Goal: Contribute content: Contribute content

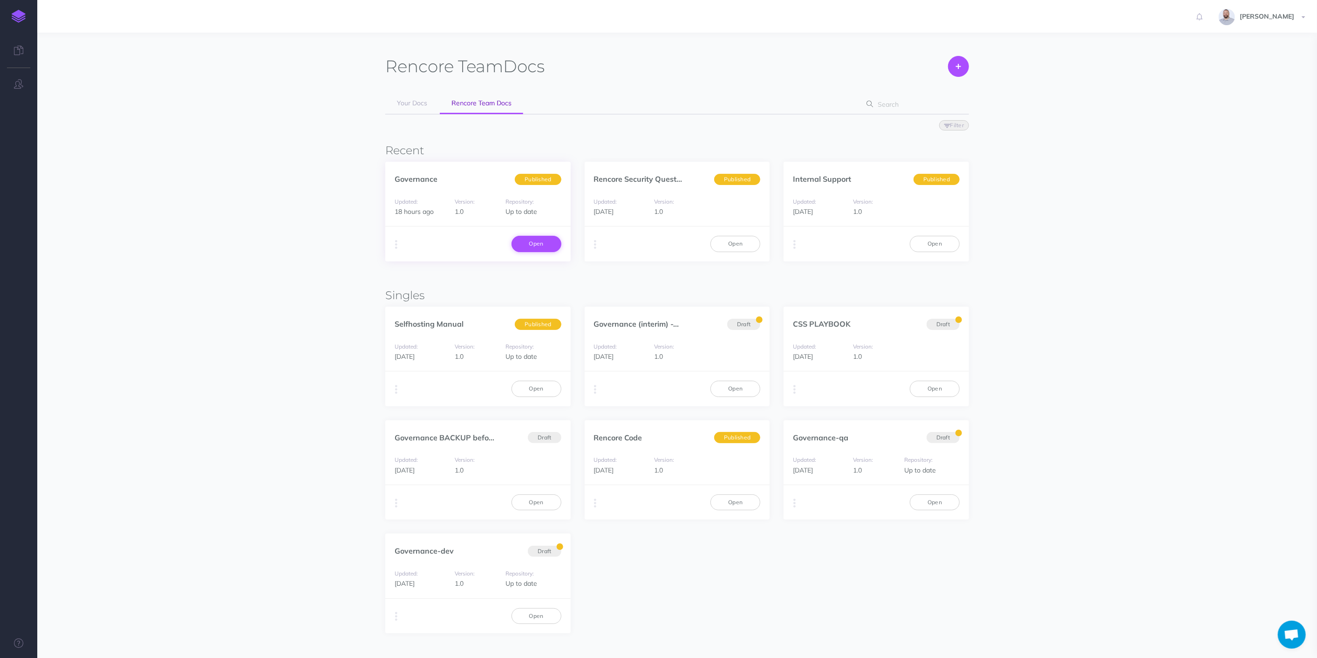
click at [542, 244] on link "Open" at bounding box center [537, 244] width 50 height 16
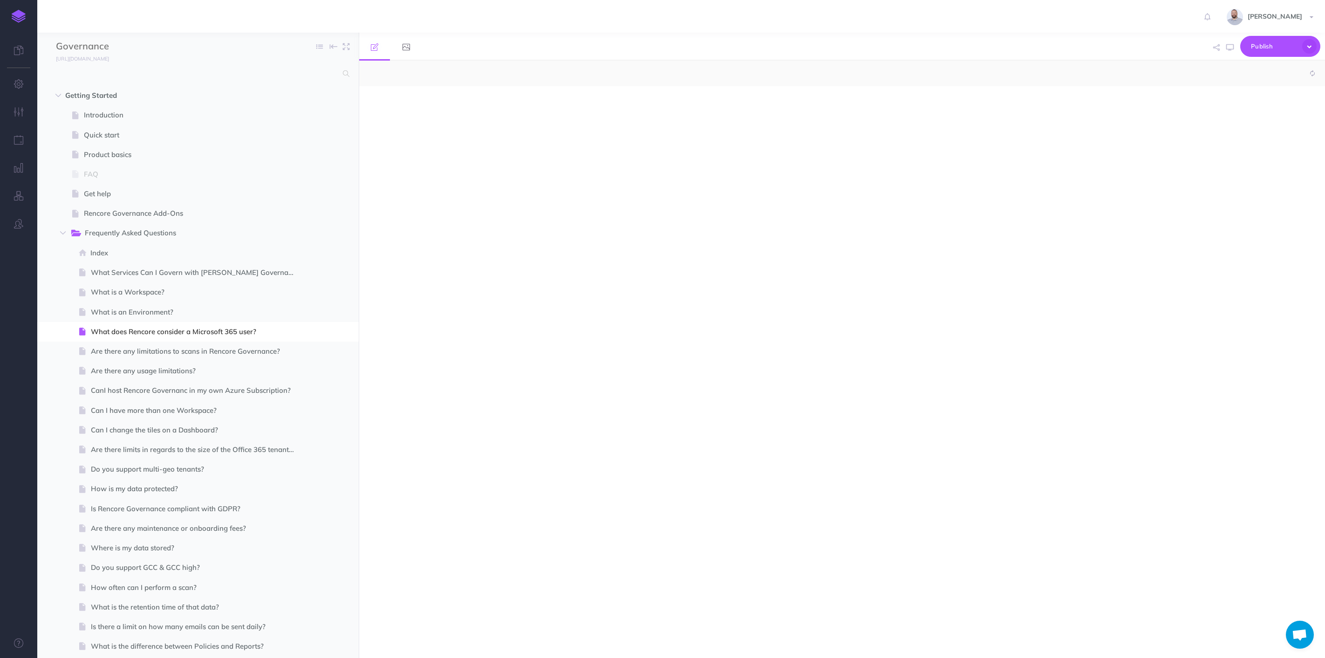
select select "null"
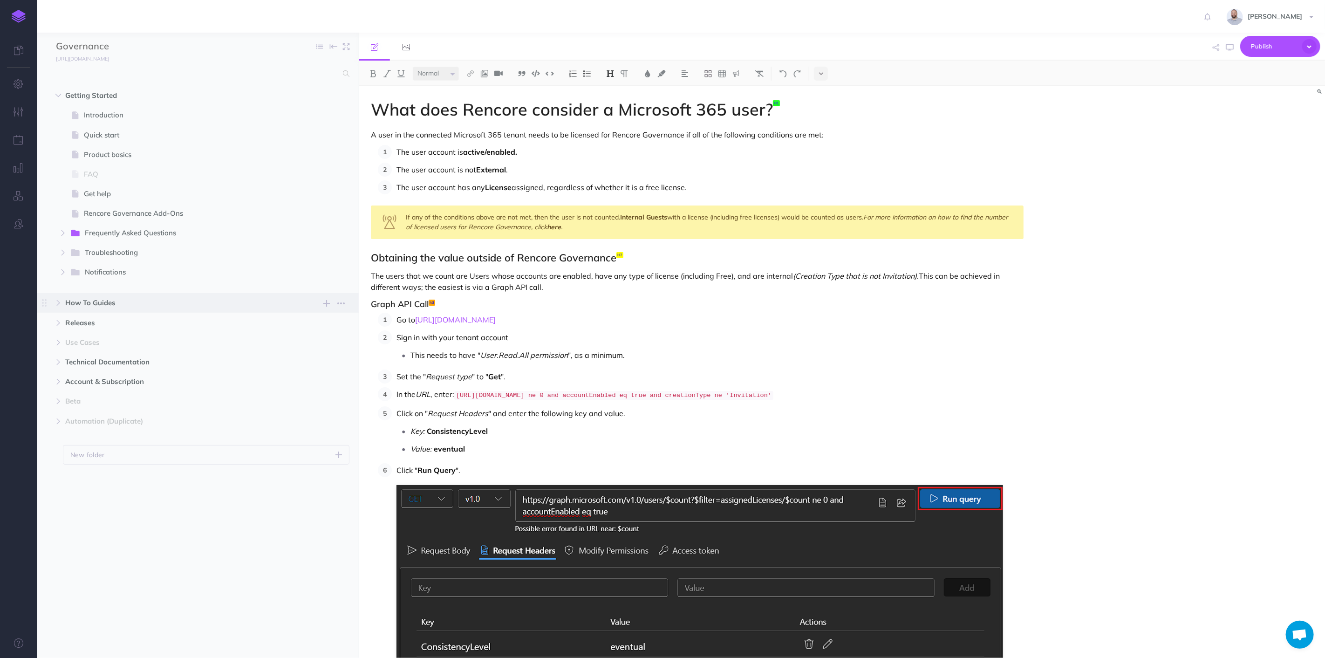
click at [82, 302] on span "How To Guides" at bounding box center [178, 302] width 226 height 11
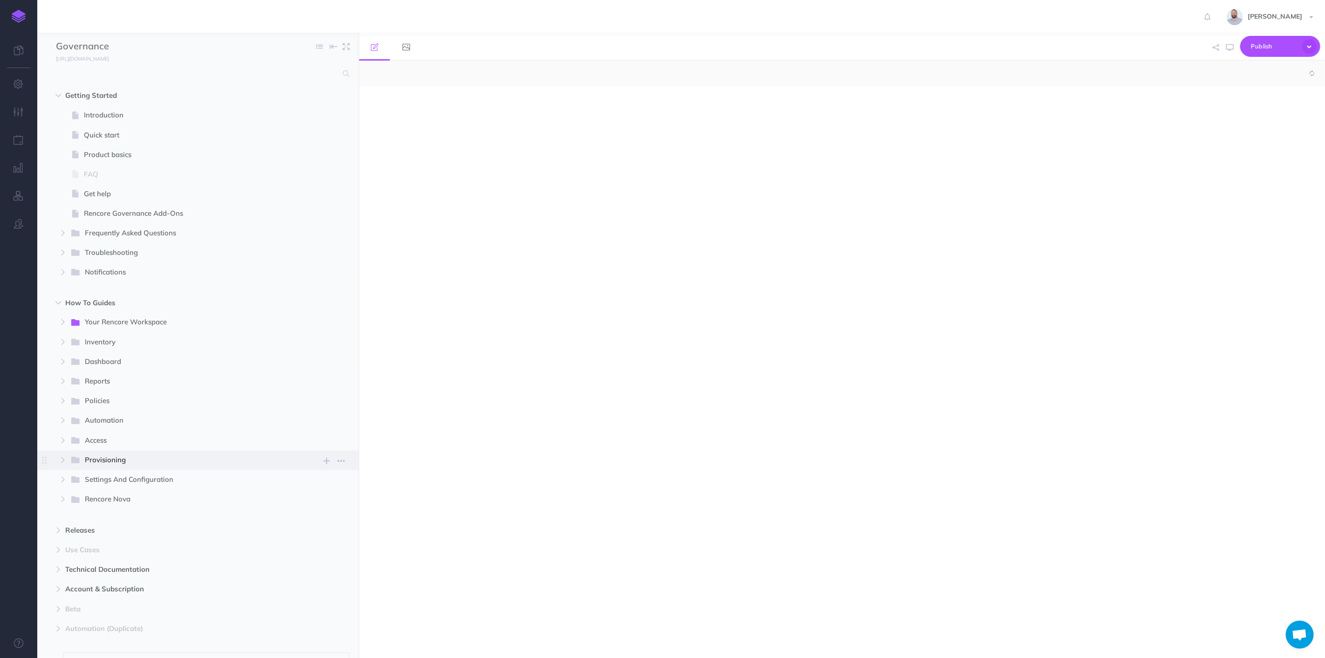
select select "null"
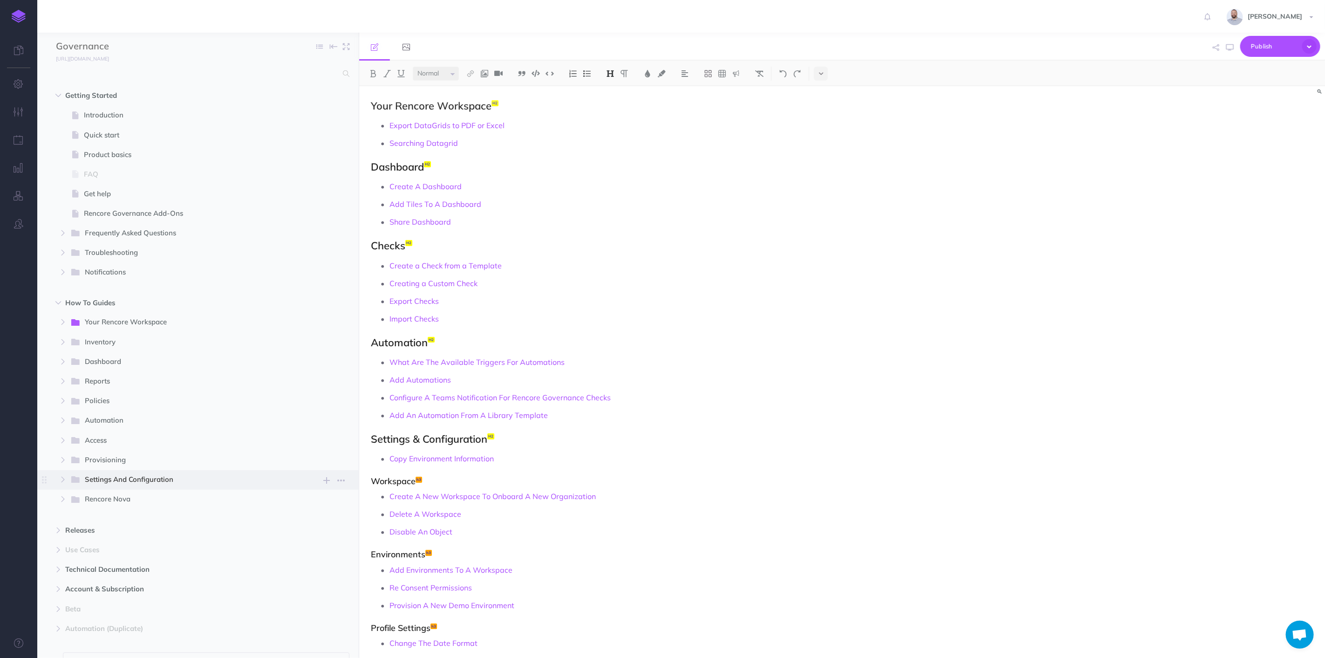
click at [109, 481] on span "Settings And Configuration" at bounding box center [187, 480] width 204 height 12
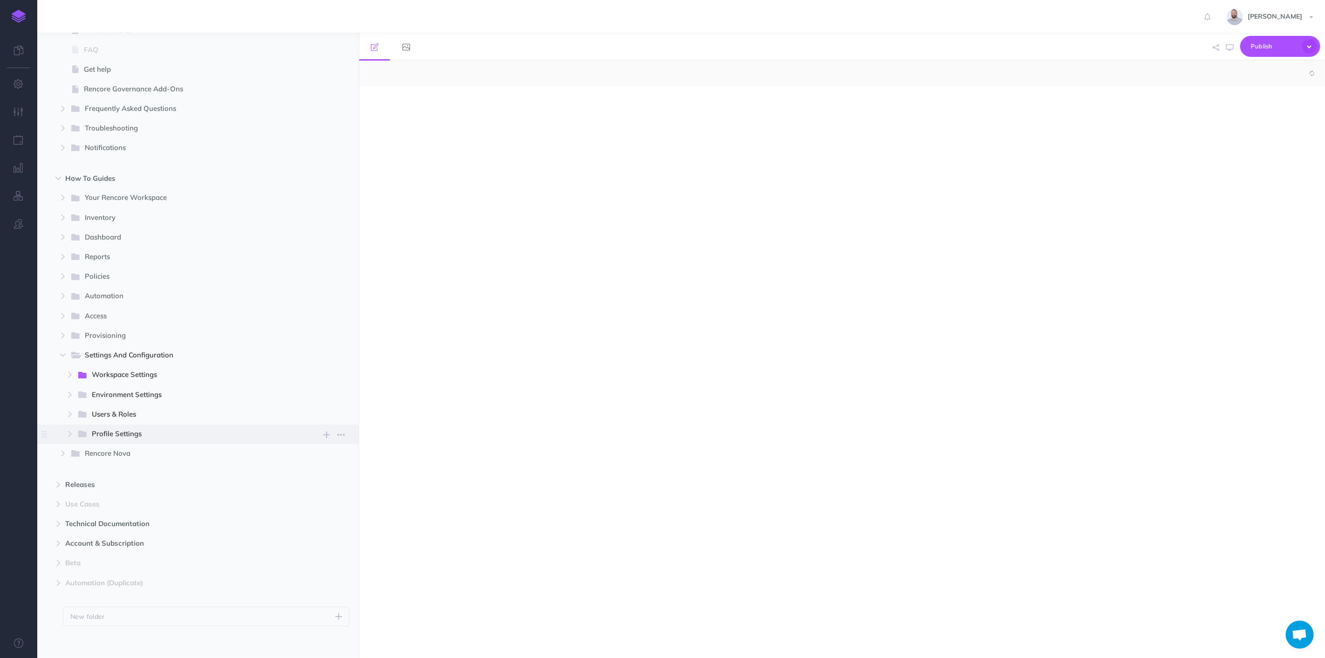
select select "null"
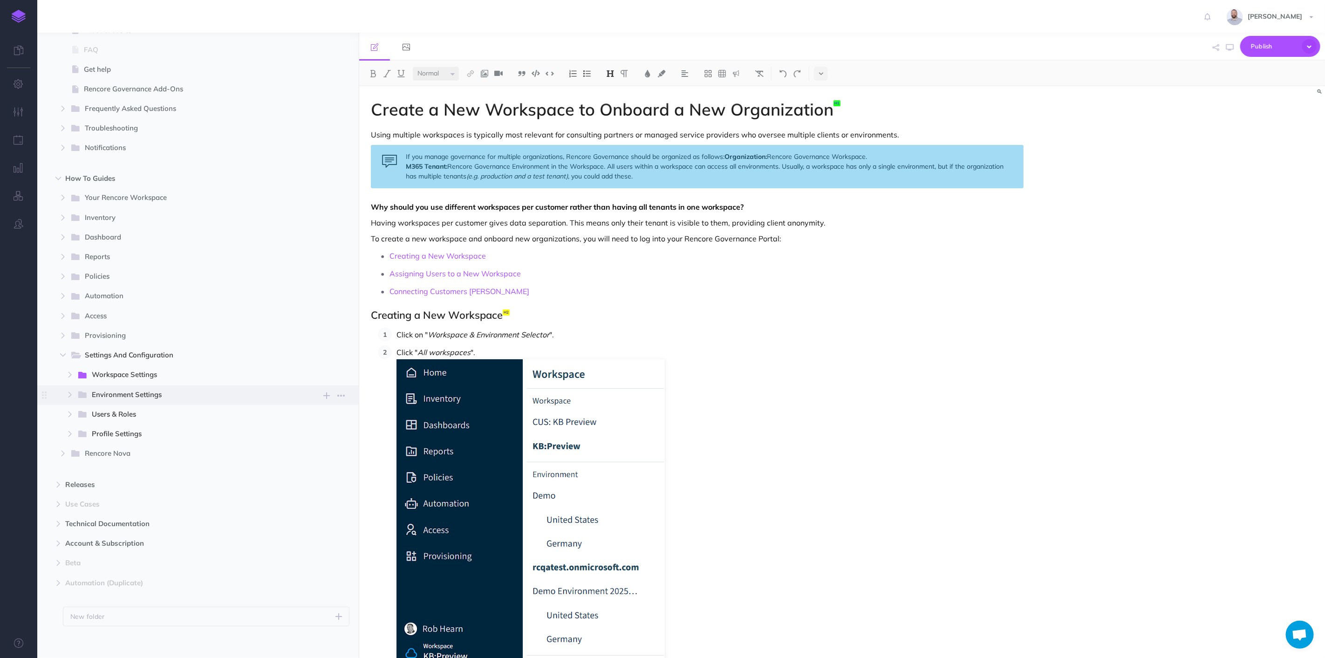
scroll to position [129, 0]
click at [127, 384] on span "Environment Settings" at bounding box center [190, 390] width 197 height 12
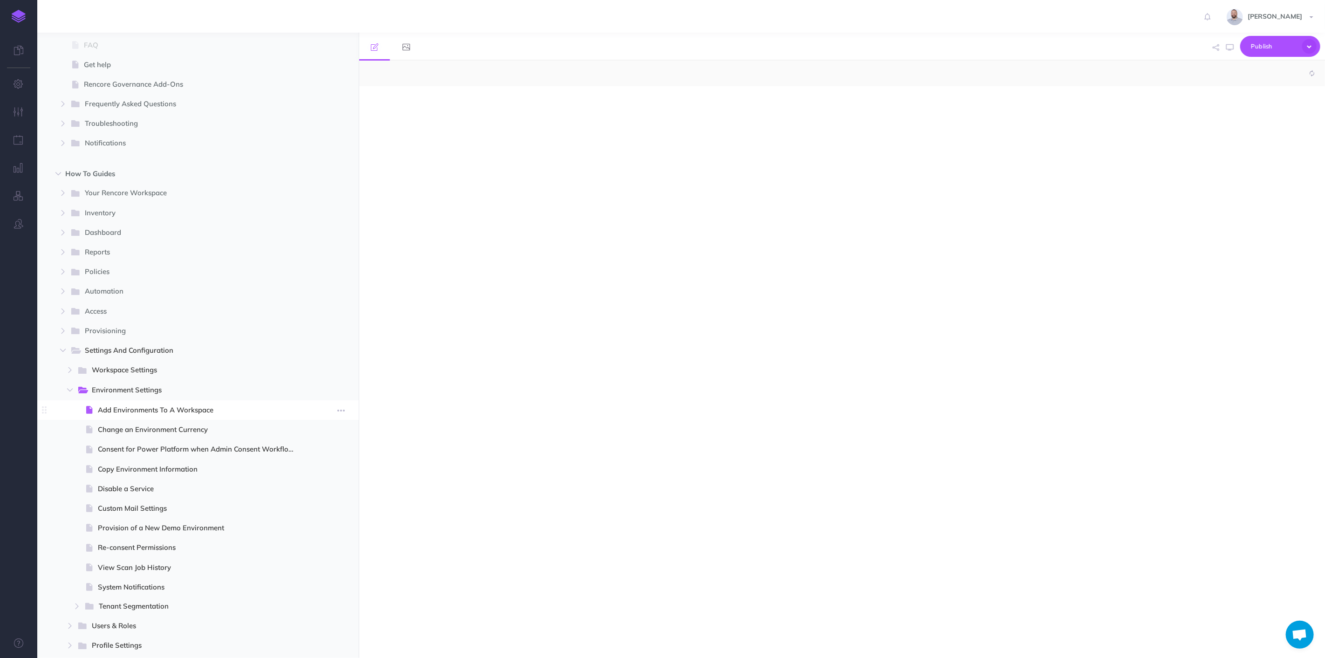
select select "null"
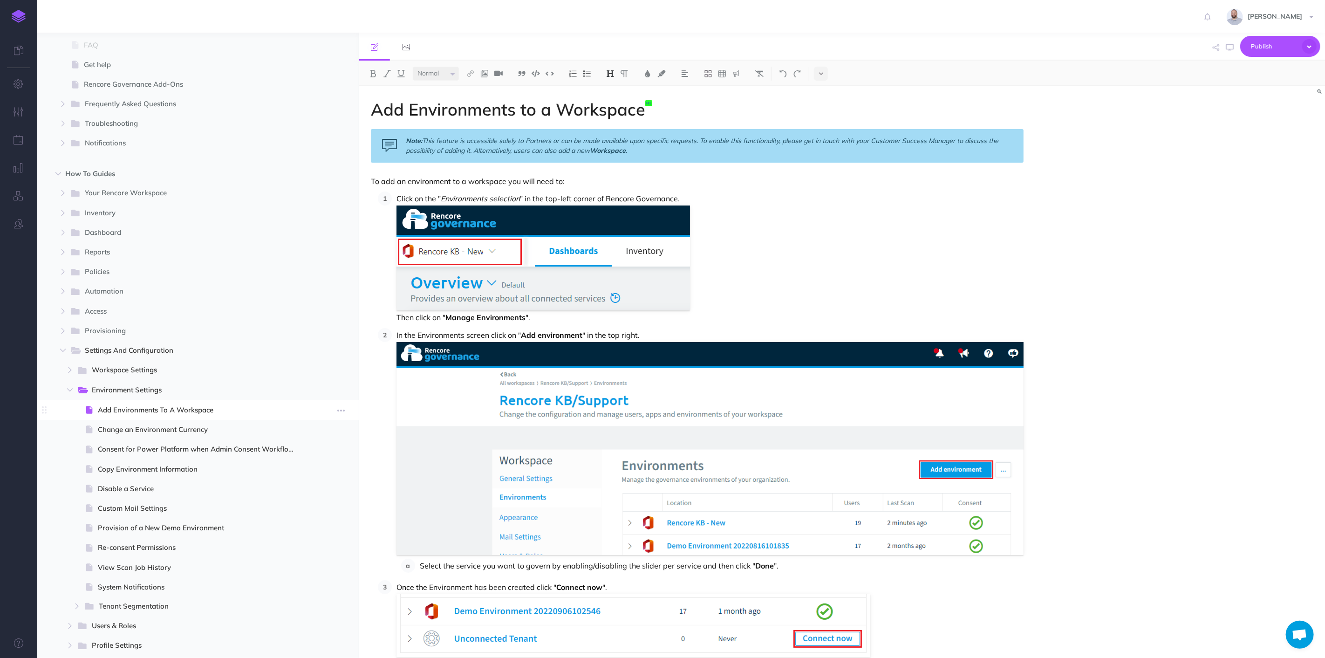
click at [159, 411] on span "Add Environments To A Workspace" at bounding box center [200, 409] width 205 height 11
click at [160, 409] on span "Add Environments To A Workspace" at bounding box center [200, 409] width 205 height 11
click at [22, 144] on icon "button" at bounding box center [19, 139] width 10 height 9
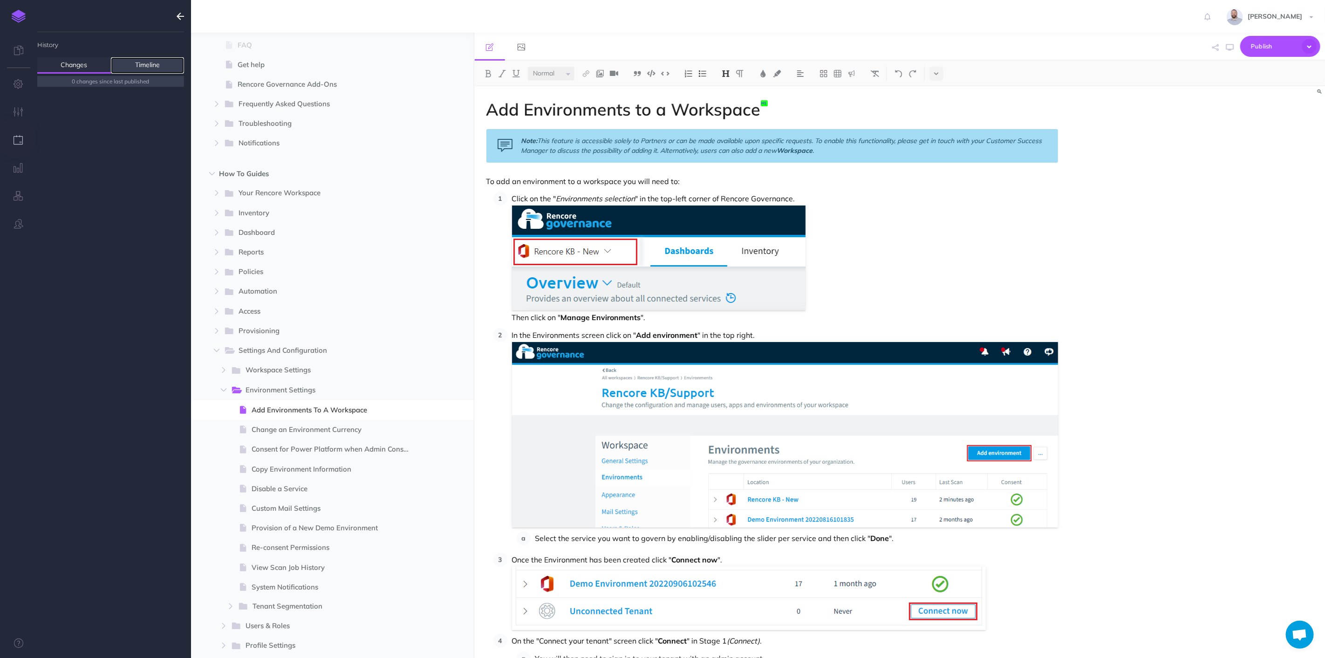
click at [141, 63] on link "Timeline" at bounding box center [148, 65] width 74 height 16
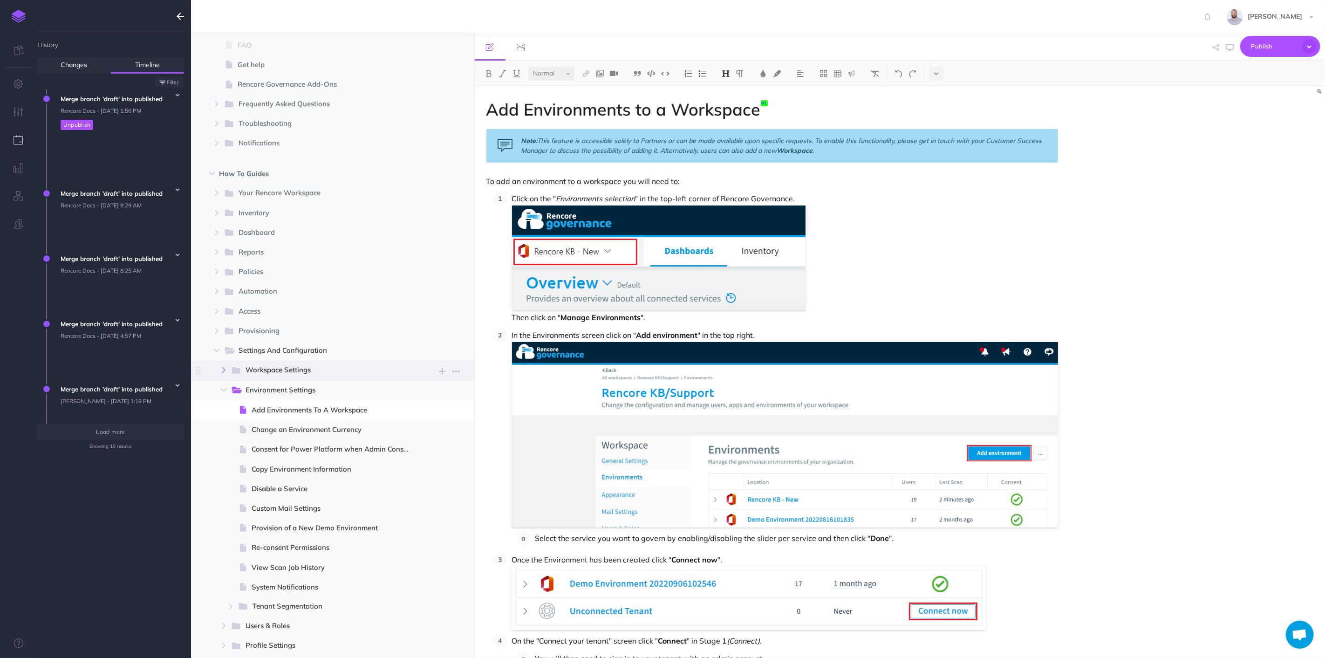
click at [220, 370] on button "button" at bounding box center [223, 369] width 17 height 11
click at [76, 63] on link "Changes" at bounding box center [74, 65] width 74 height 16
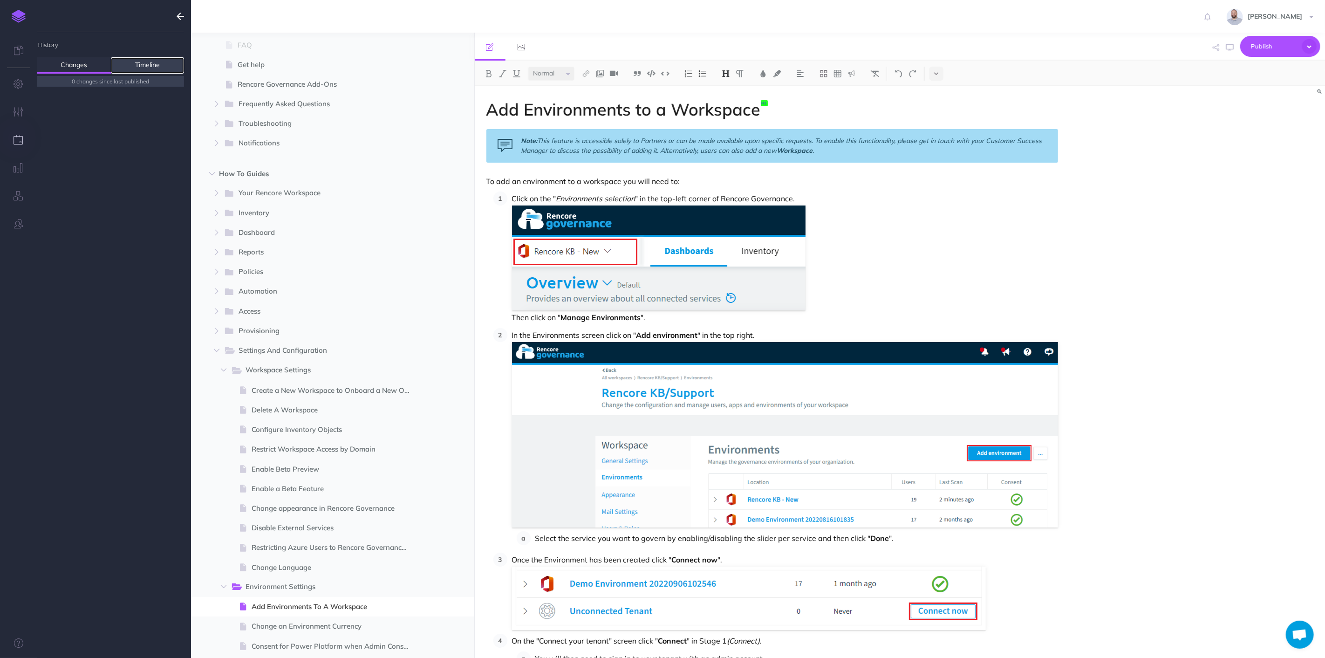
click at [153, 63] on link "Timeline" at bounding box center [148, 65] width 74 height 16
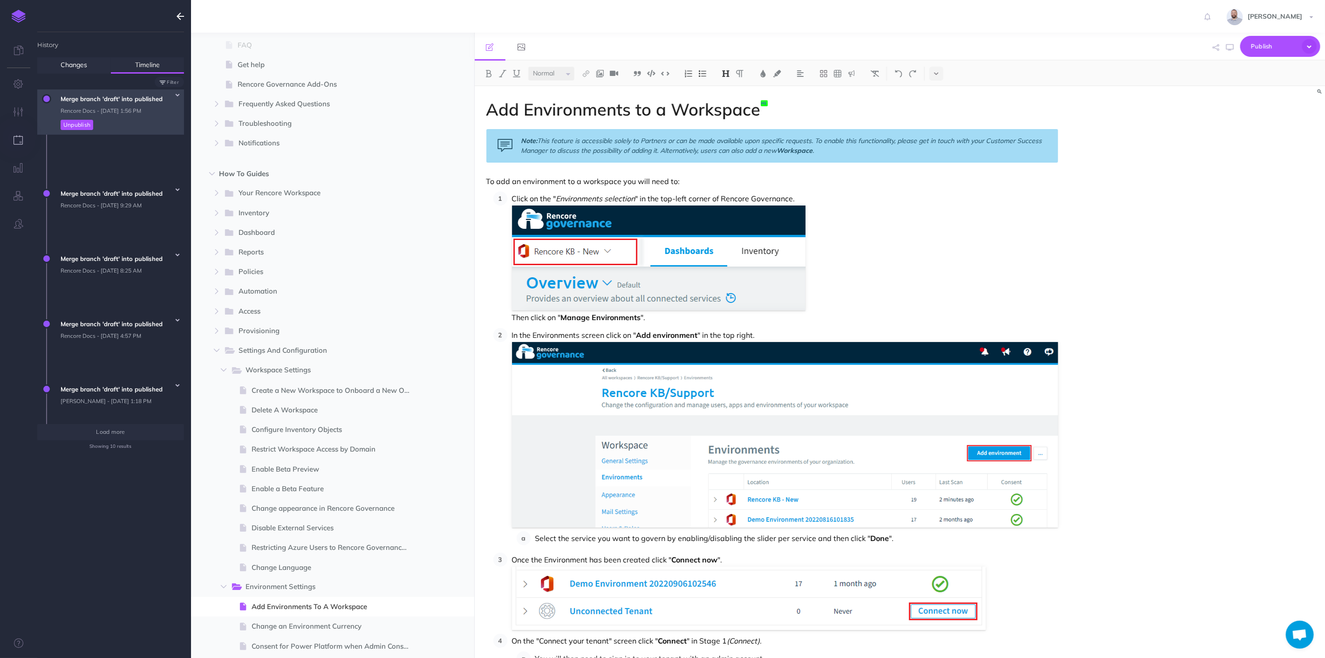
click at [118, 125] on span "Merge branch 'draft' into published Rencore Docs - Wed, Sep 3, 2025 1:56 PM Unp…" at bounding box center [120, 111] width 128 height 45
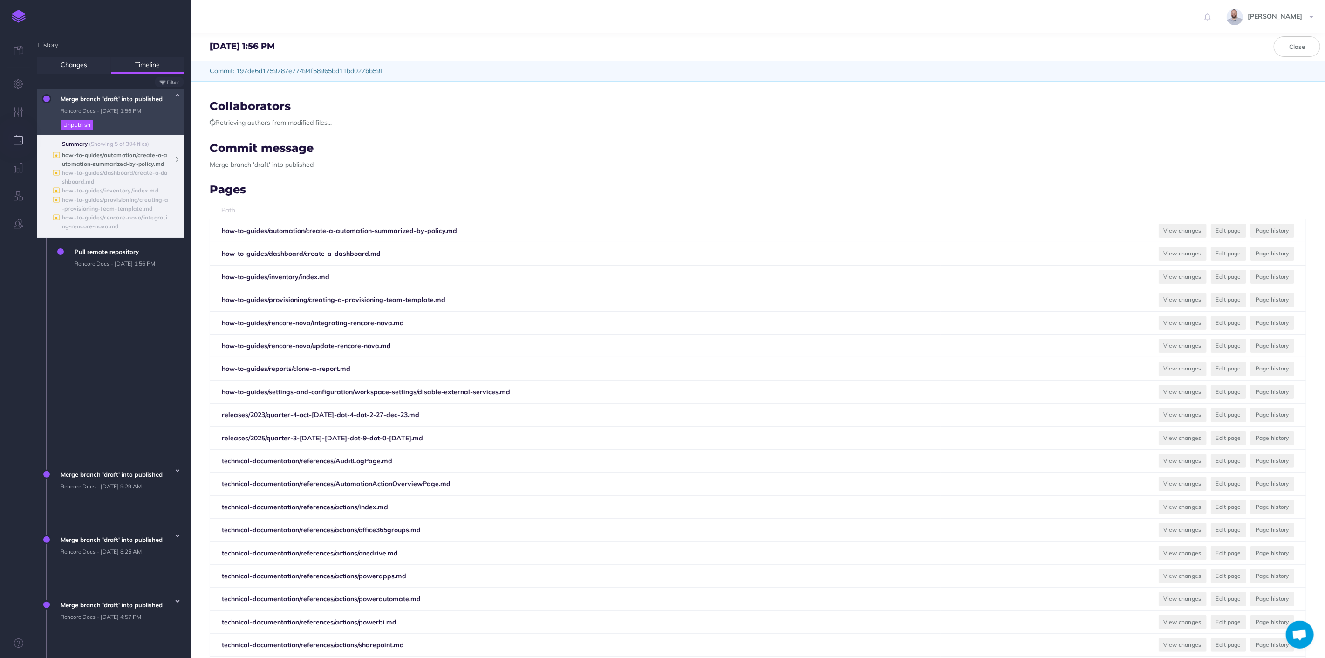
click at [130, 151] on b "how-to-guides/automation/create-a-automation-summarized-by-policy.md" at bounding box center [114, 159] width 105 height 16
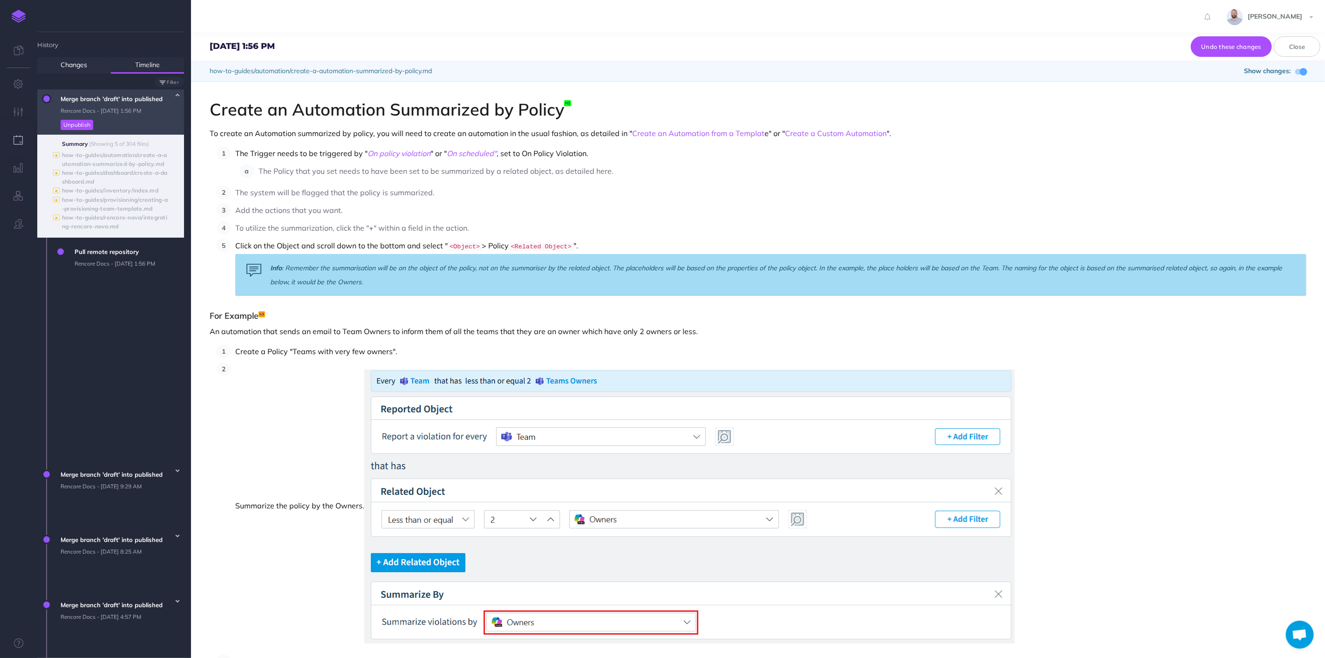
click at [128, 109] on span "Merge branch 'draft' into published Rencore Docs - Wed, Sep 3, 2025 1:56 PM Unp…" at bounding box center [120, 111] width 128 height 45
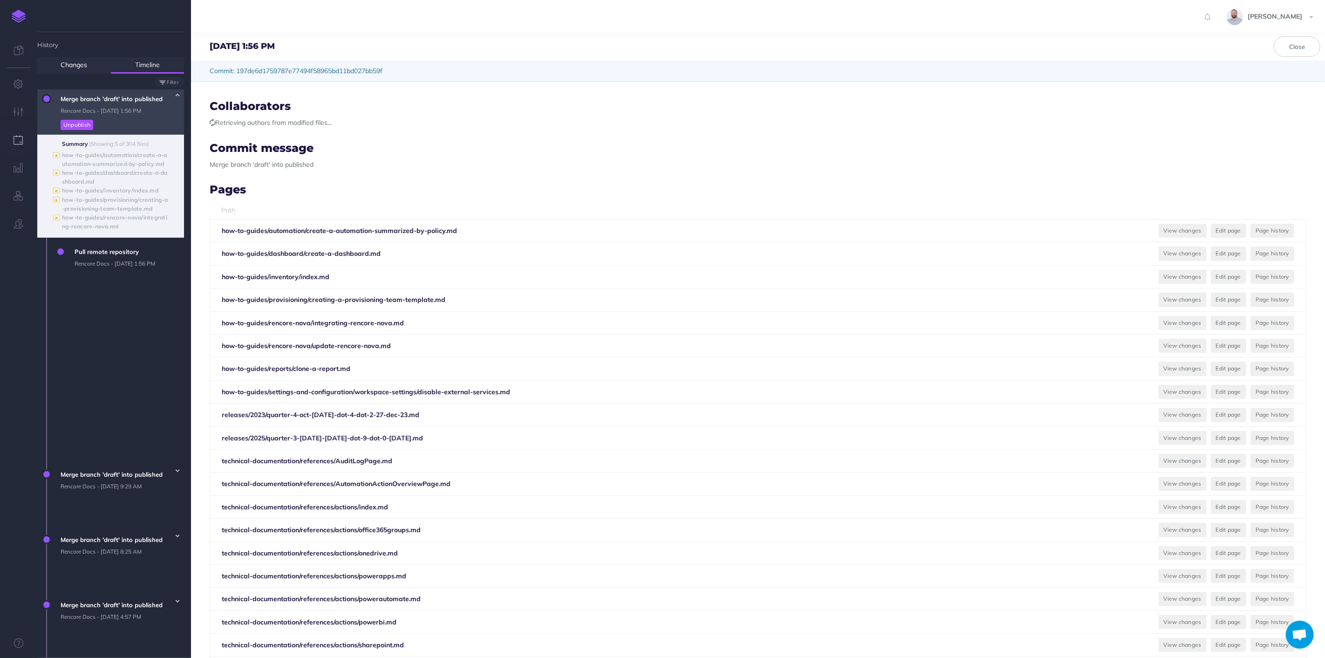
click at [129, 112] on span "Merge branch 'draft' into published Rencore Docs - Wed, Sep 3, 2025 1:56 PM Unp…" at bounding box center [120, 111] width 128 height 45
click at [132, 114] on span "Merge branch 'draft' into published Rencore Docs - Wed, Sep 3, 2025 1:56 PM Unp…" at bounding box center [120, 111] width 128 height 45
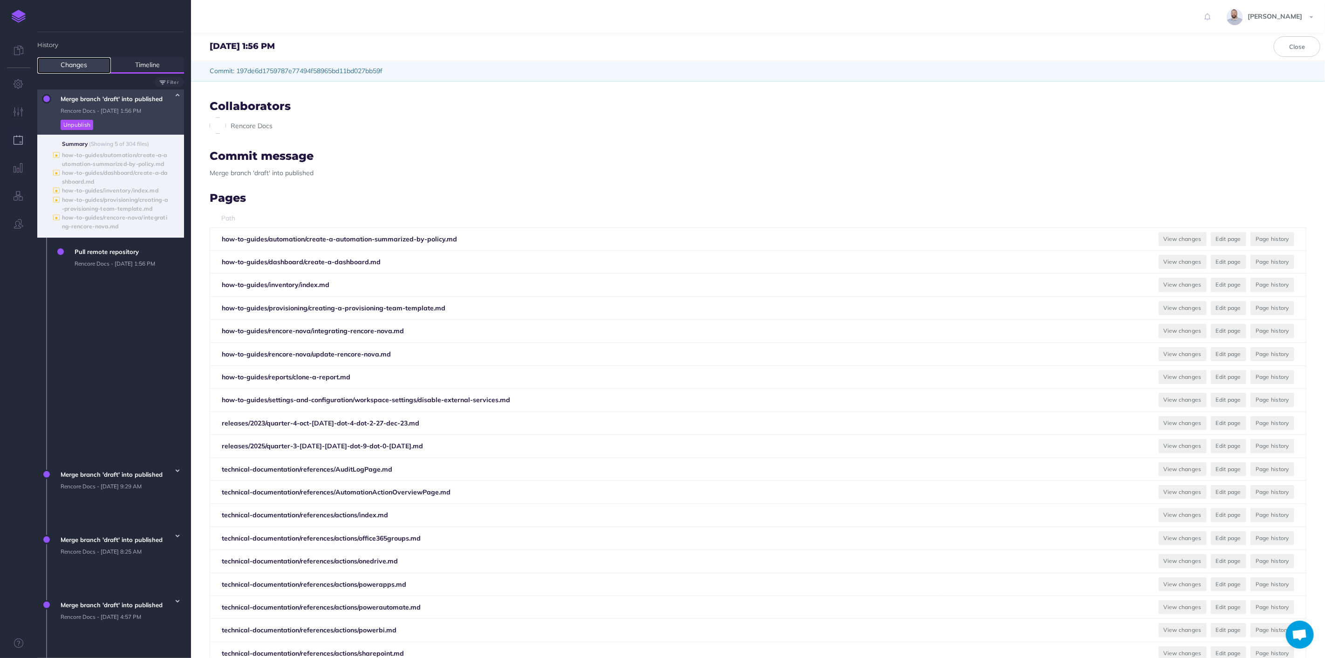
click at [73, 73] on link "Changes" at bounding box center [74, 65] width 74 height 16
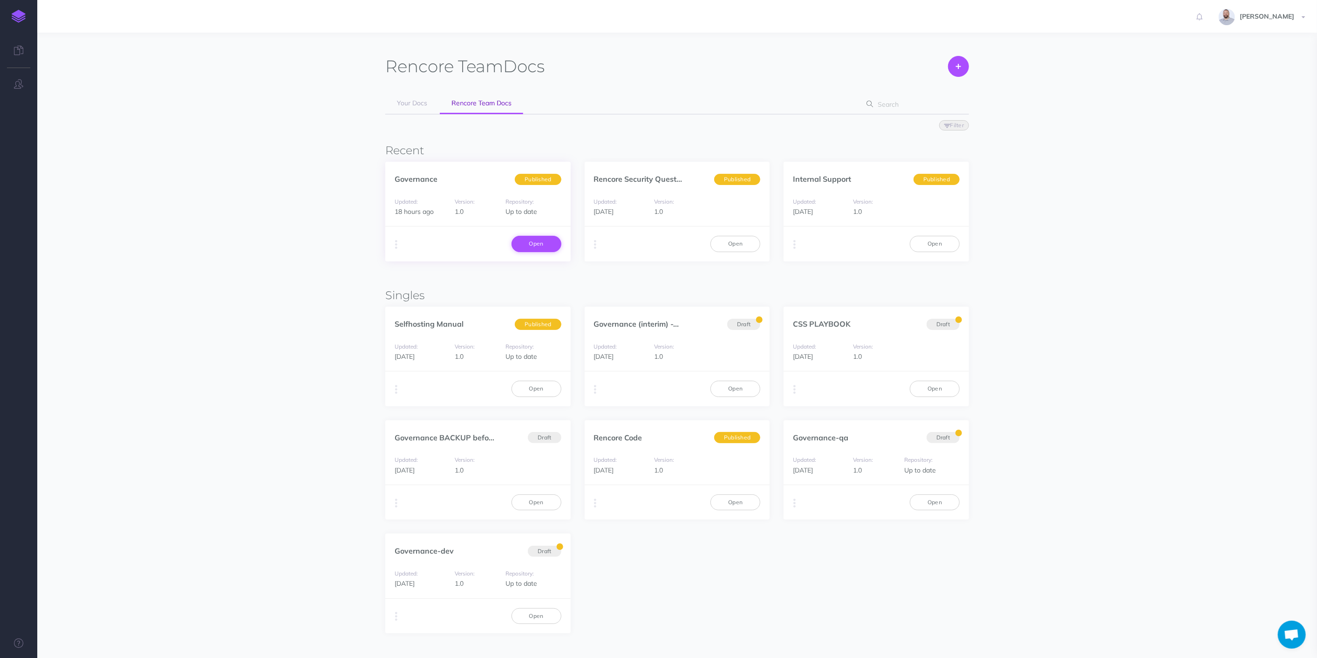
click at [535, 243] on link "Open" at bounding box center [537, 244] width 50 height 16
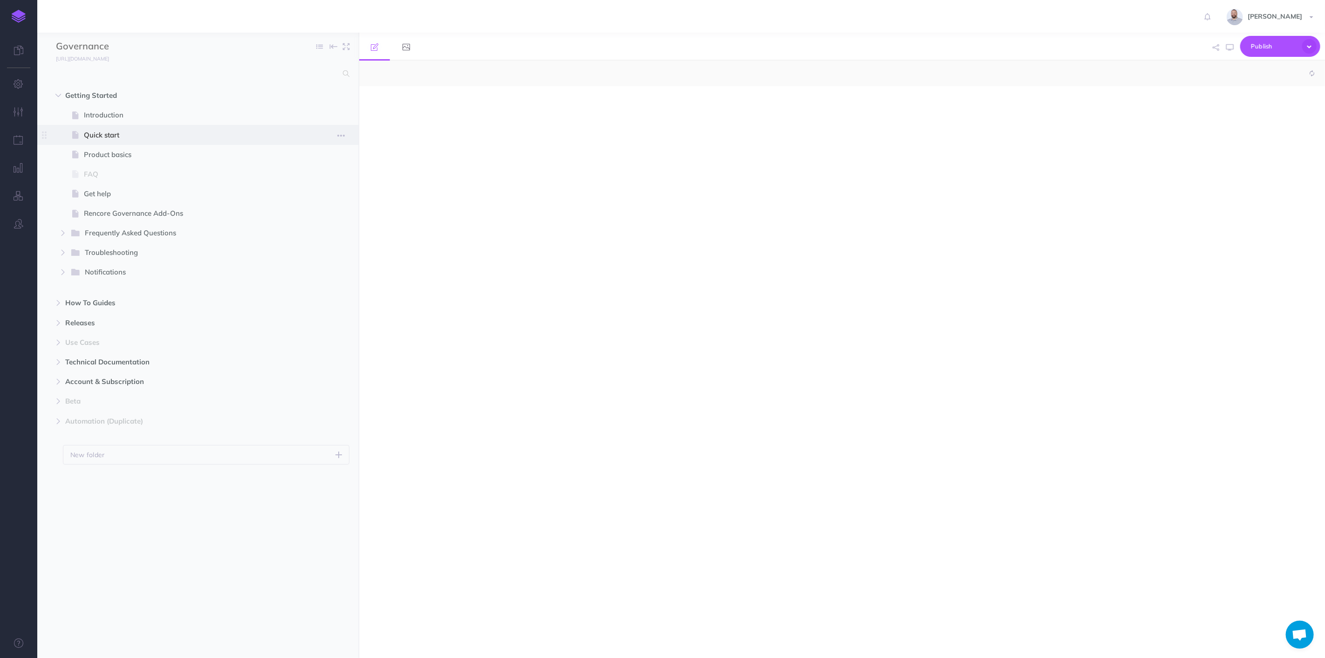
select select "null"
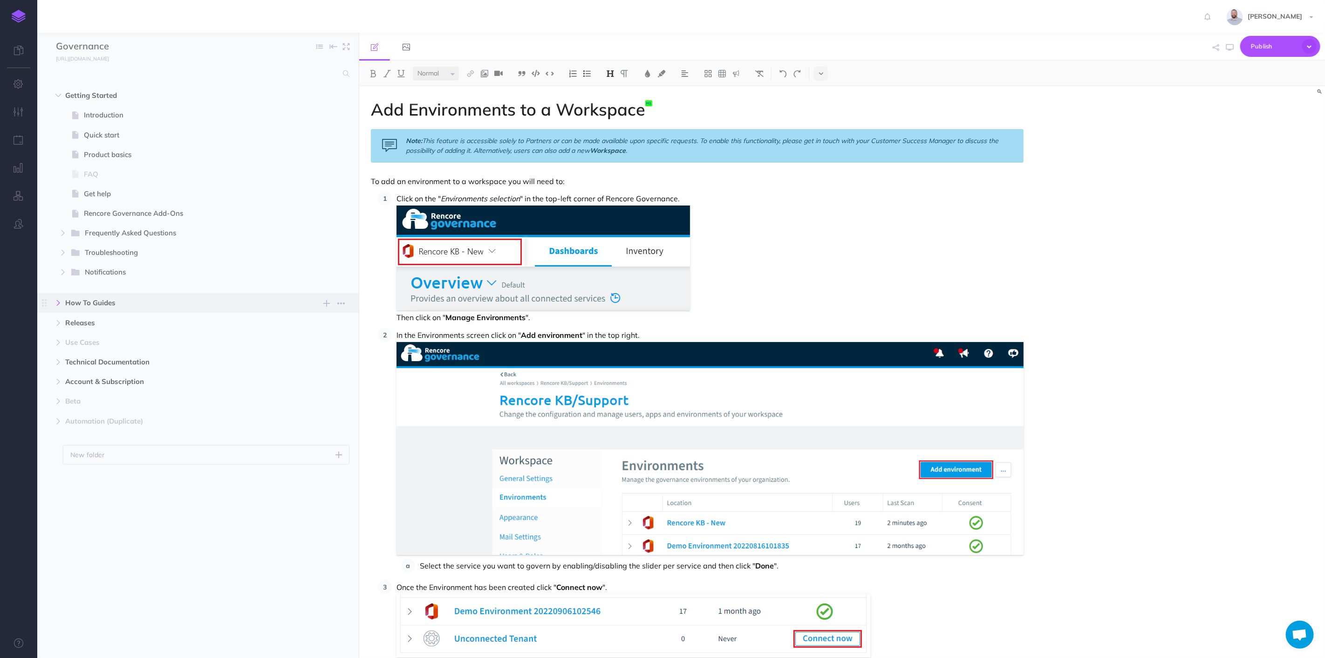
click at [57, 300] on icon "button" at bounding box center [58, 303] width 6 height 6
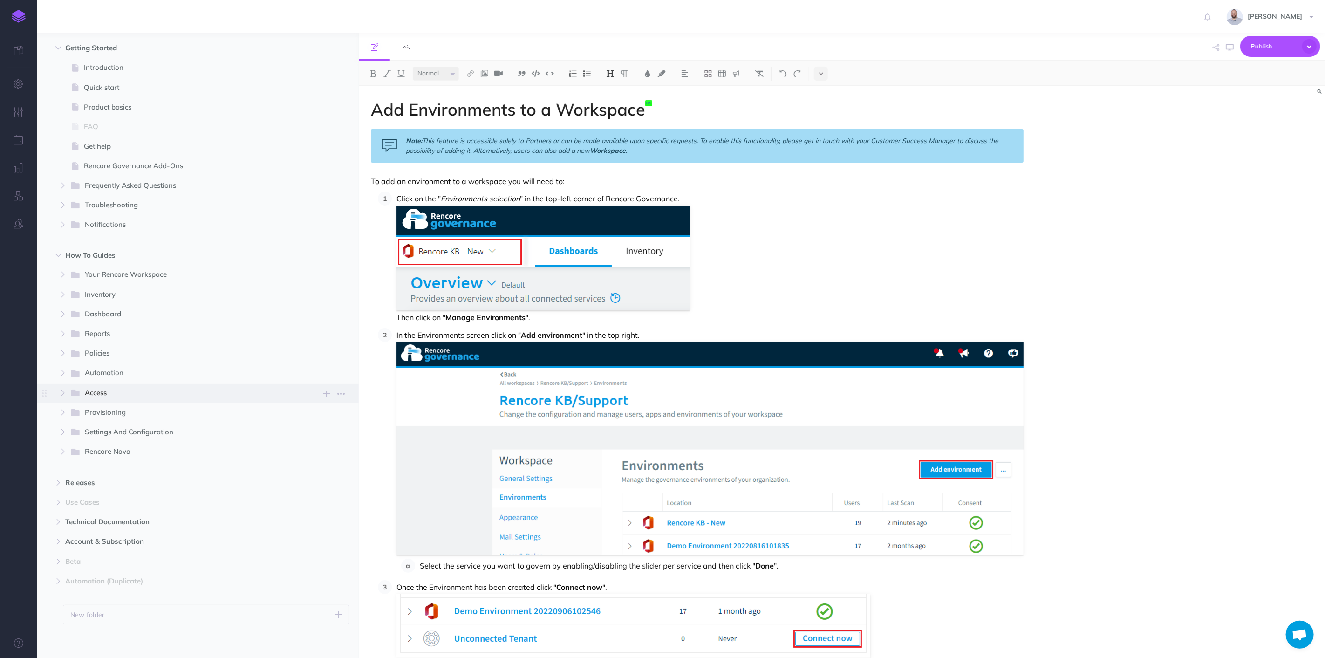
scroll to position [50, 0]
click at [62, 429] on icon "button" at bounding box center [63, 429] width 6 height 6
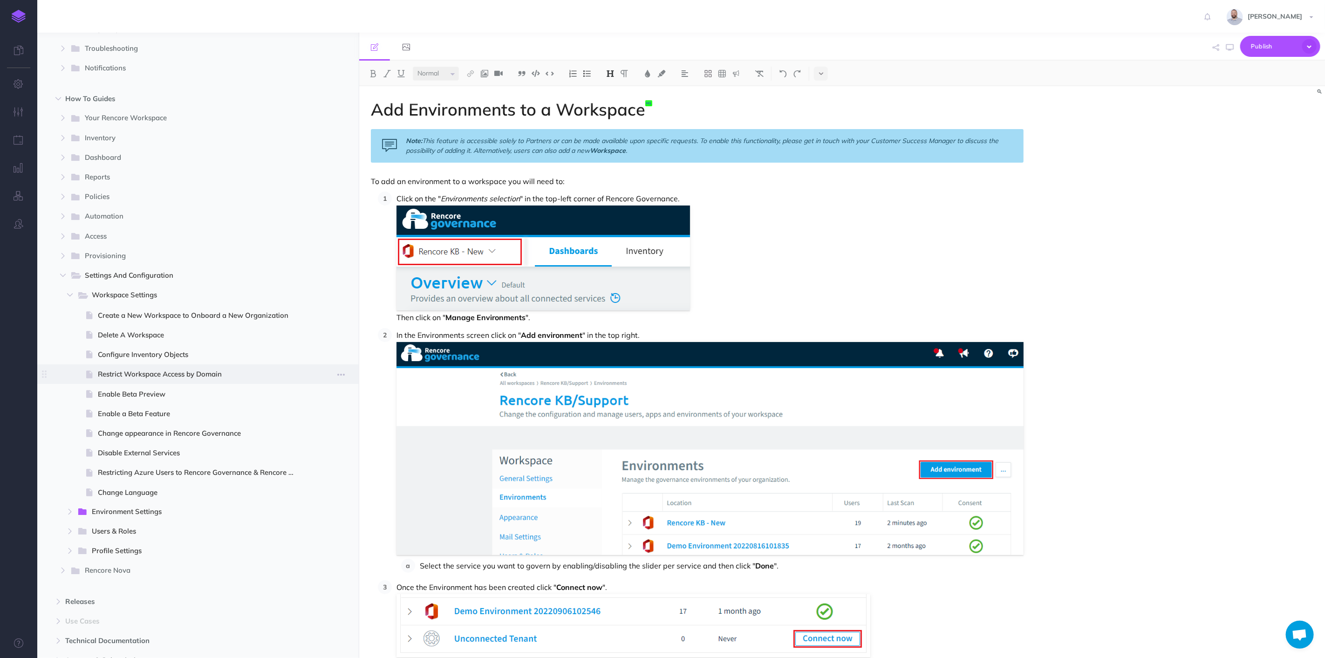
scroll to position [205, 0]
click at [326, 293] on icon "button" at bounding box center [327, 294] width 7 height 11
click at [271, 365] on p "Add a new blank page to this folder" at bounding box center [281, 372] width 93 height 17
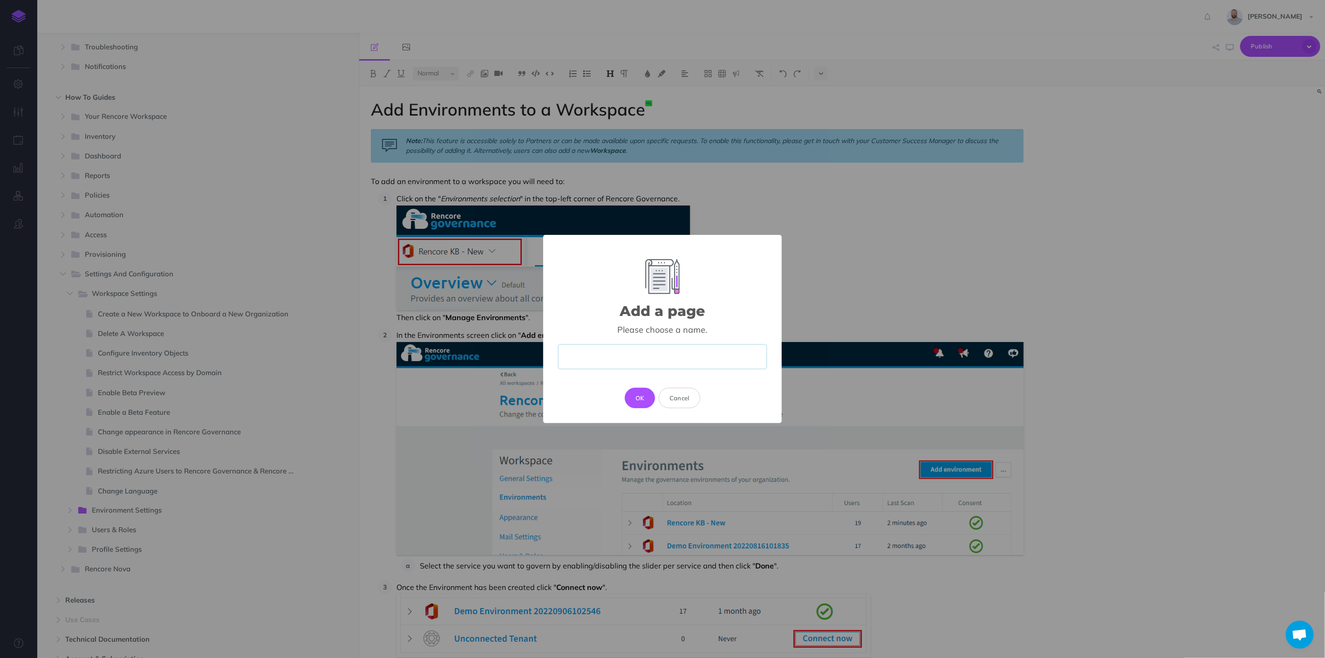
click at [706, 358] on input "text" at bounding box center [662, 356] width 209 height 25
click at [583, 333] on div "Please choose a name." at bounding box center [662, 329] width 209 height 11
click at [665, 357] on input "Connecting a Tenant" at bounding box center [662, 356] width 209 height 25
click at [705, 353] on input "Connecting a Tenant" at bounding box center [662, 356] width 209 height 25
type input "Connecting a Tenant to a Workspace"
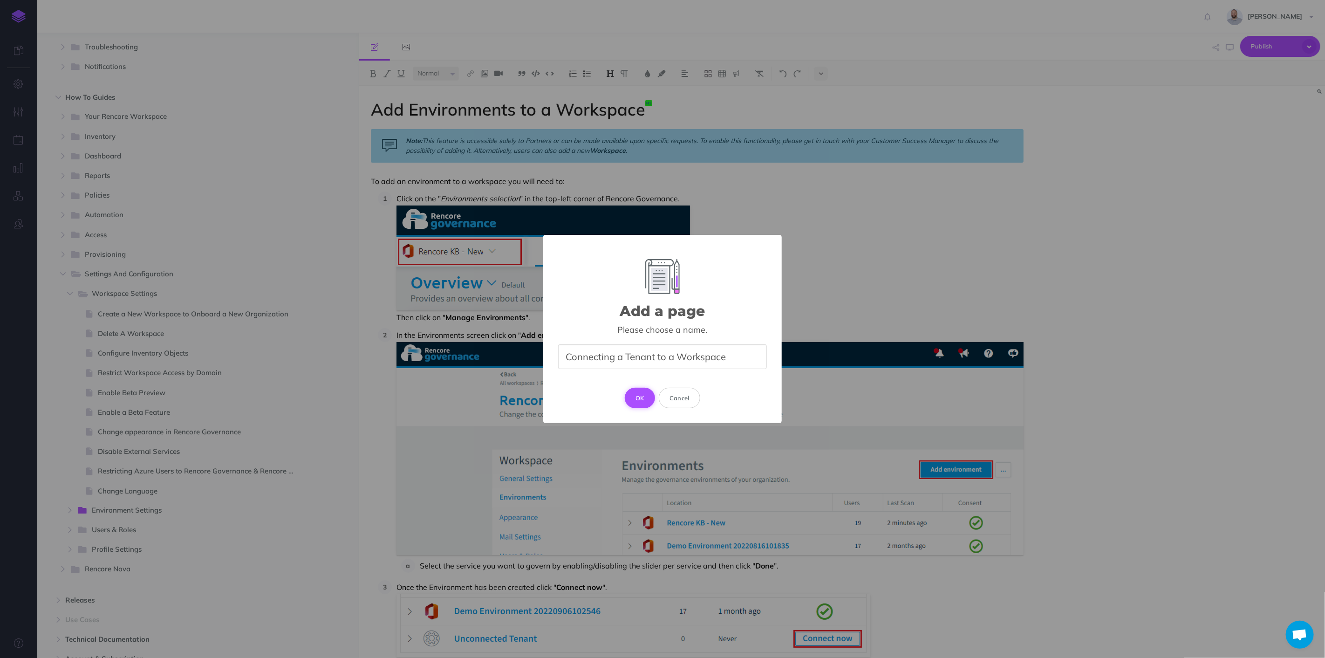
click at [635, 392] on button "OK" at bounding box center [640, 398] width 30 height 21
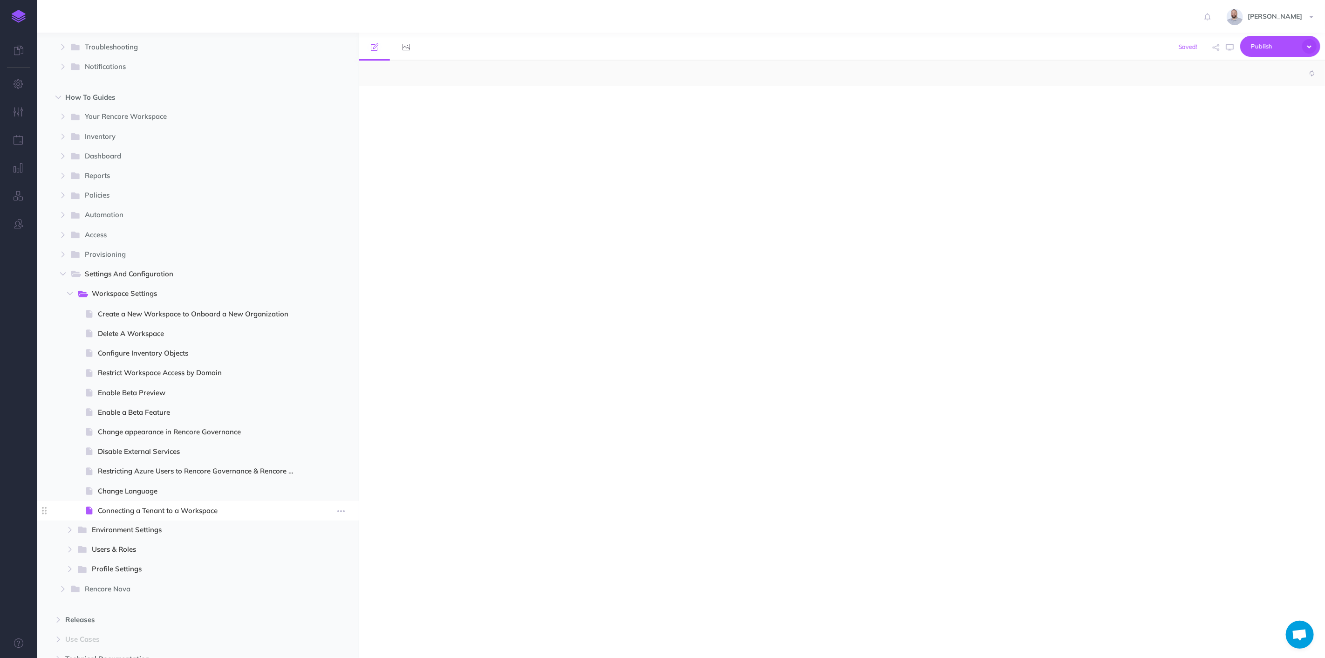
select select "null"
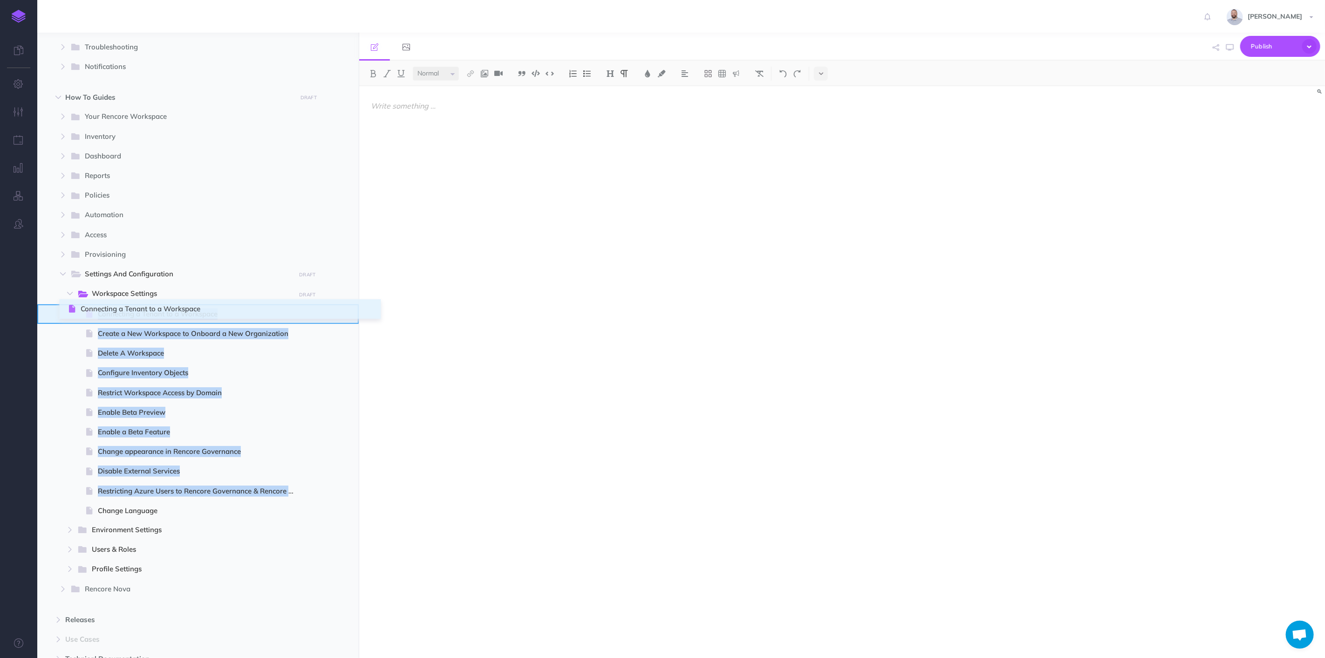
drag, startPoint x: 44, startPoint y: 511, endPoint x: 71, endPoint y: 310, distance: 203.1
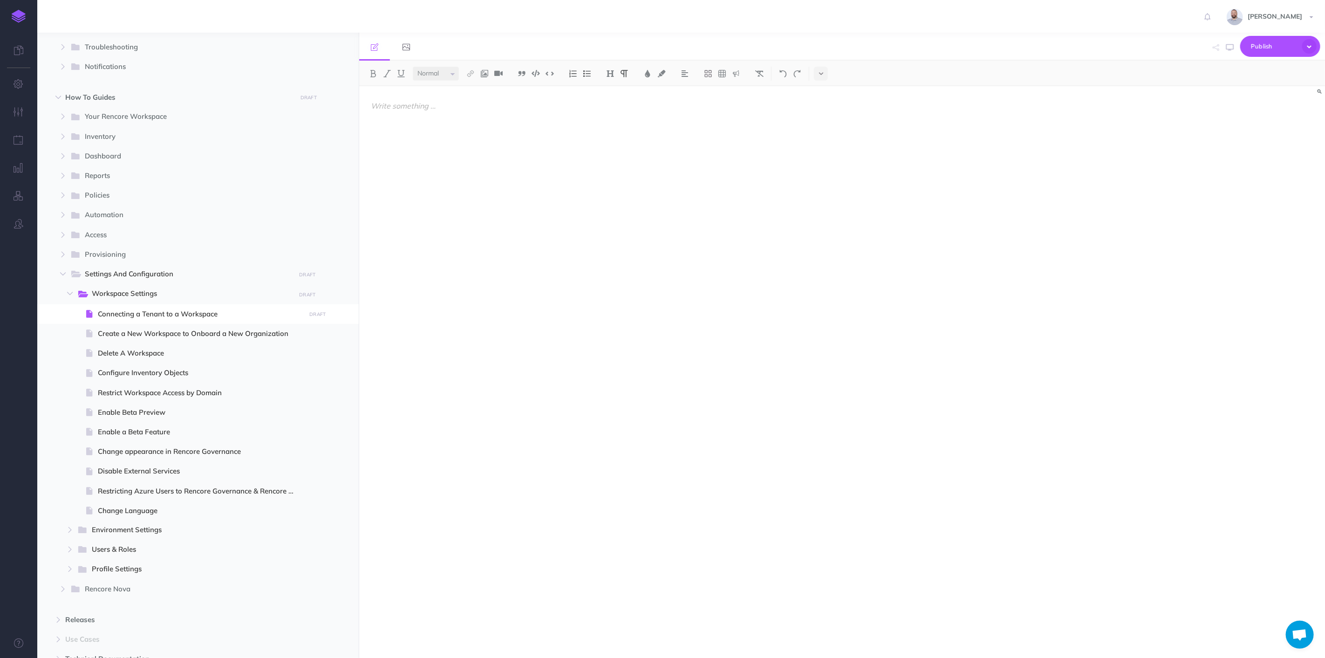
click at [454, 329] on div at bounding box center [697, 367] width 676 height 562
click at [202, 311] on span "Connecting a Tenant to a Workspace" at bounding box center [200, 313] width 205 height 11
click at [434, 108] on p "To enrich screen reader interactions, please activate Accessibility in Grammarl…" at bounding box center [697, 105] width 653 height 11
click at [604, 325] on div "Connecting a Tenant to a Workspace" at bounding box center [697, 367] width 676 height 562
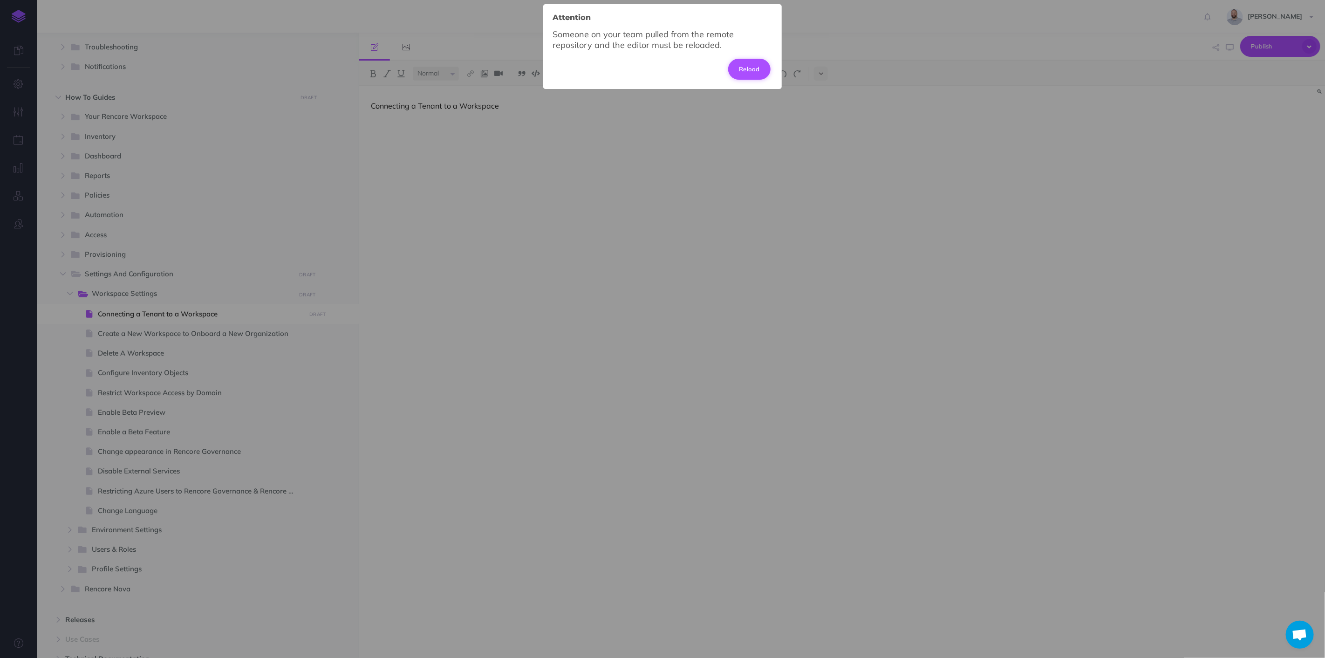
click at [760, 73] on button "Reload" at bounding box center [749, 69] width 42 height 21
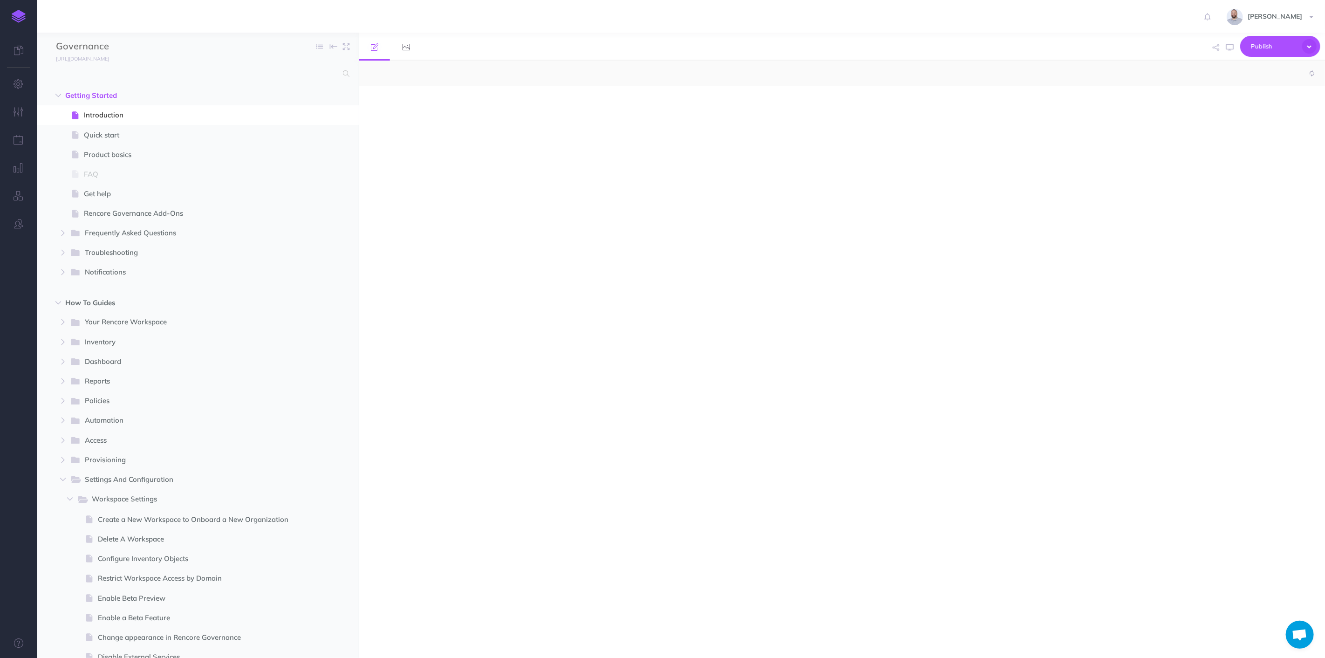
select select "null"
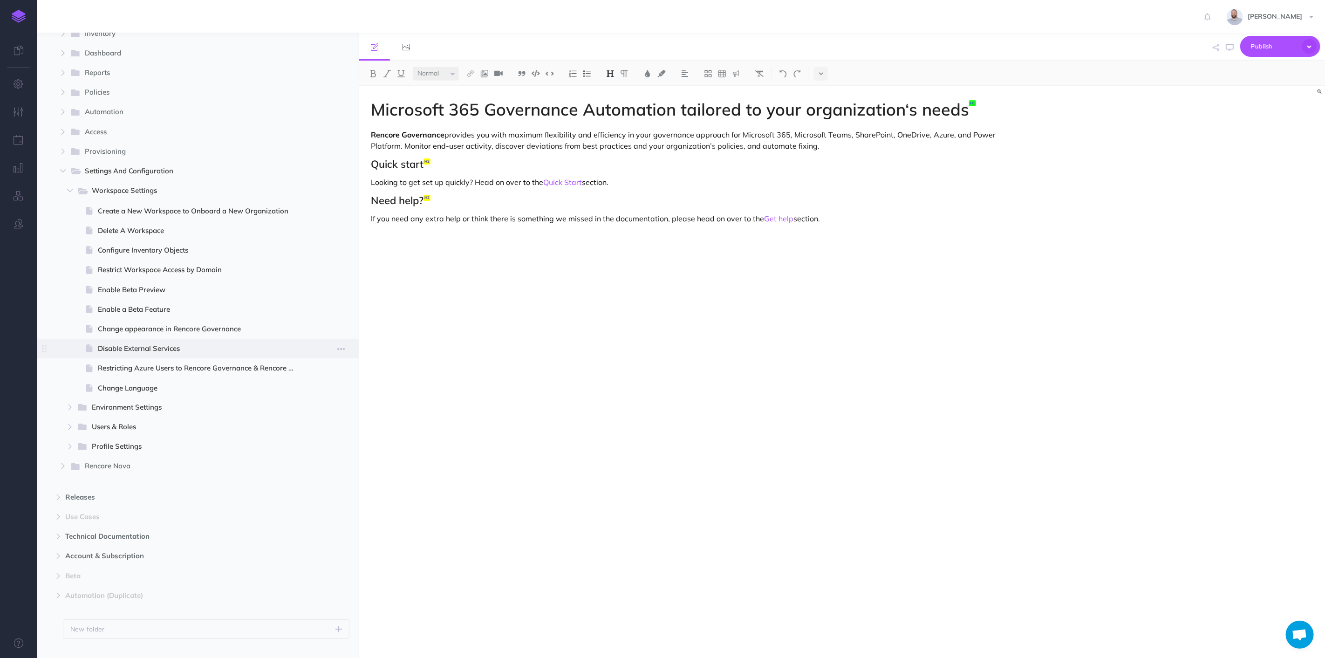
scroll to position [310, 0]
drag, startPoint x: 596, startPoint y: 388, endPoint x: 582, endPoint y: 369, distance: 23.9
click at [596, 388] on div "Microsoft 365 Governance Automation tailored to your organization‘s needs Renco…" at bounding box center [697, 367] width 676 height 562
click at [327, 190] on icon "button" at bounding box center [327, 190] width 7 height 11
click at [294, 256] on button "New page Add a new blank page to this folder" at bounding box center [282, 262] width 112 height 41
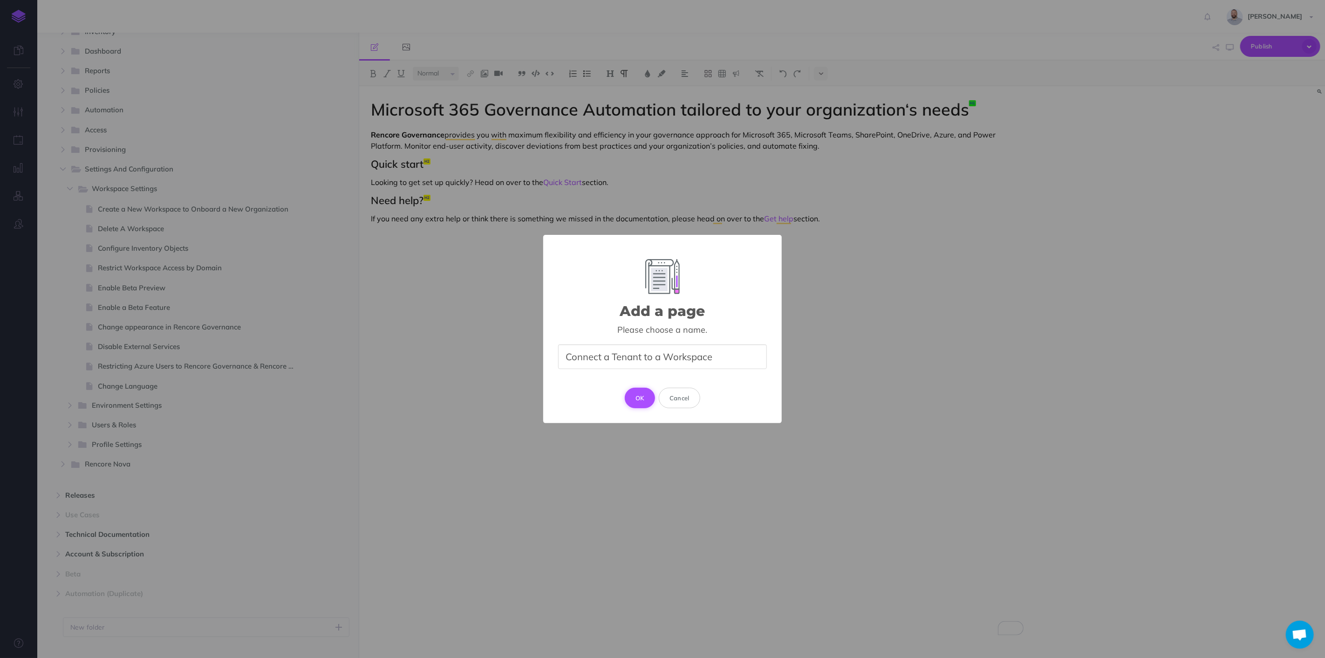
type input "Connect a Tenant to a Workspace"
click at [639, 404] on button "OK" at bounding box center [640, 398] width 30 height 21
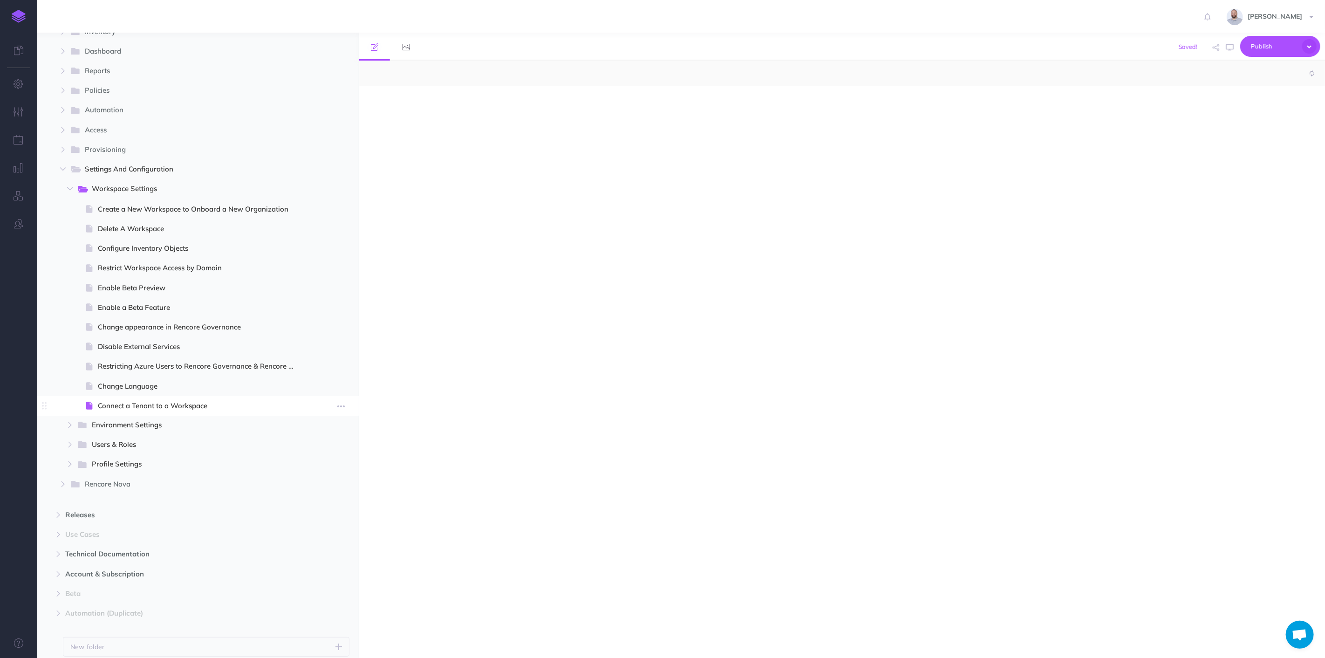
select select "null"
click at [190, 405] on span "Connect a Tenant to a Workspace" at bounding box center [200, 405] width 205 height 11
click at [443, 115] on div at bounding box center [697, 367] width 676 height 562
click at [489, 129] on div "Connect a Tenant to a Workspace After creating" at bounding box center [697, 367] width 676 height 562
drag, startPoint x: 657, startPoint y: 122, endPoint x: 696, endPoint y: 118, distance: 39.3
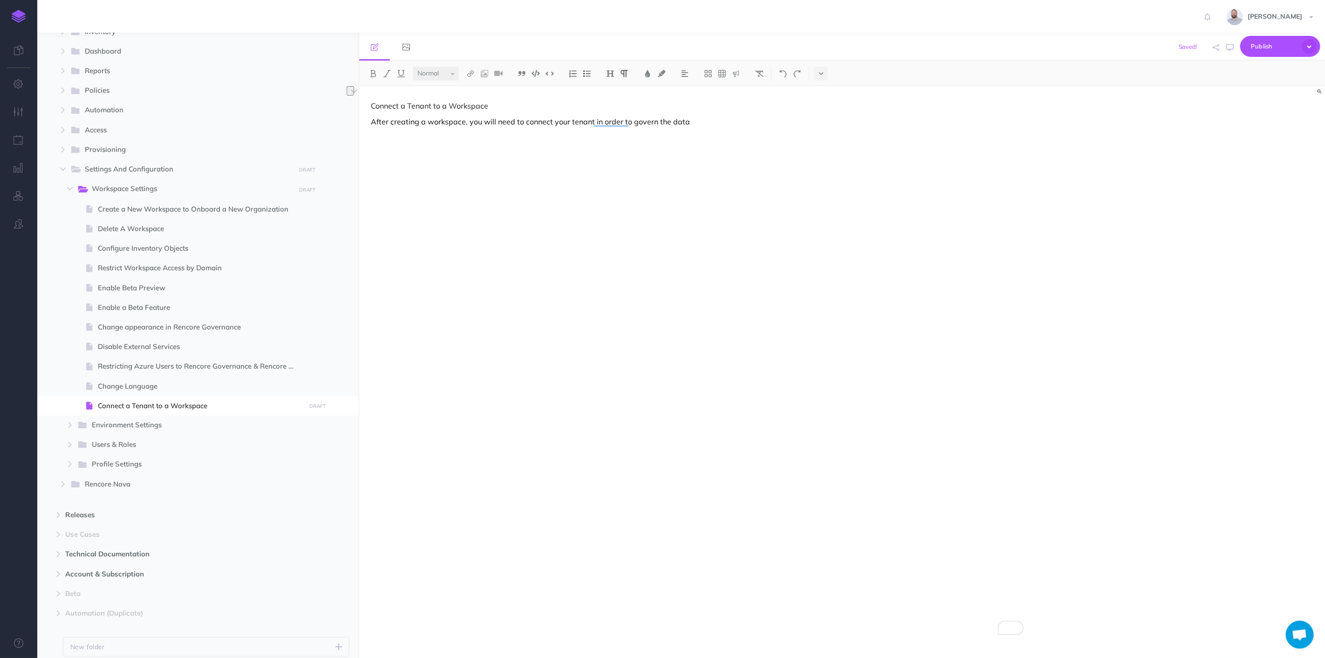
click at [696, 118] on p "After creating a workspace, you will need to connect your tenant in order to go…" at bounding box center [697, 121] width 653 height 11
click at [505, 152] on div "Connect a Tenant to a Workspace After creating a workspace, you will need to co…" at bounding box center [697, 367] width 676 height 562
click at [644, 134] on p "Either click "Connect tenant now" on the banner at the top of the screen" at bounding box center [697, 137] width 653 height 11
click at [485, 74] on img at bounding box center [484, 73] width 8 height 7
click at [485, 91] on icon at bounding box center [484, 90] width 7 height 7
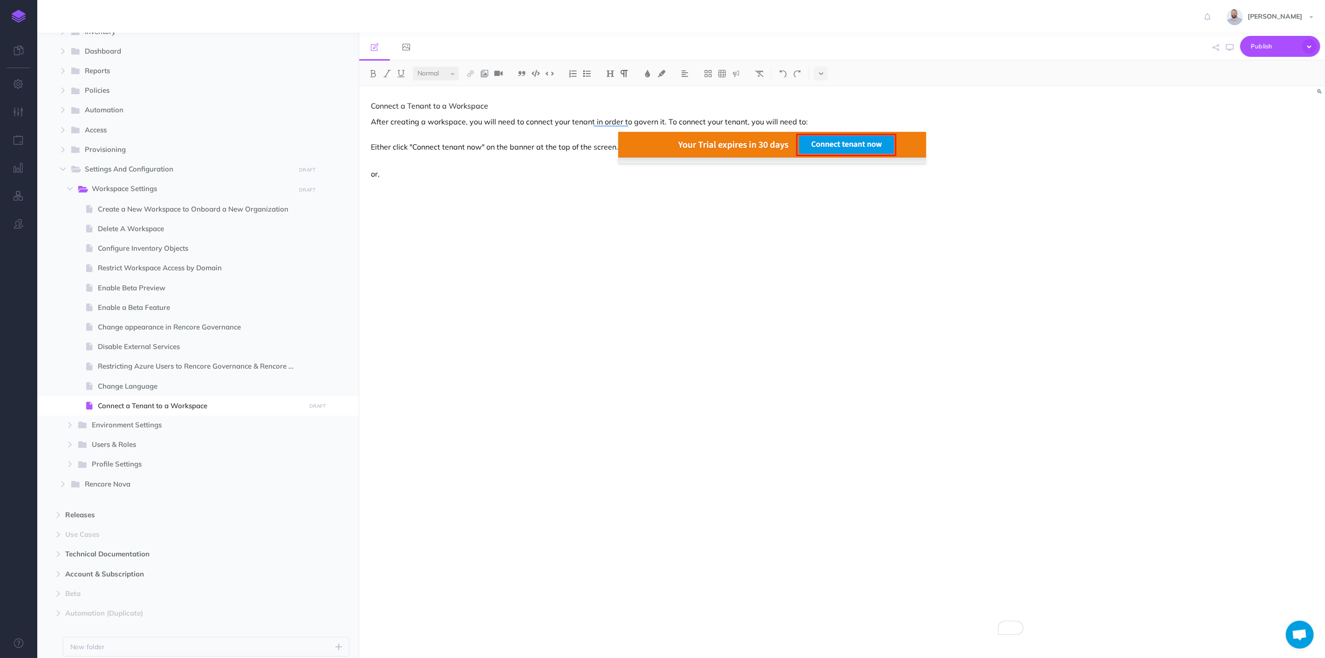
click at [404, 174] on p "or," at bounding box center [697, 173] width 653 height 11
click at [424, 176] on p "or," at bounding box center [697, 173] width 653 height 11
click at [195, 205] on span "Create a New Workspace to Onboard a New Organization" at bounding box center [200, 209] width 205 height 11
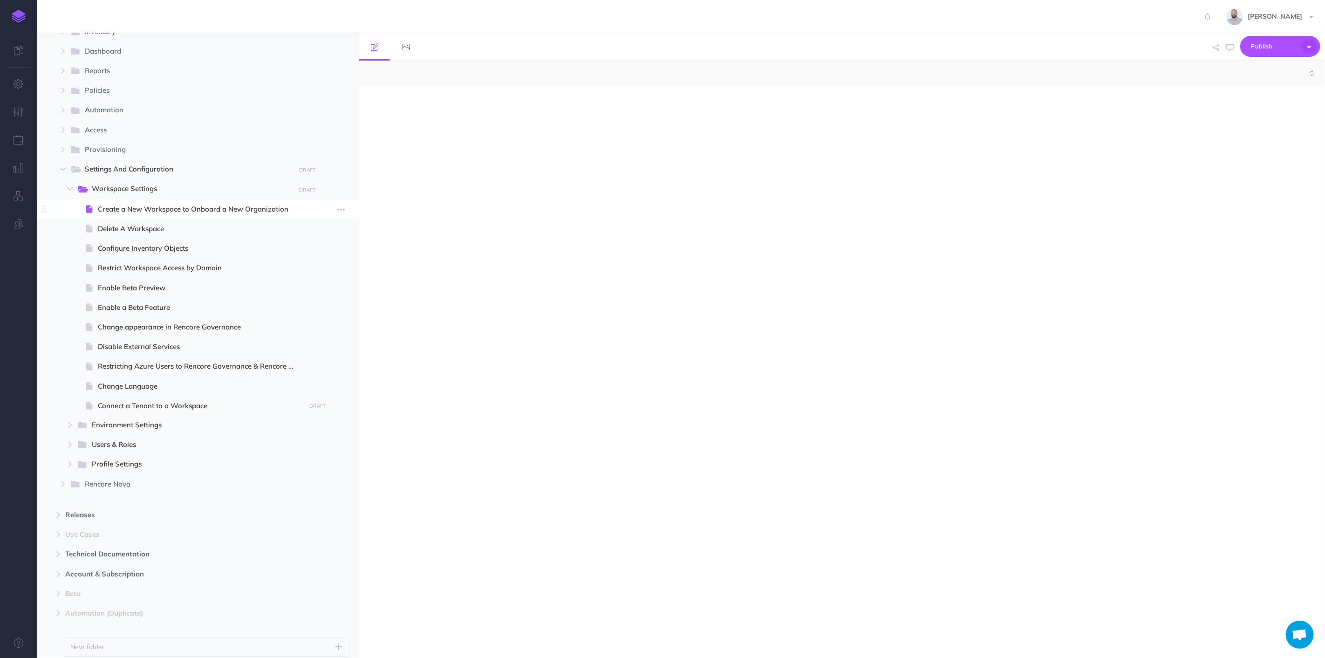
select select "null"
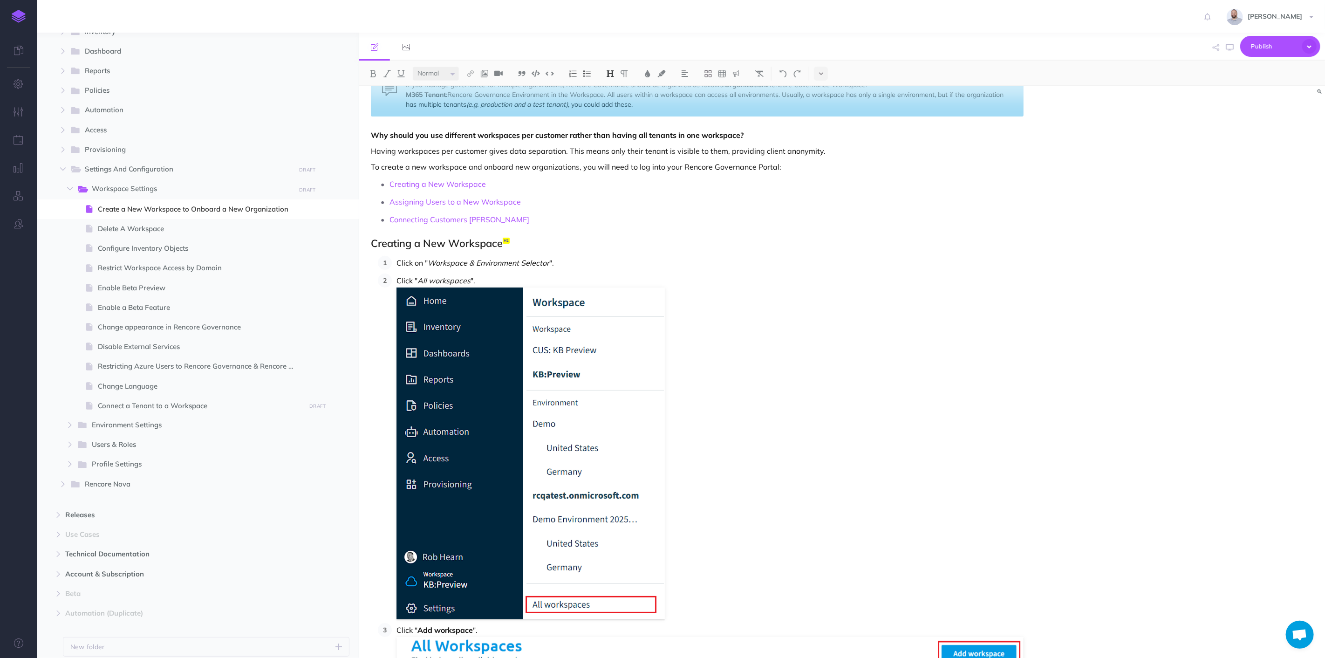
scroll to position [103, 0]
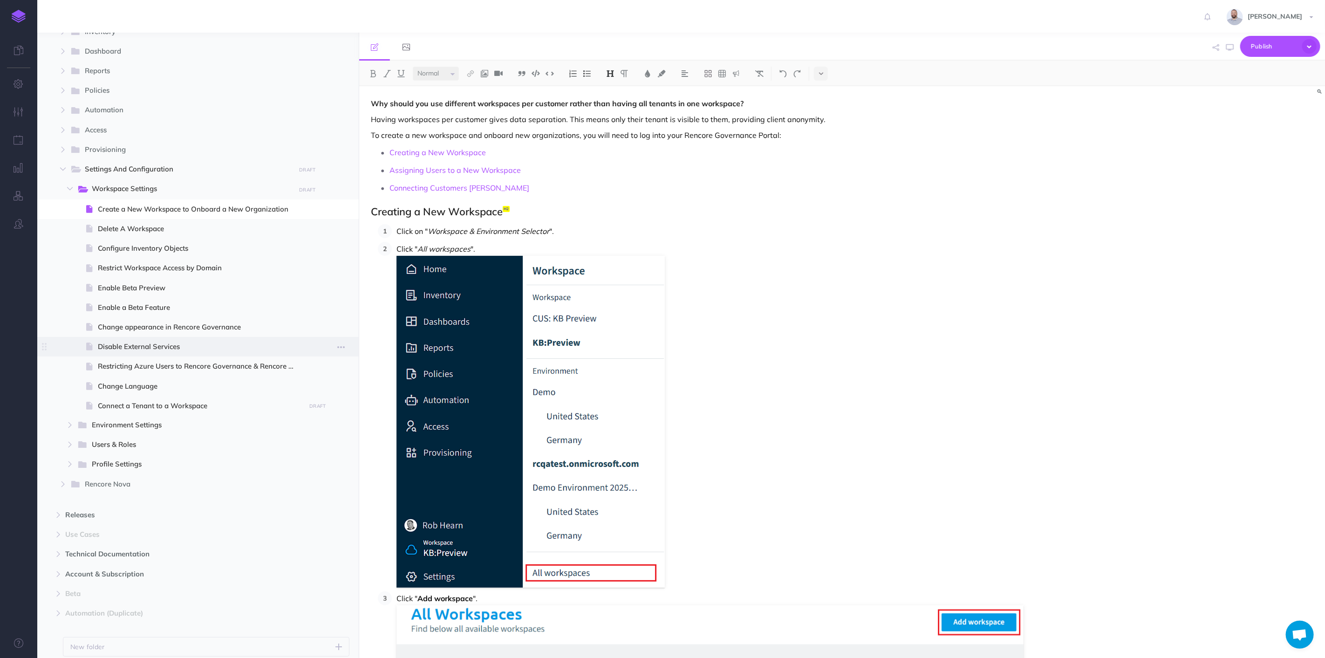
click at [164, 343] on span "Disable External Services" at bounding box center [200, 346] width 205 height 11
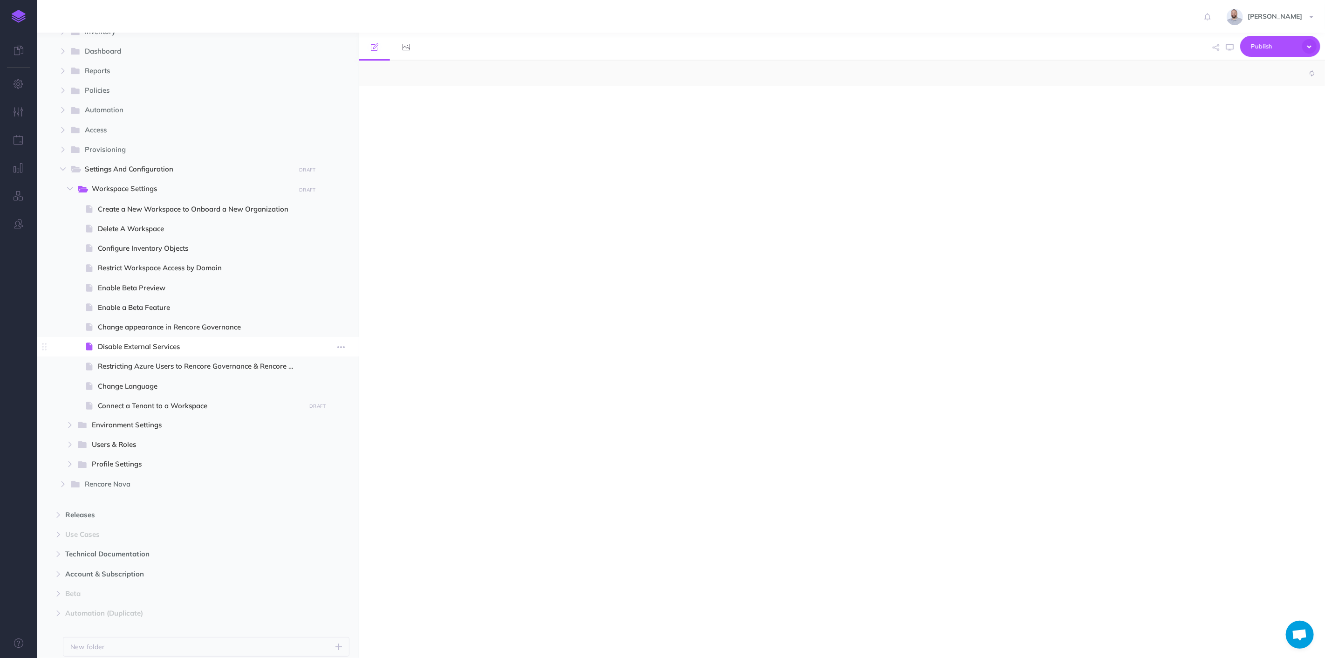
select select "null"
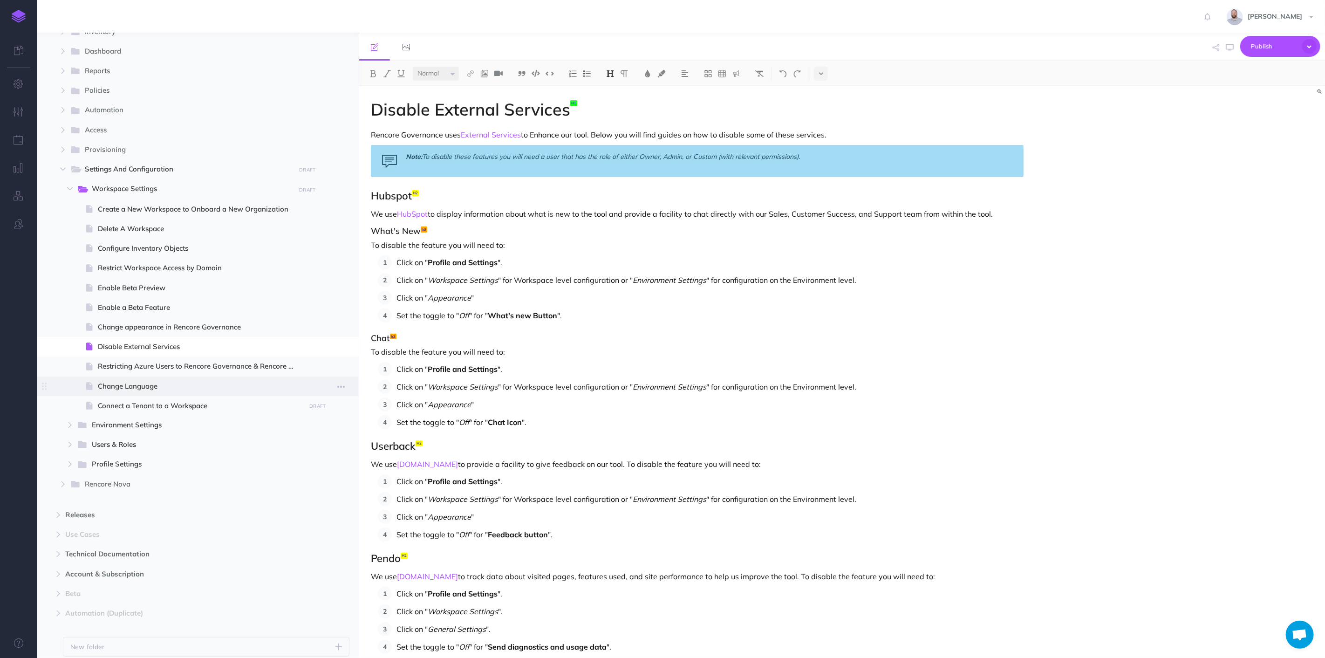
click at [145, 381] on span "Change Language" at bounding box center [200, 386] width 205 height 11
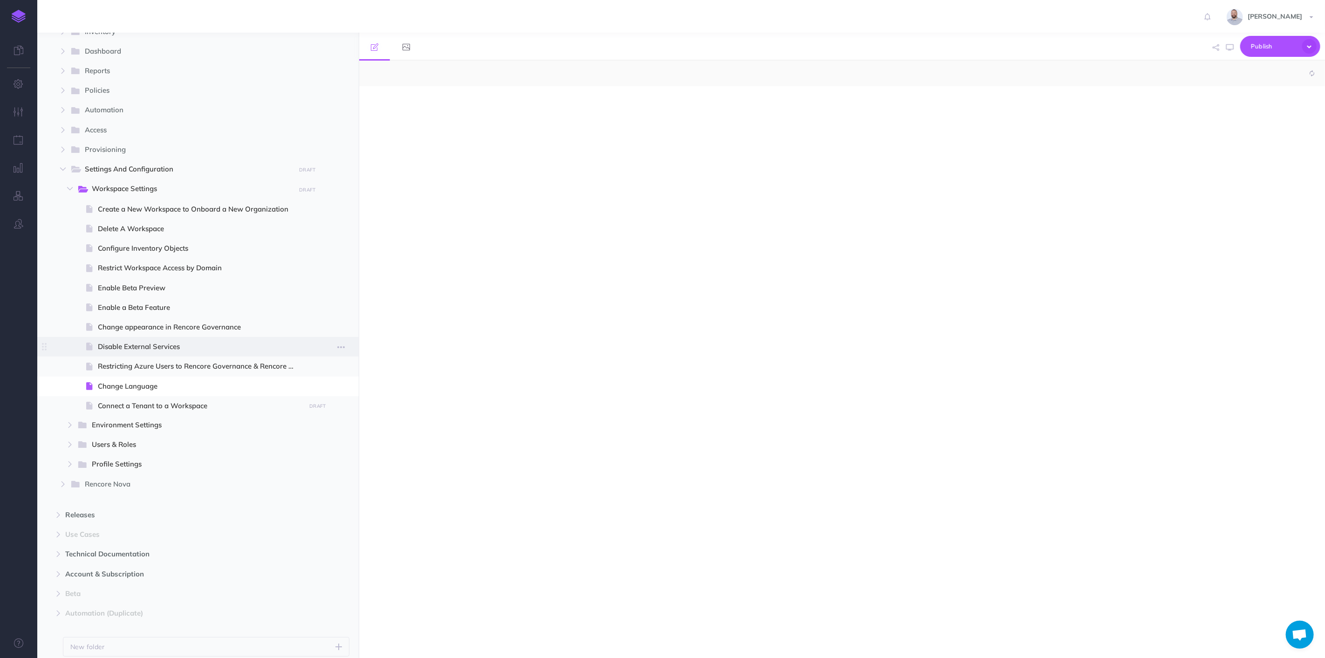
select select "null"
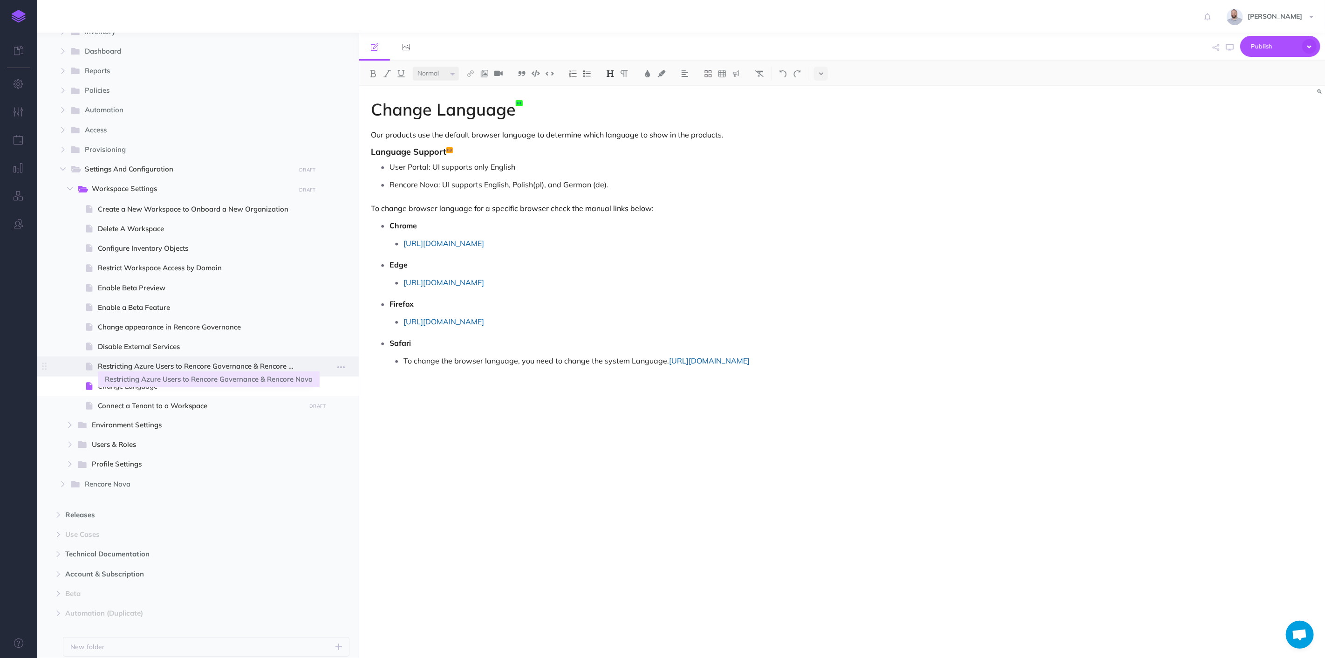
click at [136, 366] on span "Restricting Azure Users to Rencore Governance & Rencore Nova" at bounding box center [200, 366] width 205 height 11
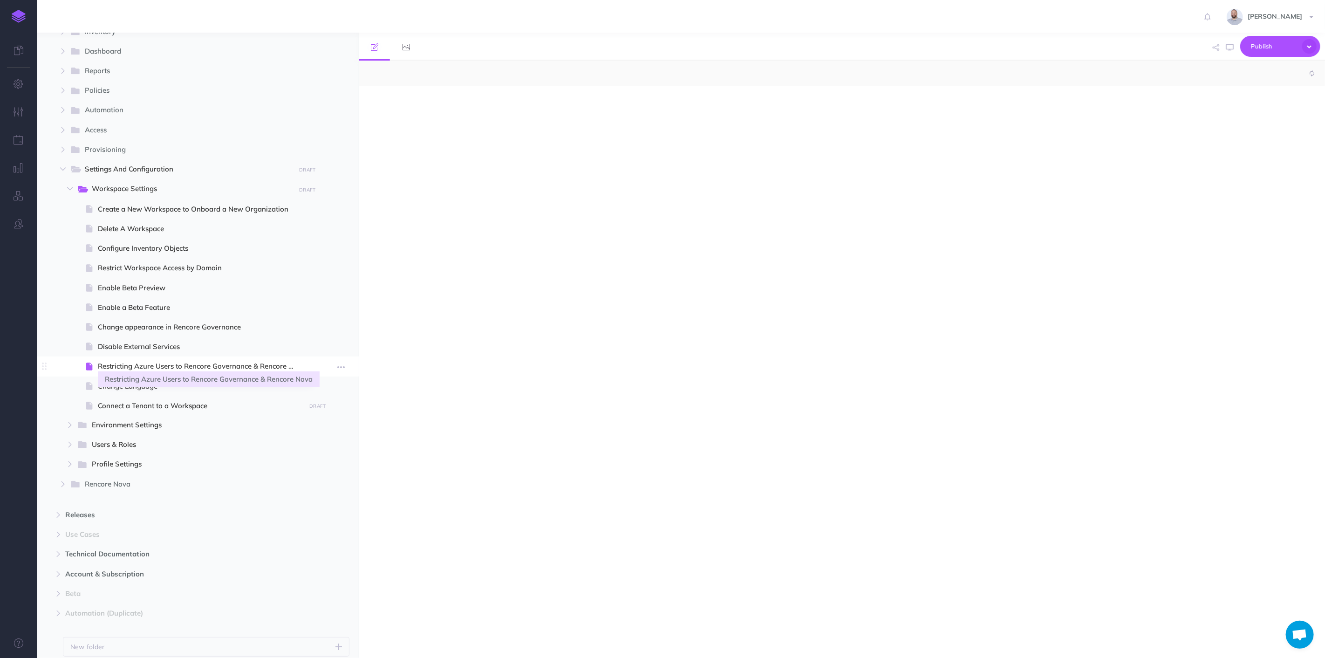
select select "null"
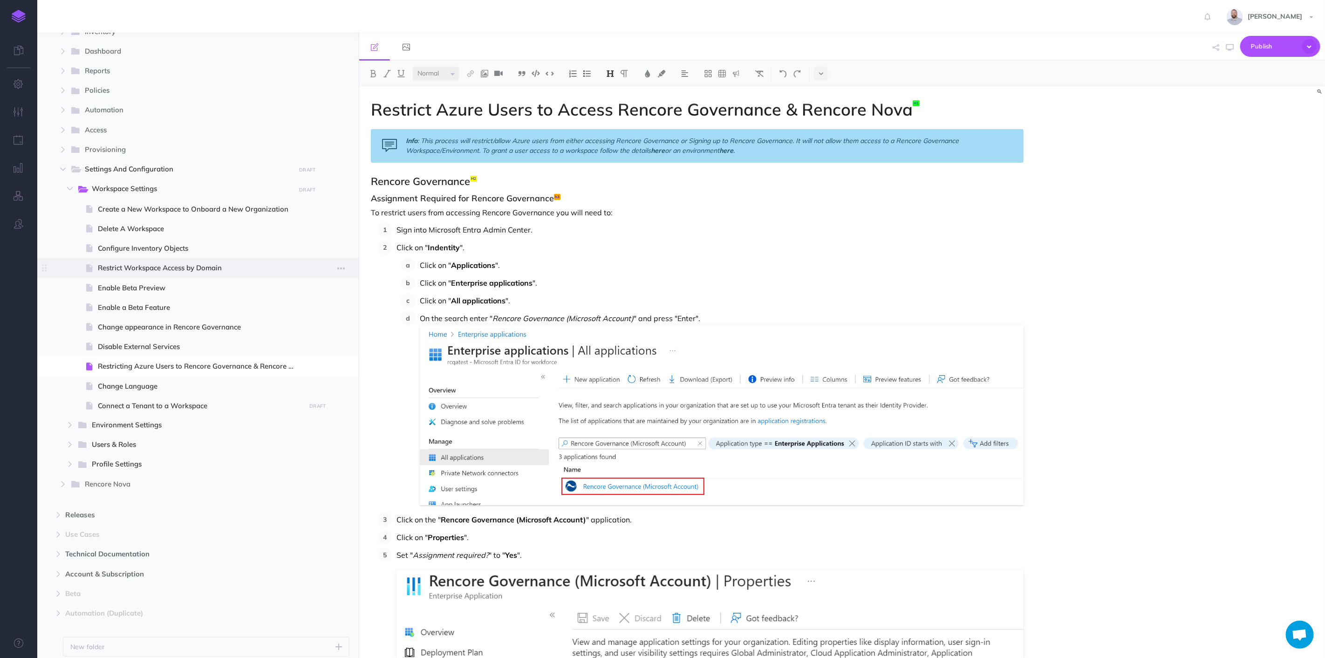
click at [140, 267] on span "Restrict Workspace Access by Domain" at bounding box center [200, 267] width 205 height 11
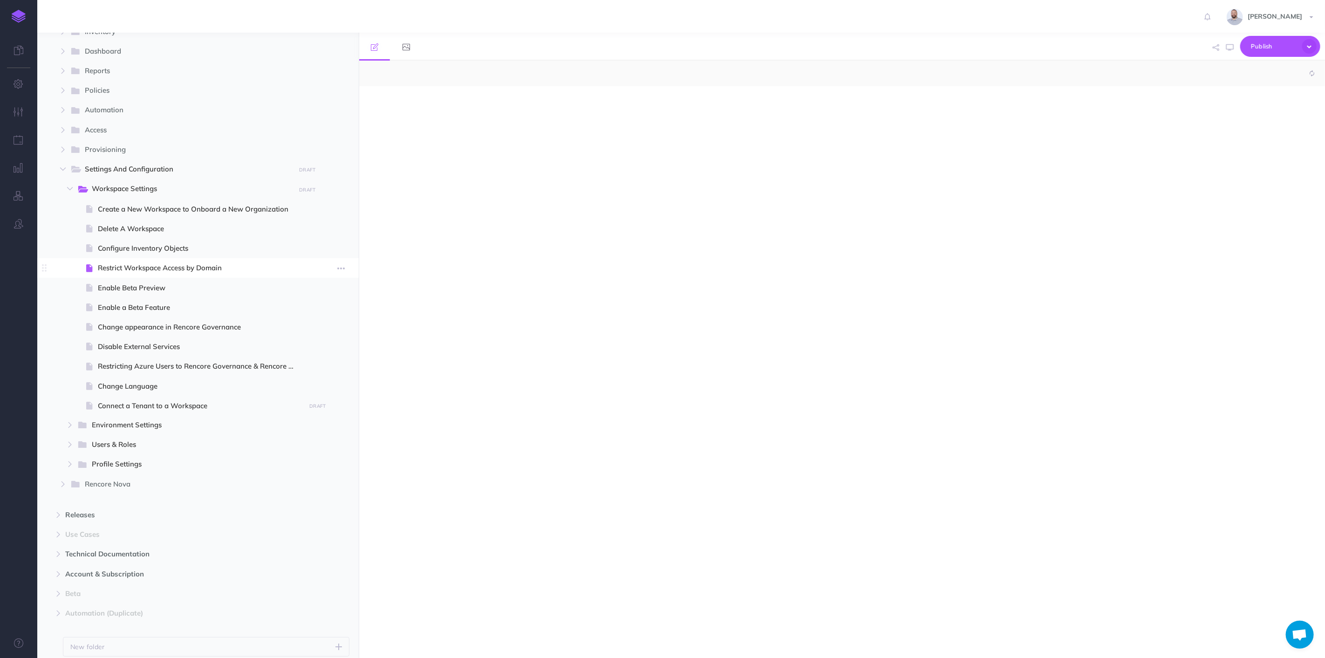
select select "null"
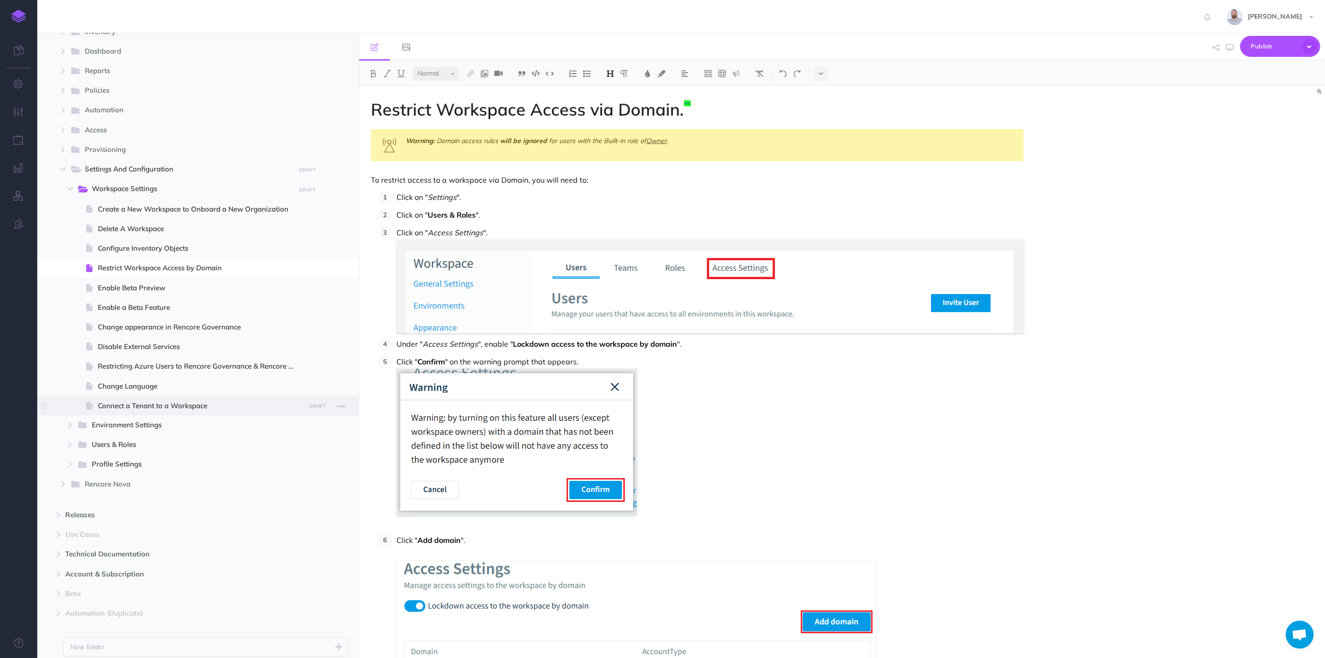
click at [146, 398] on span at bounding box center [198, 406] width 322 height 20
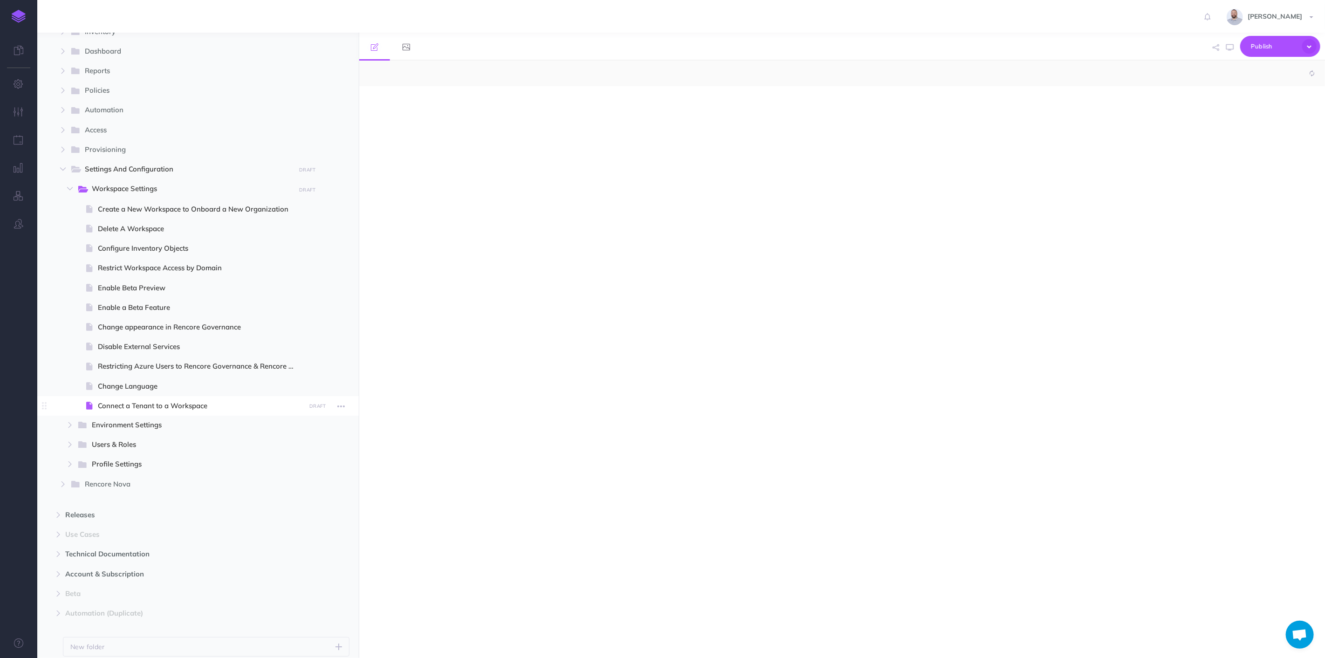
select select "null"
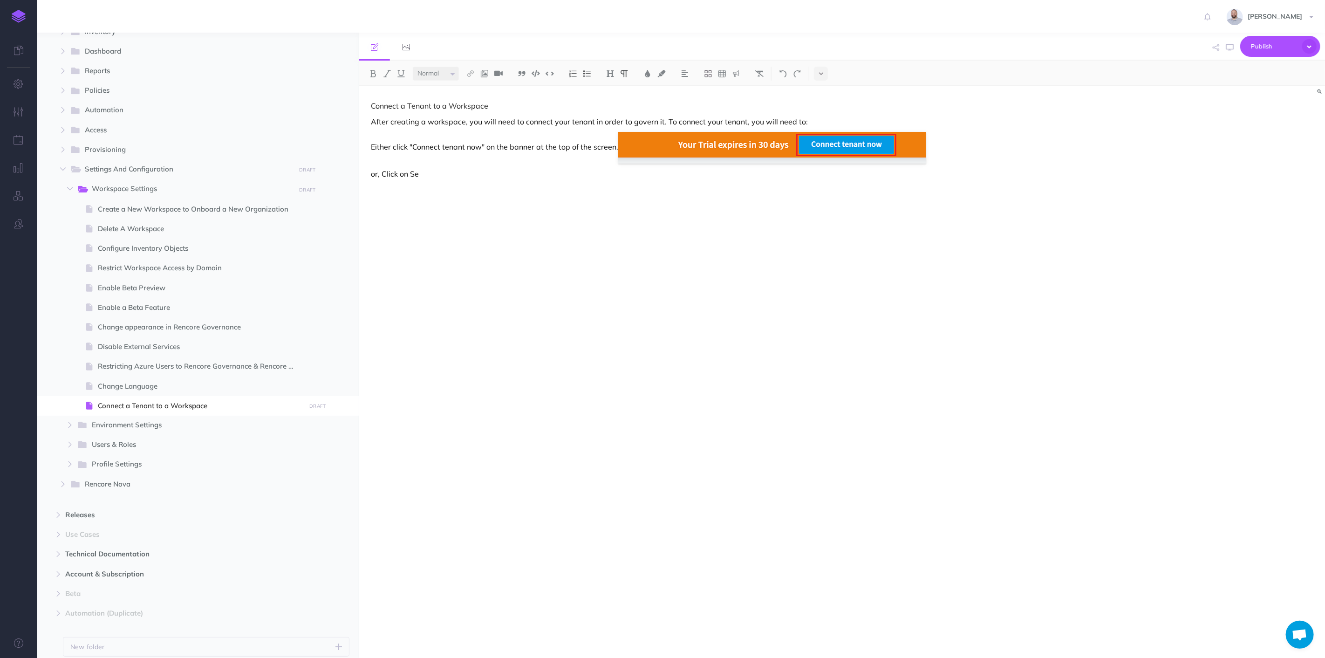
click at [451, 171] on p "or, Click on Se" at bounding box center [697, 173] width 653 height 11
click at [464, 175] on p "or, Click on "Settings"." at bounding box center [697, 173] width 653 height 11
click at [503, 187] on p "Click on "Workspace Settings"." at bounding box center [697, 189] width 653 height 11
click at [599, 193] on p "Click on "Workspace Settings" and click on "Environments"." at bounding box center [697, 189] width 653 height 11
click at [485, 216] on p "To enrich screen reader interactions, please activate Accessibility in Grammarl…" at bounding box center [697, 221] width 653 height 11
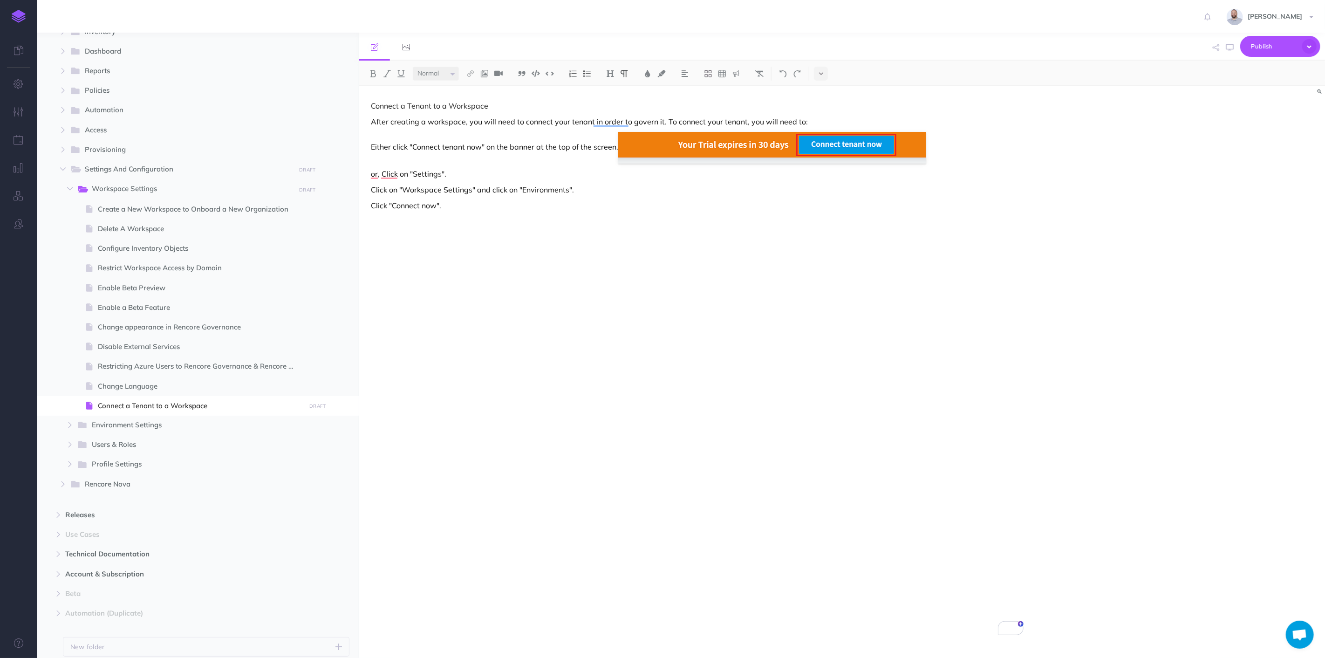
click at [445, 159] on p "Either click "Connect tenant now" on the banner at the top of the screen." at bounding box center [697, 148] width 653 height 32
click at [523, 171] on p "or, Click on "Settings"." at bounding box center [697, 173] width 653 height 11
click at [491, 200] on p "Click "Connect now"." at bounding box center [697, 205] width 653 height 11
click at [483, 76] on img at bounding box center [484, 73] width 8 height 7
click at [487, 87] on icon at bounding box center [484, 90] width 7 height 7
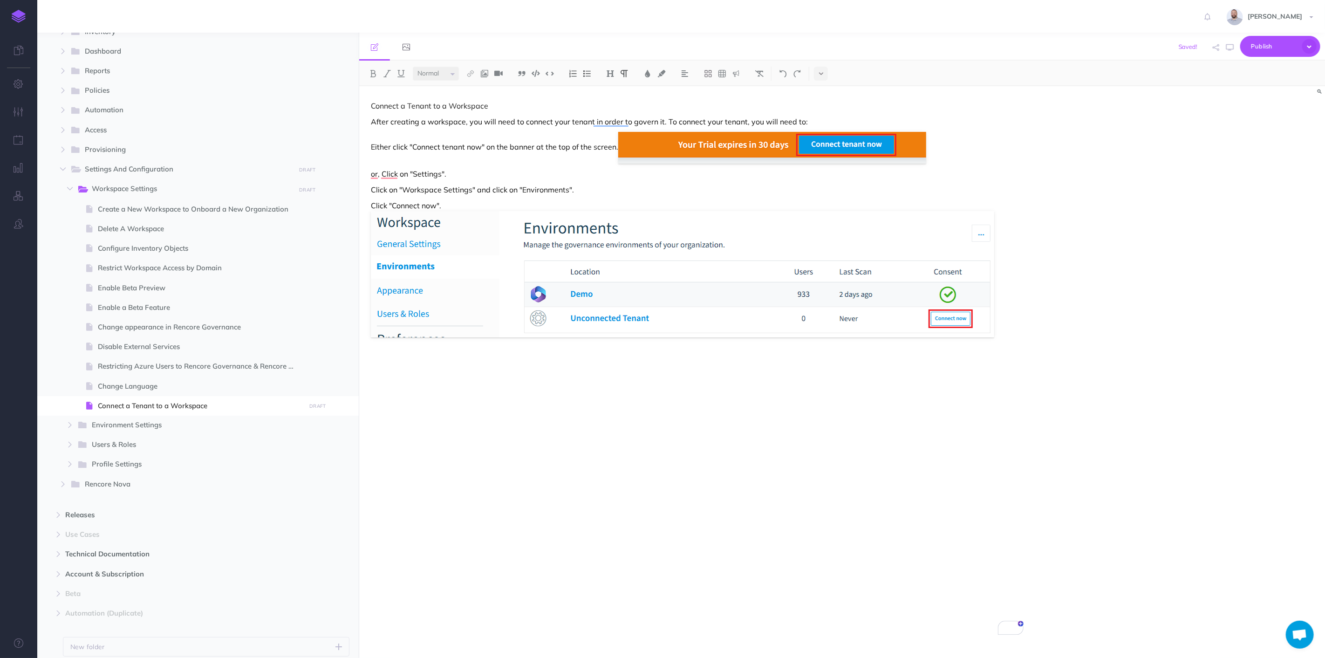
click at [1013, 322] on p "Click "Connect now"." at bounding box center [697, 268] width 653 height 137
click at [959, 369] on div "Connect a Tenant to a Workspace After creating a workspace, you will need to co…" at bounding box center [697, 367] width 676 height 562
click at [527, 362] on div "Connect a Tenant to a Workspace After creating a workspace, you will need to co…" at bounding box center [697, 367] width 676 height 562
click at [488, 352] on p "In Step 1 click "Connect"." at bounding box center [697, 347] width 653 height 11
click at [494, 364] on p "Sign in with your M365 account" at bounding box center [697, 363] width 653 height 11
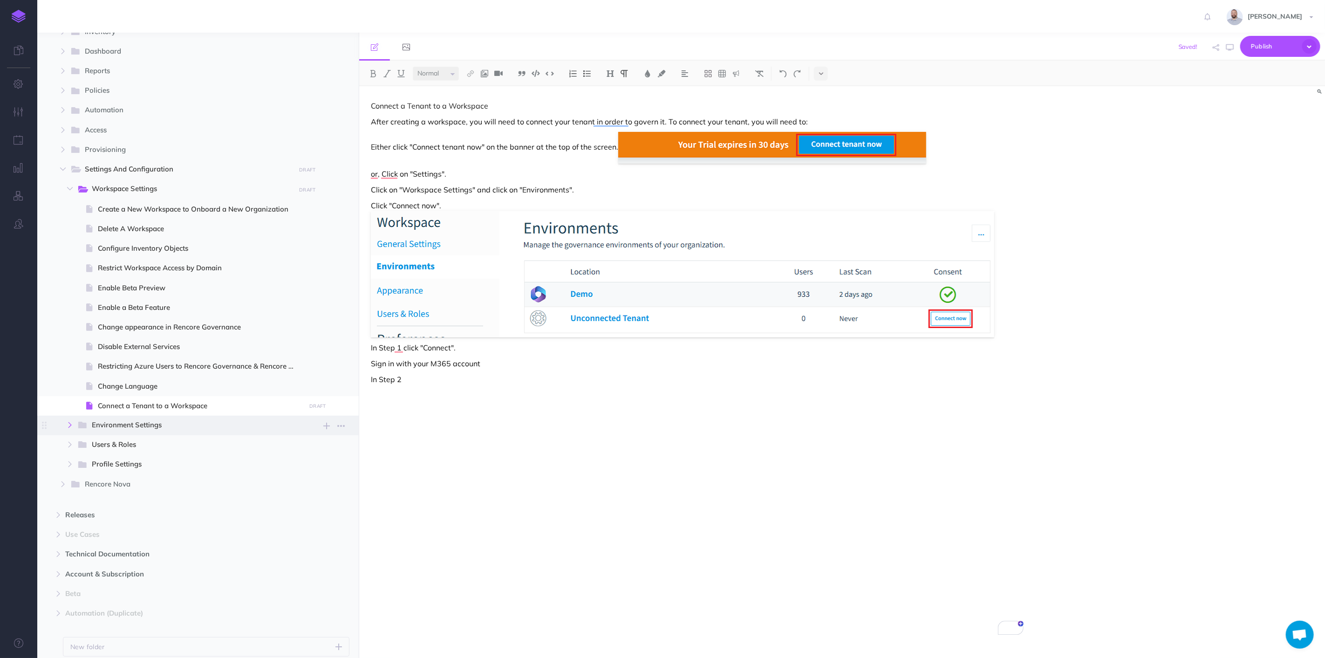
click at [69, 423] on icon "button" at bounding box center [70, 425] width 6 height 6
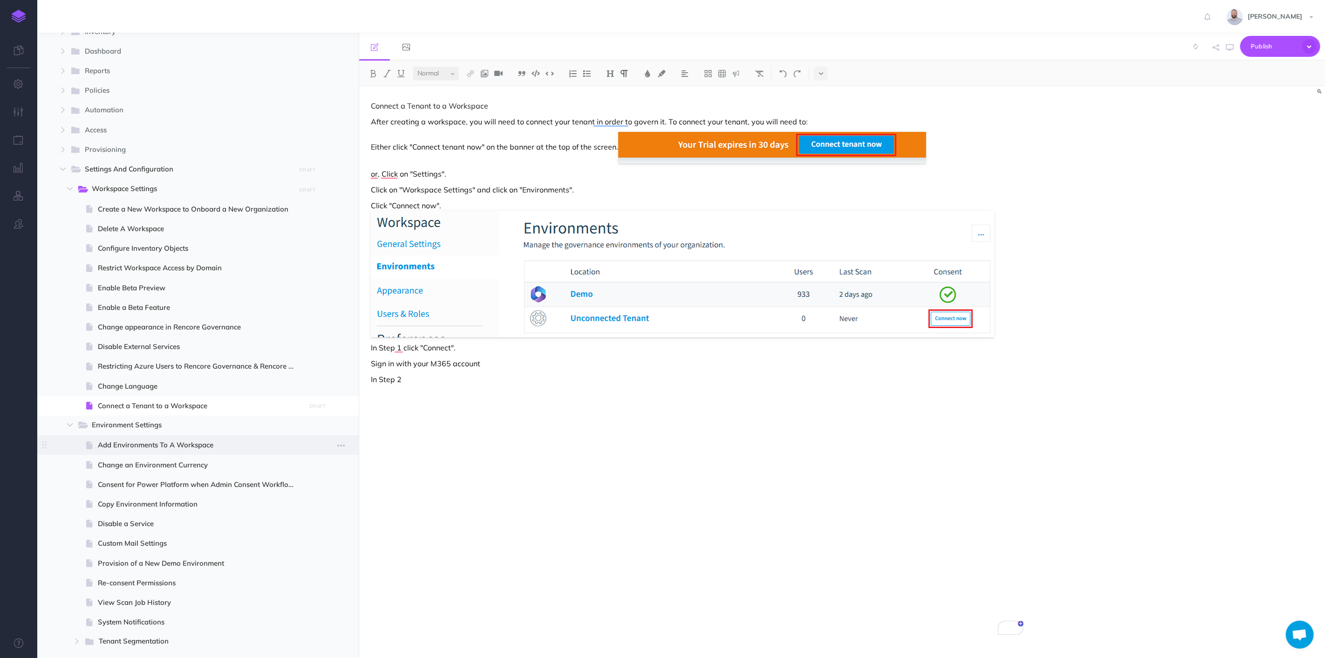
click at [154, 445] on span "Add Environments To A Workspace" at bounding box center [200, 444] width 205 height 11
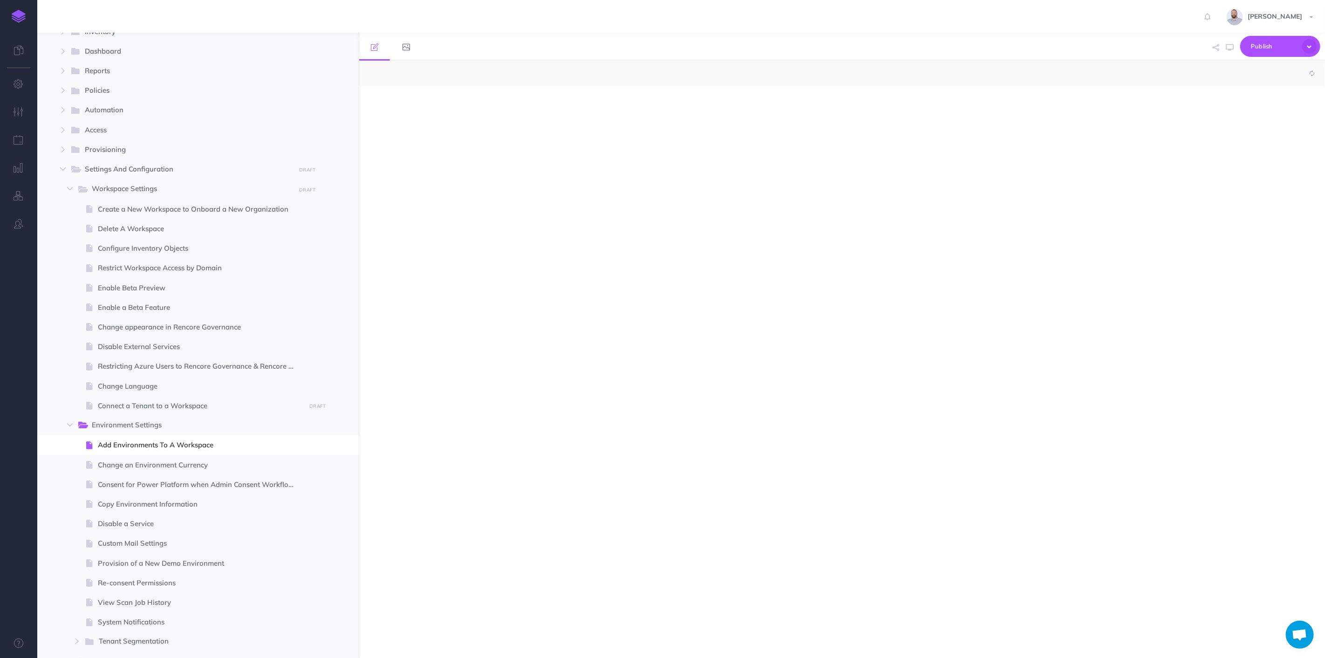
select select "null"
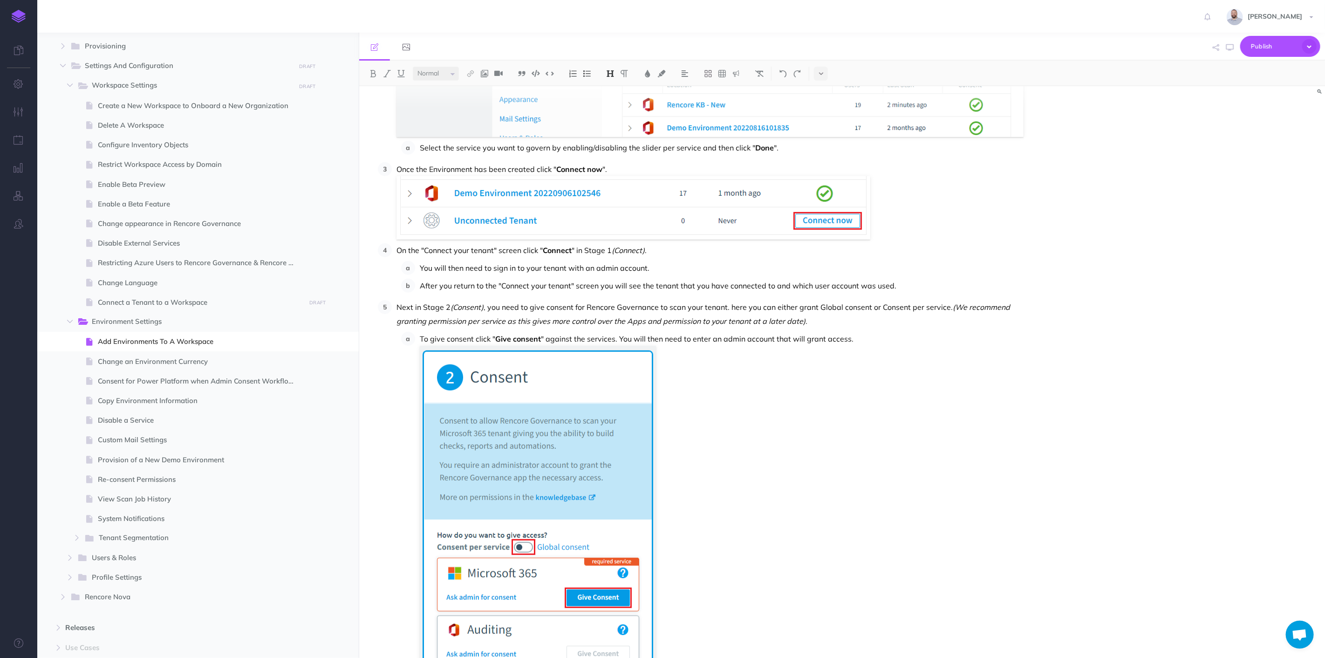
scroll to position [387, 0]
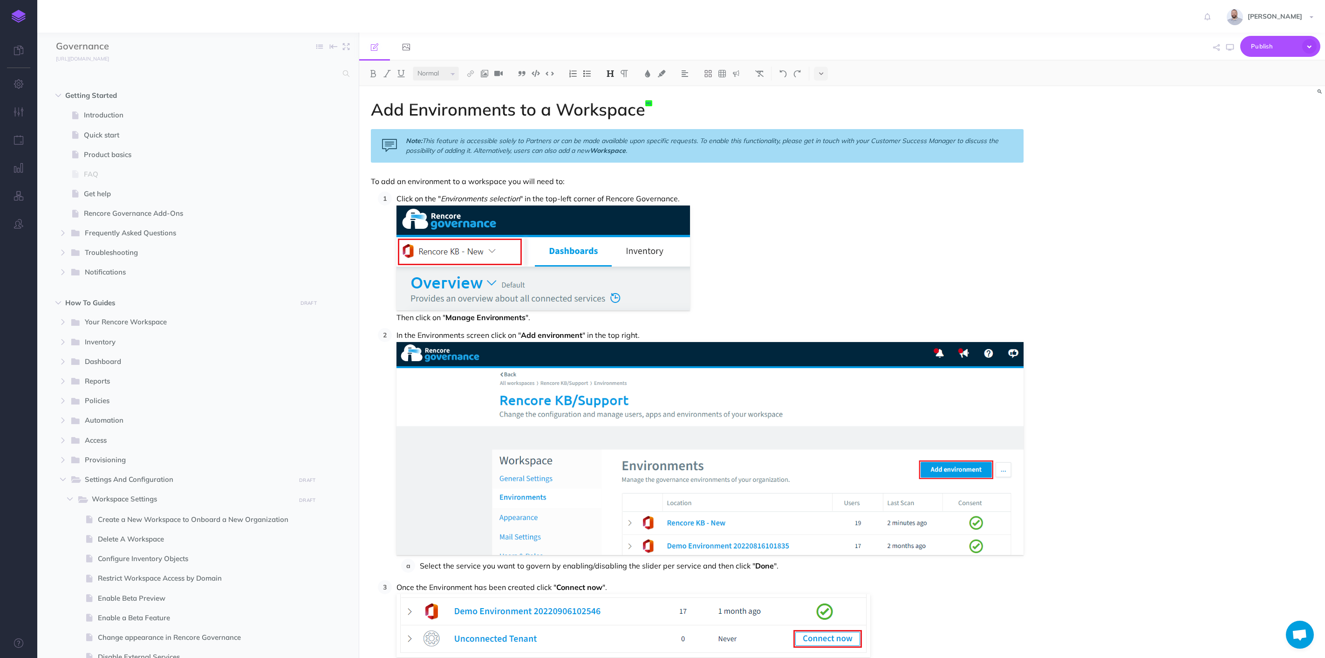
select select "null"
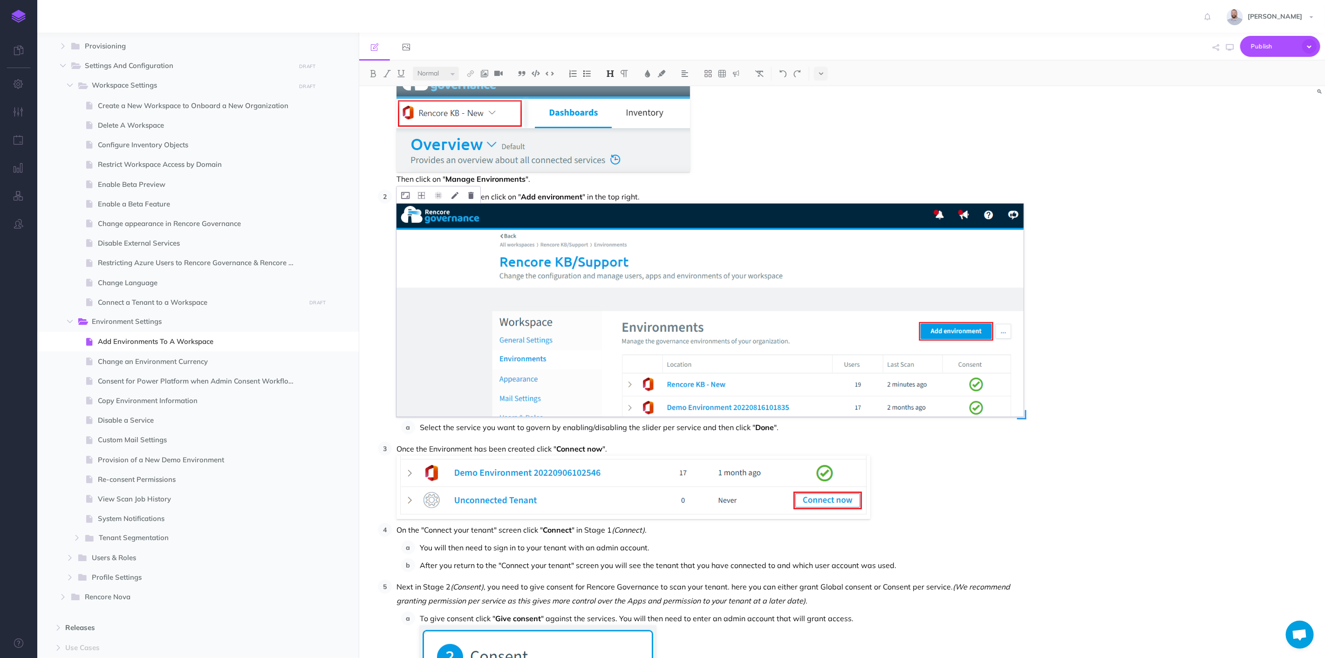
scroll to position [128, 0]
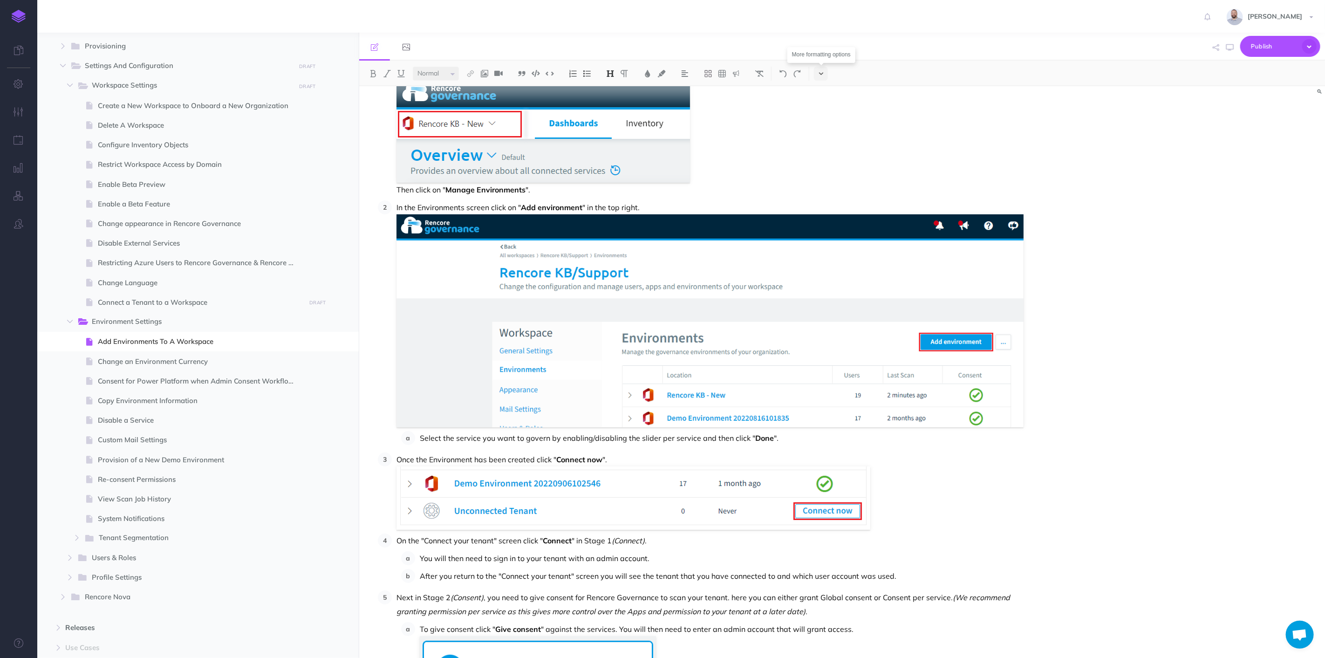
click at [814, 75] on button at bounding box center [821, 74] width 14 height 14
click at [822, 158] on img at bounding box center [821, 159] width 8 height 5
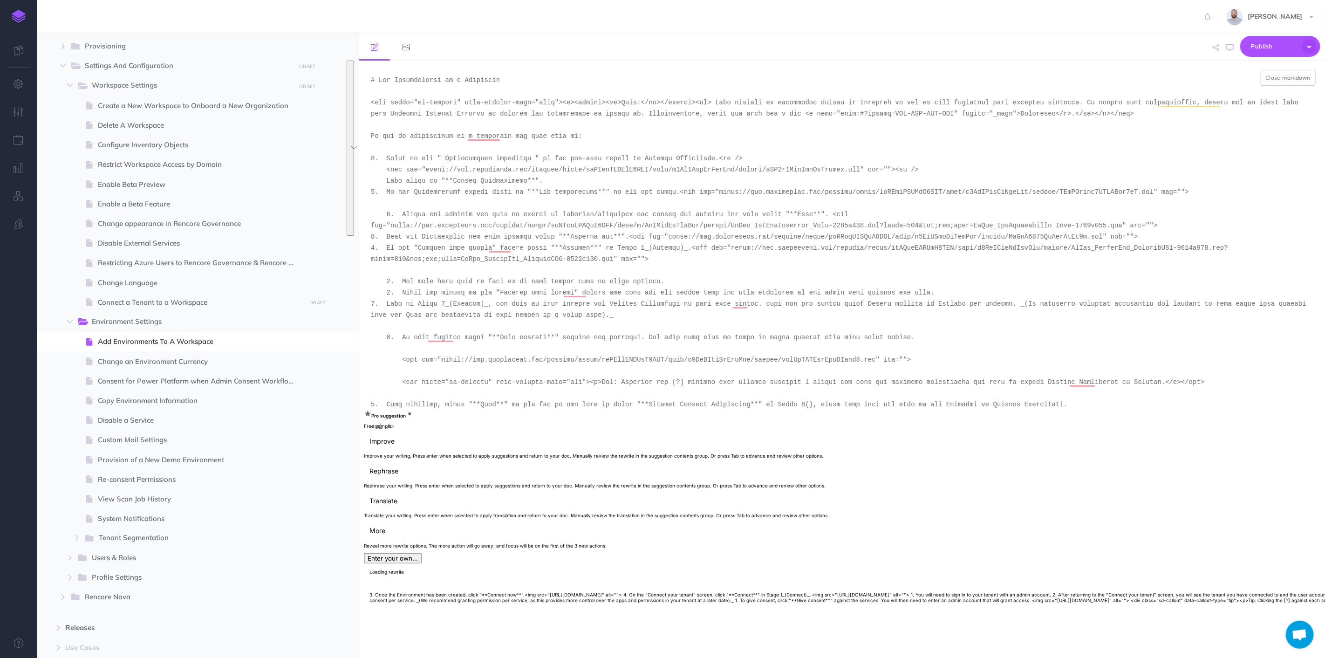
scroll to position [1, 0]
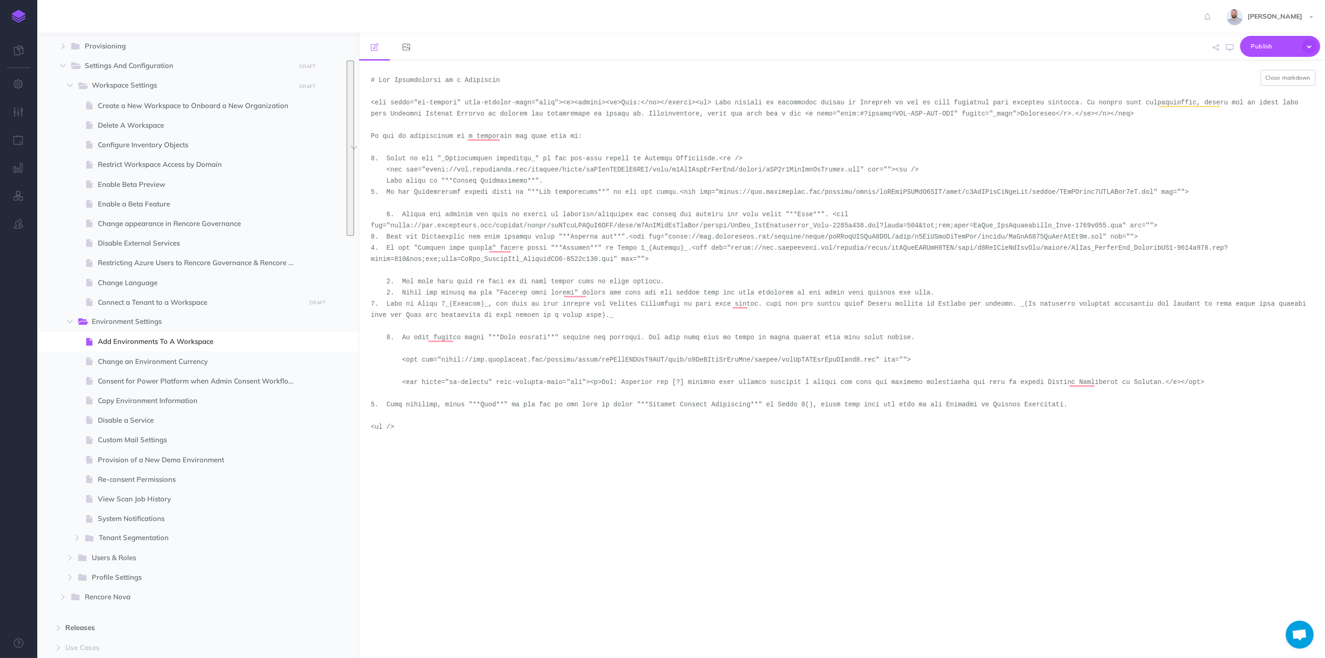
drag, startPoint x: 1027, startPoint y: 404, endPoint x: 361, endPoint y: 232, distance: 688.3
click at [361, 232] on textarea "To enrich screen reader interactions, please activate Accessibility in Grammarl…" at bounding box center [842, 359] width 966 height 597
click at [1294, 82] on button "Close markdown" at bounding box center [1288, 78] width 55 height 16
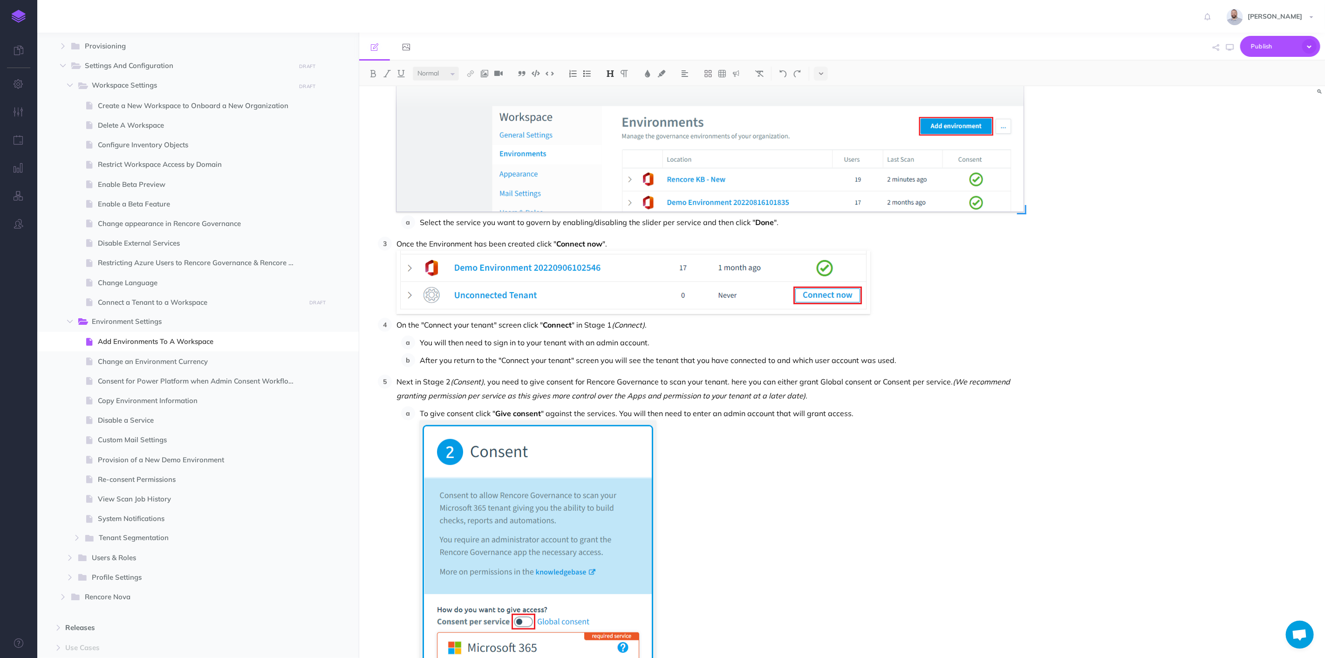
scroll to position [387, 0]
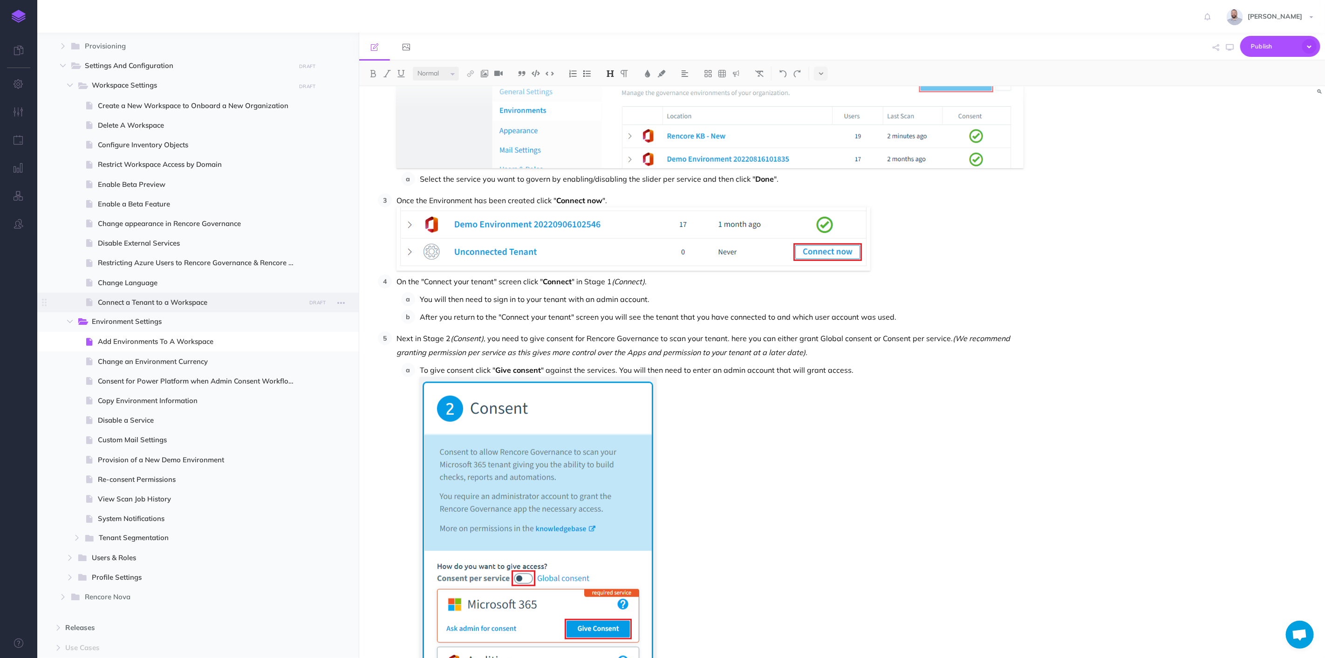
click at [176, 299] on span "Connect a Tenant to a Workspace" at bounding box center [200, 302] width 205 height 11
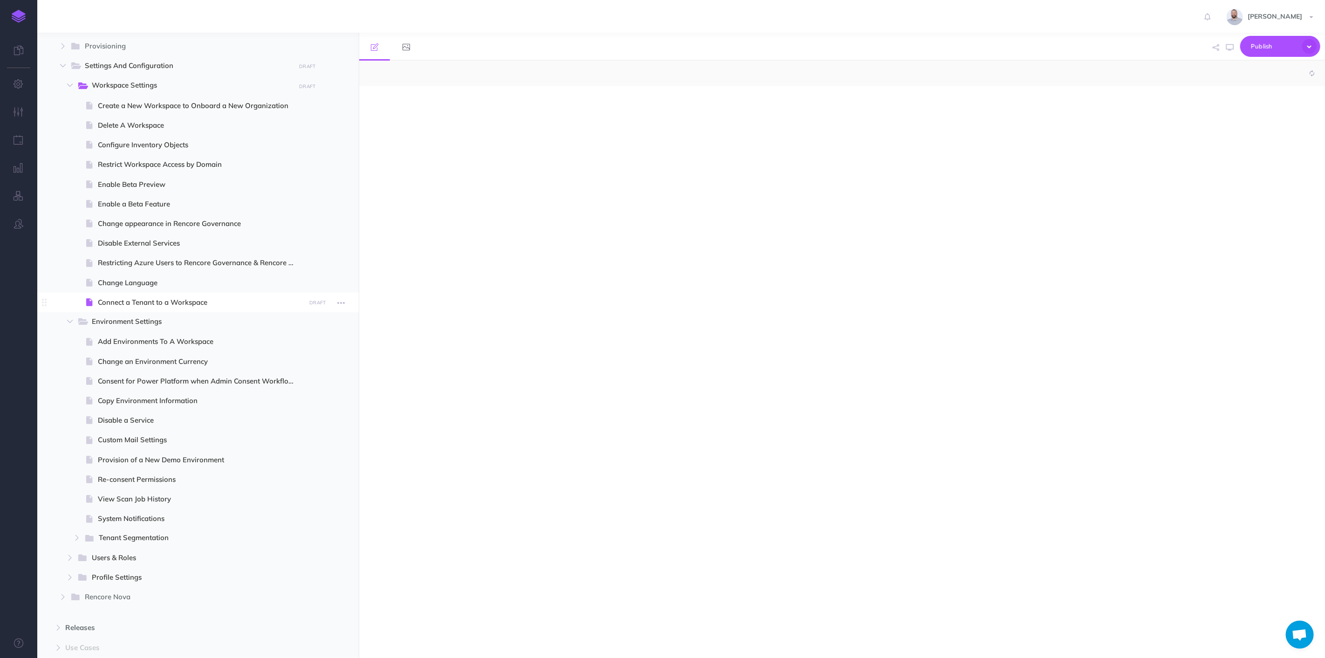
select select "null"
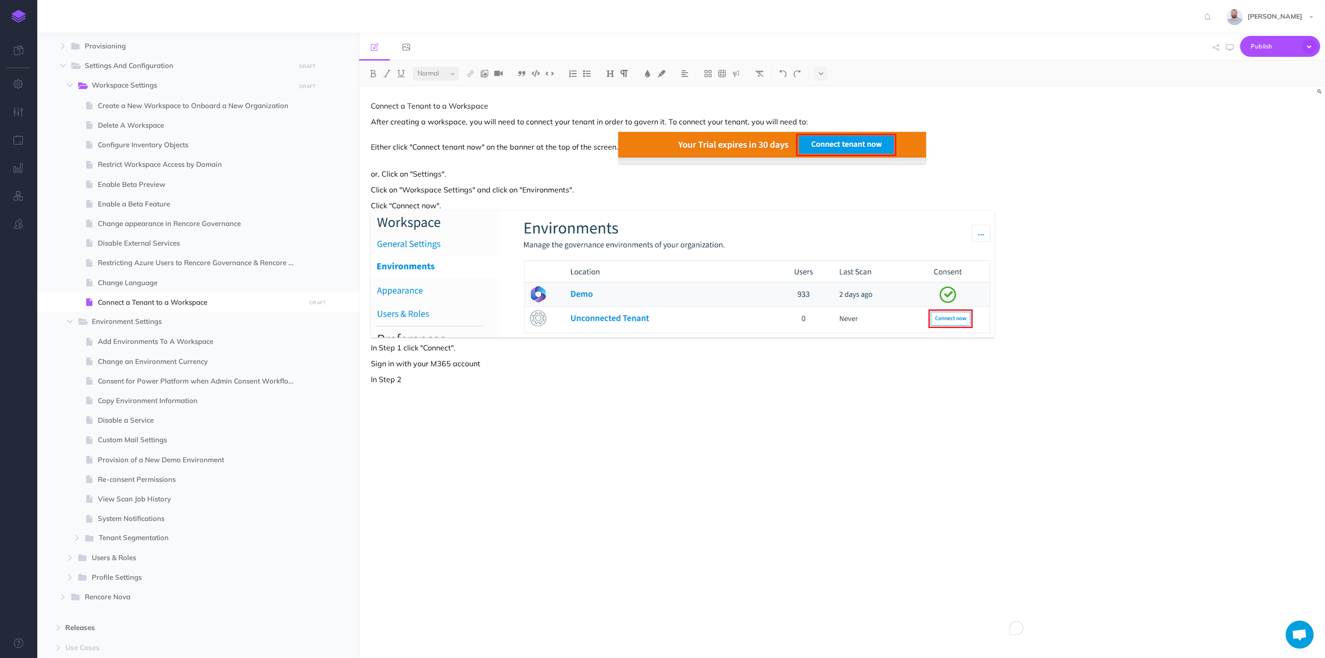
click at [451, 383] on p "In Step 2" at bounding box center [697, 379] width 653 height 11
click at [820, 71] on icon at bounding box center [821, 73] width 4 height 7
click at [821, 157] on img at bounding box center [821, 159] width 8 height 5
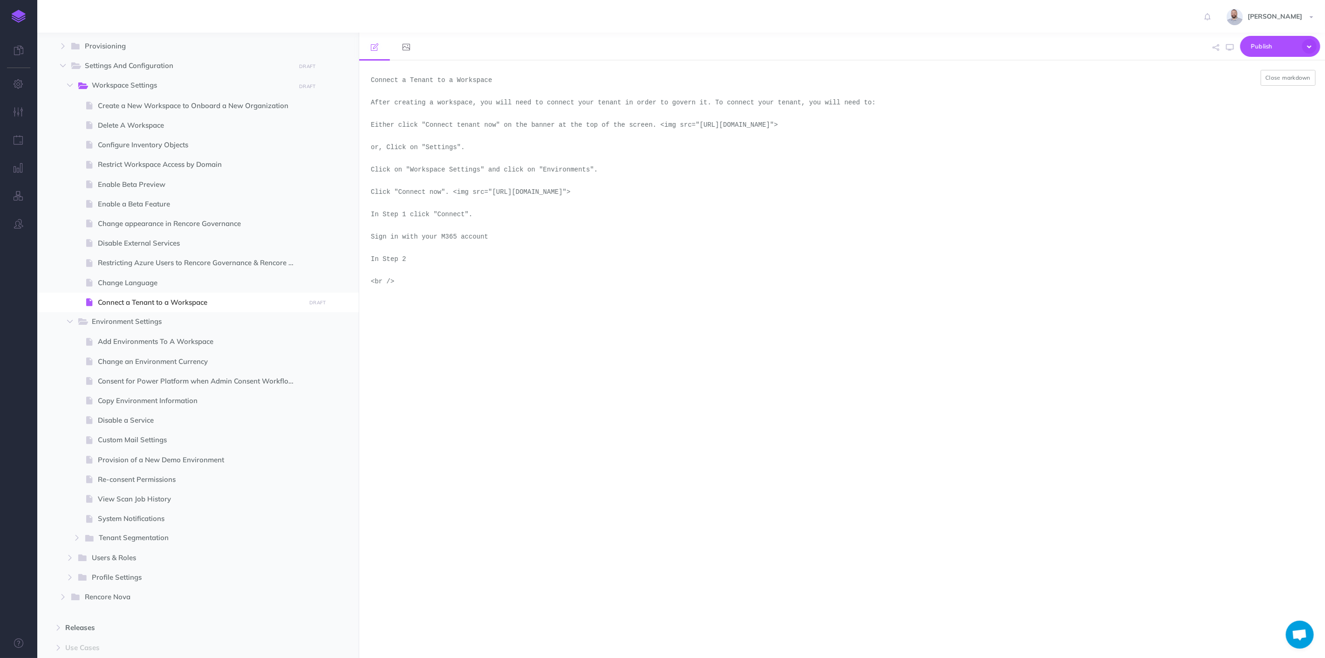
click at [466, 287] on textarea "Connect a Tenant to a Workspace After creating a workspace, you will need to co…" at bounding box center [842, 359] width 966 height 597
paste textarea "3. Once the Environment has been created click "**Connect now**".<img src="http…"
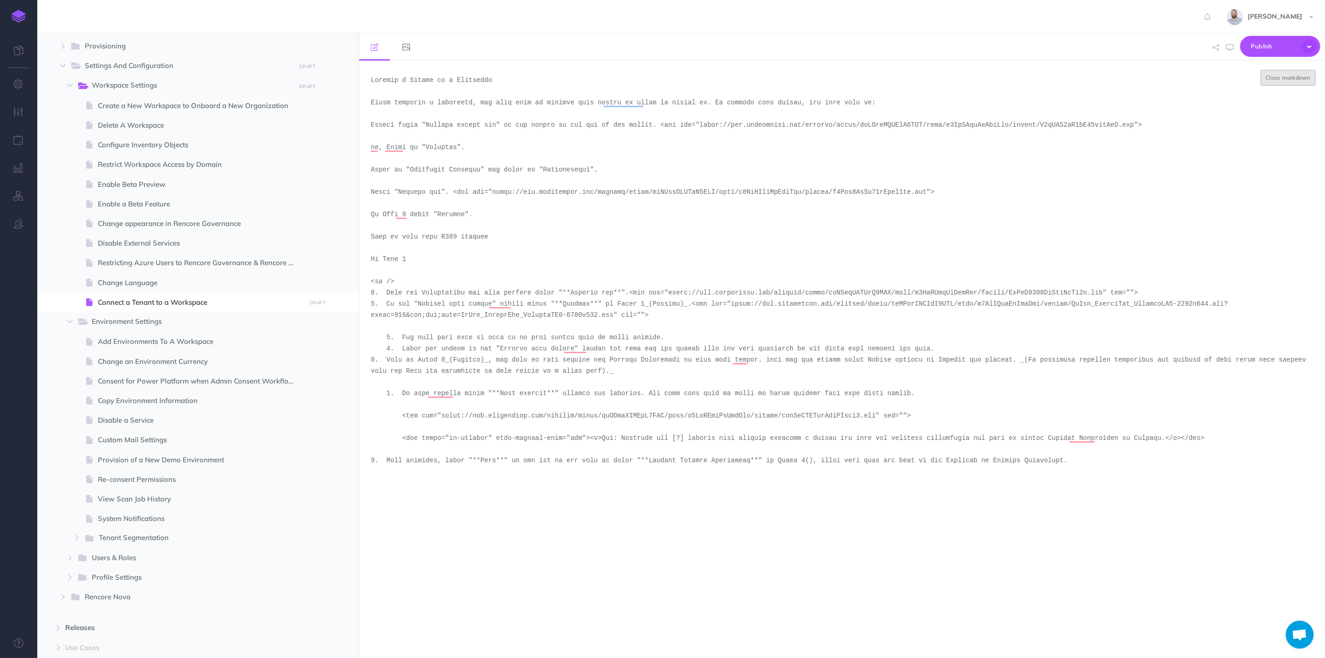
type textarea "Connect a Tenant to a Workspace After creating a workspace, you will need to co…"
click at [1305, 81] on button "Close markdown" at bounding box center [1288, 78] width 55 height 16
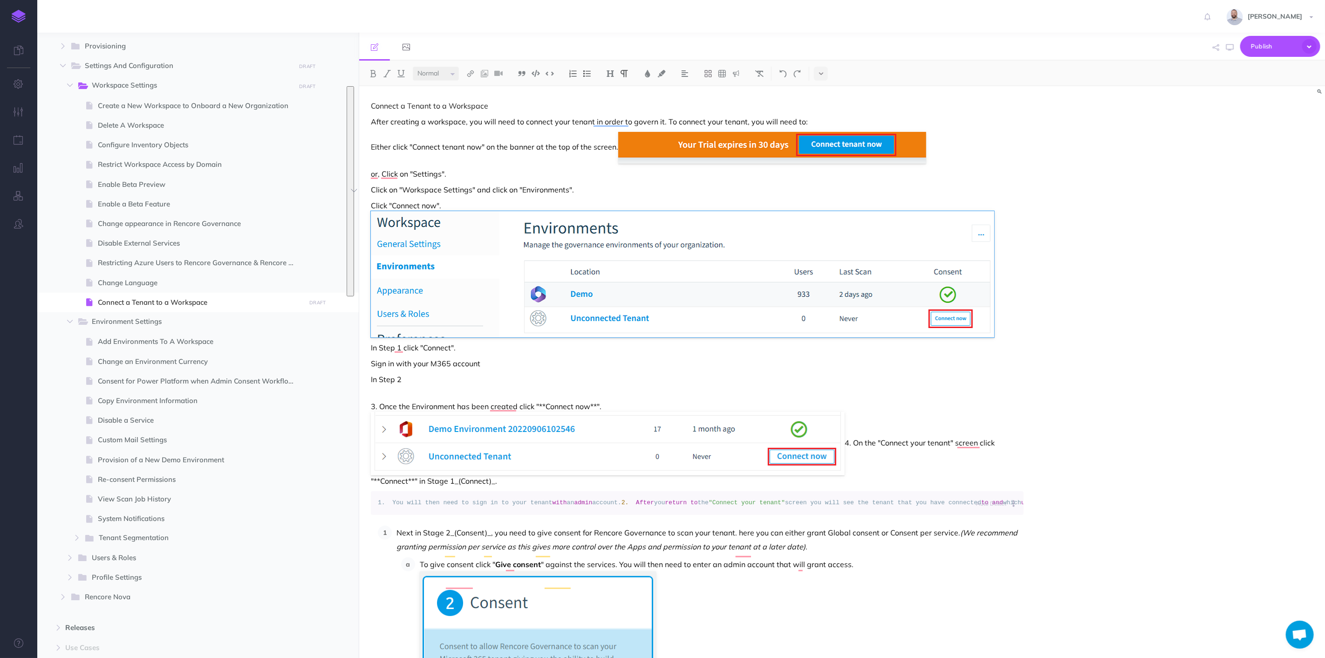
drag, startPoint x: 614, startPoint y: 405, endPoint x: 368, endPoint y: 324, distance: 259.6
click at [368, 324] on div "Connect a Tenant to a Workspace After creating a workspace, you will need to co…" at bounding box center [697, 547] width 676 height 922
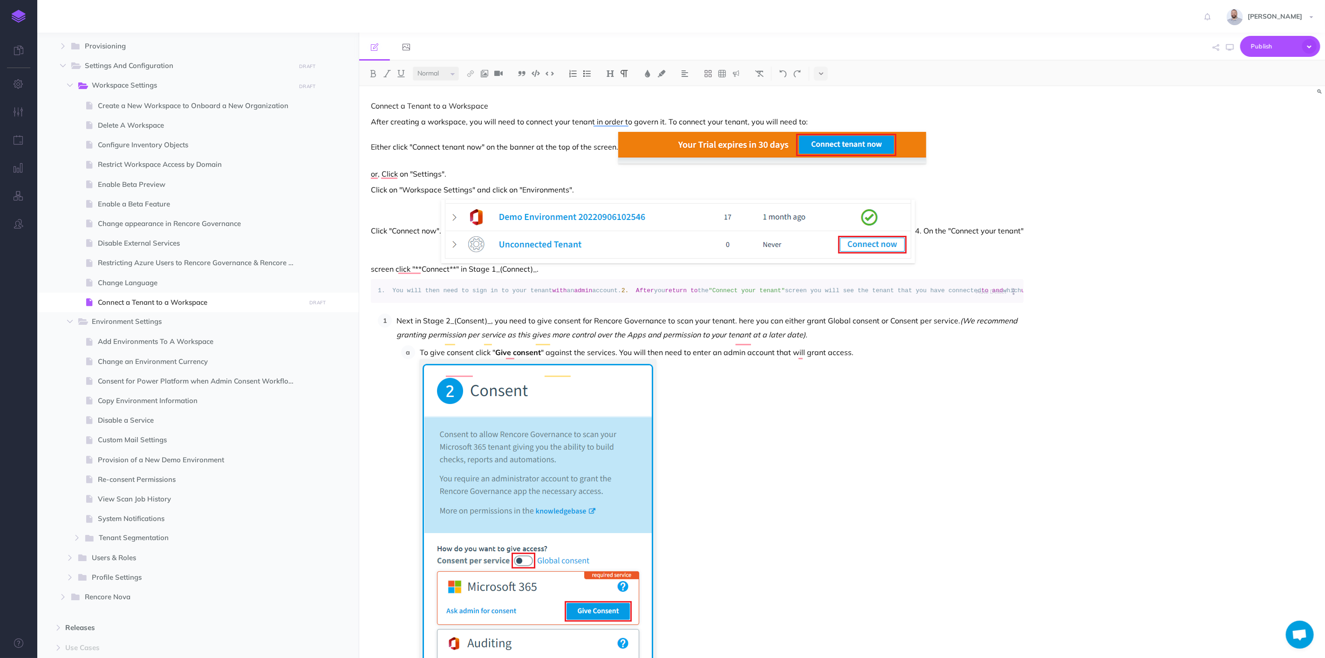
click at [441, 232] on p "Click "Connect now". 4. On the "Connect your tenant" screen click "**Connect**"…" at bounding box center [697, 237] width 653 height 75
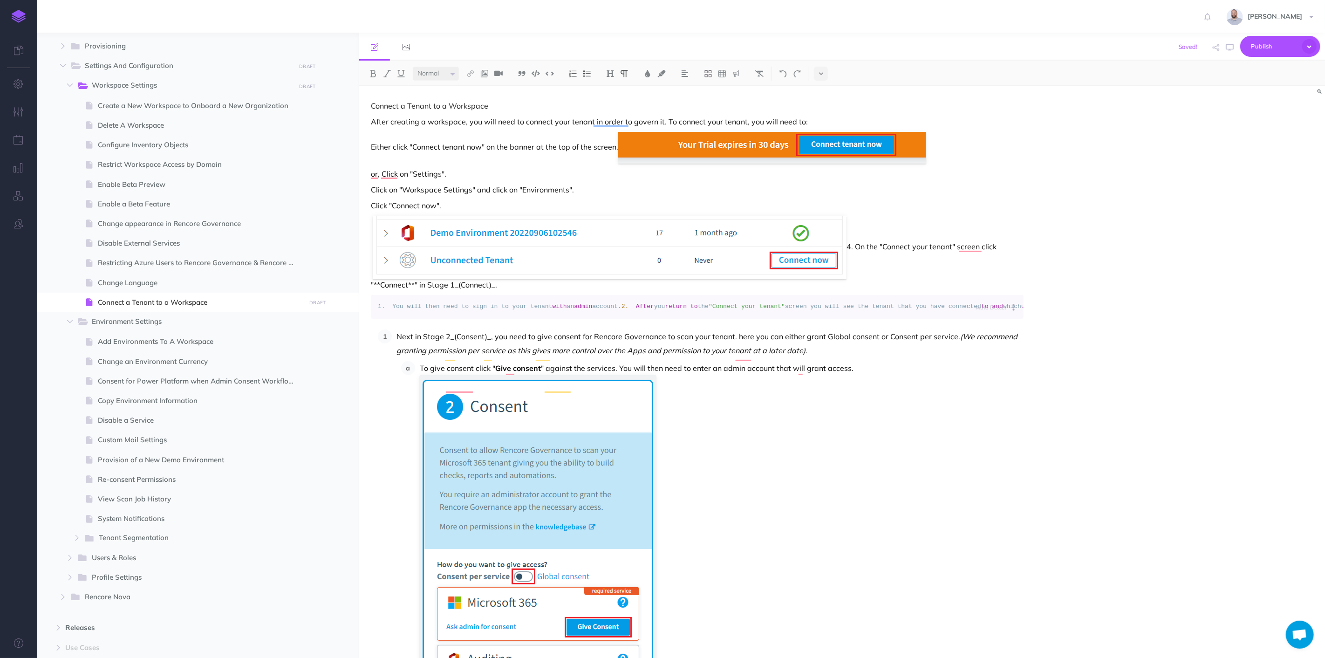
click at [855, 246] on p "4. On the "Connect your tenant" screen click "**Connect**" in Stage 1_(Connect)…" at bounding box center [697, 253] width 653 height 75
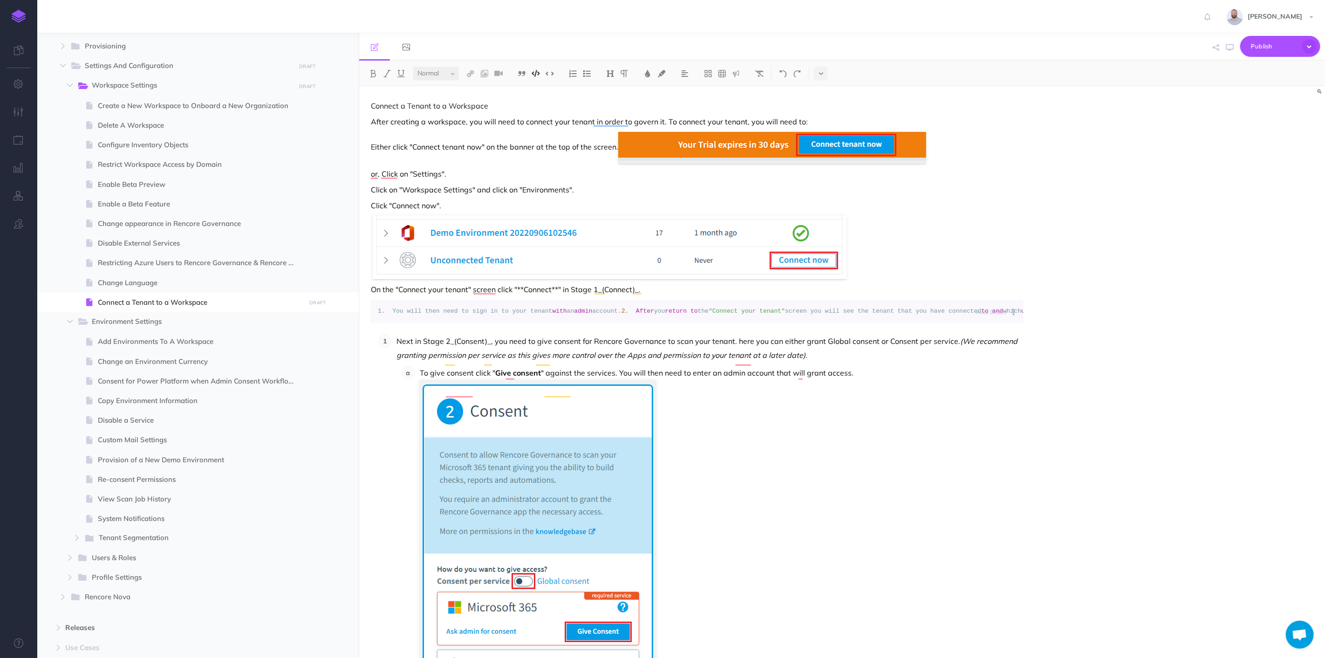
drag, startPoint x: 850, startPoint y: 322, endPoint x: 390, endPoint y: 309, distance: 460.6
click at [390, 309] on code "1. You will then need to sign in to your tenant with an admin account. 2. After…" at bounding box center [697, 312] width 639 height 10
click at [413, 316] on code "1. You will then need to sign in to your tenant with an admin account. 2. After…" at bounding box center [697, 312] width 639 height 10
click at [524, 288] on p "On the "Connect your tenant" screen click "**Connect**" in Stage 1_(Connect)_." at bounding box center [697, 289] width 653 height 11
click at [553, 288] on p "On the "Connect your tenant" screen click "Connect**" in Stage 1_(Connect)_." at bounding box center [697, 289] width 653 height 11
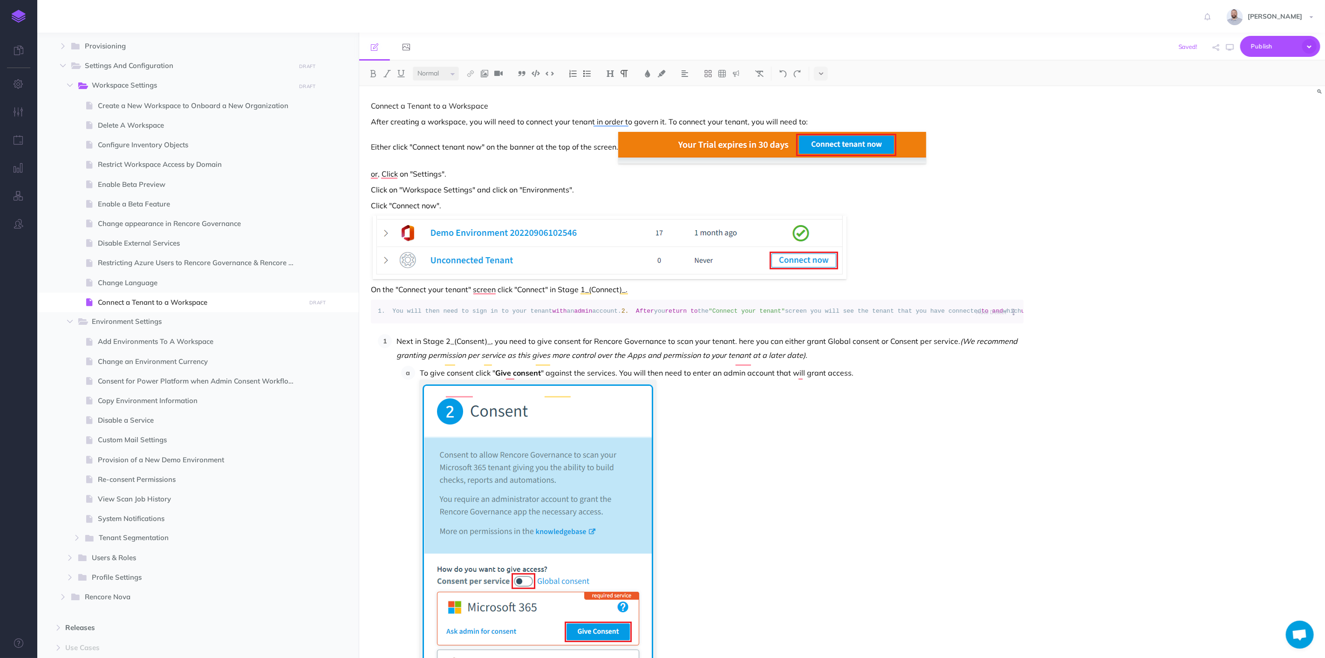
click at [641, 290] on p "On the "Connect your tenant" screen click "Connect" in Stage 1_(Connect)_." at bounding box center [697, 289] width 653 height 11
drag, startPoint x: 547, startPoint y: 289, endPoint x: 520, endPoint y: 289, distance: 26.6
click at [520, 289] on p "On the "Connect your tenant" screen, click "Connect" in Stage 1_(Connect)" at bounding box center [697, 289] width 653 height 11
click at [367, 72] on button at bounding box center [373, 74] width 14 height 14
click at [561, 288] on p "On the "Connect your tenant" screen, click " Connect " in Stage 1_(Connect)" at bounding box center [697, 289] width 653 height 11
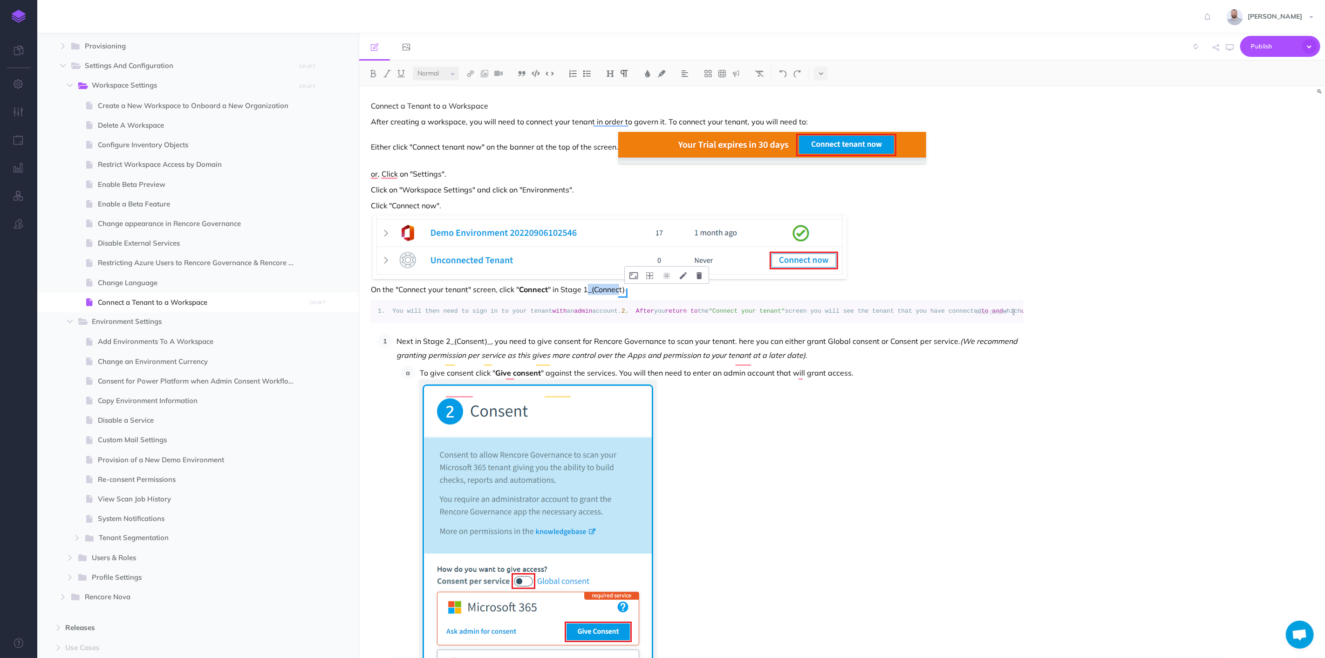
drag, startPoint x: 588, startPoint y: 290, endPoint x: 624, endPoint y: 292, distance: 36.4
click at [624, 292] on p "On the "Connect your tenant" screen, click " Connect " in Stage 1_(Connect)" at bounding box center [697, 289] width 653 height 11
drag, startPoint x: 588, startPoint y: 289, endPoint x: 520, endPoint y: 289, distance: 67.6
click at [520, 289] on p "On the "Connect your tenant" screen, click " Connect " in Stage 1." at bounding box center [697, 289] width 653 height 11
click at [584, 288] on p "On the "Connect your tenant" screen, click " Connect " in Stage 1." at bounding box center [697, 289] width 653 height 11
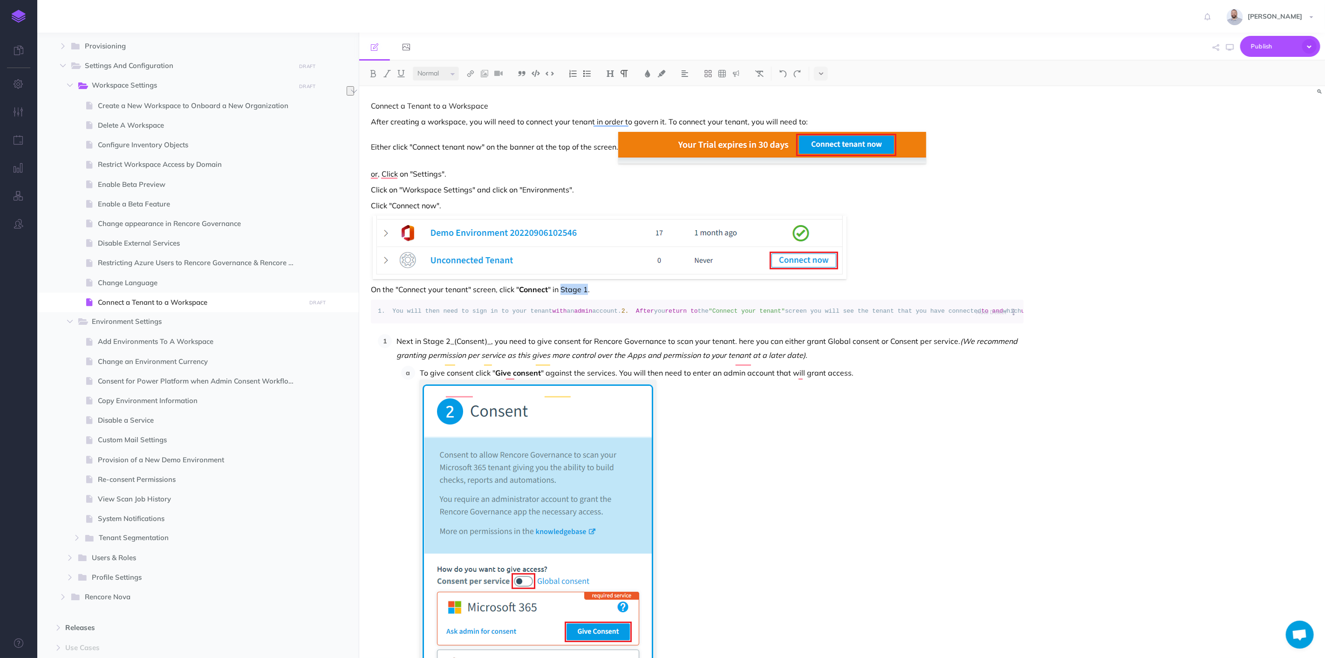
drag, startPoint x: 562, startPoint y: 290, endPoint x: 588, endPoint y: 289, distance: 25.2
click at [588, 289] on p "On the "Connect your tenant" screen, click " Connect " in Stage 1." at bounding box center [697, 289] width 653 height 11
click at [384, 71] on img at bounding box center [387, 73] width 8 height 7
click at [621, 290] on p "On the "Connect your tenant" screen, click " Connect " in Stage 1 ." at bounding box center [697, 289] width 653 height 11
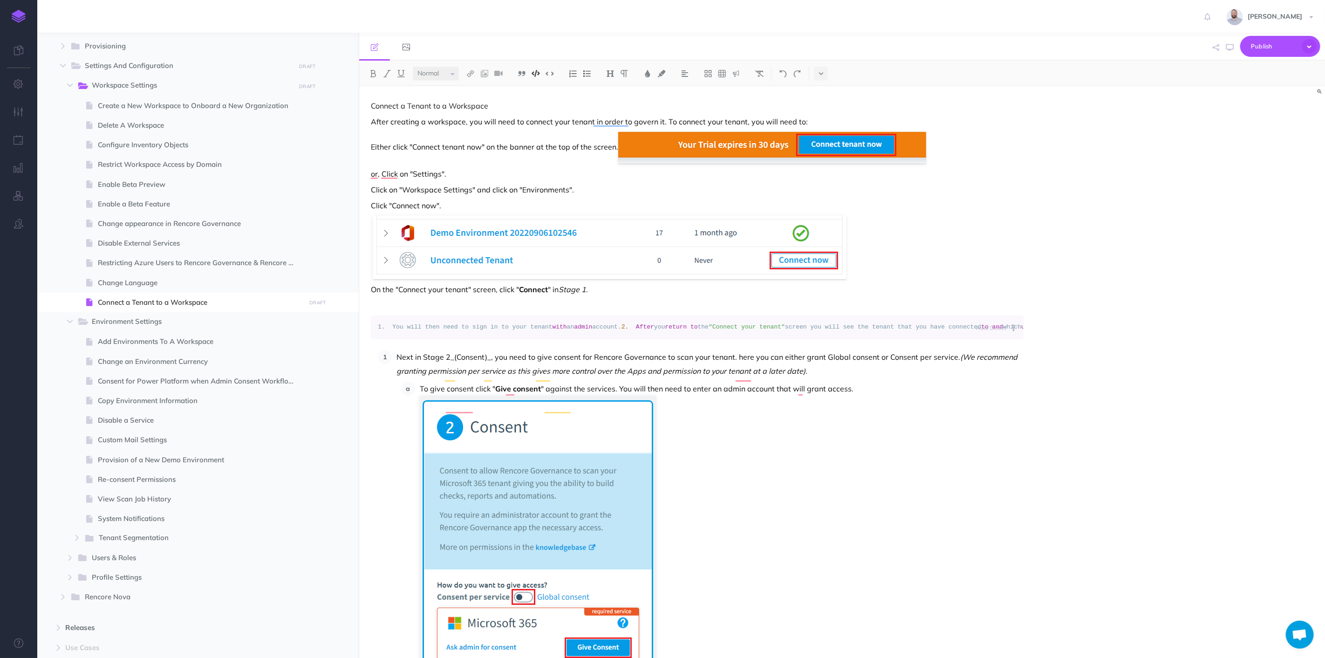
drag, startPoint x: 390, startPoint y: 328, endPoint x: 873, endPoint y: 342, distance: 483.4
click at [759, 73] on img at bounding box center [759, 73] width 8 height 7
click at [600, 300] on p "To enrich screen reader interactions, please activate Accessibility in Grammarl…" at bounding box center [697, 305] width 653 height 11
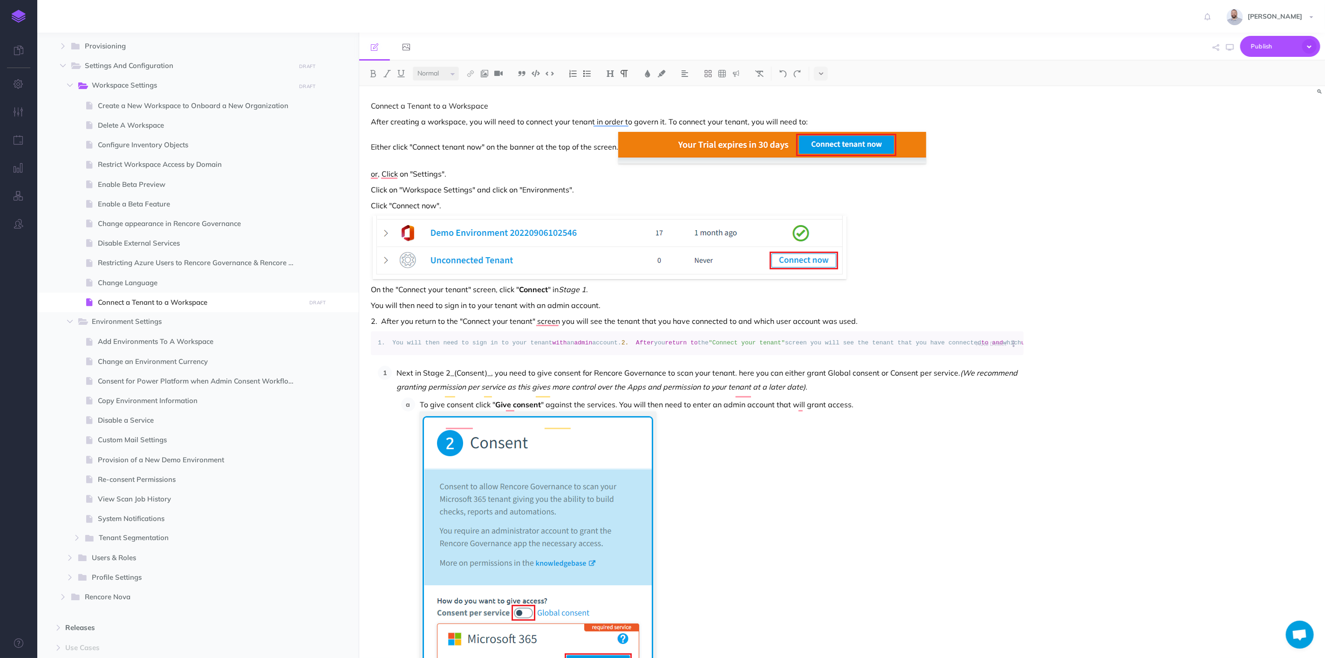
click at [381, 320] on p "2. After you return to the "Connect your tenant" screen you will see the tenant…" at bounding box center [697, 320] width 653 height 11
click at [1014, 343] on icon "To enrich screen reader interactions, please activate Accessibility in Grammarl…" at bounding box center [1013, 343] width 1 height 7
click at [946, 315] on p "After you return to the "Connect your tenant" screen you will see the tenant th…" at bounding box center [697, 320] width 653 height 11
click at [878, 348] on code "1. You will then need to sign in to your tenant with an admin account. 2. After…" at bounding box center [697, 343] width 639 height 10
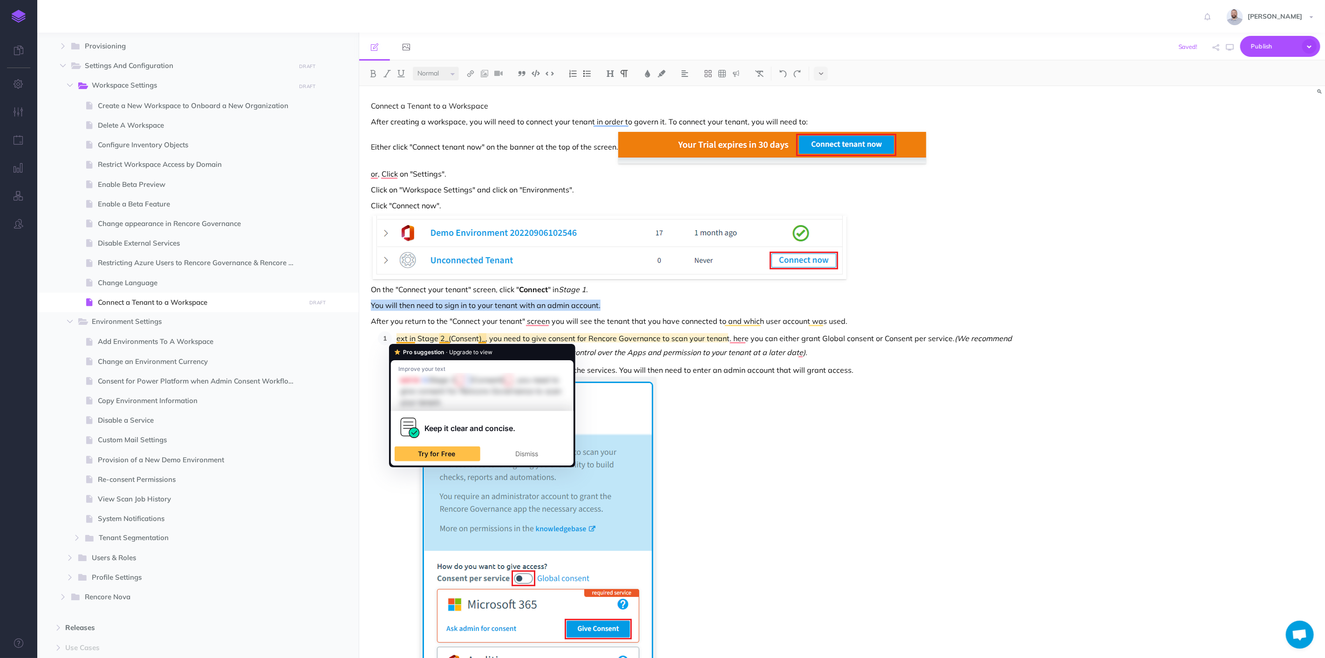
click at [397, 338] on p "ext in Stage 2_(Consent)_, you need to give consent for Rencore Governance to s…" at bounding box center [710, 345] width 627 height 28
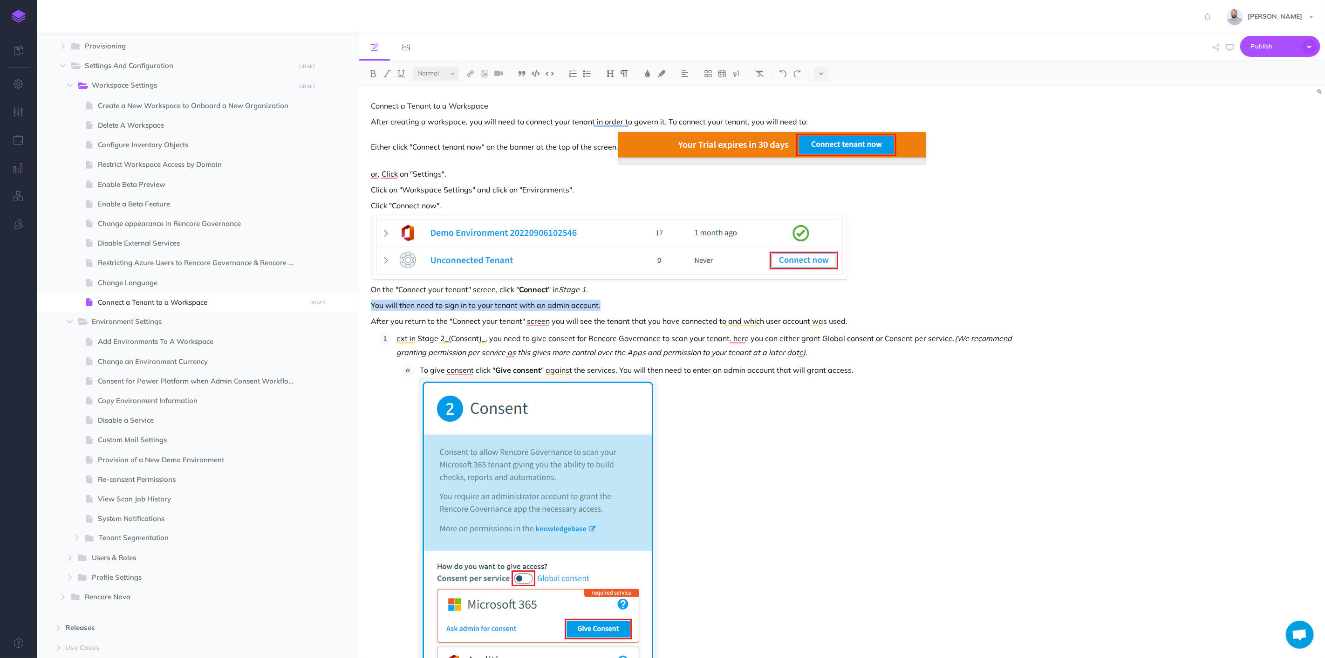
click at [392, 337] on li "ext in Stage 2_(Consent)_, you need to give consent for Rencore Governance to s…" at bounding box center [708, 538] width 632 height 415
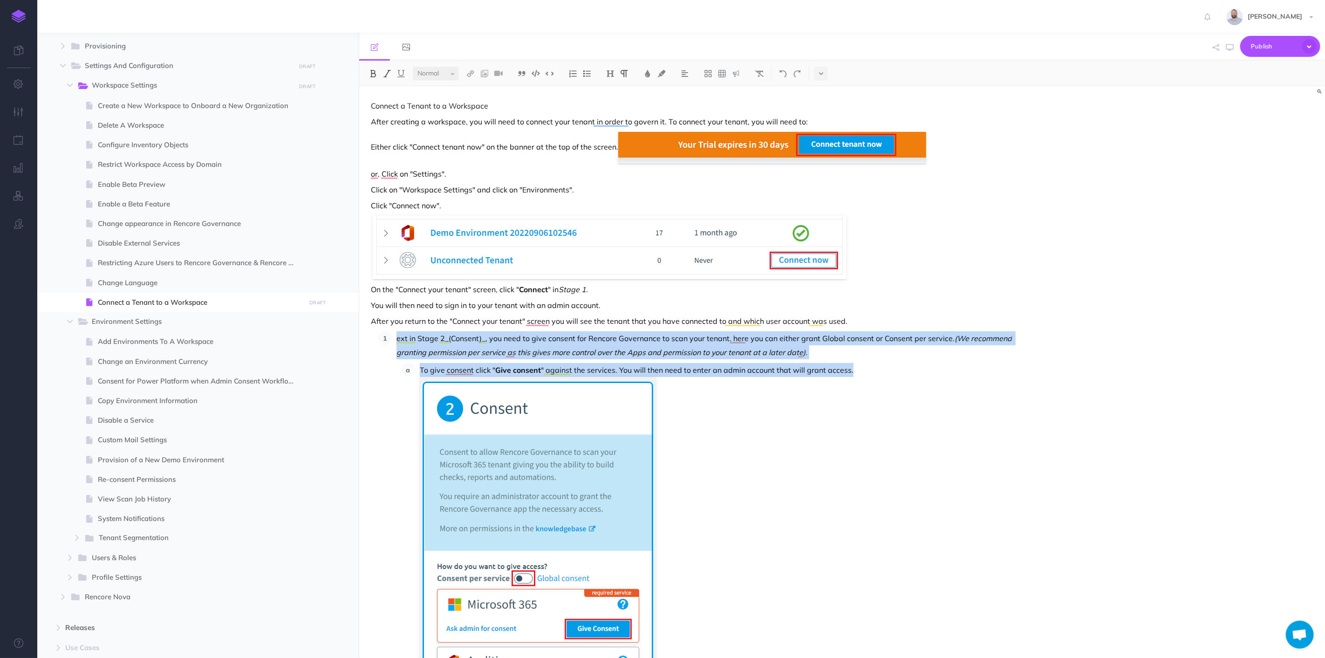
scroll to position [156, 0]
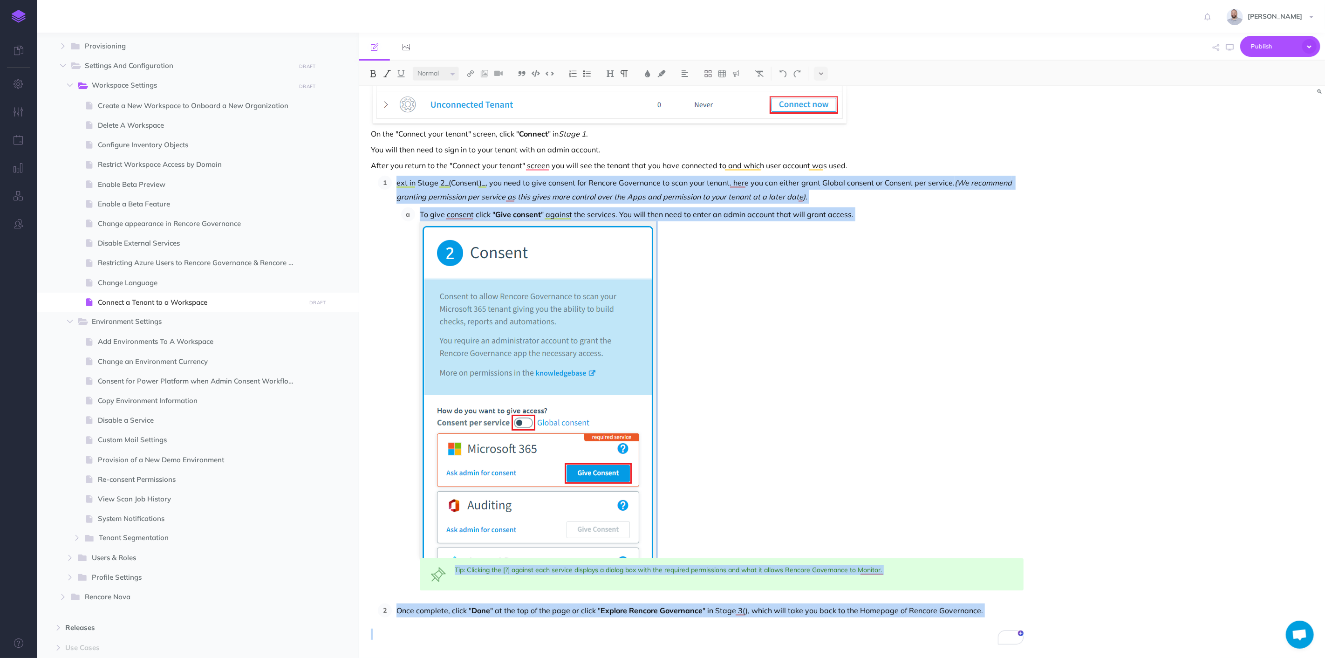
drag, startPoint x: 393, startPoint y: 337, endPoint x: 726, endPoint y: 682, distance: 479.5
click at [726, 657] on html "Toggle Navigation Rob Hearn Settings Account Settings Teams Create Team Rencore…" at bounding box center [662, 329] width 1325 height 658
click at [761, 68] on button at bounding box center [760, 74] width 14 height 14
click at [573, 72] on img at bounding box center [573, 73] width 8 height 7
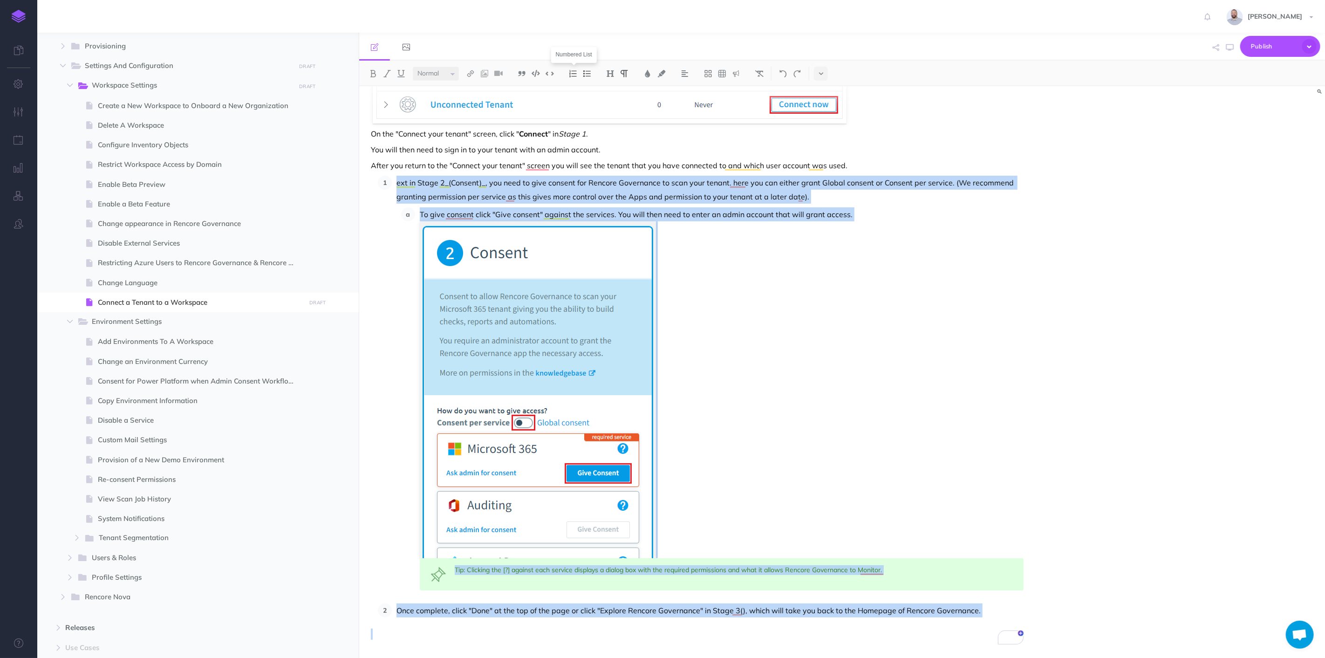
click at [572, 78] on button at bounding box center [573, 74] width 14 height 14
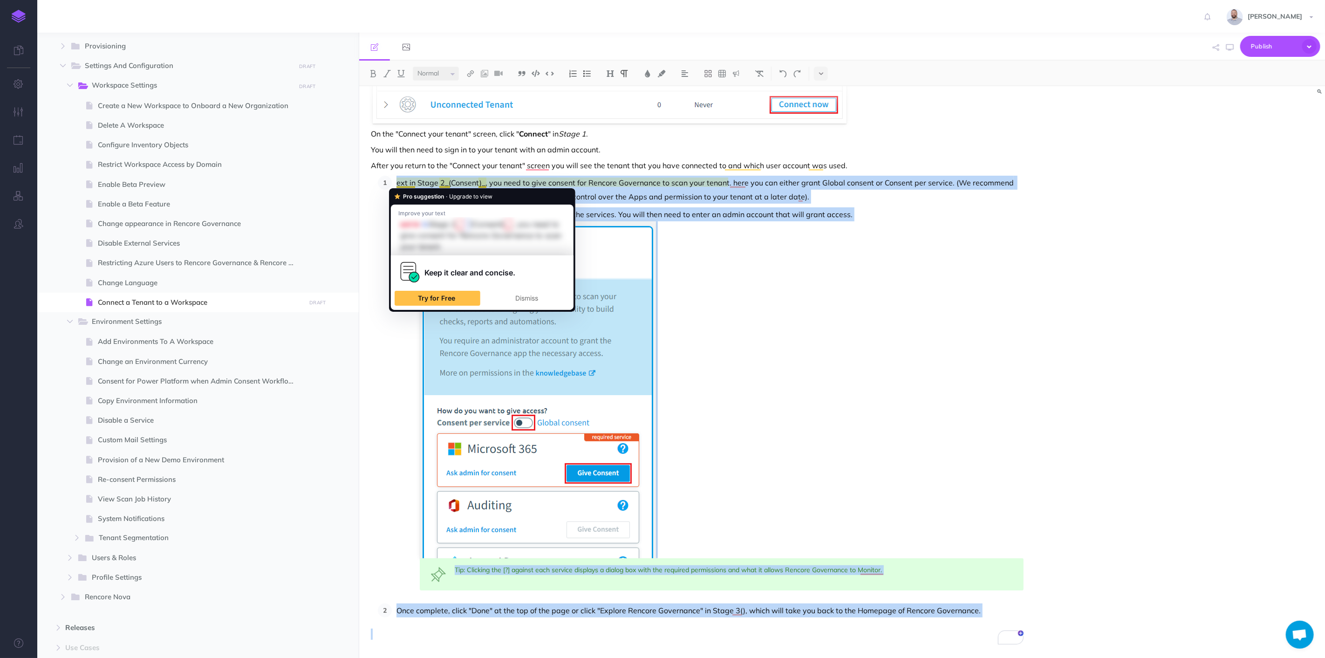
click at [397, 183] on p "ext in Stage 2_(Consent)_, you need to give consent for Rencore Governance to s…" at bounding box center [710, 190] width 627 height 28
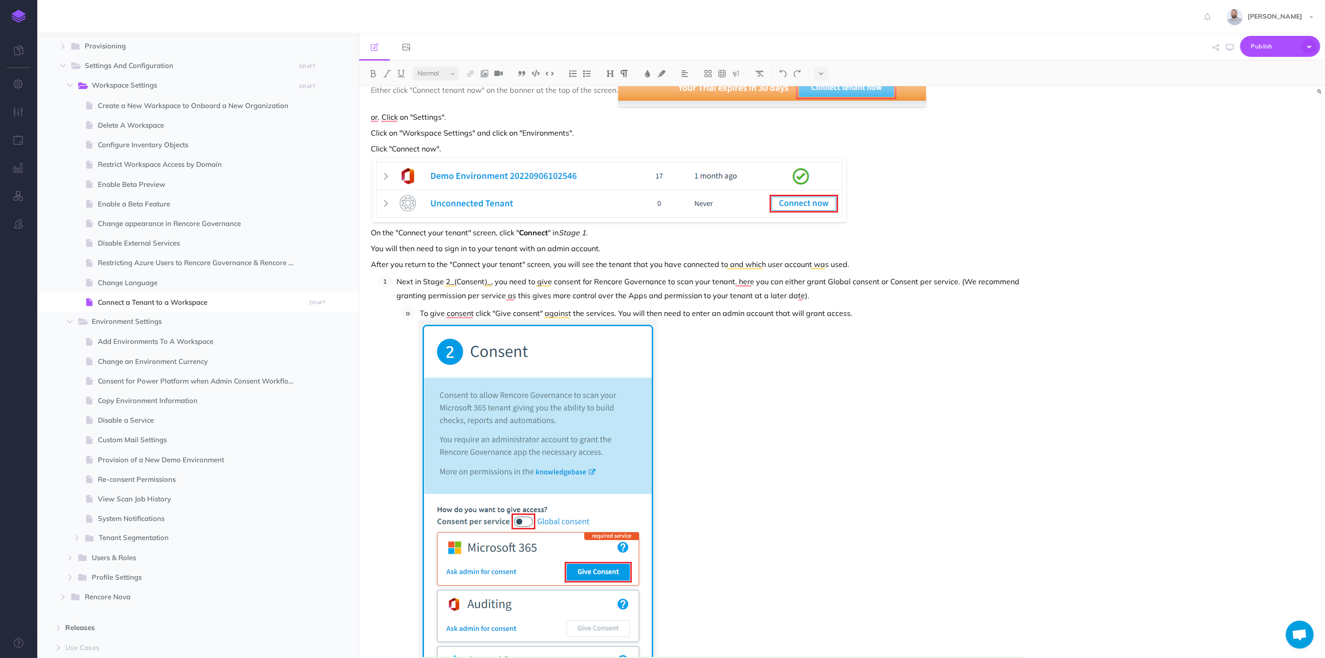
scroll to position [36, 0]
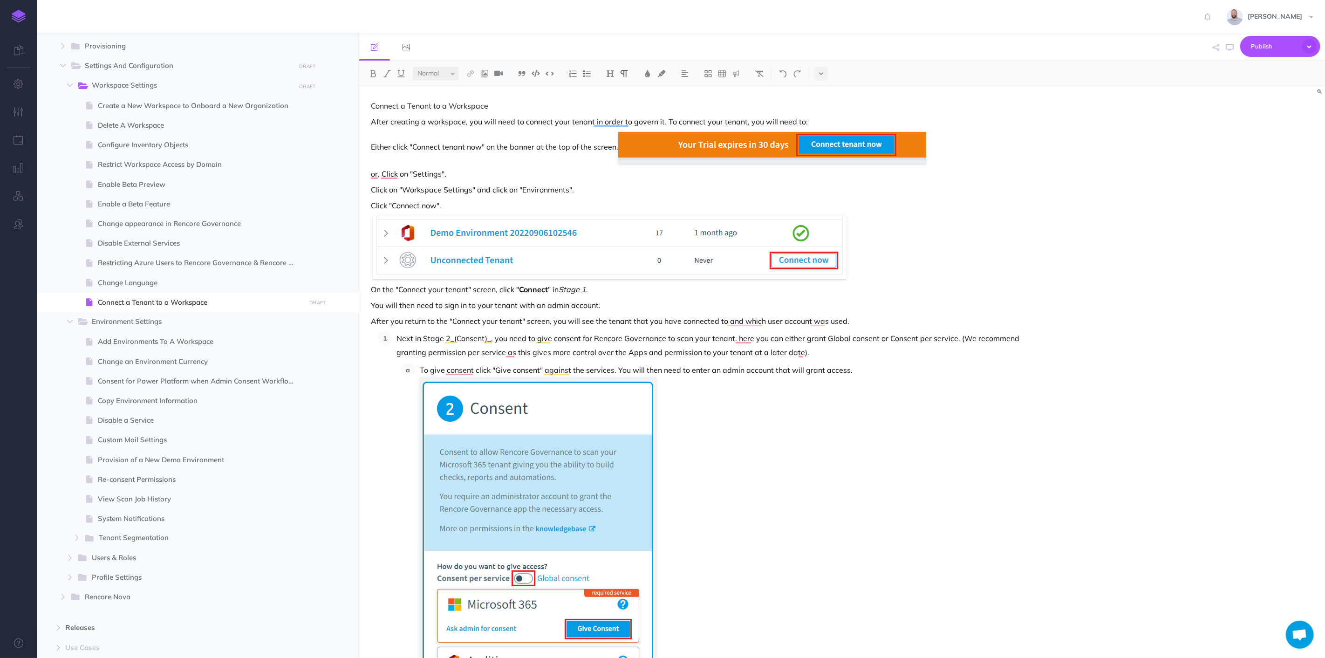
click at [853, 319] on p "After you return to the "Connect your tenant" screen, you will see the tenant t…" at bounding box center [697, 320] width 653 height 11
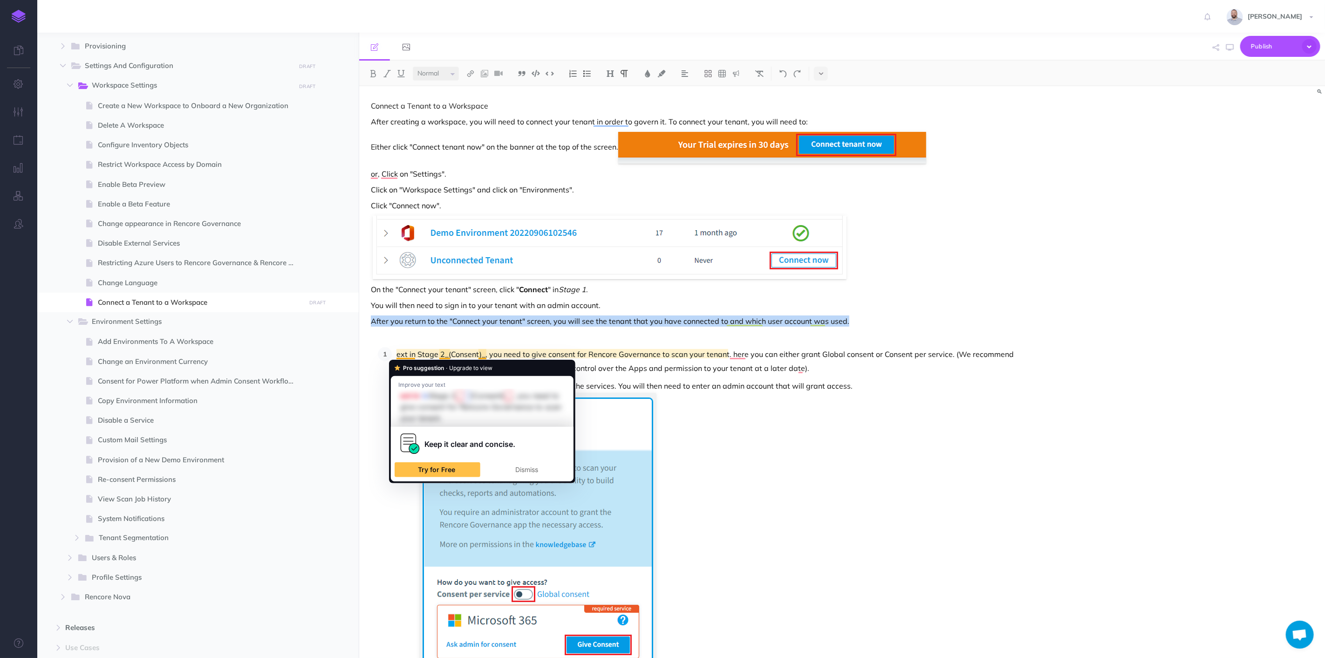
click at [397, 357] on p "ext in Stage 2_(Consent)_, you need to give consent for Rencore Governance to s…" at bounding box center [710, 361] width 627 height 28
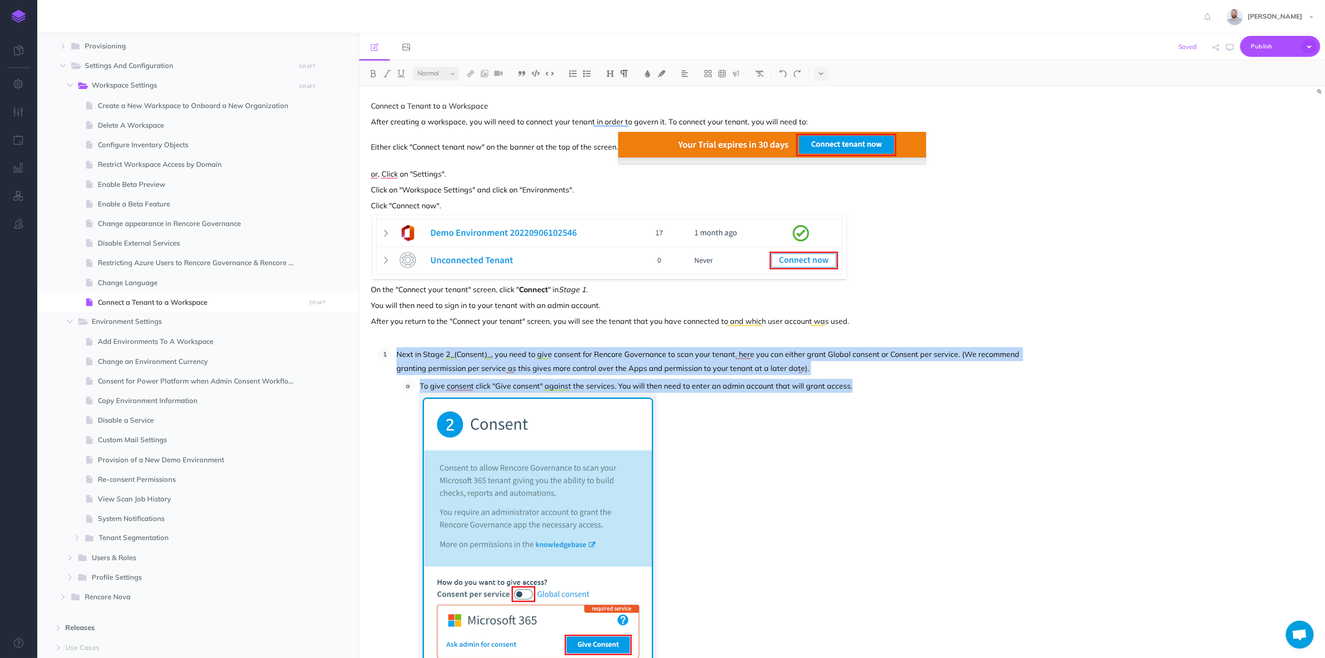
scroll to position [171, 0]
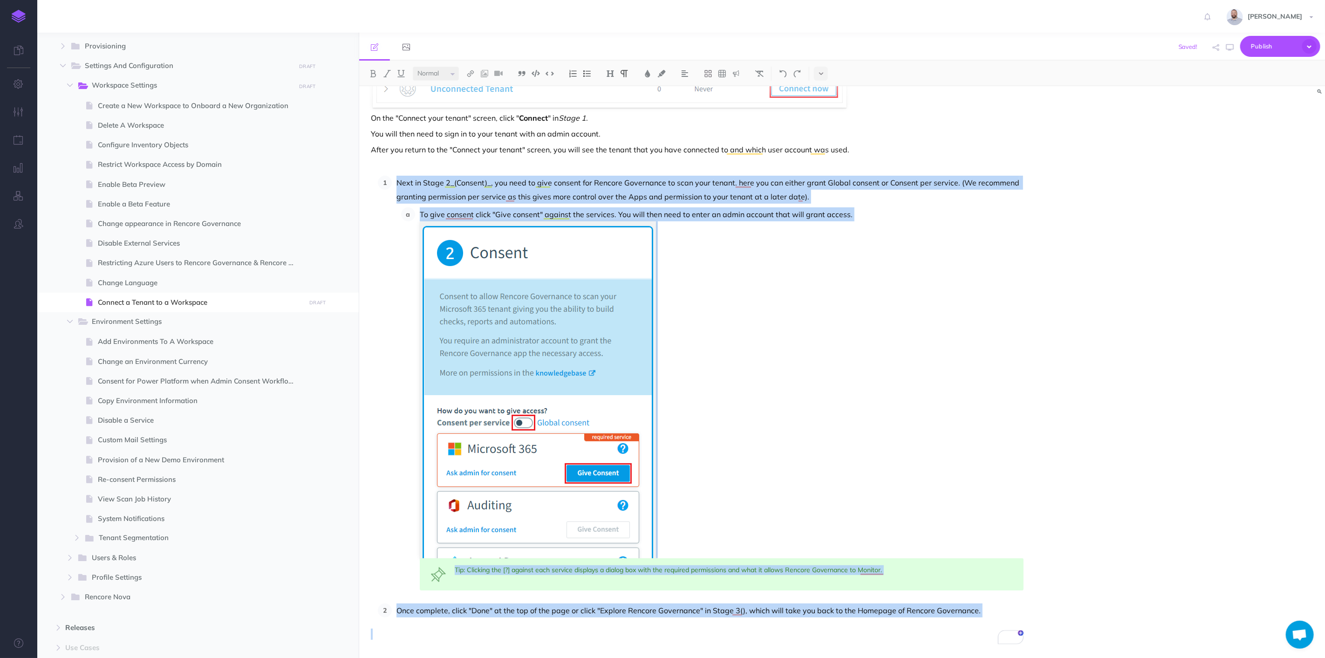
drag, startPoint x: 396, startPoint y: 350, endPoint x: 889, endPoint y: 682, distance: 594.6
click at [889, 657] on html "Toggle Navigation Rob Hearn Settings Account Settings Teams Create Team Rencore…" at bounding box center [662, 329] width 1325 height 658
click at [760, 72] on img at bounding box center [759, 73] width 8 height 7
click at [760, 74] on img at bounding box center [759, 73] width 8 height 7
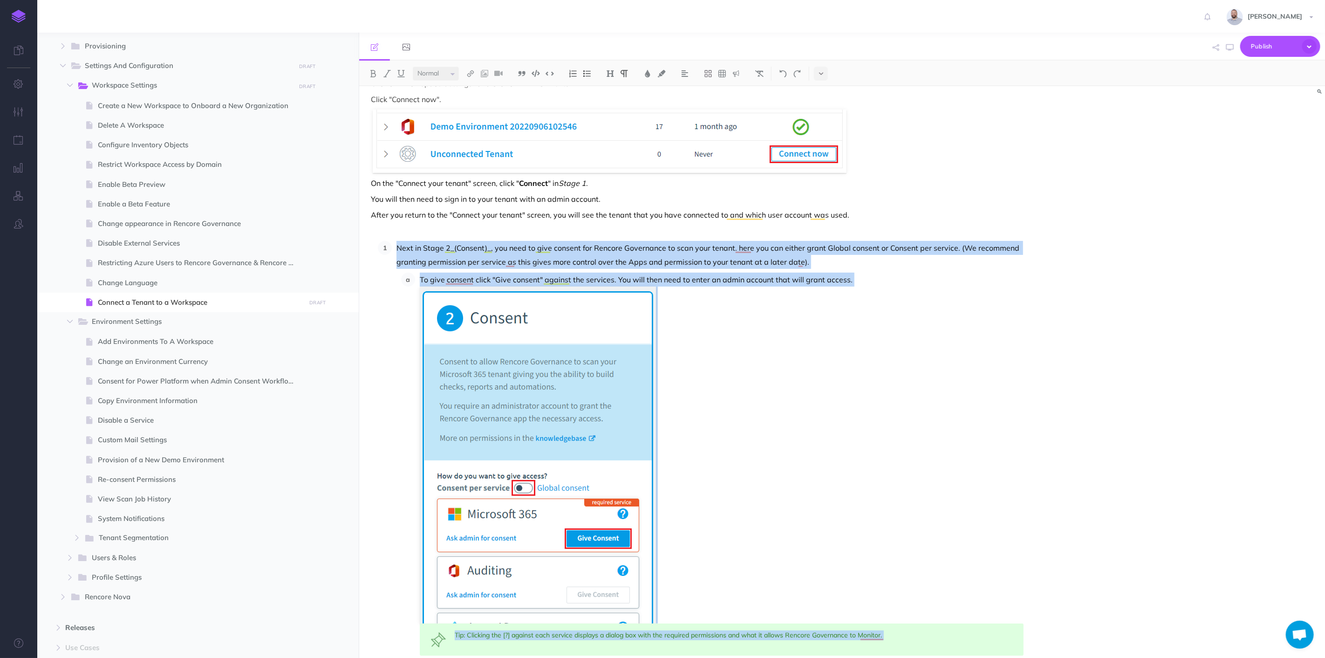
scroll to position [68, 0]
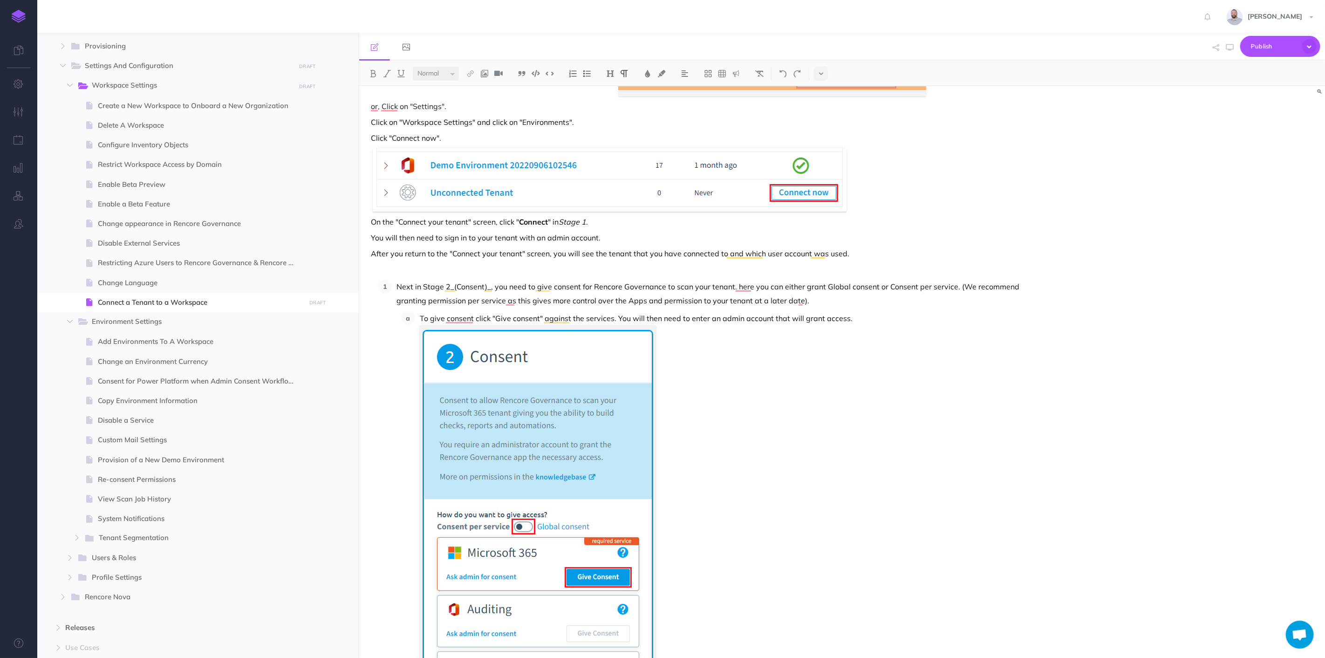
click at [884, 254] on p "After you return to the "Connect your tenant" screen, you will see the tenant t…" at bounding box center [697, 253] width 653 height 11
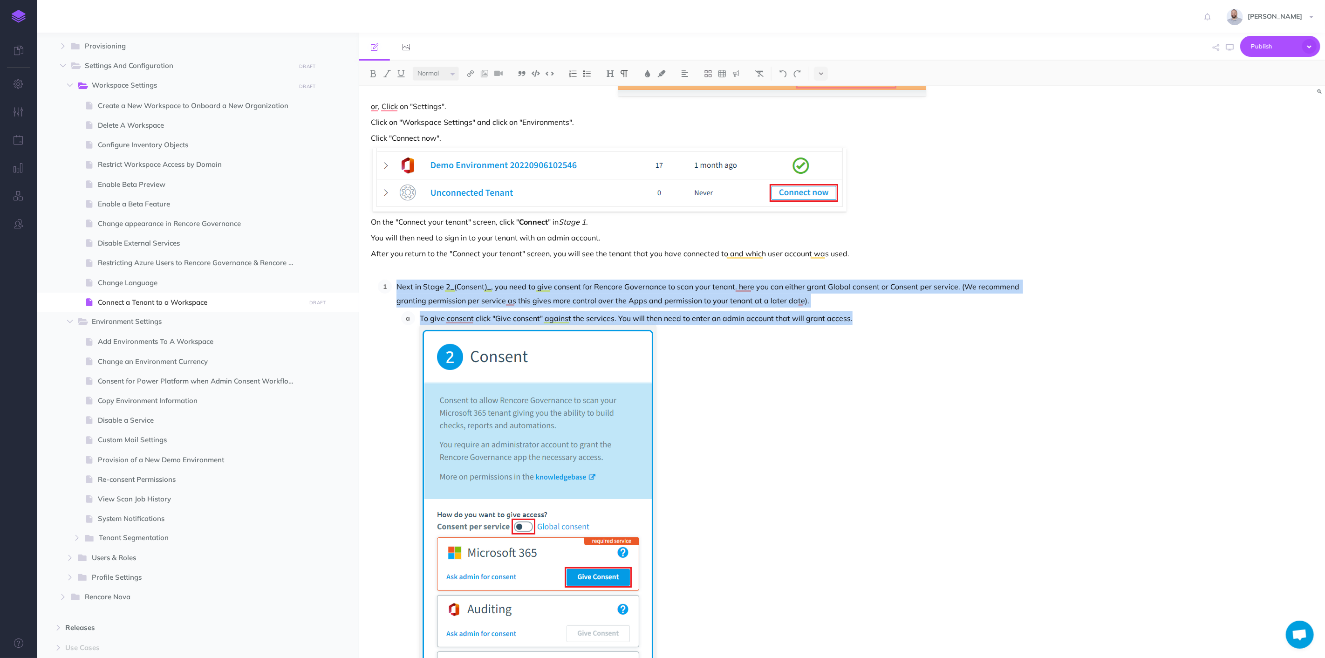
drag, startPoint x: 397, startPoint y: 285, endPoint x: 856, endPoint y: 314, distance: 459.4
click at [856, 314] on li "Next in Stage 2_(Consent)_, you need to give consent for Rencore Governance to …" at bounding box center [708, 487] width 632 height 415
copy li "Next in Stage 2_(Consent)_, you need to give consent for Rencore Governance to …"
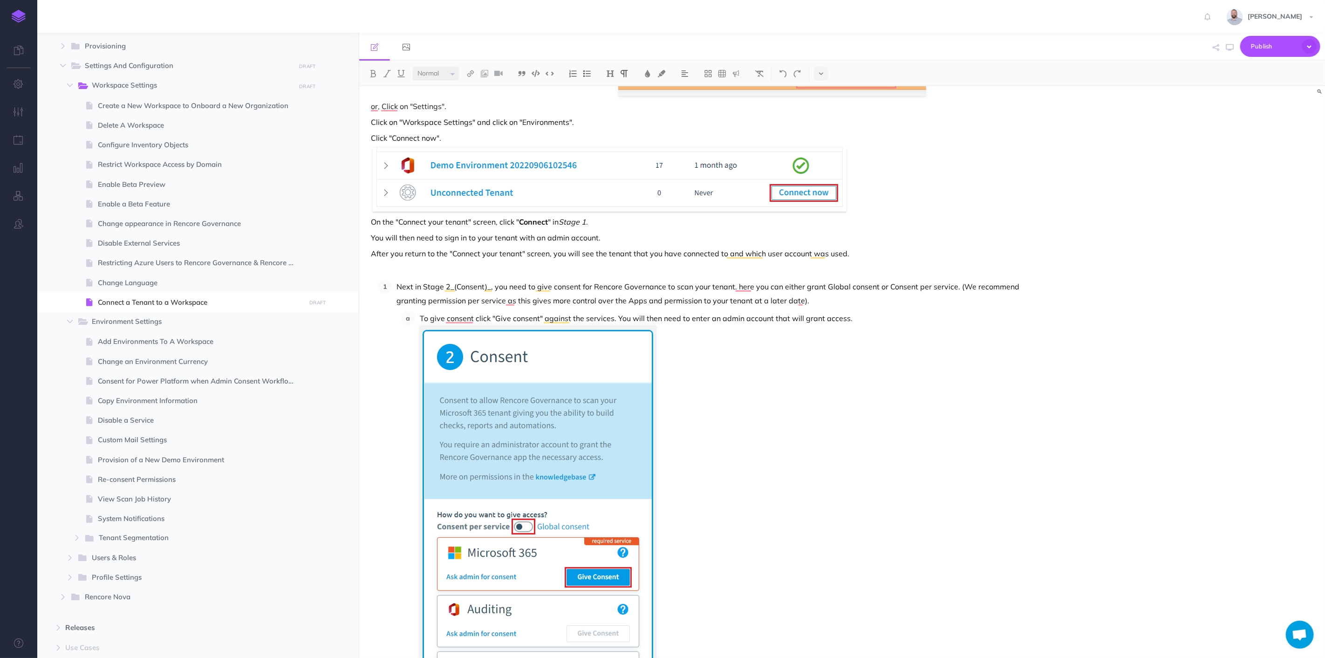
click at [858, 249] on p "After you return to the "Connect your tenant" screen, you will see the tenant t…" at bounding box center [697, 253] width 653 height 11
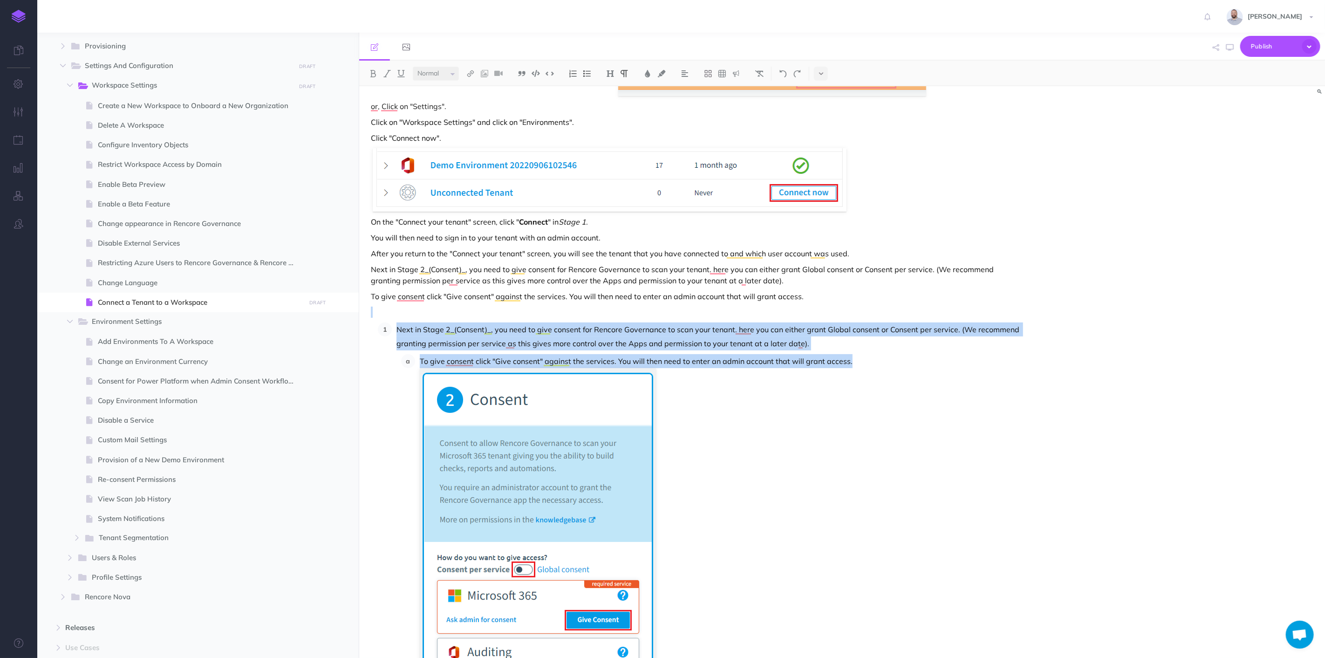
drag, startPoint x: 865, startPoint y: 360, endPoint x: 397, endPoint y: 311, distance: 469.9
click at [397, 311] on div "Connect a Tenant to a Workspace After creating a workspace, you will need to co…" at bounding box center [697, 412] width 676 height 787
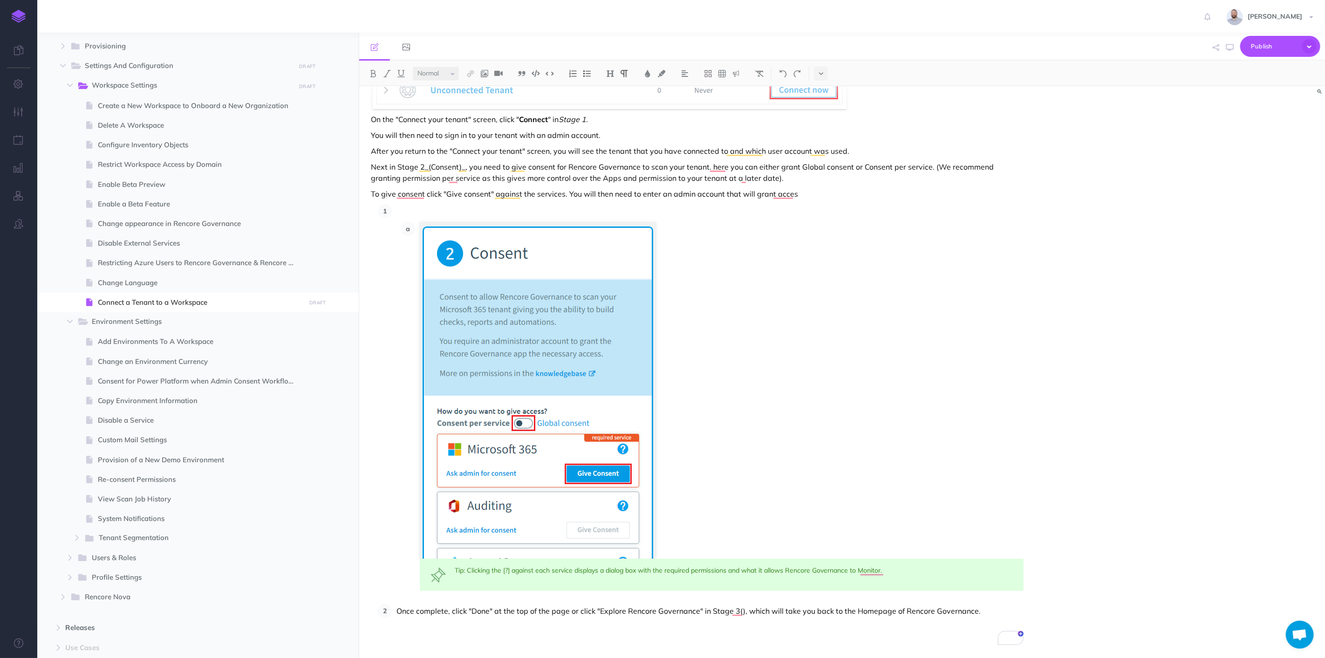
scroll to position [171, 0]
click at [397, 610] on p "Once complete, click "Done" at the top of the page or click "Explore Rencore Go…" at bounding box center [710, 611] width 627 height 14
click at [572, 68] on button at bounding box center [573, 74] width 14 height 14
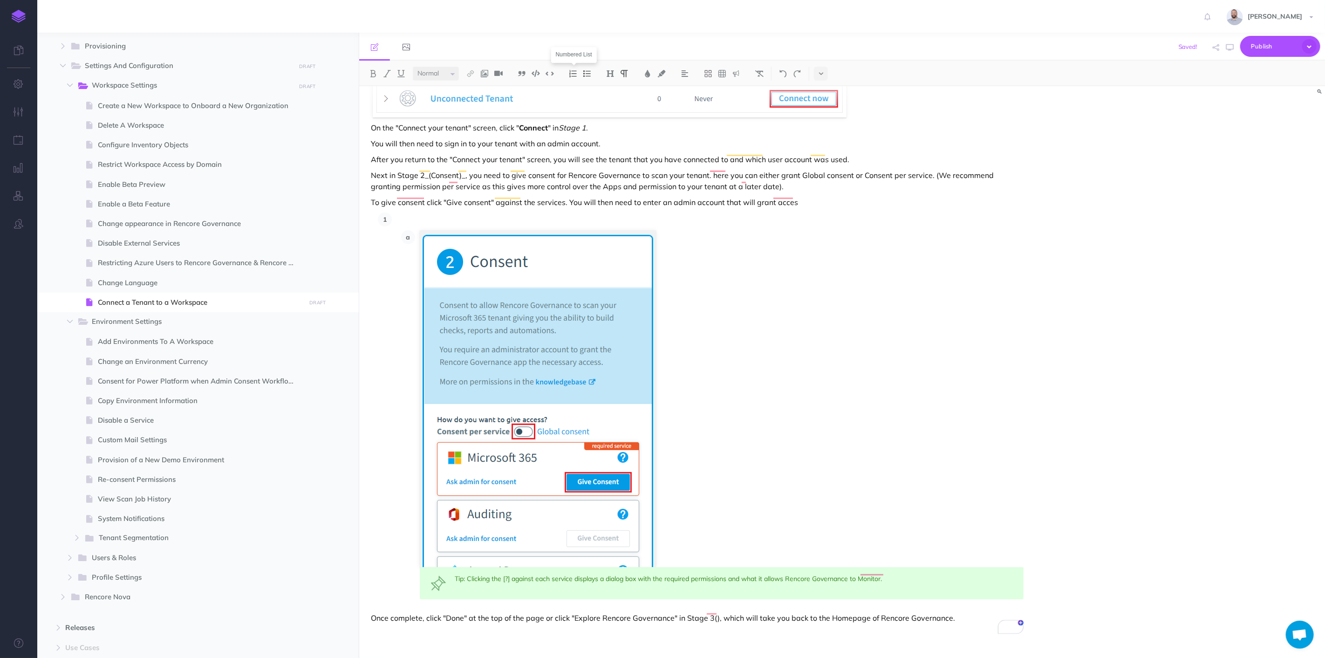
scroll to position [161, 0]
click at [396, 220] on li "Tip: Clicking the [?] against each service displays a dialog box with the requi…" at bounding box center [708, 406] width 632 height 387
click at [570, 73] on img at bounding box center [573, 73] width 8 height 7
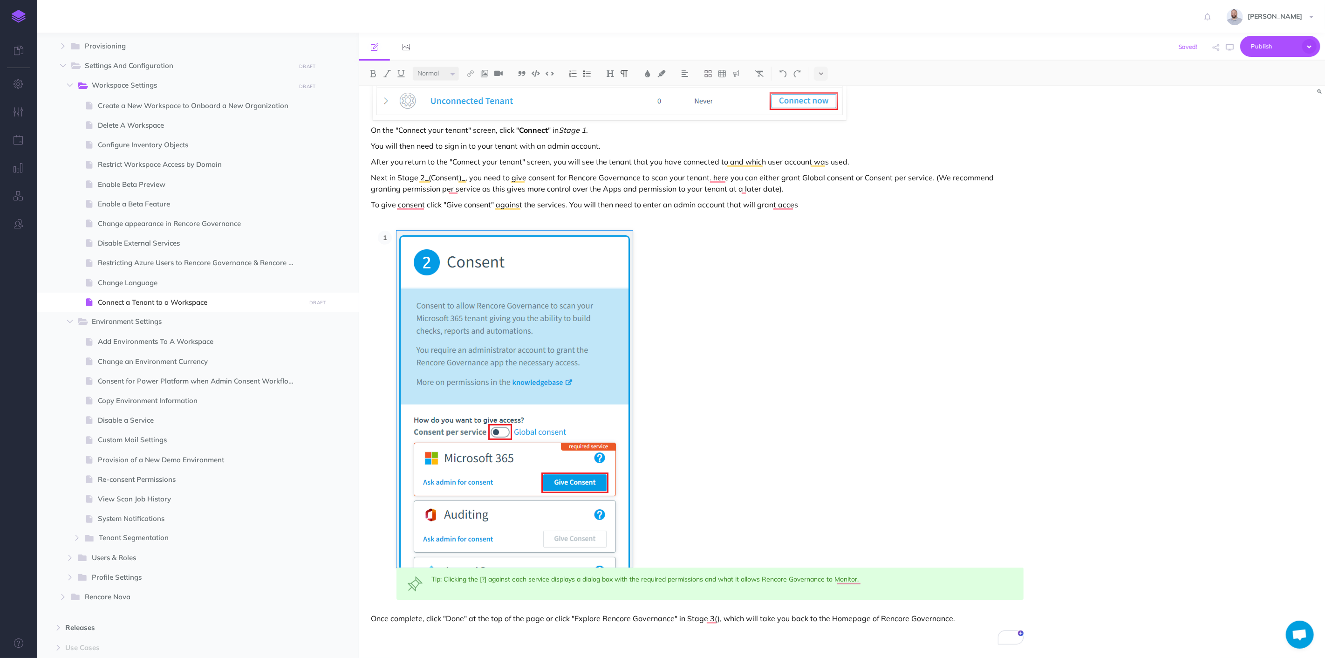
click at [392, 236] on li "Tip: Clicking the [?] against each service displays a dialog box with the requi…" at bounding box center [708, 415] width 632 height 369
click at [573, 75] on img at bounding box center [573, 73] width 8 height 7
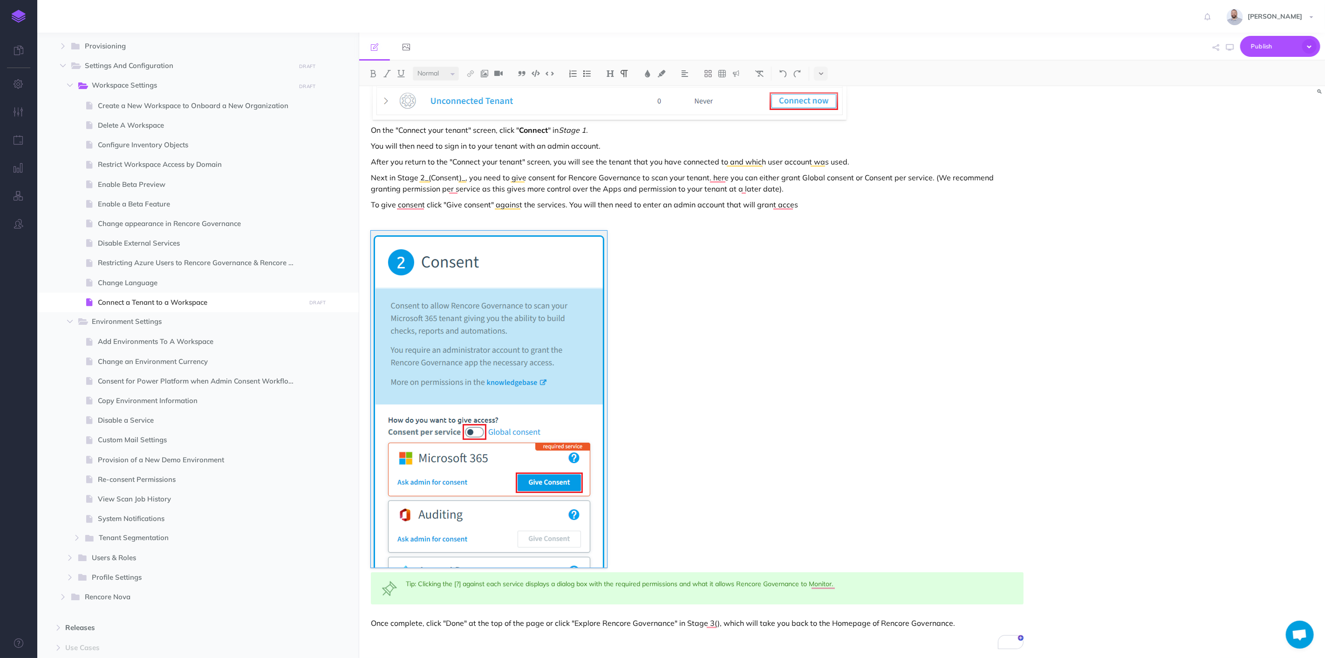
click at [703, 225] on p "To enrich screen reader interactions, please activate Accessibility in Grammarl…" at bounding box center [697, 220] width 653 height 11
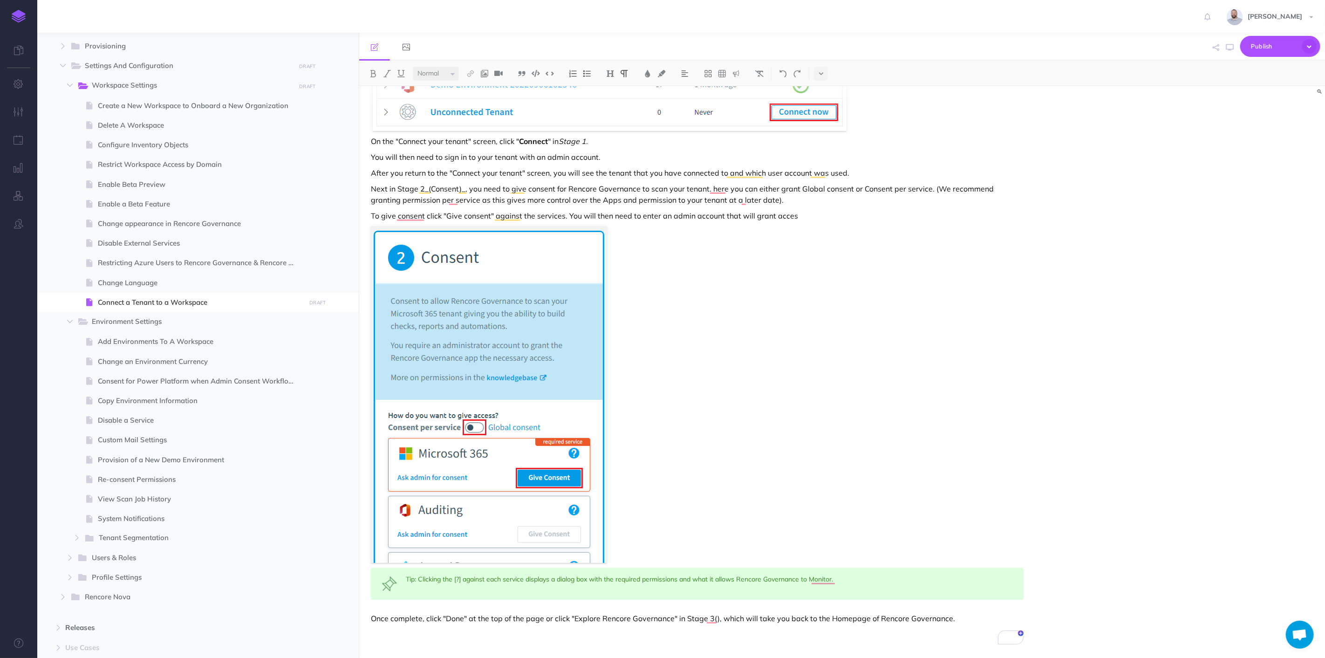
click at [780, 228] on p "To enrich screen reader interactions, please activate Accessibility in Grammarl…" at bounding box center [697, 394] width 653 height 337
drag, startPoint x: 931, startPoint y: 188, endPoint x: 932, endPoint y: 194, distance: 6.1
click at [932, 194] on p "Next in Stage 2_(Consent)_, you need to give consent for Rencore Governance to …" at bounding box center [697, 194] width 653 height 22
click at [387, 71] on img at bounding box center [387, 73] width 8 height 7
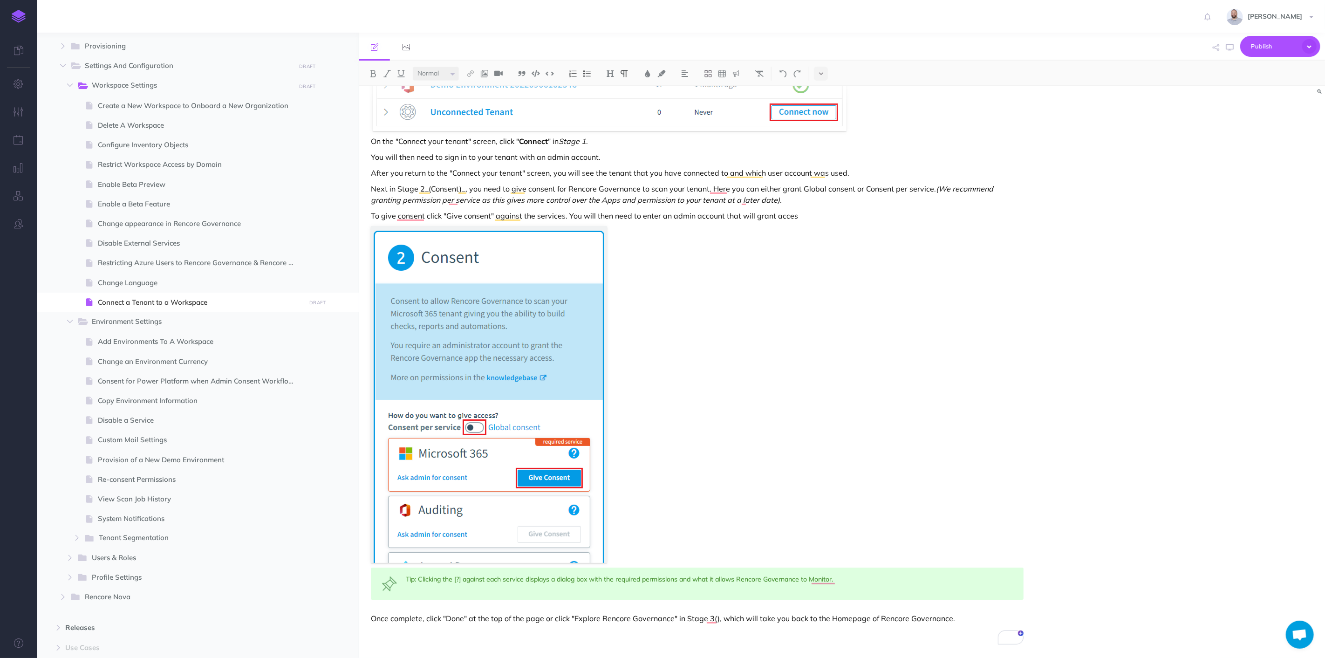
click at [804, 215] on p "To give consent click "Give consent" against the services. You will then need t…" at bounding box center [697, 215] width 653 height 11
drag, startPoint x: 448, startPoint y: 216, endPoint x: 491, endPoint y: 214, distance: 42.4
click at [491, 214] on p "To give consent, click "Give consent" against the services. You will then need …" at bounding box center [697, 215] width 653 height 11
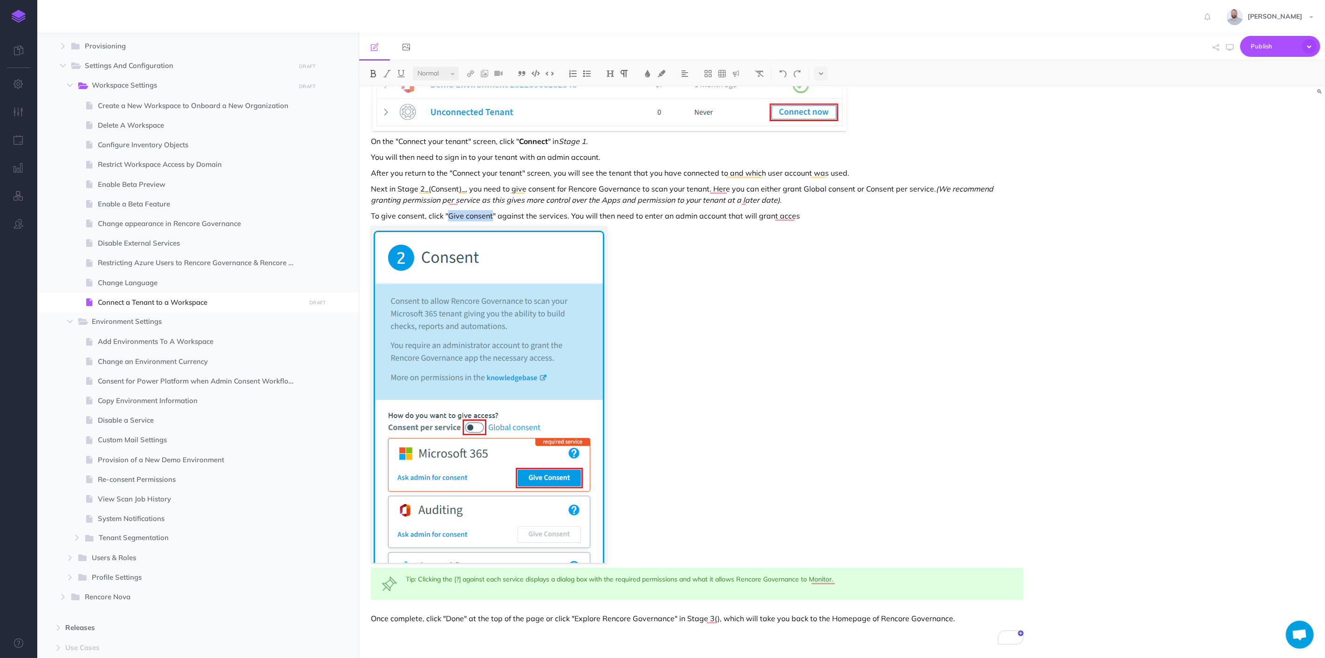
click at [373, 71] on img at bounding box center [373, 73] width 8 height 7
click at [472, 216] on strong "Give consent" at bounding box center [471, 215] width 46 height 9
click at [579, 214] on p "To give consent, click " Give Consent " against the services. You will then nee…" at bounding box center [697, 215] width 653 height 11
click at [819, 212] on p "To give consent, click " Give Consent " against the services. You will then nee…" at bounding box center [697, 215] width 653 height 11
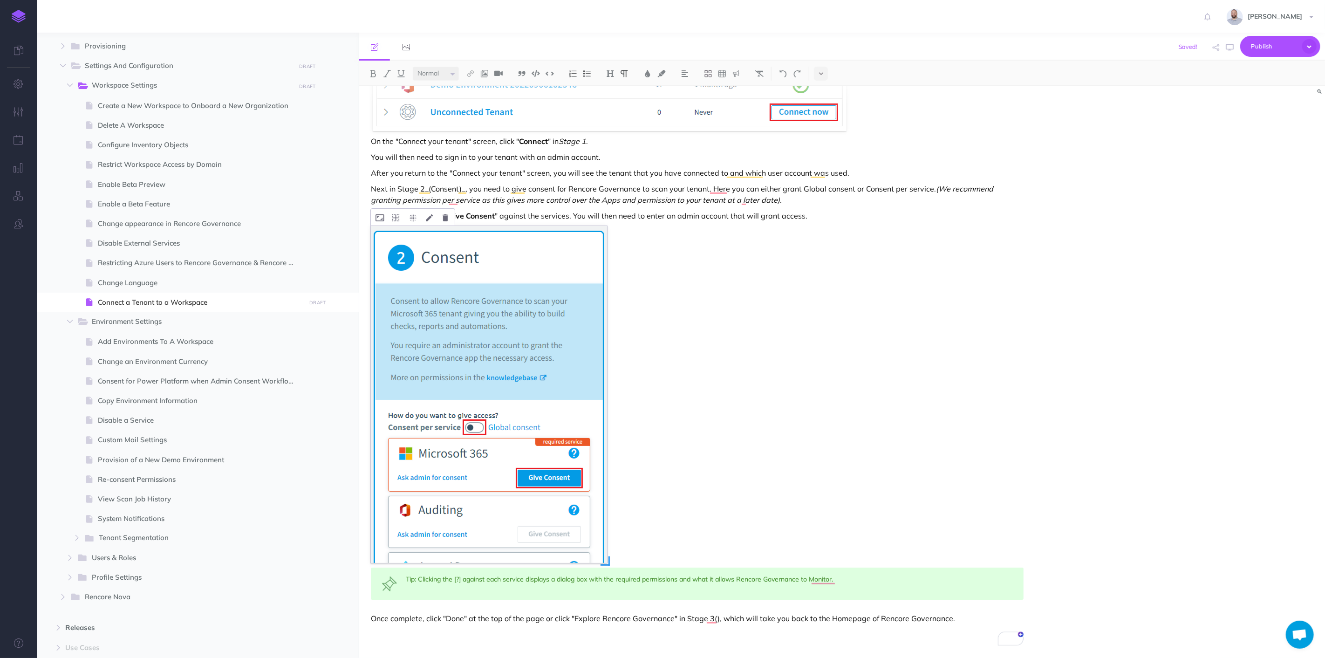
click at [547, 337] on img "To enrich screen reader interactions, please activate Accessibility in Grammarl…" at bounding box center [489, 394] width 236 height 337
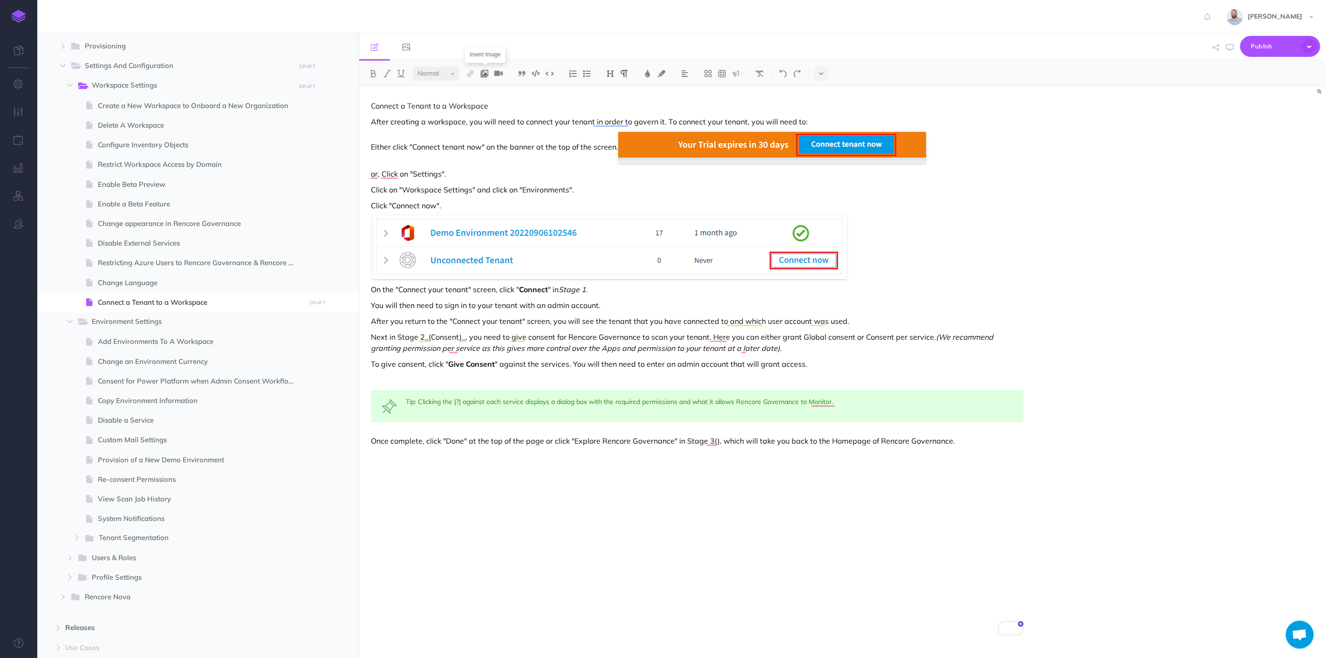
click at [486, 72] on img at bounding box center [484, 73] width 8 height 7
click at [486, 87] on icon at bounding box center [484, 90] width 7 height 7
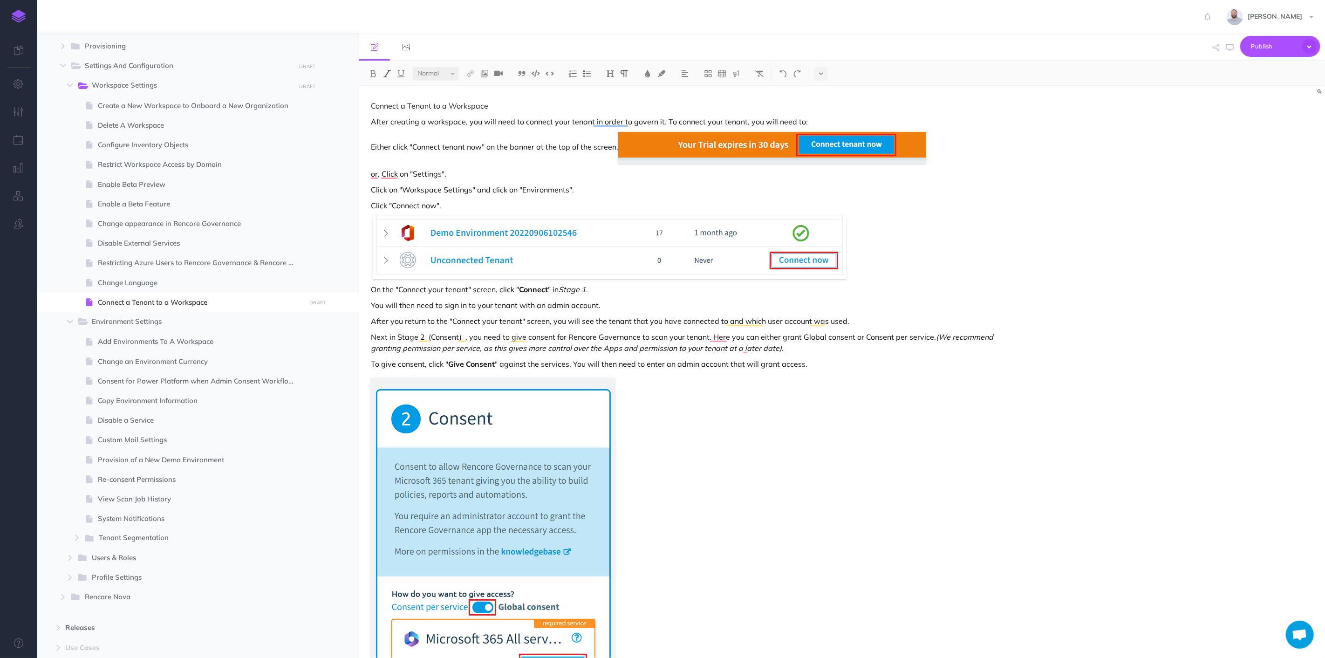
click at [906, 190] on p "Click on "Workspace Settings" and click on "Environments"." at bounding box center [697, 189] width 653 height 11
click at [411, 156] on p "Either click "Connect tenant now" on the banner at the top of the screen." at bounding box center [697, 148] width 653 height 32
click at [436, 160] on p "Either click "Connect tenant now" on the banner at the top of the screen." at bounding box center [697, 148] width 653 height 32
click at [616, 148] on p "Either click "Connect tenant now" on the banner at the top of the screen." at bounding box center [697, 148] width 653 height 32
click at [617, 148] on p "Either click "Connect tenant now" on the banner at the top of the screen." at bounding box center [697, 148] width 653 height 32
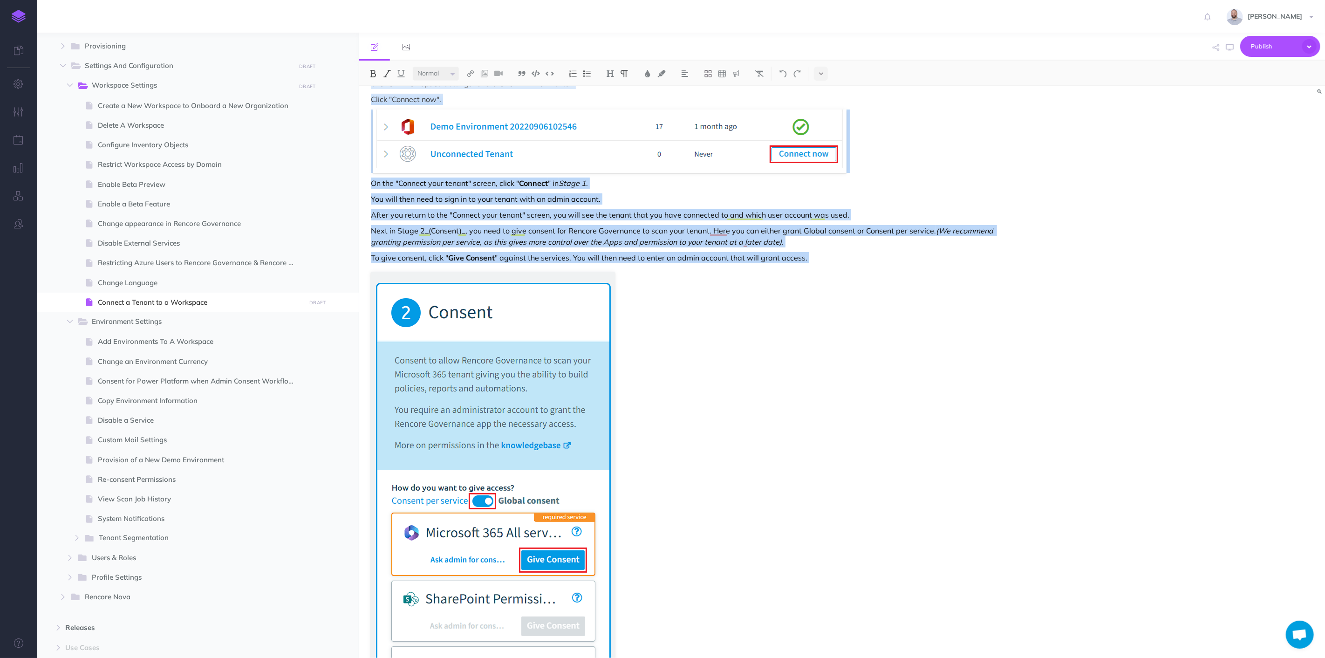
scroll to position [274, 0]
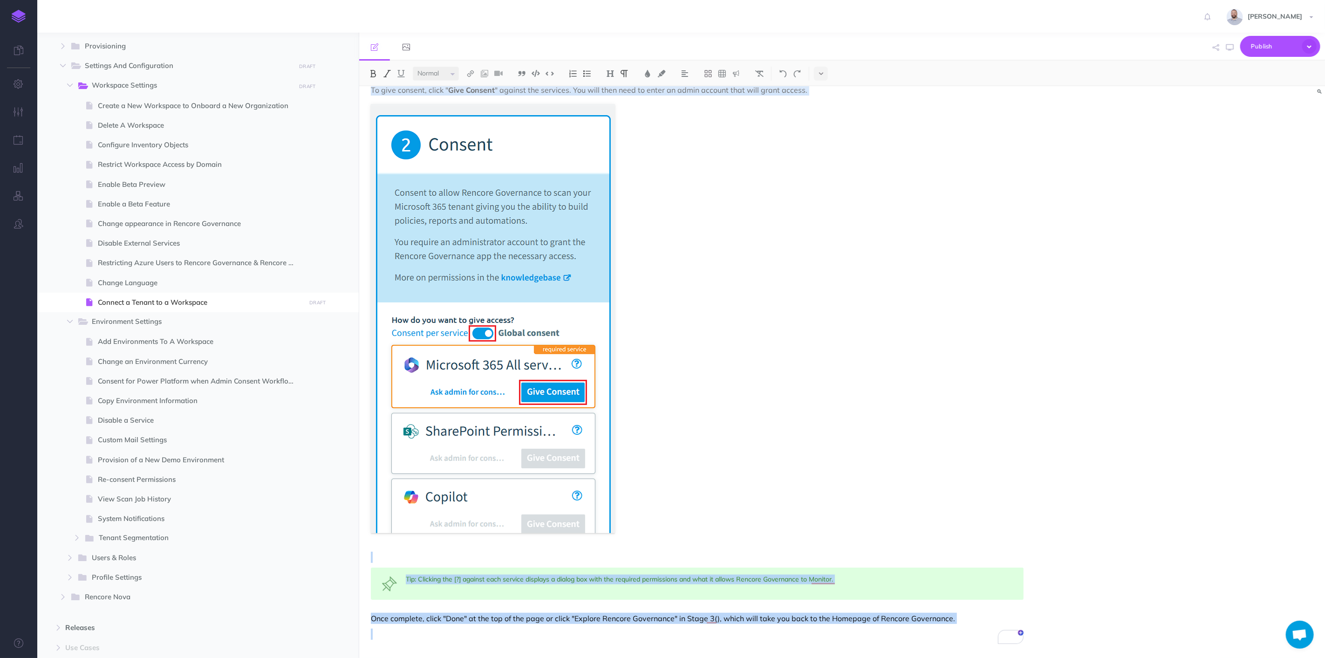
drag, startPoint x: 368, startPoint y: 147, endPoint x: 989, endPoint y: 633, distance: 788.7
click at [989, 633] on div "Connect a Tenant to a Workspace After creating a workspace, you will need to co…" at bounding box center [697, 235] width 676 height 846
click at [410, 549] on div "Connect a Tenant to a Workspace After creating a workspace, you will need to co…" at bounding box center [697, 235] width 676 height 846
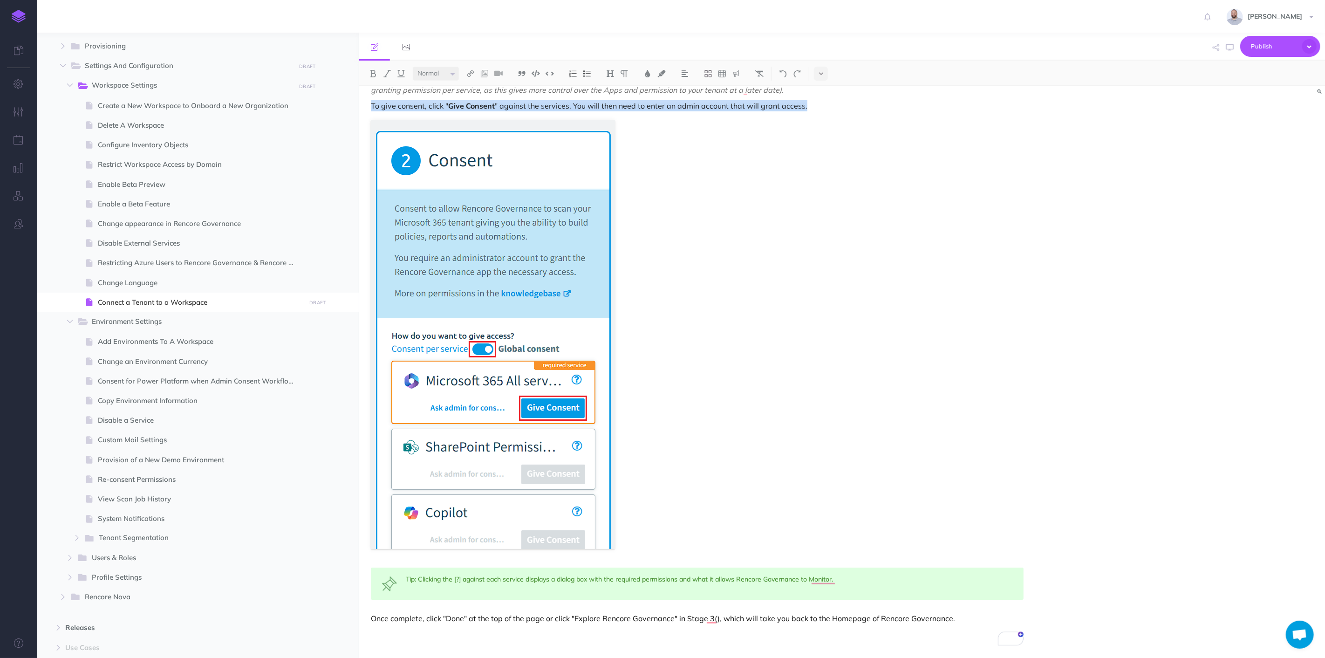
scroll to position [257, 0]
click at [416, 561] on div "Connect a Tenant to a Workspace After creating a workspace, you will need to co…" at bounding box center [697, 243] width 676 height 830
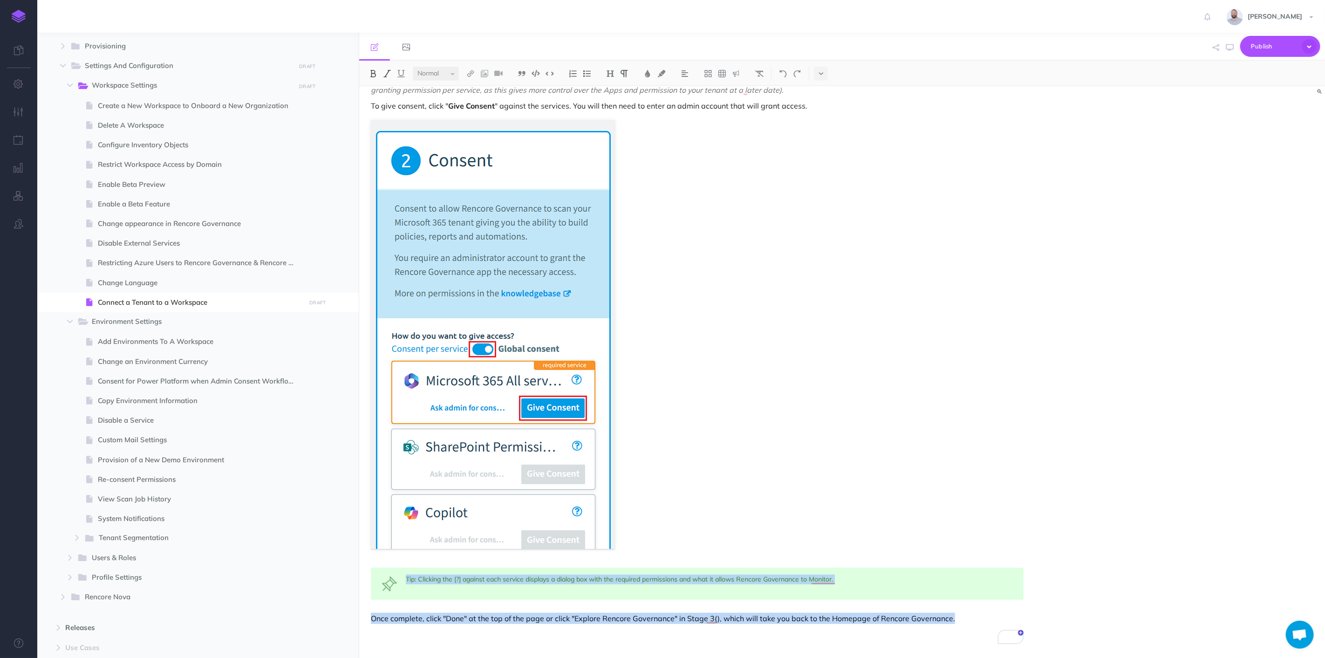
scroll to position [0, 0]
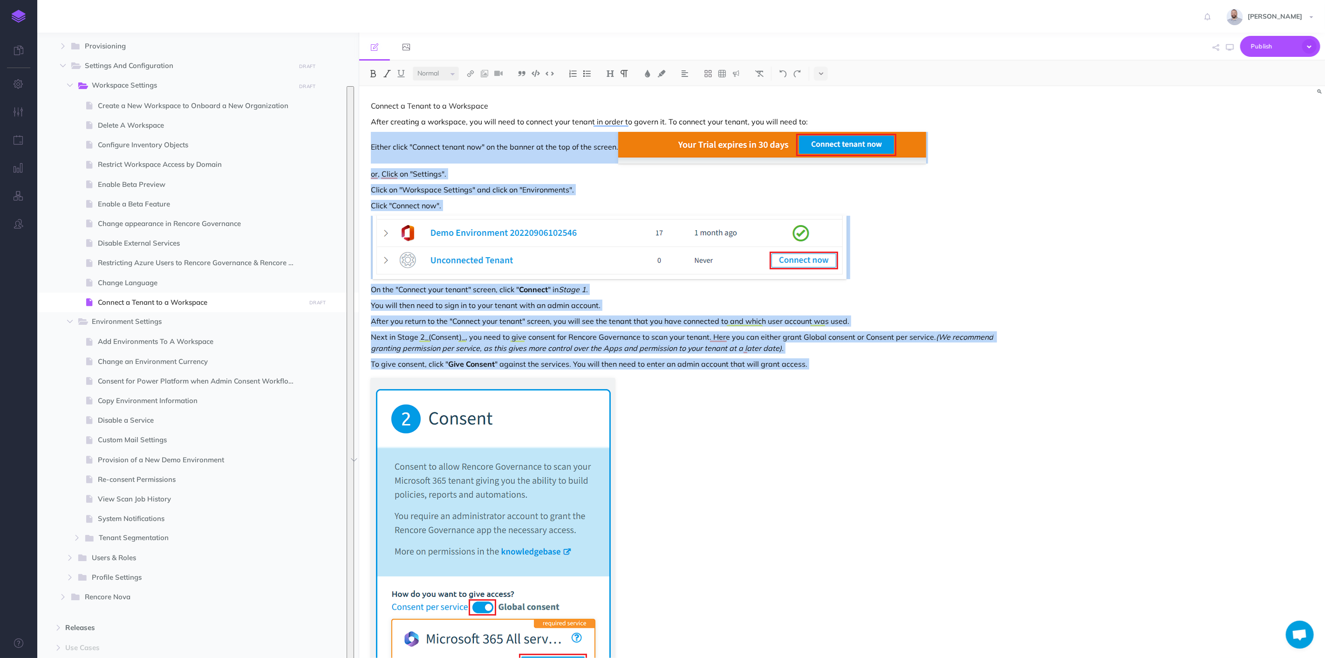
drag, startPoint x: 971, startPoint y: 623, endPoint x: 366, endPoint y: 150, distance: 768.3
click at [366, 150] on div "Connect a Tenant to a Workspace After creating a workspace, you will need to co…" at bounding box center [697, 501] width 676 height 830
click at [573, 72] on img at bounding box center [573, 73] width 8 height 7
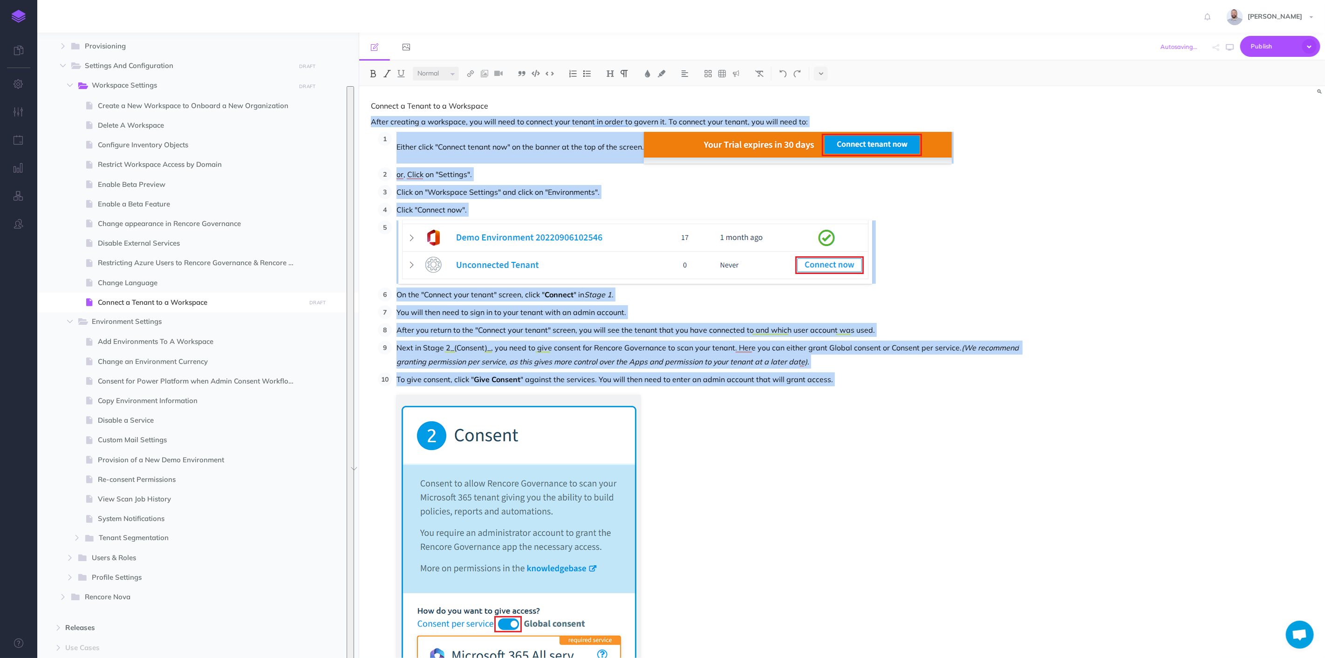
click at [577, 173] on p "or, Click on "Settings"." at bounding box center [710, 174] width 627 height 14
click at [637, 142] on p "Either click "Connect tenant now" on the banner at the top of the screen." at bounding box center [710, 148] width 627 height 32
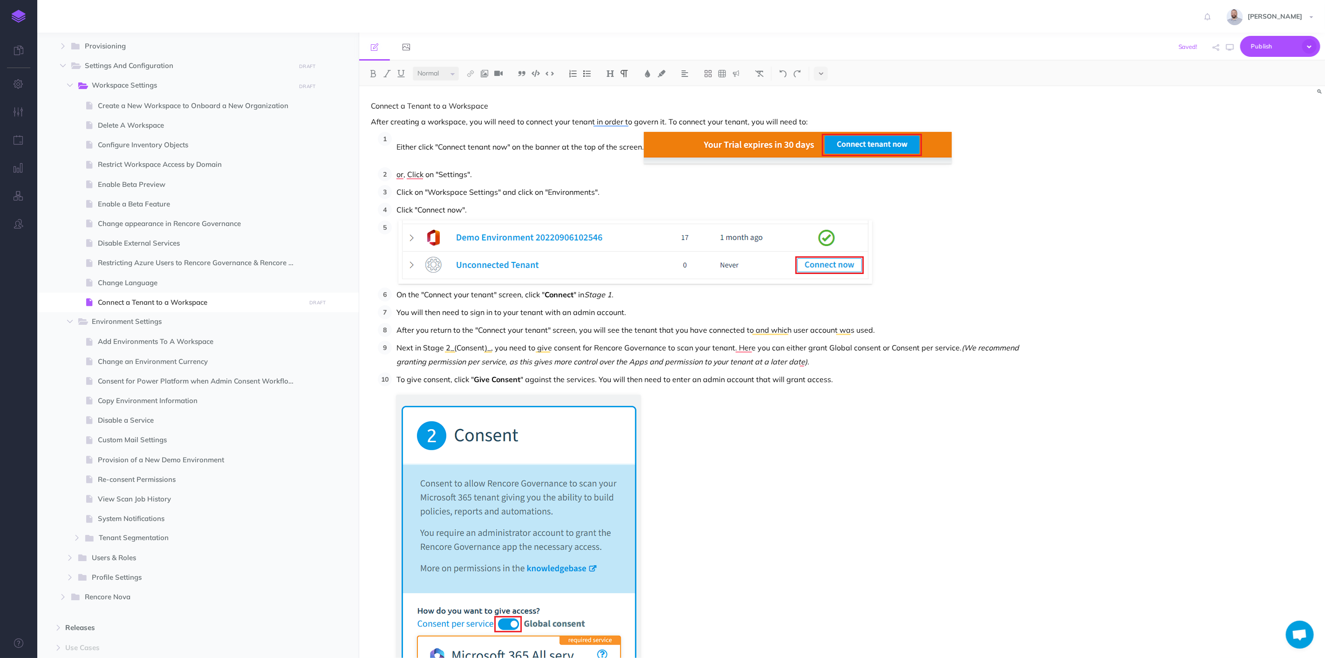
click at [642, 144] on p "Either click "Connect tenant now" on the banner at the top of the screen." at bounding box center [710, 148] width 627 height 32
click at [644, 147] on p "Either click "Connect tenant now" on the banner at the top of the screen." at bounding box center [710, 148] width 627 height 32
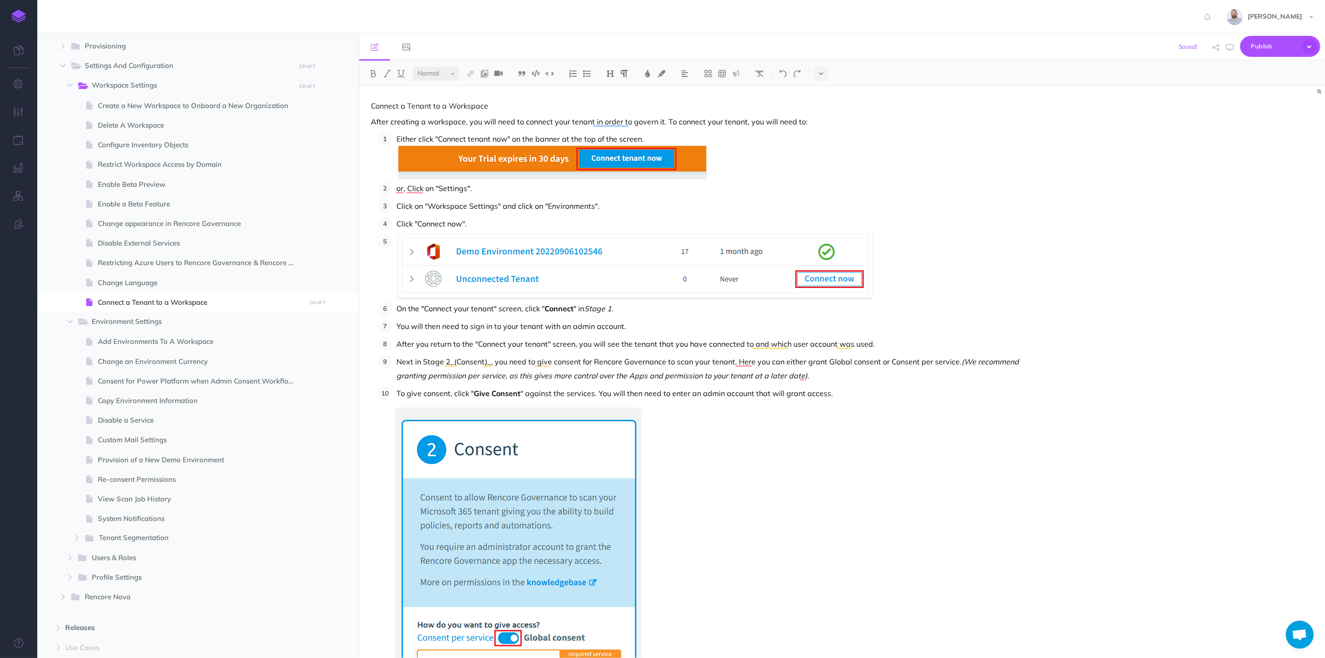
click at [672, 132] on p "Either click "Connect tenant now" on the banner at the top of the screen." at bounding box center [710, 139] width 627 height 14
click at [398, 191] on p "or, Click on "Settings"." at bounding box center [710, 188] width 627 height 14
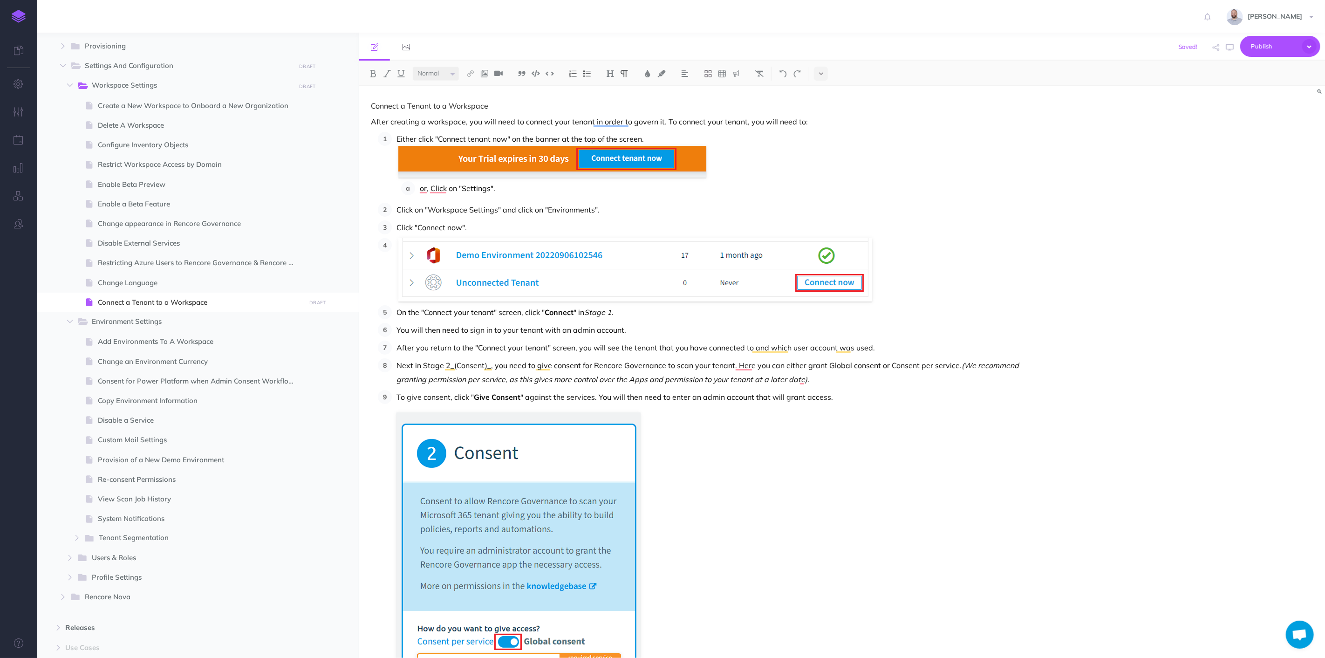
click at [398, 209] on p "Click on "Workspace Settings" and click on "Environments"." at bounding box center [710, 210] width 627 height 14
click at [395, 227] on li "Click "Connect now"." at bounding box center [708, 227] width 632 height 14
drag, startPoint x: 465, startPoint y: 221, endPoint x: 508, endPoint y: 223, distance: 43.4
click at [508, 223] on p "Click "Connect now"." at bounding box center [733, 224] width 581 height 14
click at [370, 74] on img at bounding box center [373, 73] width 8 height 7
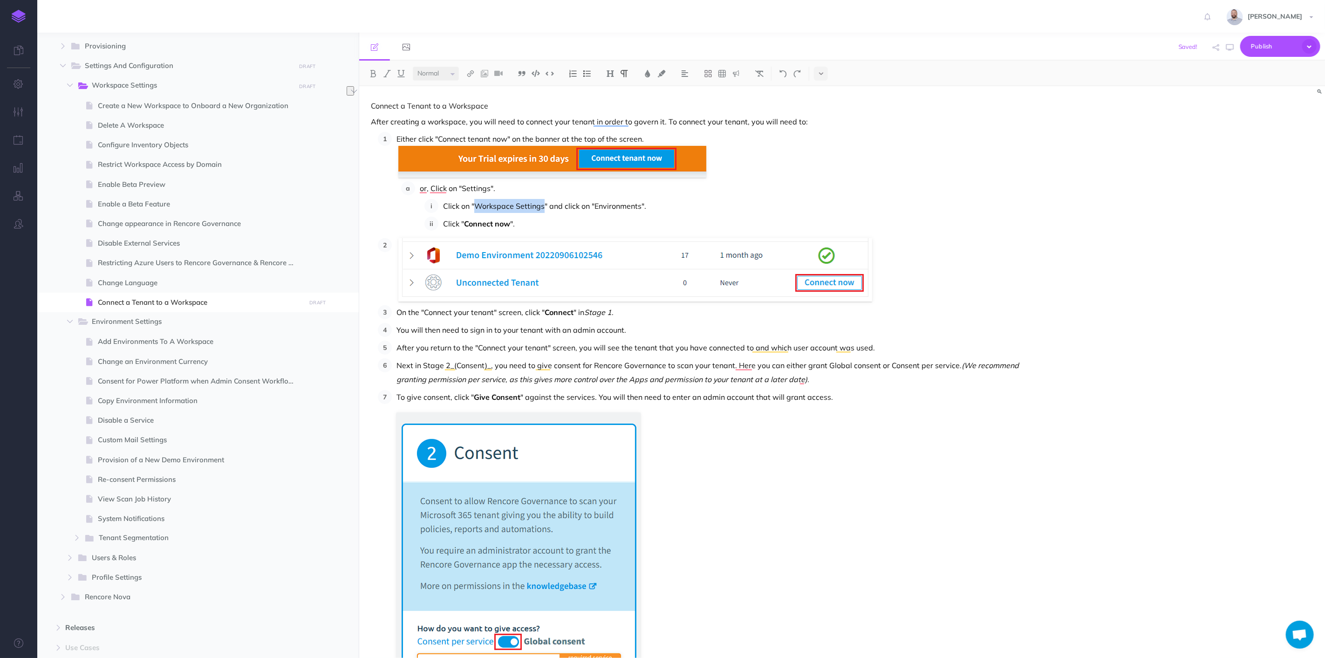
drag, startPoint x: 475, startPoint y: 205, endPoint x: 542, endPoint y: 205, distance: 67.1
click at [542, 205] on p "Click on "Workspace Settings" and click on "Environments"." at bounding box center [733, 206] width 581 height 14
click at [388, 74] on img at bounding box center [387, 73] width 8 height 7
drag, startPoint x: 595, startPoint y: 206, endPoint x: 641, endPoint y: 208, distance: 46.2
click at [641, 208] on p "Click on " Workspace Settings " and click on "Environments"." at bounding box center [733, 206] width 581 height 14
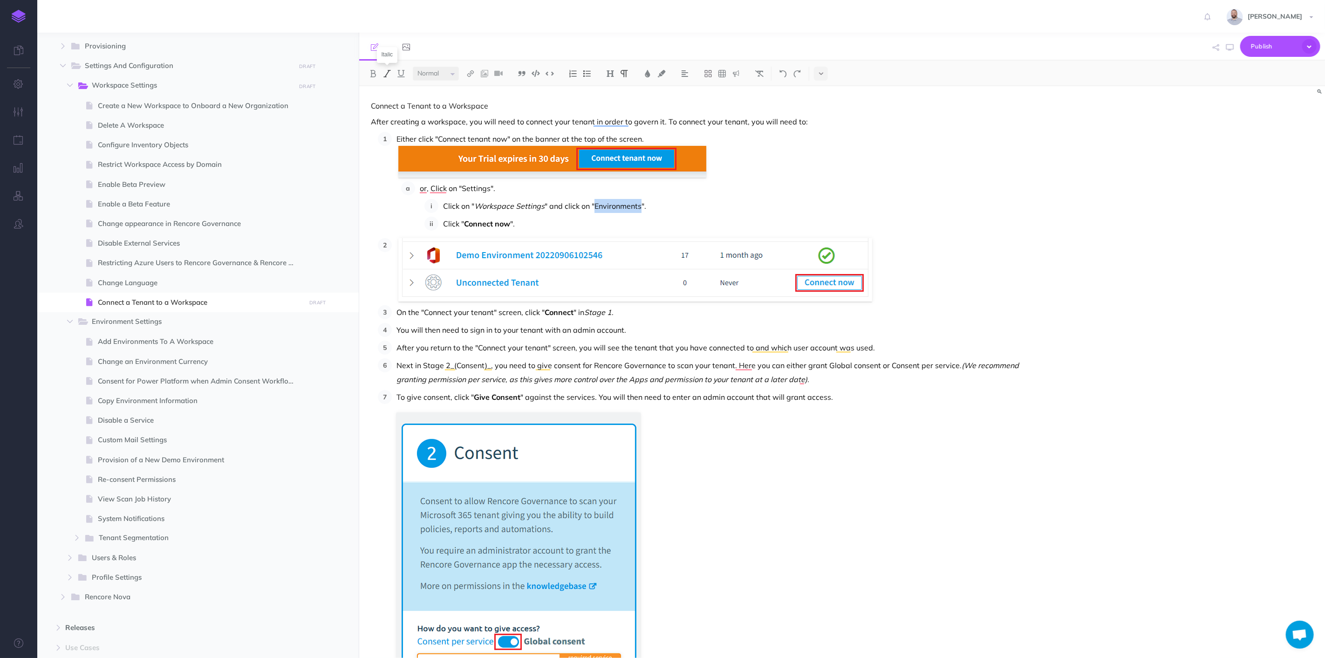
click at [385, 72] on img at bounding box center [387, 73] width 8 height 7
drag, startPoint x: 463, startPoint y: 189, endPoint x: 490, endPoint y: 189, distance: 27.0
click at [490, 189] on p "or, Click on "Settings"." at bounding box center [722, 188] width 604 height 14
click at [385, 72] on img at bounding box center [387, 73] width 8 height 7
drag, startPoint x: 477, startPoint y: 205, endPoint x: 542, endPoint y: 206, distance: 65.7
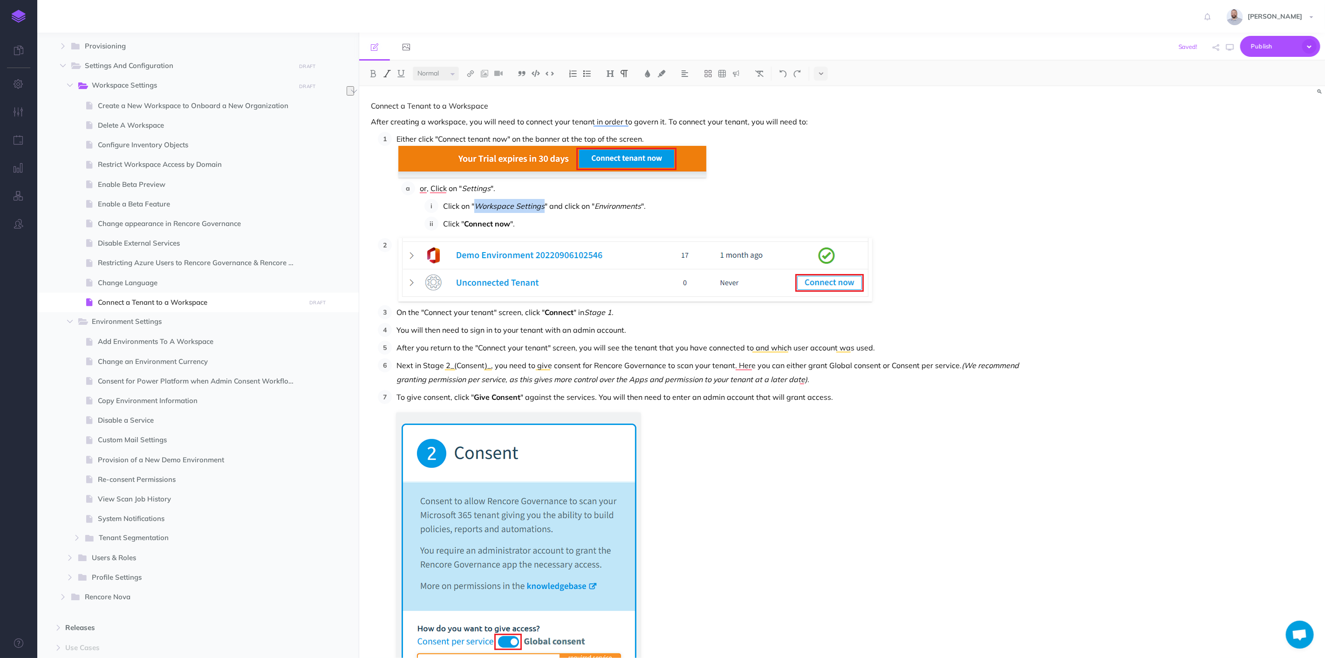
click at [542, 206] on em "Workspace Settings" at bounding box center [509, 205] width 70 height 9
click at [371, 75] on img at bounding box center [373, 73] width 8 height 7
click at [388, 74] on img at bounding box center [387, 73] width 8 height 7
click at [622, 225] on p "Click " Connect now "." at bounding box center [733, 224] width 581 height 14
click at [395, 243] on li "To enrich screen reader interactions, please activate Accessibility in Grammarl…" at bounding box center [708, 269] width 632 height 63
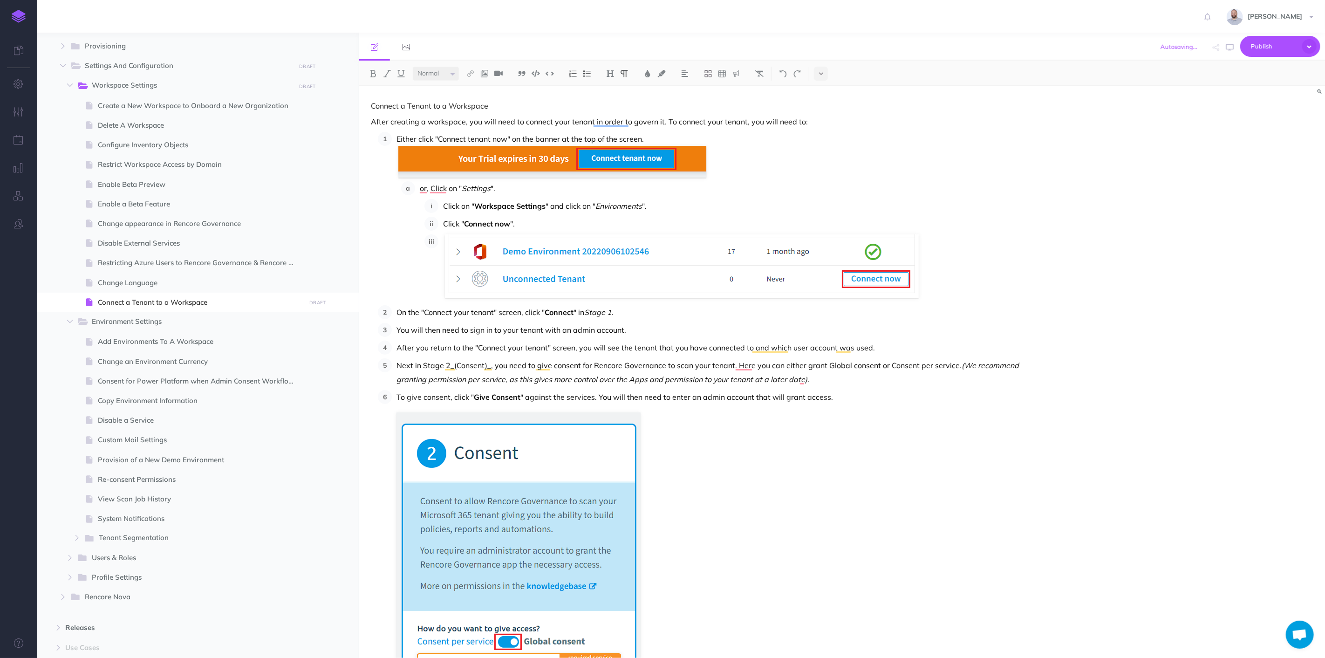
click at [733, 317] on p "On the "Connect your tenant" screen, click " Connect " in Stage 1 ." at bounding box center [710, 312] width 627 height 14
drag, startPoint x: 426, startPoint y: 313, endPoint x: 493, endPoint y: 311, distance: 67.6
click at [493, 311] on p "On the "Connect your tenant" screen, click " Connect " in Stage 1 ." at bounding box center [710, 312] width 627 height 14
click at [385, 73] on img at bounding box center [387, 73] width 8 height 7
click at [634, 328] on p "You will then need to sign in to your tenant with an admin account." at bounding box center [710, 330] width 627 height 14
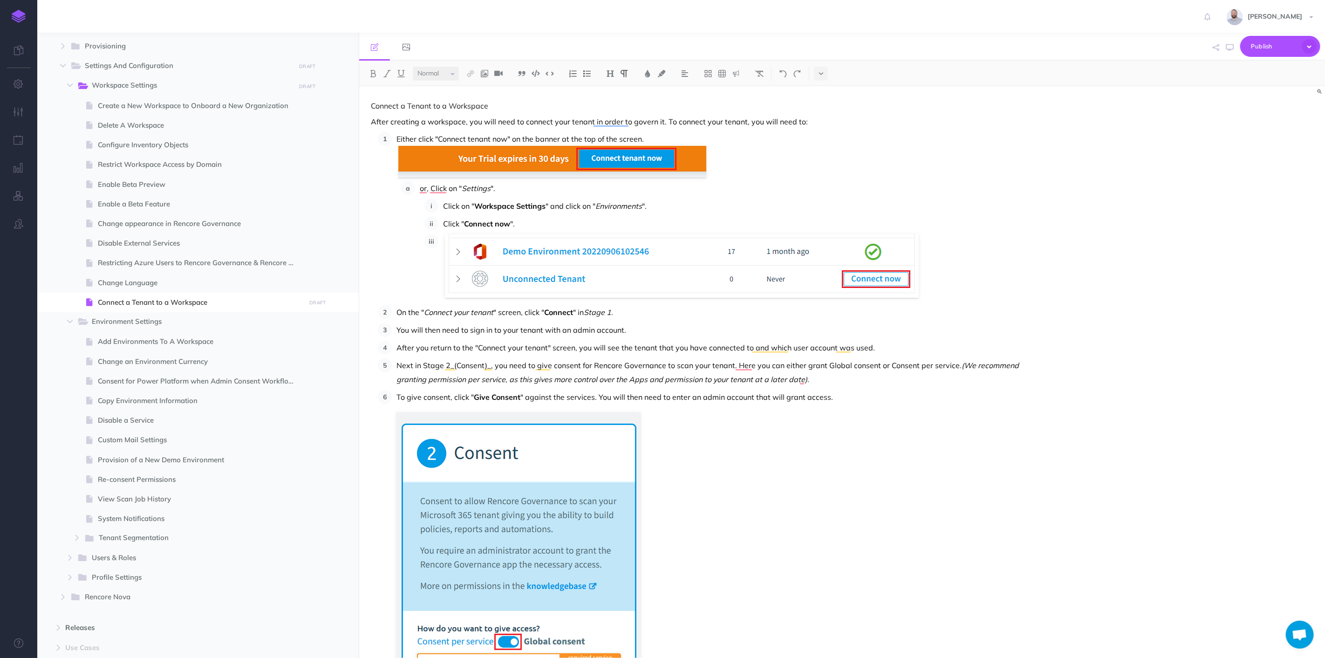
click at [396, 332] on li "You will then need to sign in to your tenant with an admin account." at bounding box center [708, 330] width 632 height 14
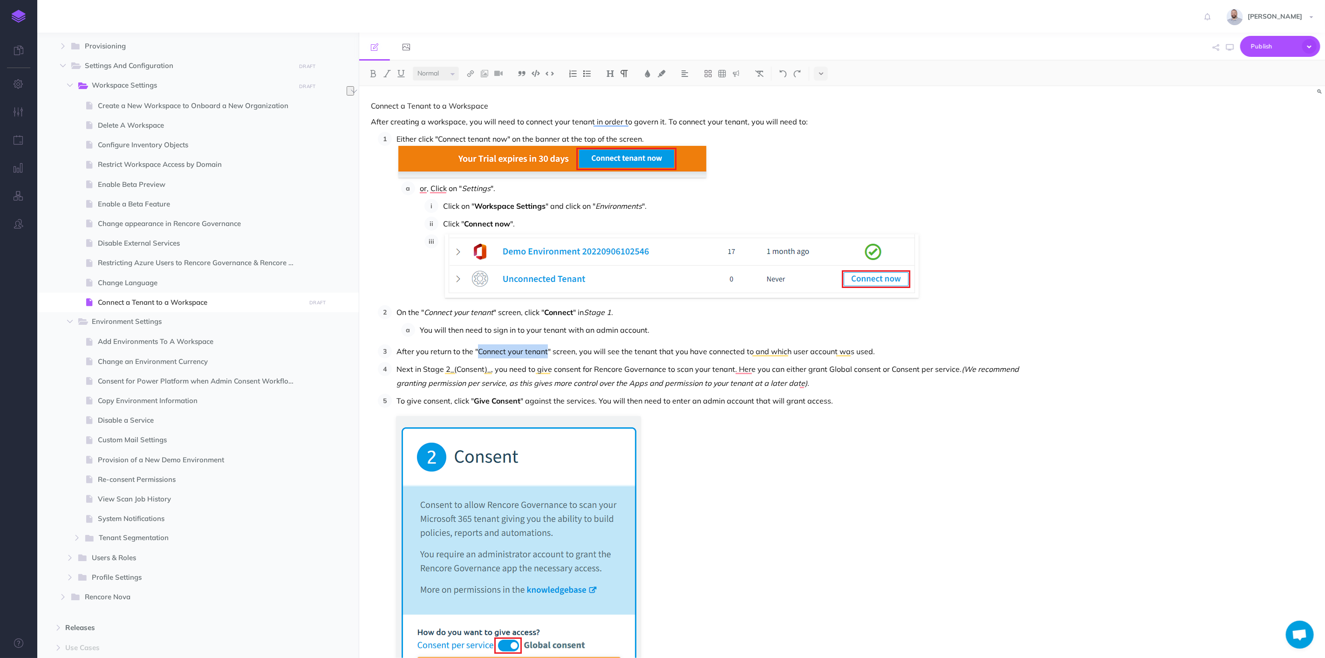
drag, startPoint x: 478, startPoint y: 350, endPoint x: 546, endPoint y: 349, distance: 67.6
click at [546, 349] on p "After you return to the "Connect your tenant" screen, you will see the tenant t…" at bounding box center [710, 351] width 627 height 14
click at [388, 71] on img at bounding box center [387, 73] width 8 height 7
click at [878, 350] on p "After you return to the " Connect your tenant " screen, you will see the tenant…" at bounding box center [710, 351] width 627 height 14
click at [424, 365] on p "Next in Stage 2_(Consent)_, you need to give consent for Rencore Governance to …" at bounding box center [710, 376] width 627 height 28
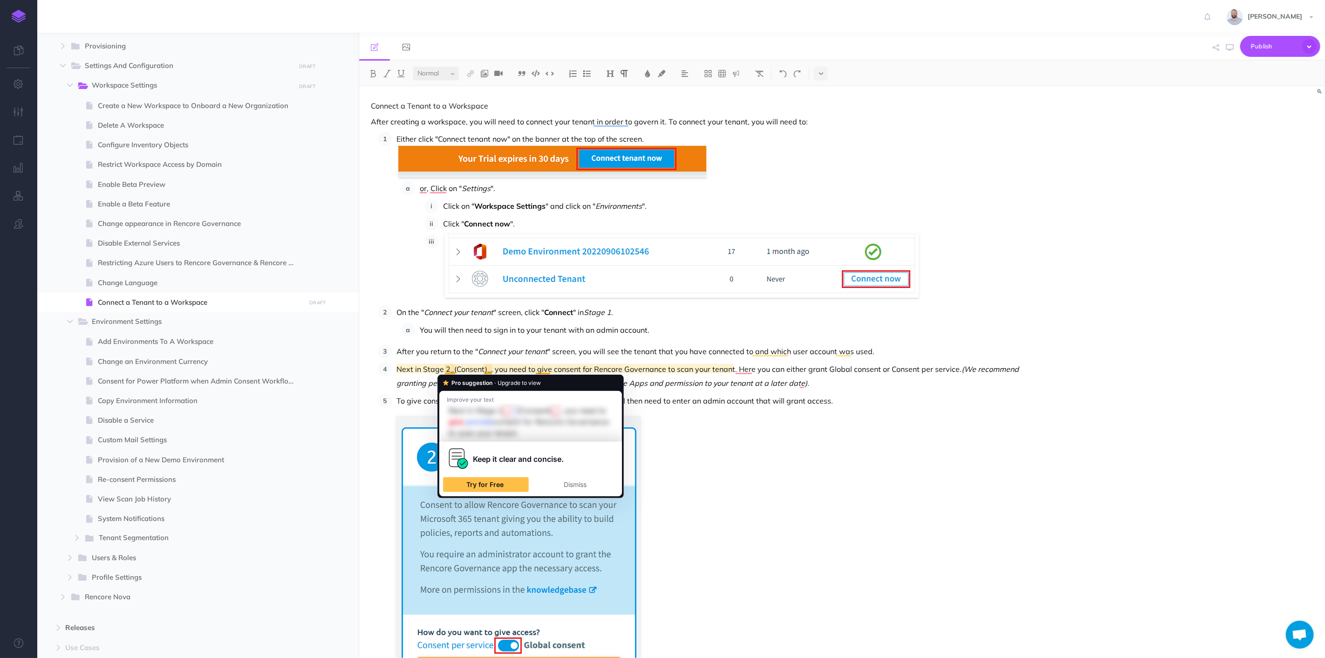
click at [450, 368] on p "Next in Stage 2_(Consent)_, you need to give consent for Rencore Governance to …" at bounding box center [710, 376] width 627 height 28
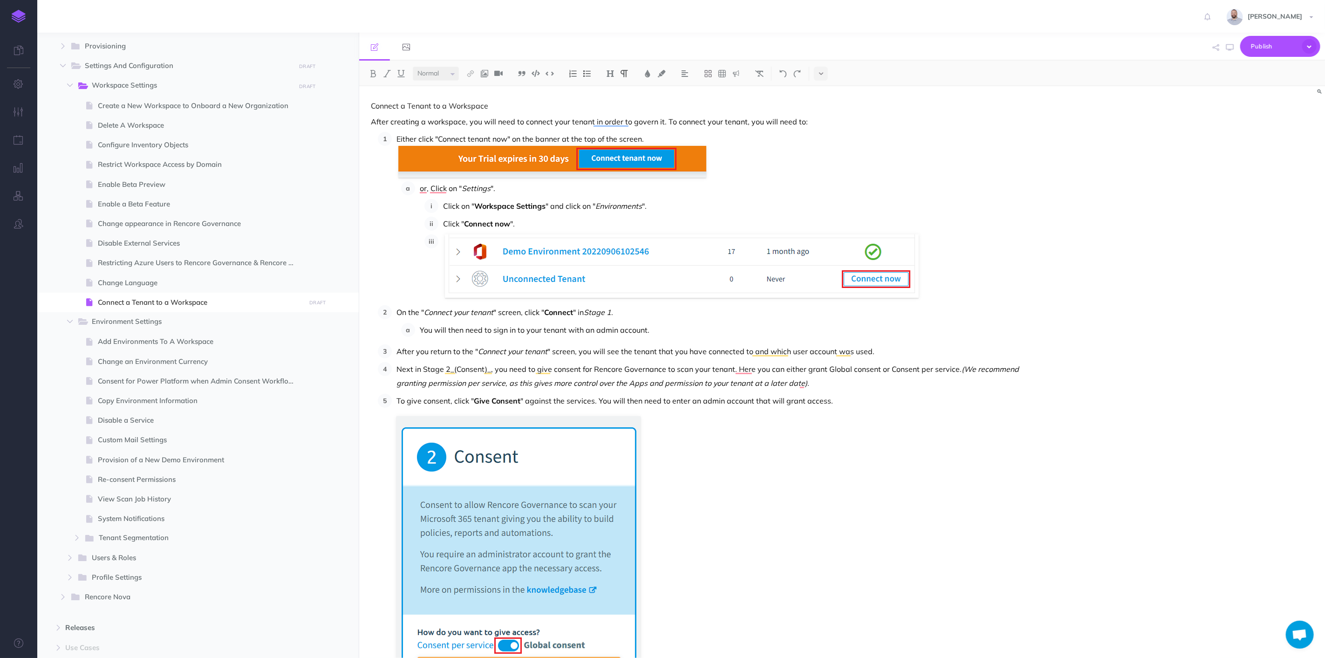
click at [559, 363] on p "Next in Stage 2_(Consent)_, you need to give consent for Rencore Governance to …" at bounding box center [710, 376] width 627 height 28
click at [489, 367] on p "Next in Stage 2_(Consent)_, you need to give consent for Rencore Governance to …" at bounding box center [710, 376] width 627 height 28
click at [387, 70] on img at bounding box center [387, 73] width 8 height 7
drag, startPoint x: 423, startPoint y: 369, endPoint x: 448, endPoint y: 369, distance: 25.6
click at [448, 369] on p "Next in Stage 2 (Consent) , you need to give consent for Rencore Governance to …" at bounding box center [710, 376] width 627 height 28
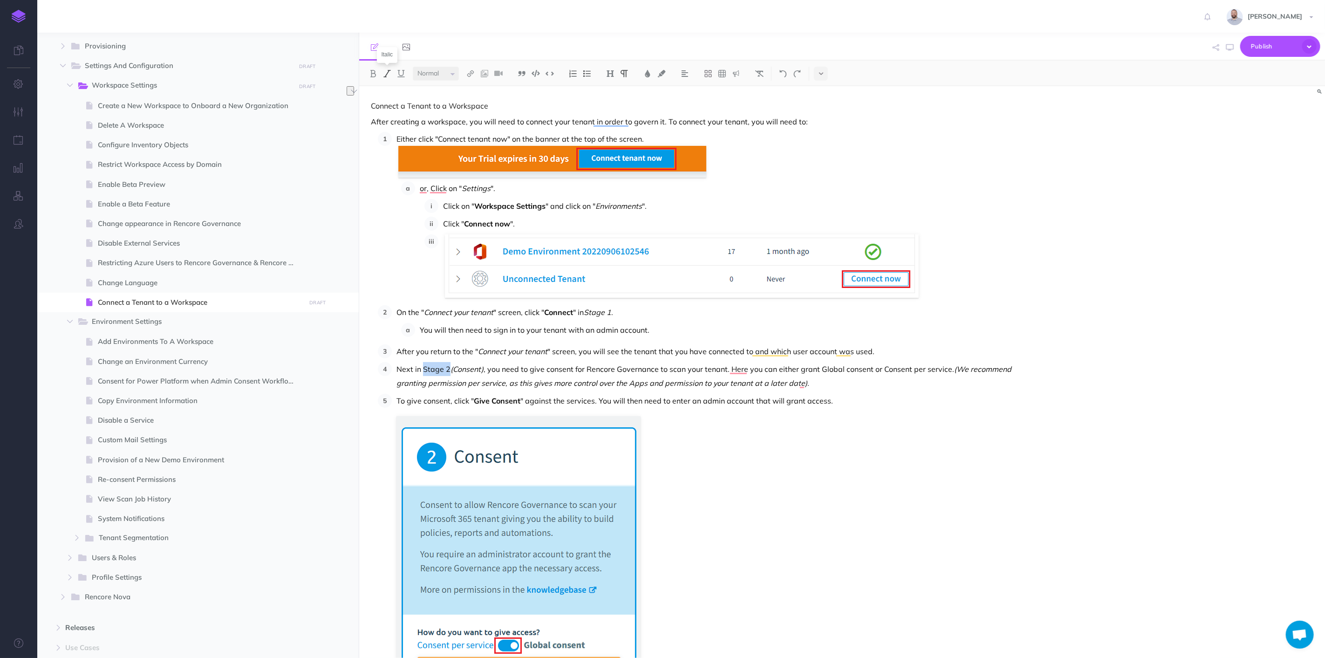
click at [386, 71] on img at bounding box center [387, 73] width 8 height 7
click at [510, 371] on p "Next in Stage 2 (Consent) , you need to give consent for Rencore Governance to …" at bounding box center [710, 376] width 627 height 28
click at [729, 370] on p "Next in Stage 2 (Consent) , you need to give consent for Rencore Governance to …" at bounding box center [710, 376] width 627 height 28
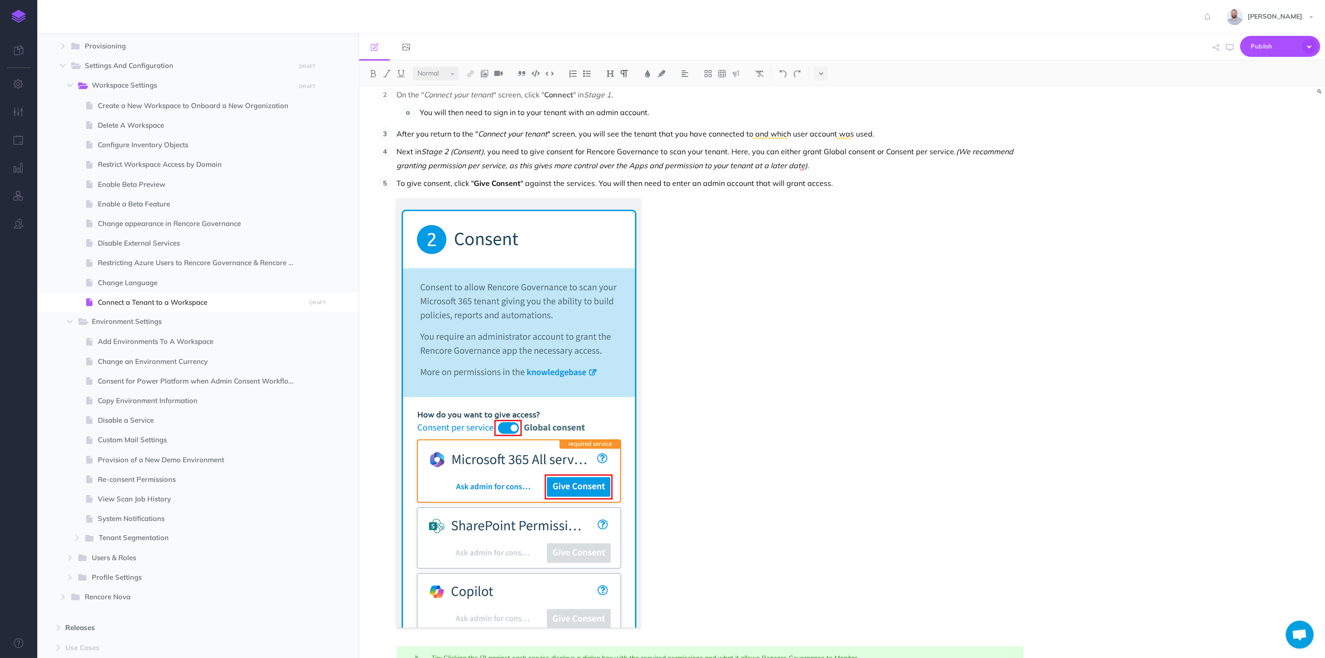
scroll to position [202, 0]
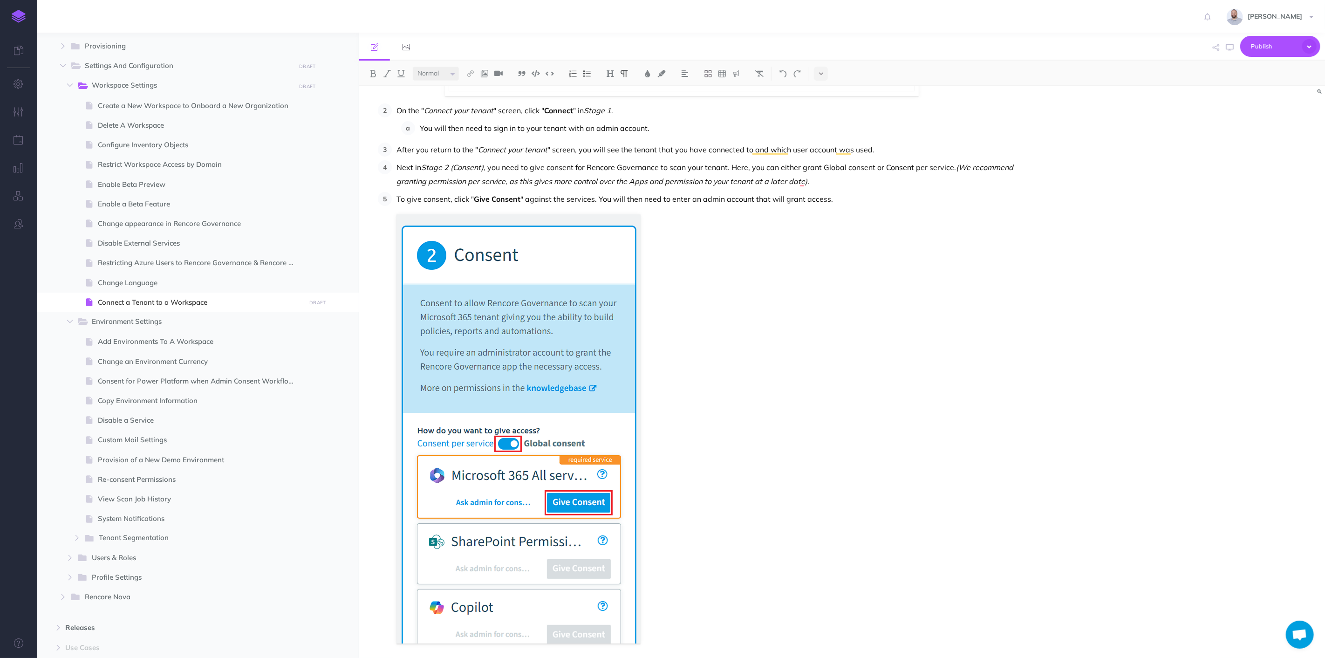
click at [837, 201] on p "To give consent, click " Give Consent " against the services. You will then nee…" at bounding box center [710, 199] width 627 height 14
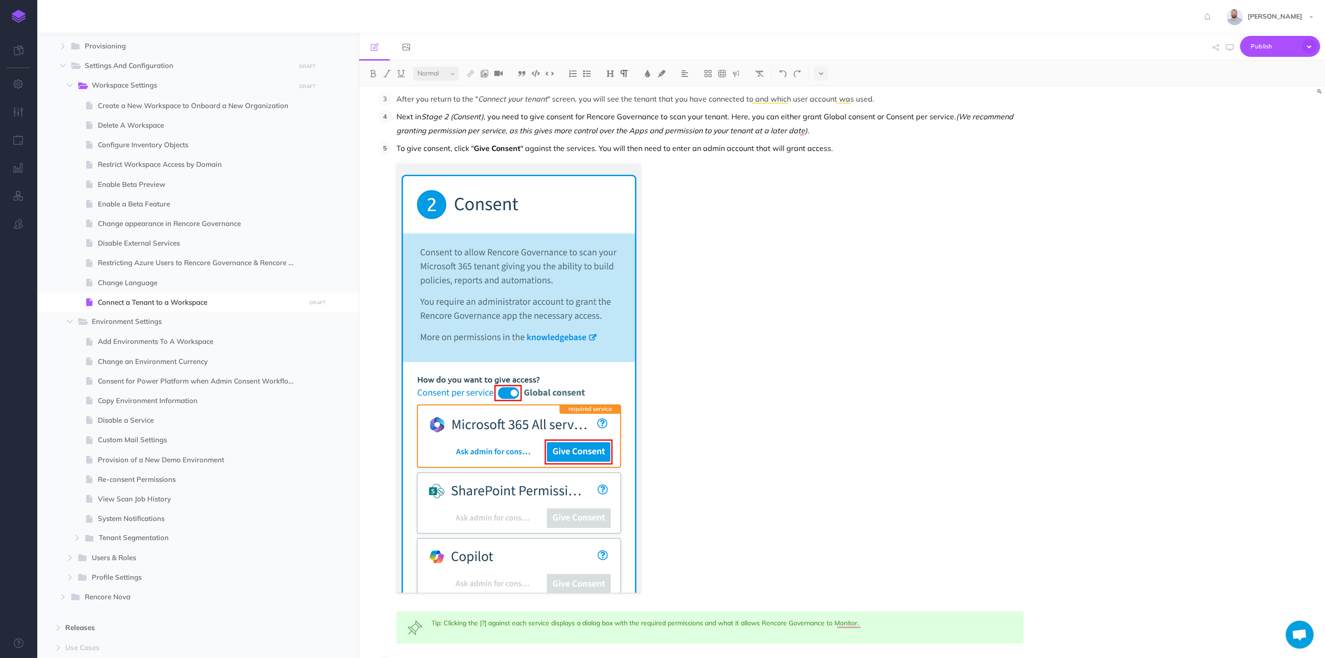
scroll to position [253, 0]
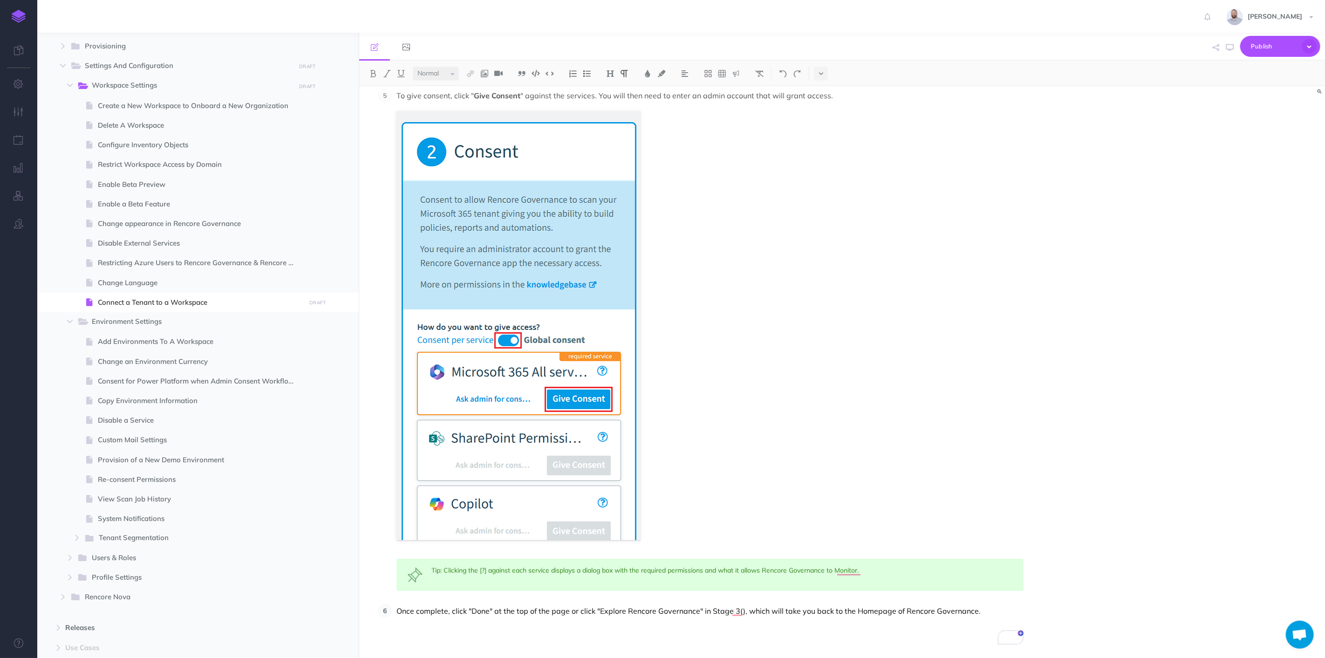
click at [397, 609] on p "Once complete, click "Done" at the top of the page or click "Explore Rencore Go…" at bounding box center [710, 611] width 627 height 14
drag, startPoint x: 445, startPoint y: 628, endPoint x: 425, endPoint y: 626, distance: 19.2
click at [424, 626] on ol "To enrich screen reader interactions, please activate Accessibility in Grammarl…" at bounding box center [723, 629] width 599 height 14
click at [419, 610] on li "Some Services require additional steps to grant consent for these services foll…" at bounding box center [719, 620] width 609 height 32
click at [449, 634] on p "To enrich screen reader interactions, please activate Accessibility in Grammarl…" at bounding box center [733, 629] width 581 height 14
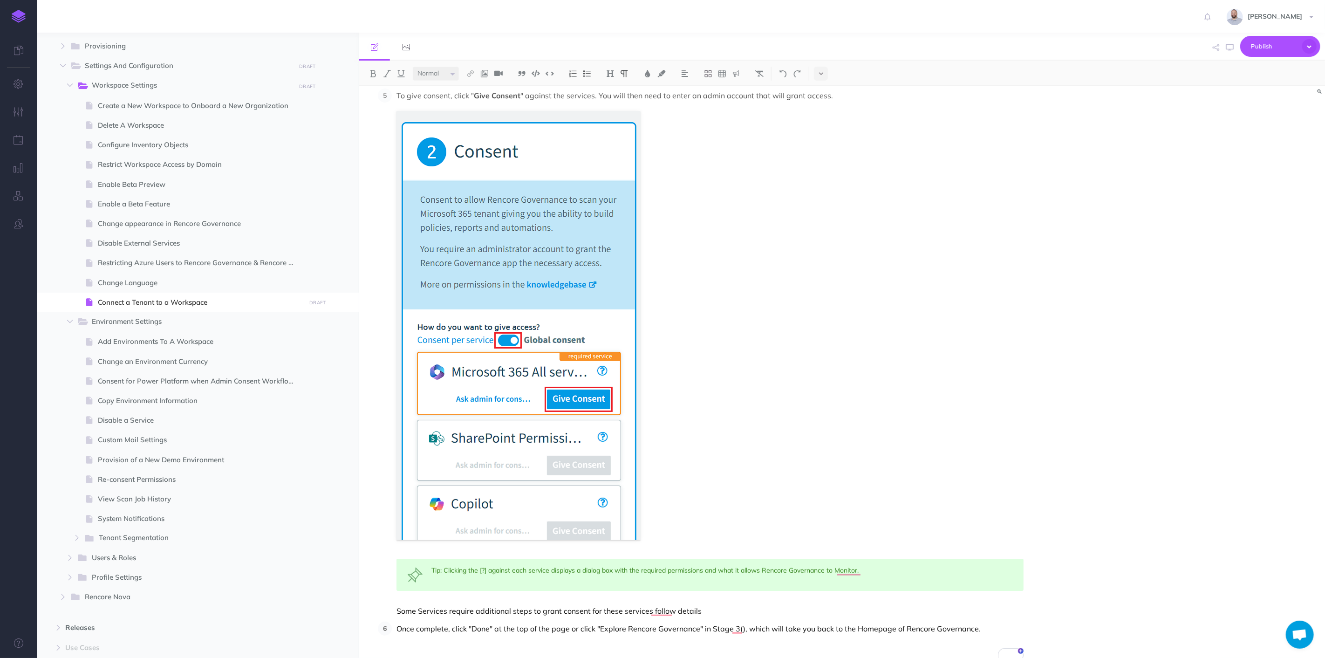
click at [723, 605] on p "Some Services require additional steps to grant consent for these services foll…" at bounding box center [710, 611] width 627 height 14
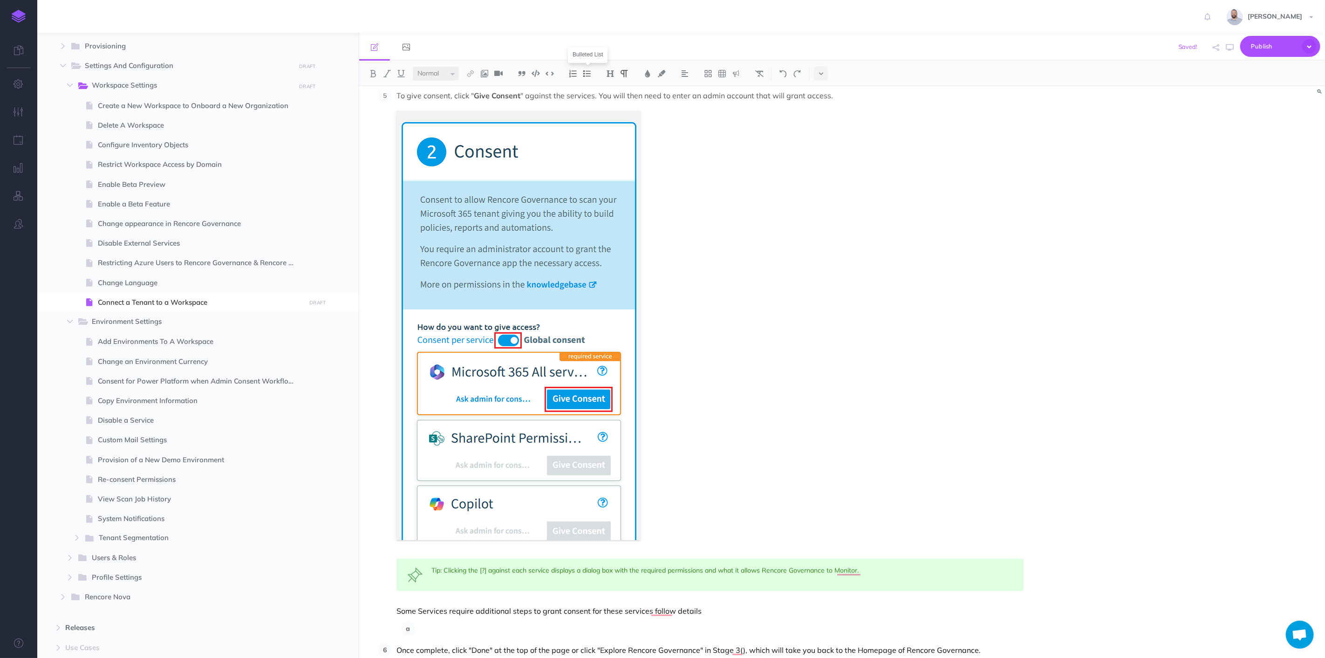
click at [588, 74] on img at bounding box center [587, 73] width 8 height 7
click at [468, 628] on p "To enrich screen reader interactions, please activate Accessibility in Grammarl…" at bounding box center [717, 629] width 613 height 14
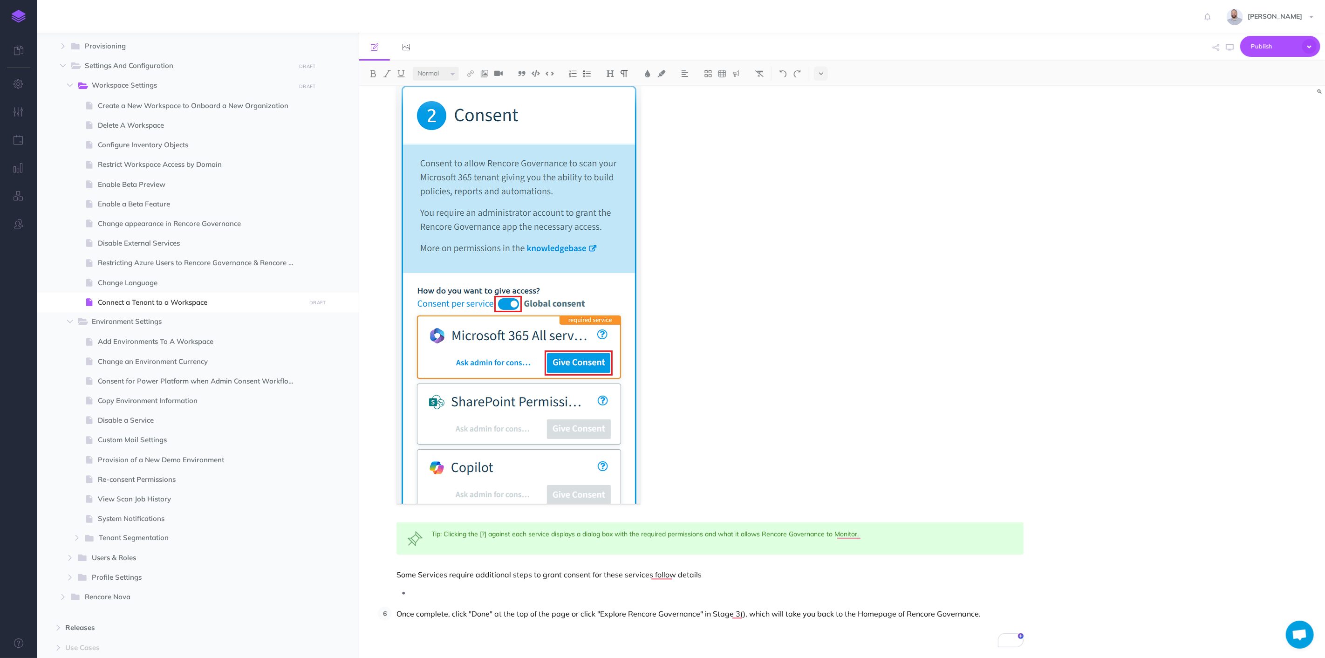
scroll to position [345, 0]
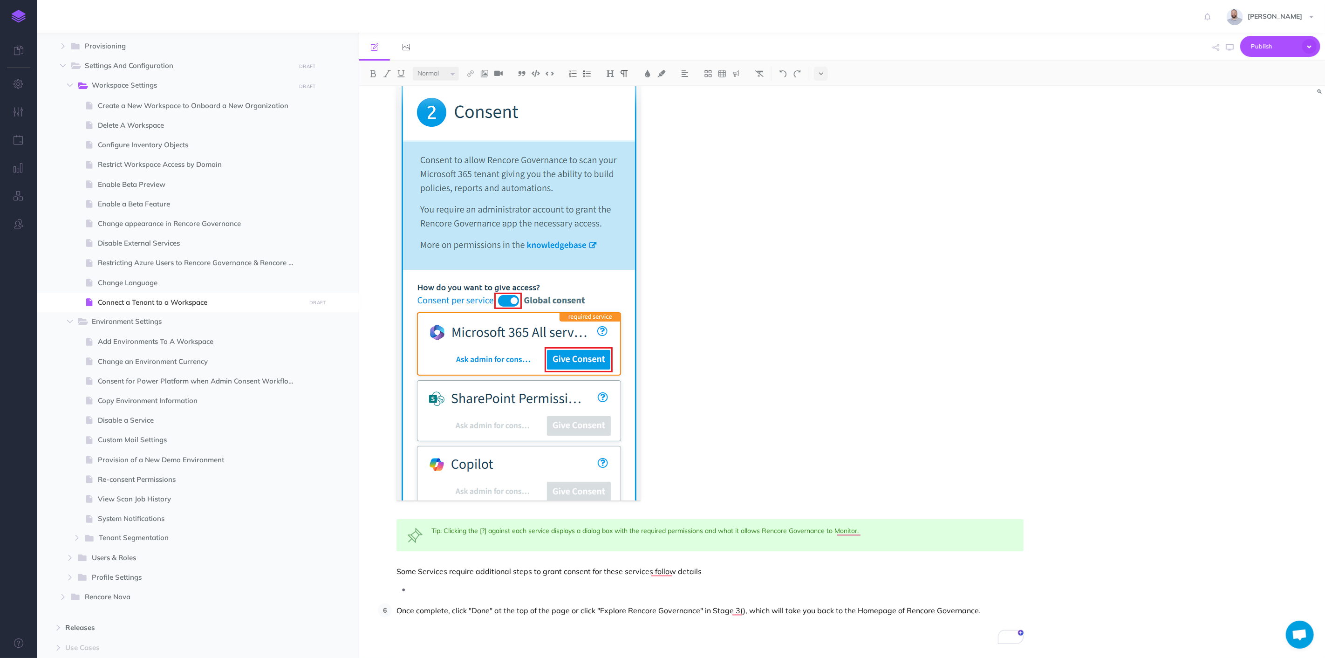
click at [655, 585] on p "To enrich screen reader interactions, please activate Accessibility in Grammarl…" at bounding box center [717, 589] width 613 height 14
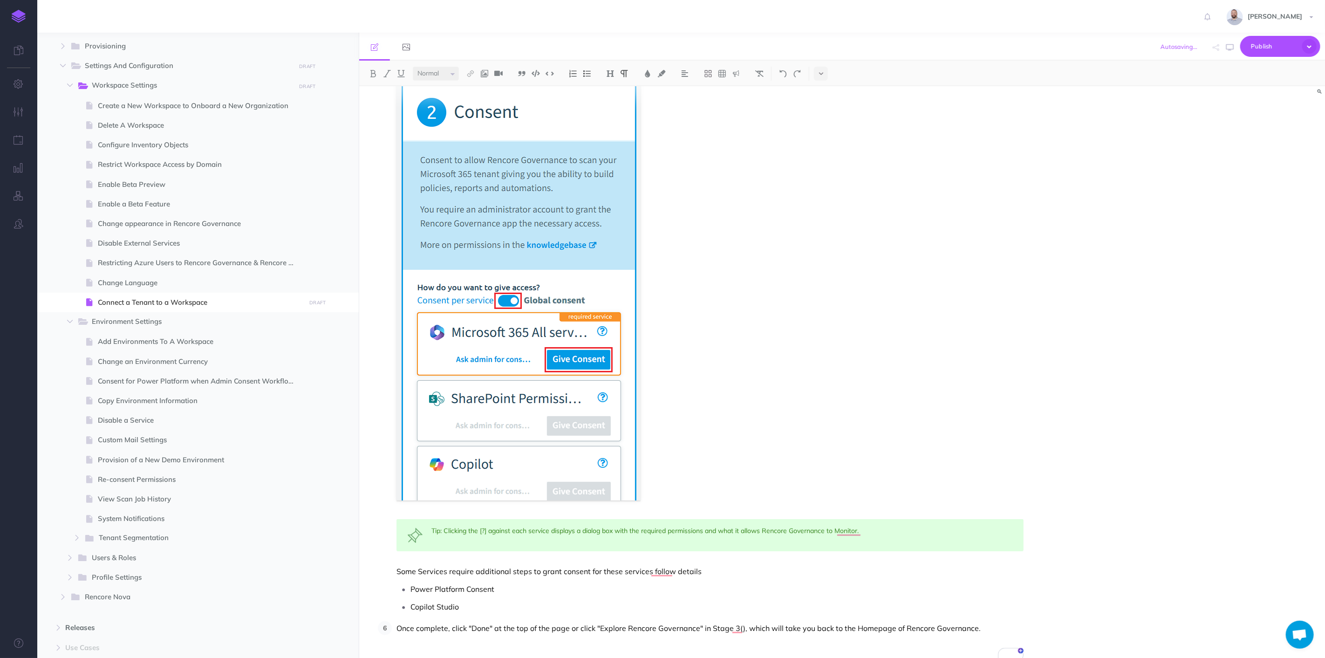
click at [509, 590] on p "Power Platform Consent" at bounding box center [717, 589] width 613 height 14
click at [589, 570] on p "Some Services require additional steps to grant consent for these services foll…" at bounding box center [710, 571] width 627 height 14
drag, startPoint x: 758, startPoint y: 571, endPoint x: 875, endPoint y: 570, distance: 117.4
click at [875, 570] on p "Some Services require additional steps to grant consent (follow the links beloe…" at bounding box center [710, 571] width 627 height 14
drag, startPoint x: 589, startPoint y: 573, endPoint x: 759, endPoint y: 575, distance: 169.6
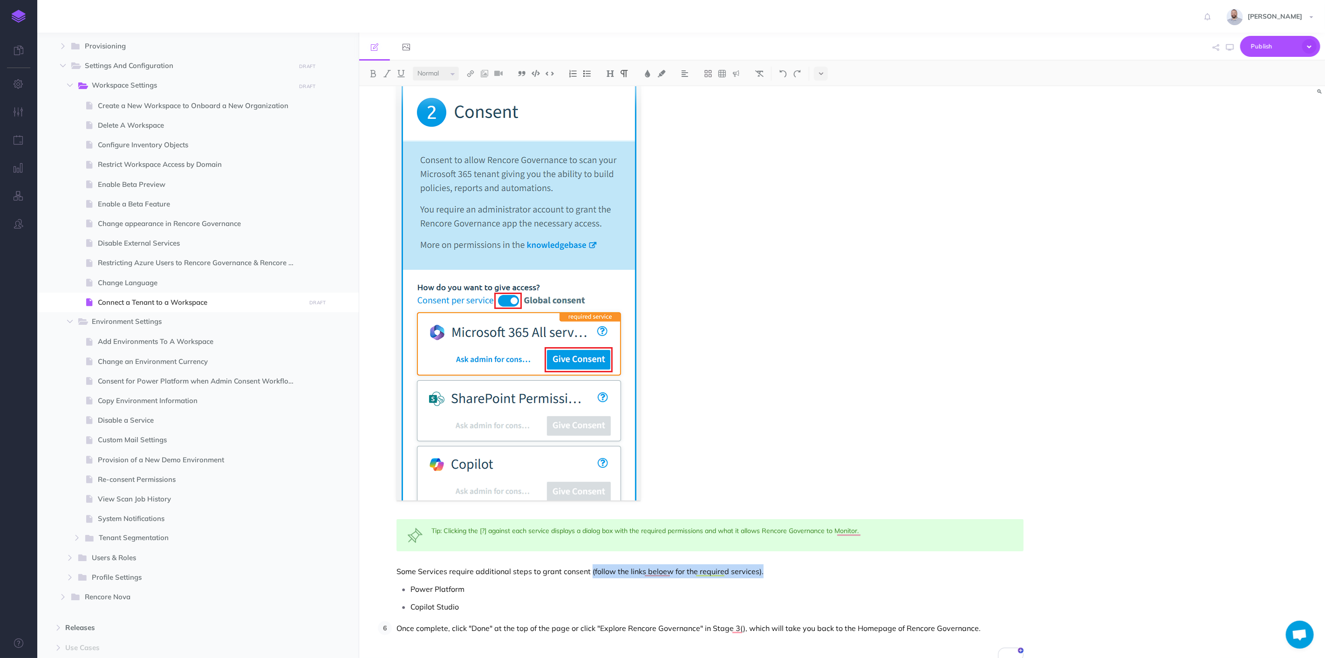
click at [759, 575] on p "Some Services require additional steps to grant consent (follow the links beloe…" at bounding box center [710, 571] width 627 height 14
click at [385, 73] on img at bounding box center [387, 73] width 8 height 7
click at [472, 606] on p "Copilot Studio" at bounding box center [717, 607] width 613 height 14
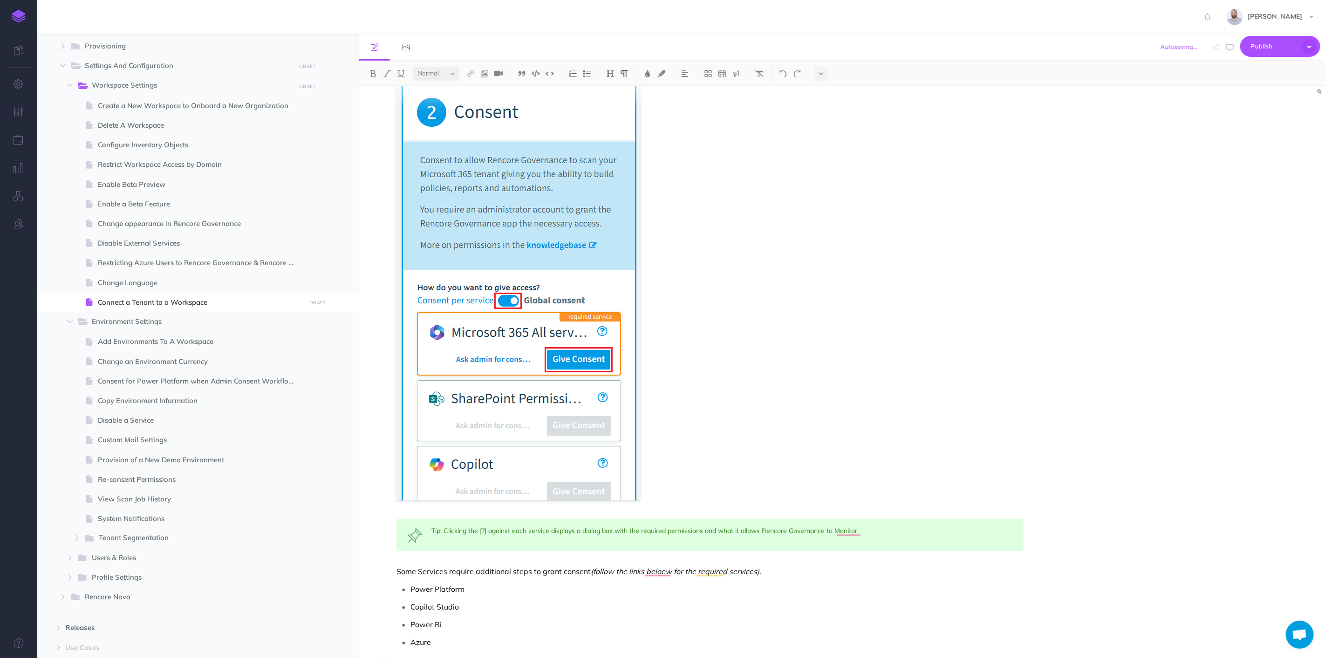
click at [495, 614] on ul "Power Platform Copilot Studio Power Bi Azure" at bounding box center [710, 615] width 627 height 67
drag, startPoint x: 465, startPoint y: 588, endPoint x: 411, endPoint y: 589, distance: 54.1
click at [411, 589] on p "Power Platform" at bounding box center [717, 589] width 613 height 14
click at [469, 73] on img at bounding box center [470, 73] width 8 height 7
click at [471, 104] on icon at bounding box center [470, 104] width 7 height 7
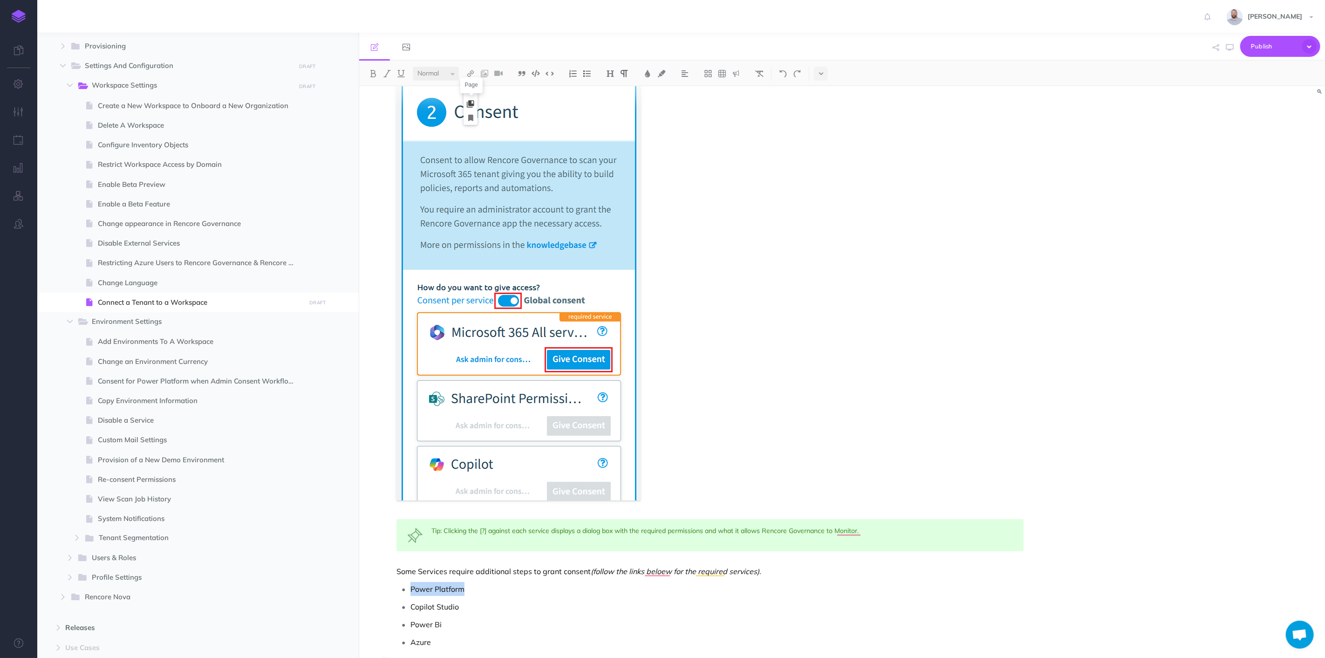
select select
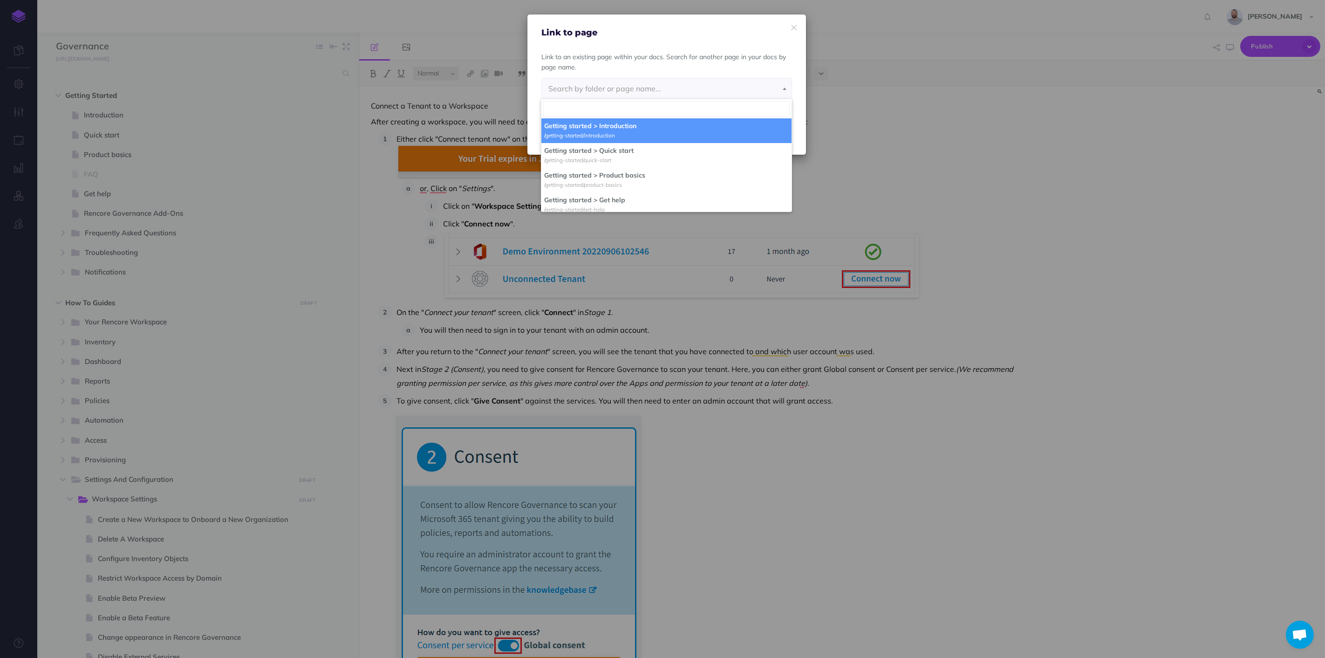
select select "null"
select select
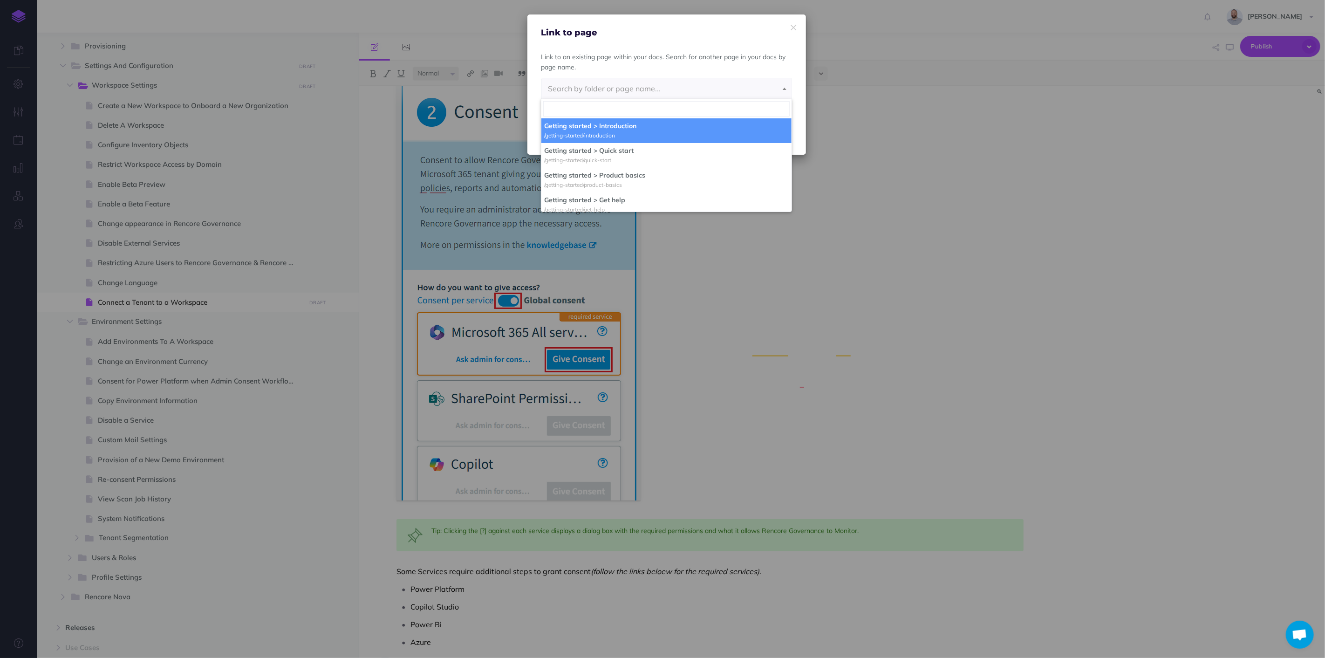
scroll to position [345, 0]
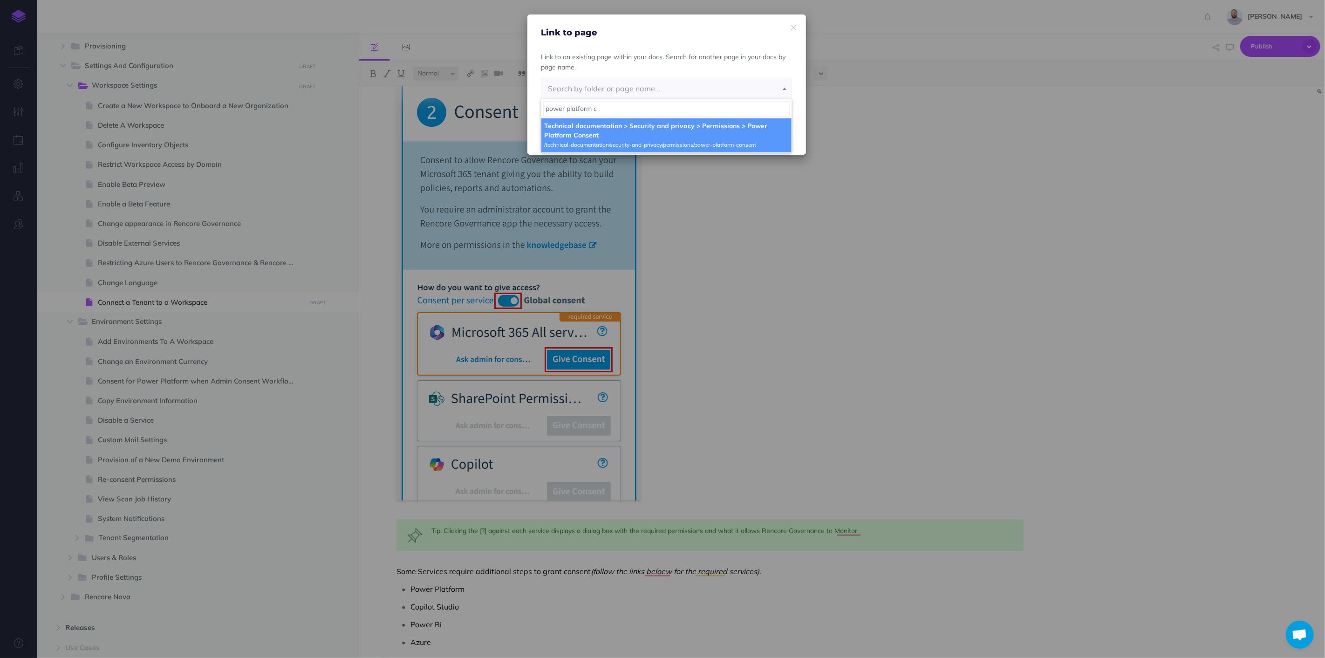
type input "power platform c"
select select "M8I-MDP-5CR-DRX"
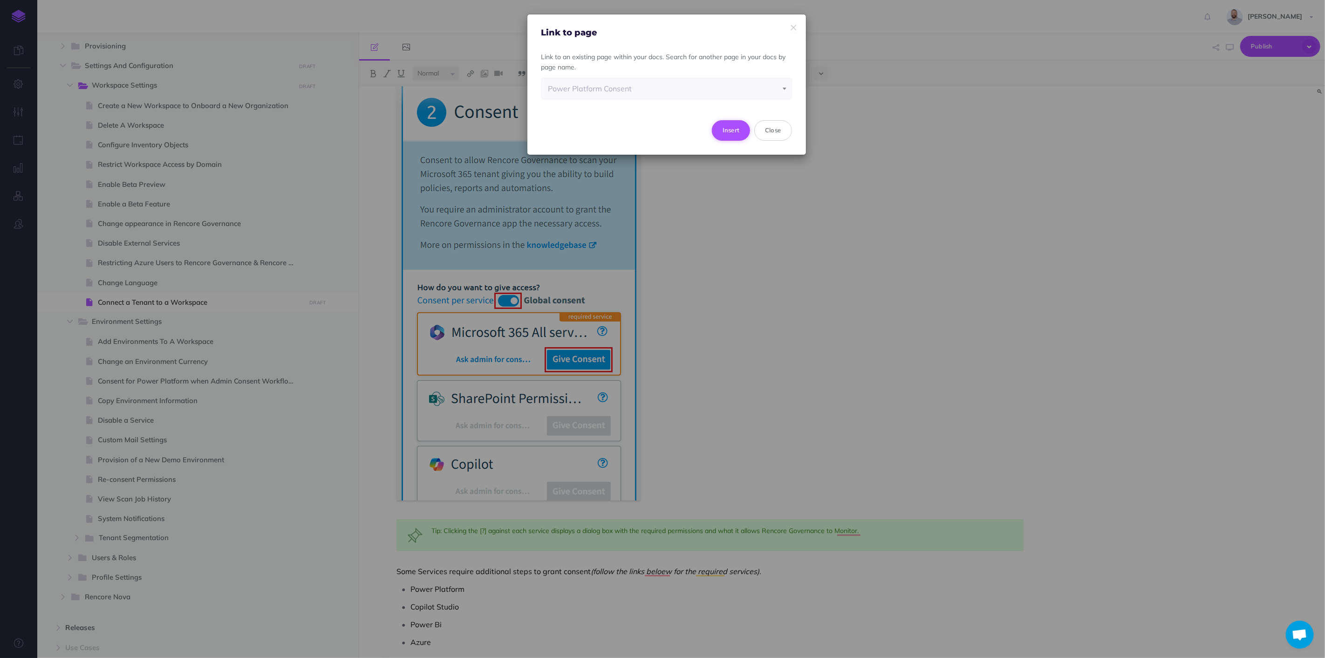
click at [734, 127] on button "Insert" at bounding box center [731, 130] width 39 height 21
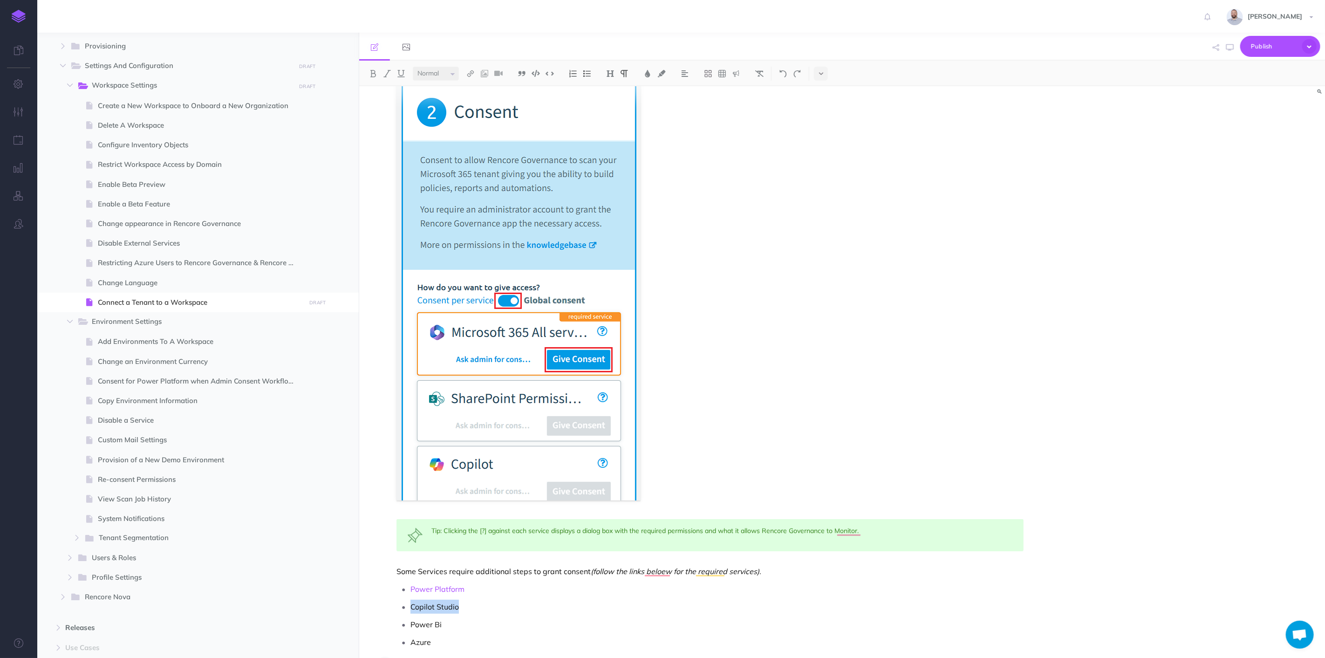
drag, startPoint x: 410, startPoint y: 608, endPoint x: 463, endPoint y: 606, distance: 53.1
click at [463, 606] on li "Copilot Studio" at bounding box center [717, 607] width 613 height 14
click at [469, 74] on img at bounding box center [470, 73] width 8 height 7
click at [470, 102] on icon at bounding box center [470, 104] width 7 height 7
select select
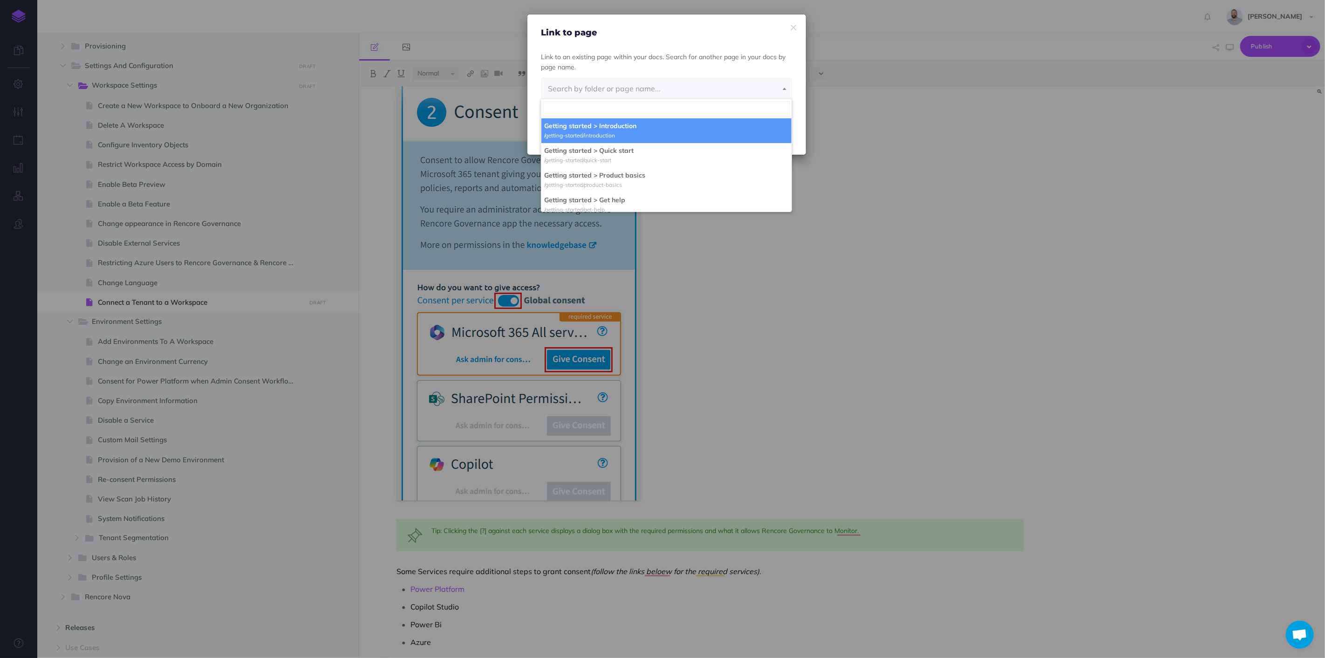
click at [559, 105] on input "search" at bounding box center [666, 108] width 246 height 15
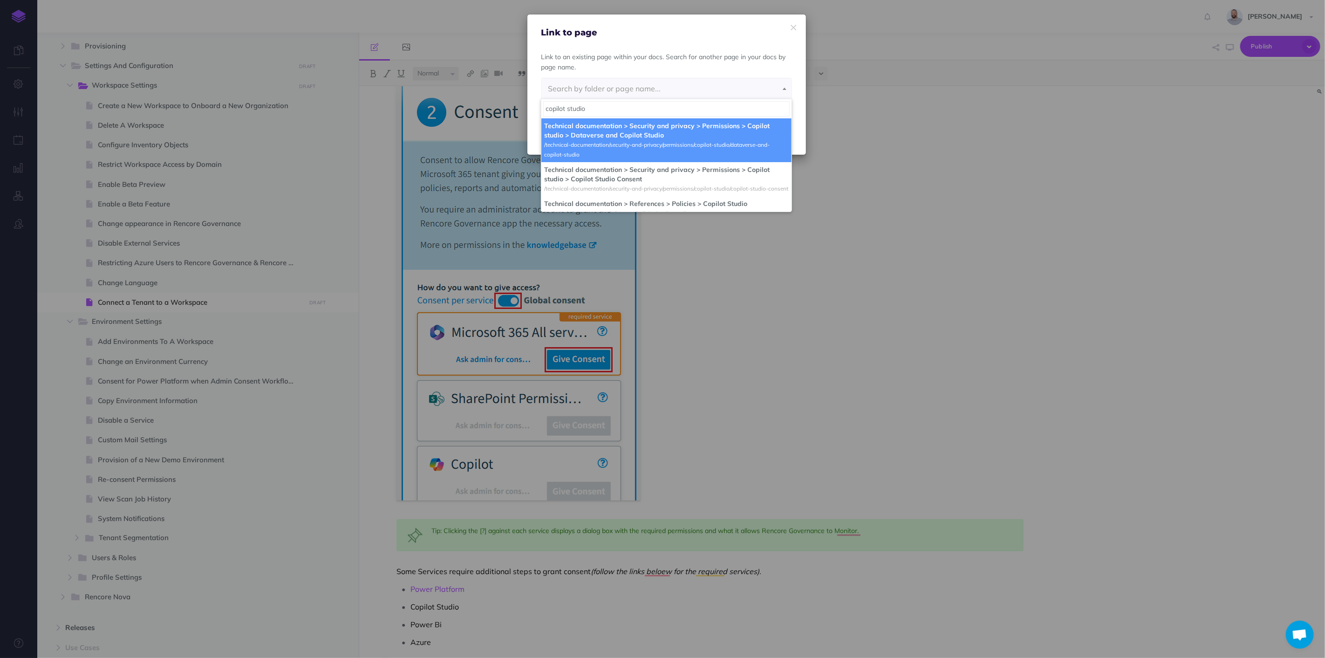
type input "copilot studio"
select select "EW3-0GX6-DL1-URE"
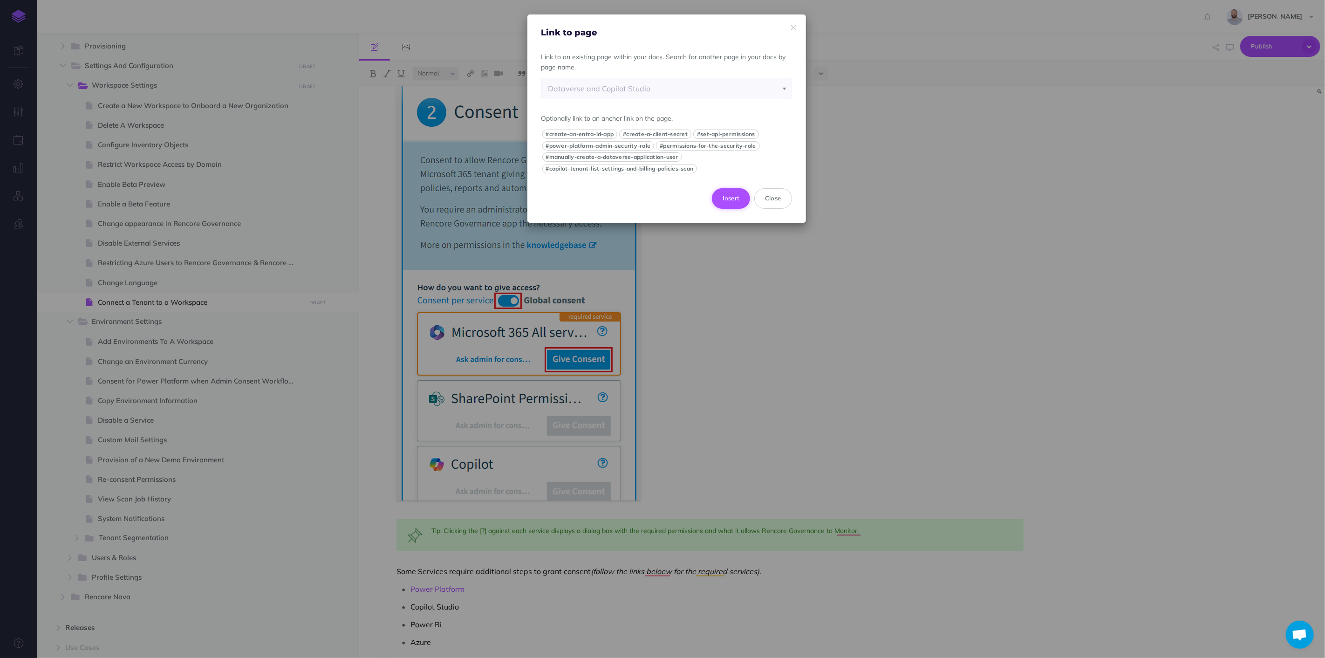
click at [728, 198] on button "Insert" at bounding box center [731, 198] width 39 height 21
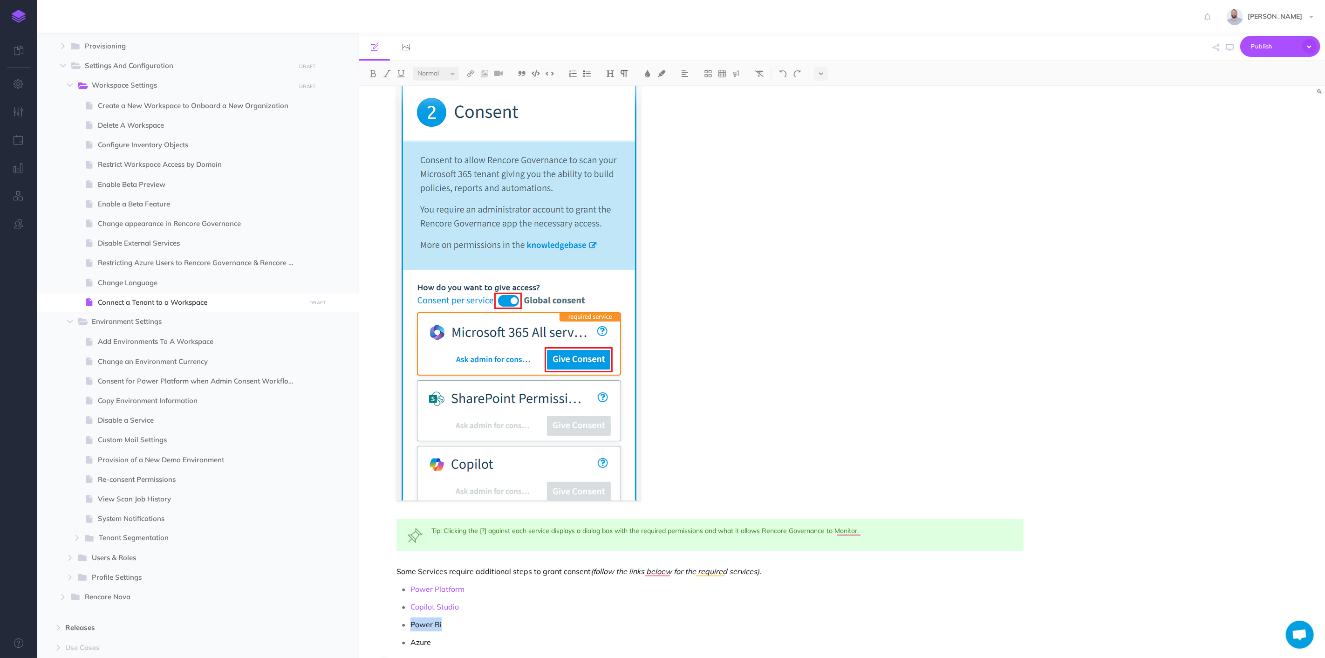
drag, startPoint x: 445, startPoint y: 625, endPoint x: 411, endPoint y: 624, distance: 33.1
click at [411, 624] on p "Power Bi" at bounding box center [717, 624] width 613 height 14
click at [471, 73] on img at bounding box center [470, 73] width 8 height 7
click at [472, 103] on icon at bounding box center [470, 104] width 7 height 7
select select
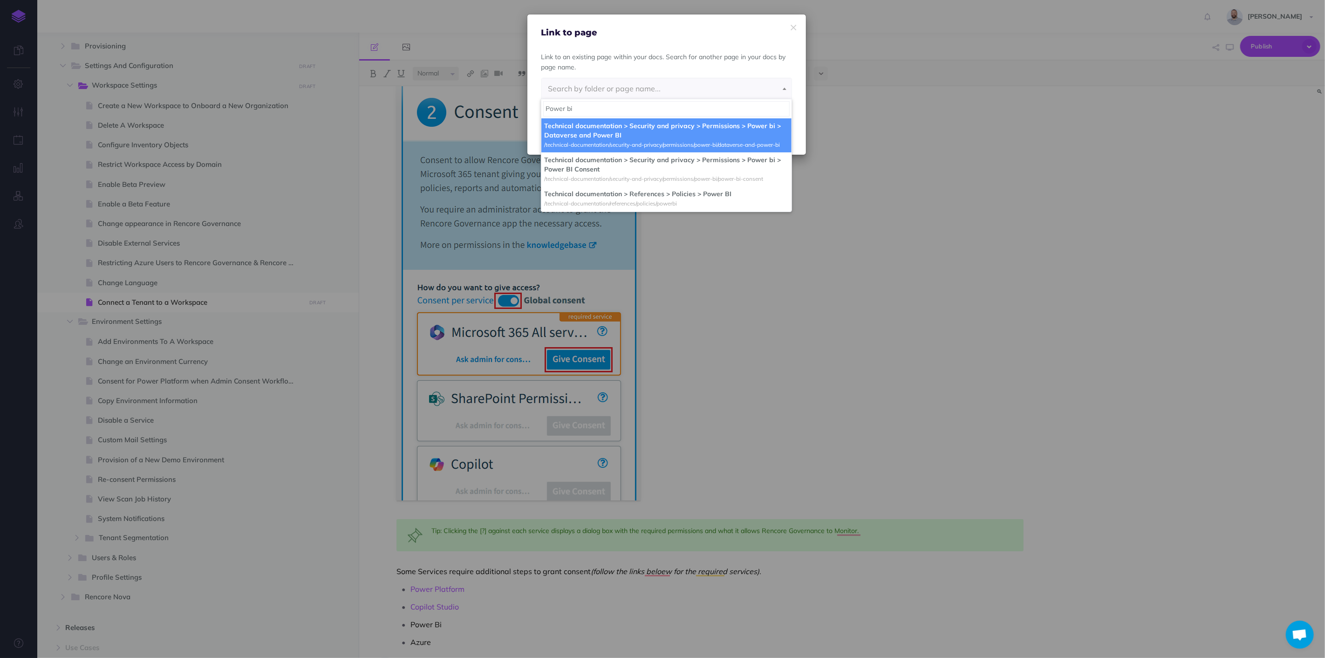
type input "Power bi"
select select "B8A-B2NI-BIO-722"
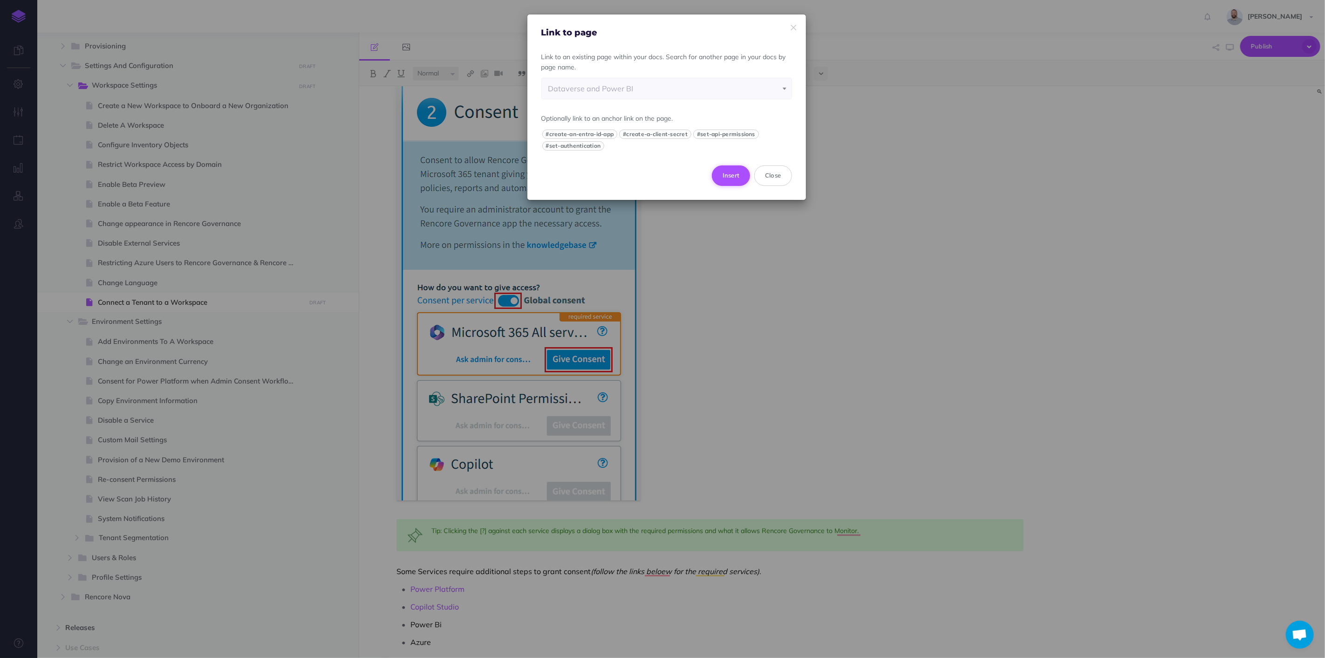
click at [728, 173] on button "Insert" at bounding box center [731, 175] width 39 height 21
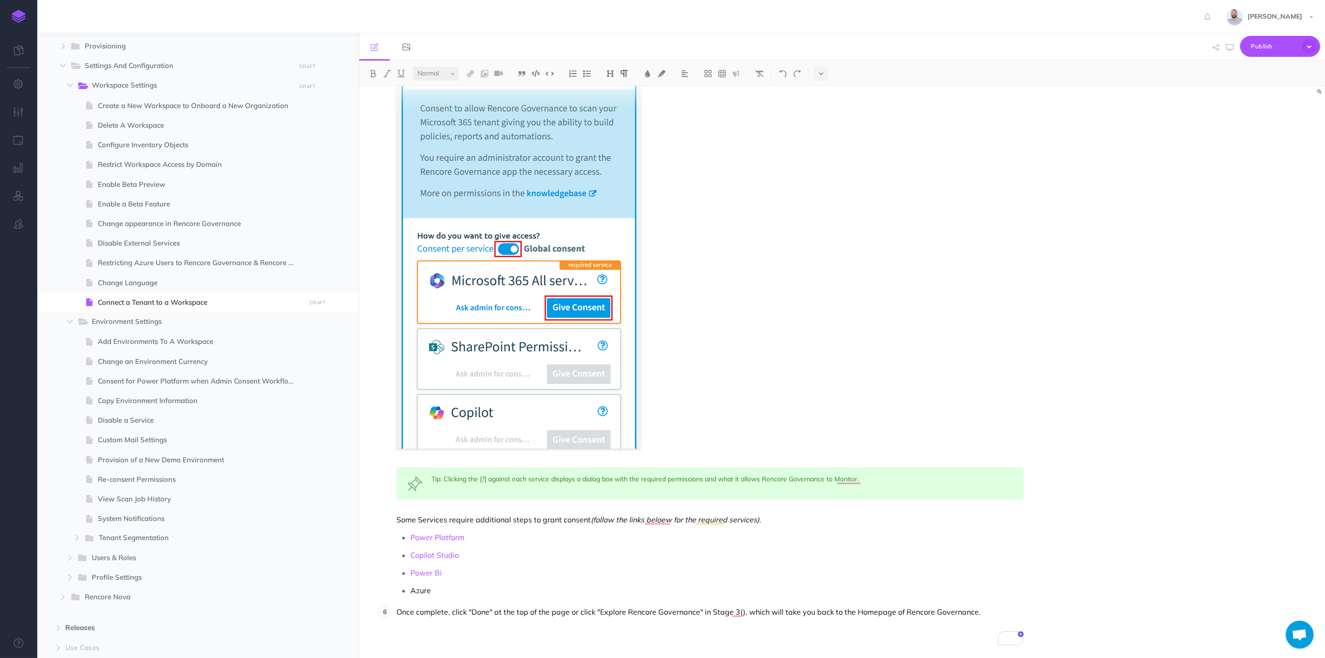
scroll to position [0, 0]
drag, startPoint x: 435, startPoint y: 590, endPoint x: 410, endPoint y: 587, distance: 25.4
click at [411, 587] on li "Azure" at bounding box center [717, 589] width 613 height 14
click at [470, 71] on img at bounding box center [470, 73] width 8 height 7
click at [471, 103] on icon at bounding box center [470, 104] width 7 height 7
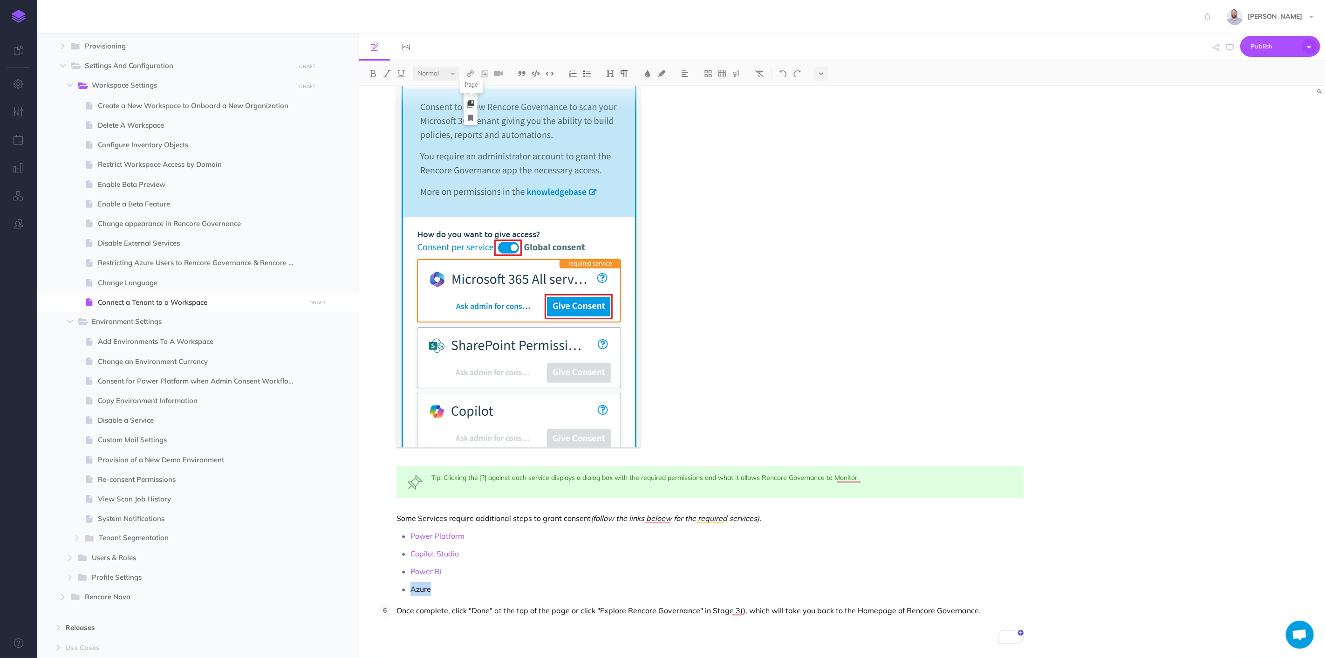
select select
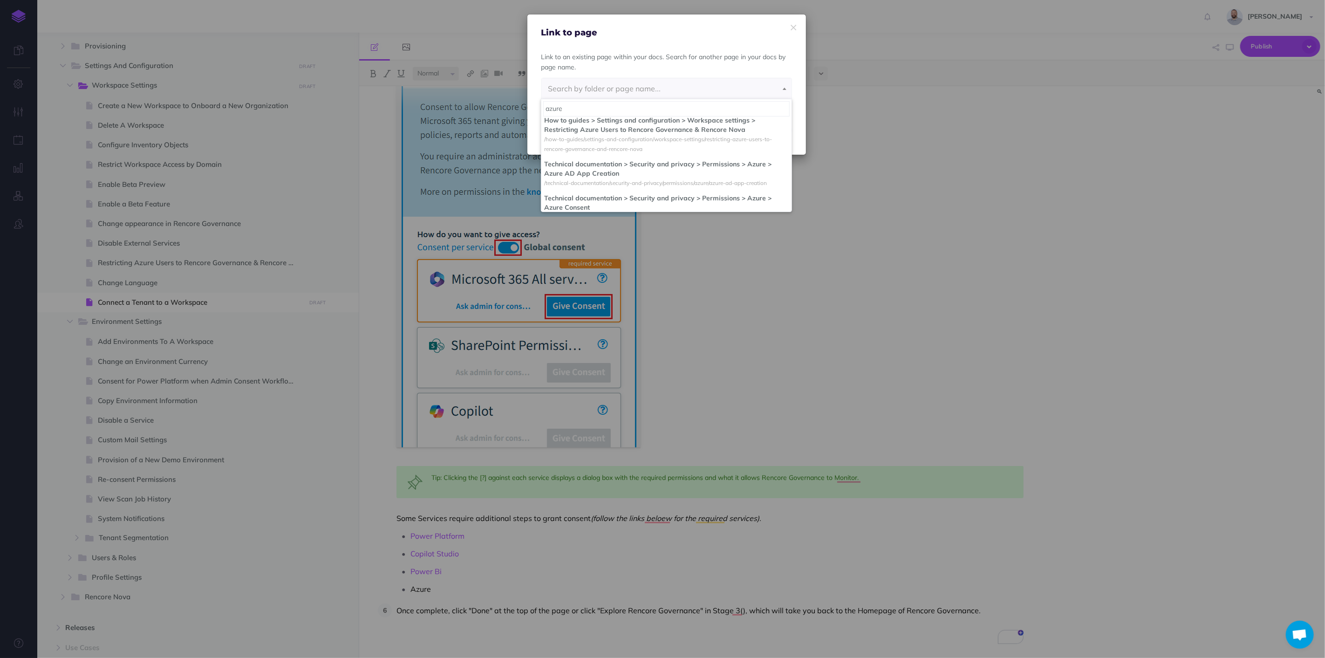
scroll to position [52, 0]
type input "azure"
select select "SBO-XW0I-4WI-UNI"
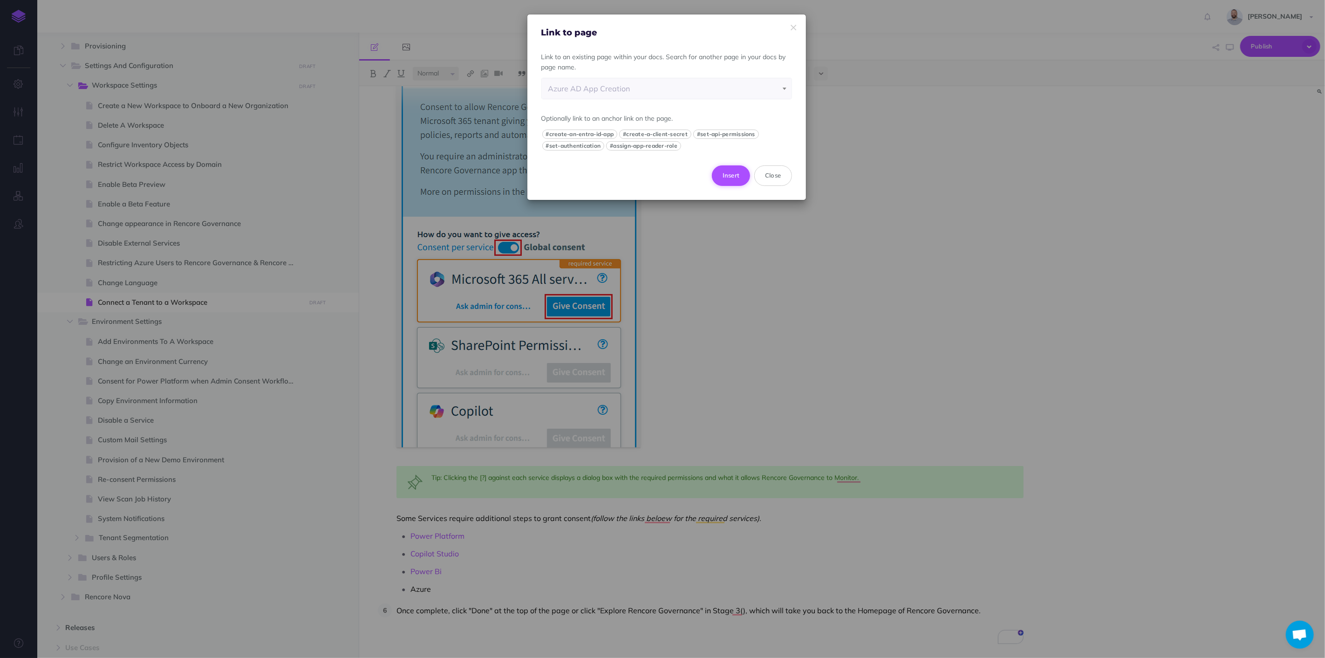
click at [742, 176] on button "Insert" at bounding box center [731, 175] width 39 height 21
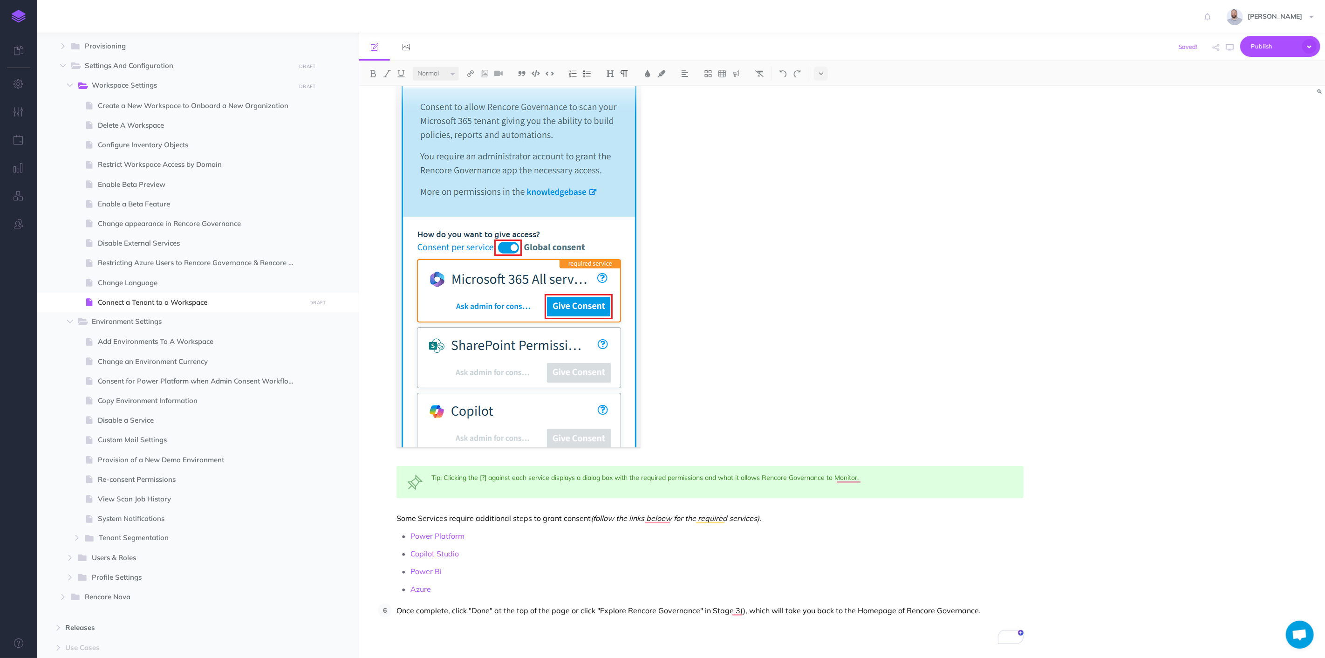
click at [546, 572] on p "Power Bi" at bounding box center [717, 571] width 613 height 14
drag, startPoint x: 470, startPoint y: 610, endPoint x: 488, endPoint y: 610, distance: 18.2
click at [488, 610] on p "Once complete, click "Done" at the top of the page or click "Explore Rencore Go…" at bounding box center [710, 610] width 627 height 14
click at [373, 70] on img at bounding box center [373, 73] width 8 height 7
drag, startPoint x: 599, startPoint y: 609, endPoint x: 699, endPoint y: 610, distance: 100.2
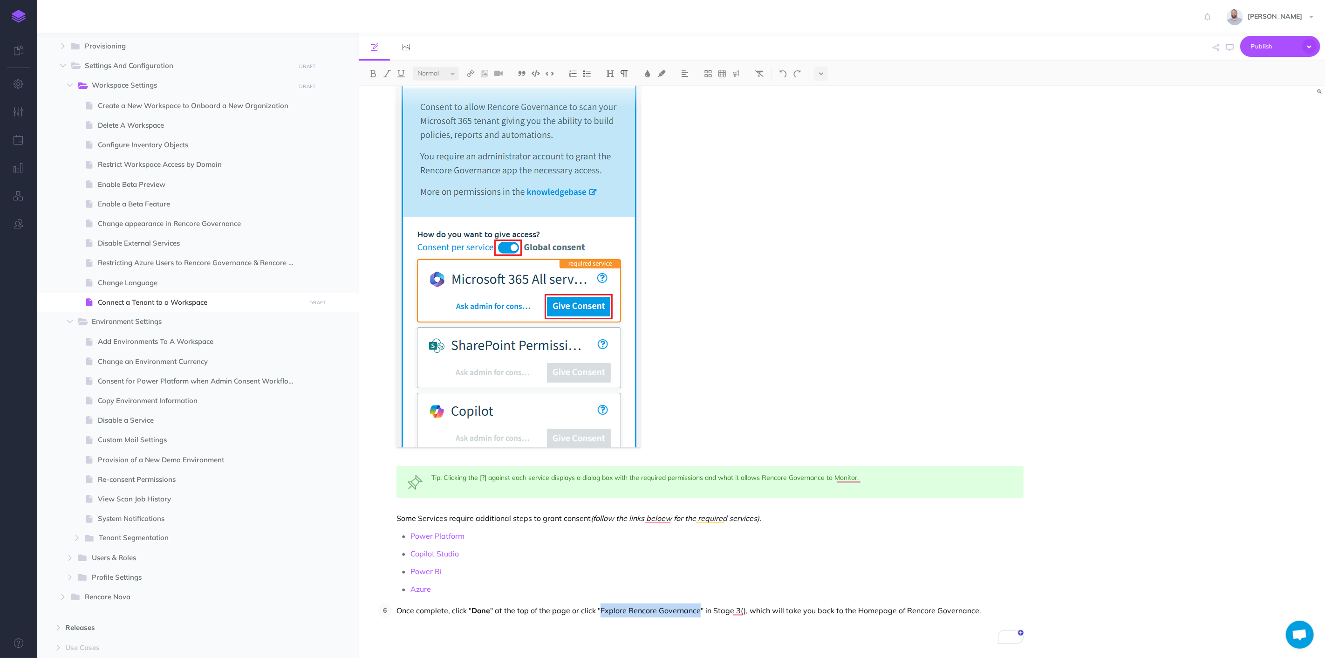
click at [699, 610] on p "Once complete, click " Done " at the top of the page or click "Explore Rencore …" at bounding box center [710, 610] width 627 height 14
click at [368, 74] on button at bounding box center [373, 74] width 14 height 14
click at [747, 610] on p "Once complete, click " Done " at the top of the page or click " Explore Rencore…" at bounding box center [710, 610] width 627 height 14
drag, startPoint x: 712, startPoint y: 610, endPoint x: 762, endPoint y: 614, distance: 49.6
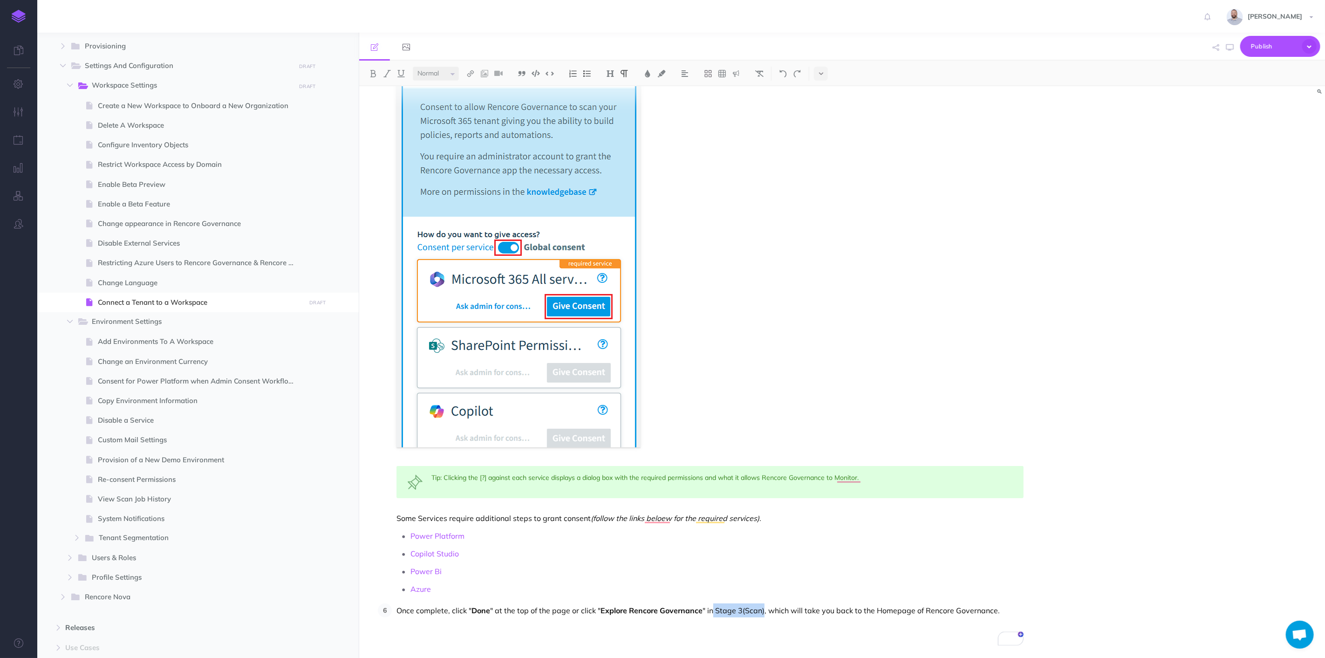
click at [762, 614] on p "Once complete, click " Done " at the top of the page or click " Explore Rencore…" at bounding box center [710, 610] width 627 height 14
click at [387, 73] on img at bounding box center [387, 73] width 8 height 7
click at [805, 610] on p "Once complete, click " Done " at the top of the page or click " Explore Rencore…" at bounding box center [710, 610] width 627 height 14
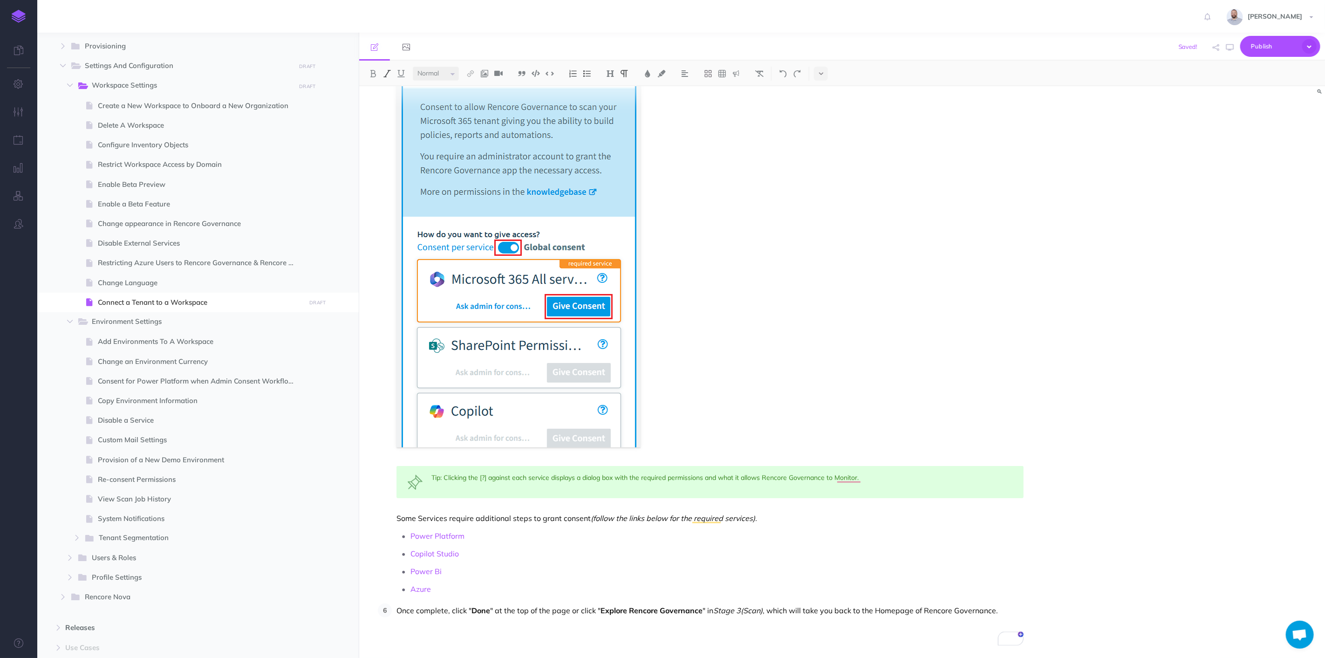
click at [917, 572] on p "Power Bi" at bounding box center [717, 571] width 613 height 14
click at [1266, 47] on span "Publish" at bounding box center [1274, 46] width 47 height 14
click at [1020, 131] on figure "To enrich screen reader interactions, please activate Accessibility in Grammarl…" at bounding box center [710, 232] width 627 height 429
click at [998, 612] on p "Once complete, click " Done " at the top of the page or click " Explore Rencore…" at bounding box center [710, 610] width 627 height 14
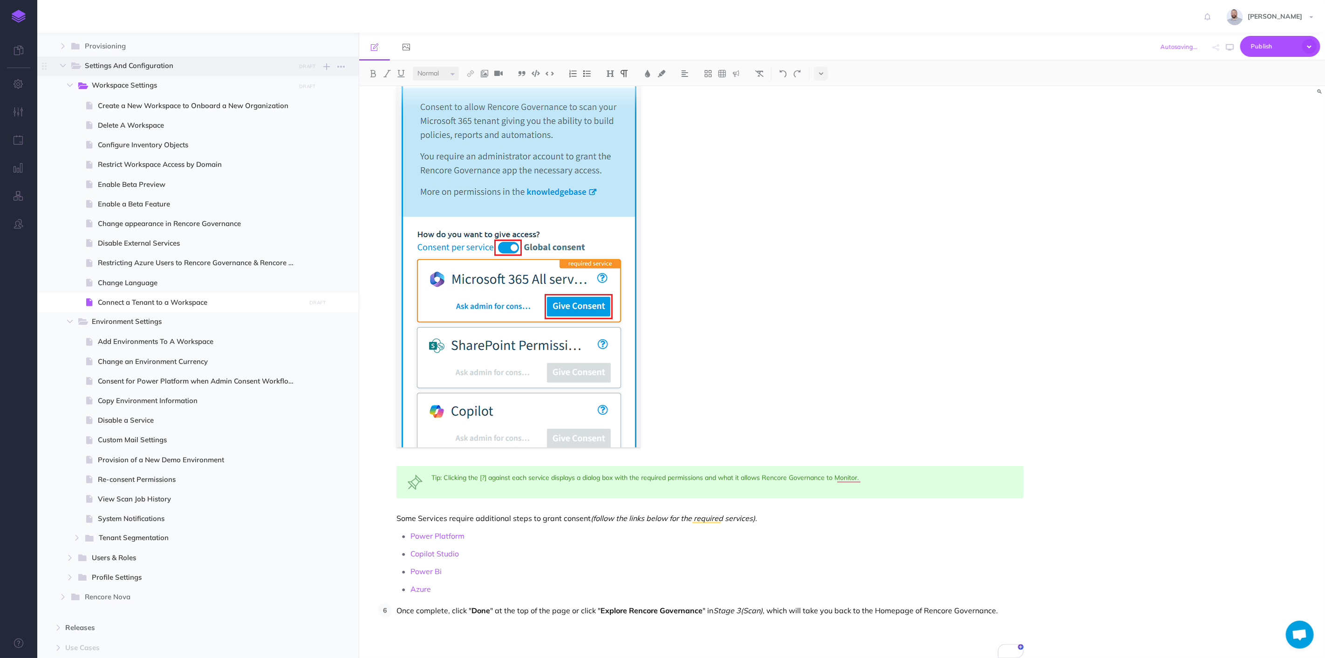
scroll to position [399, 0]
click at [482, 70] on img at bounding box center [484, 73] width 8 height 7
click at [486, 89] on icon at bounding box center [484, 90] width 7 height 7
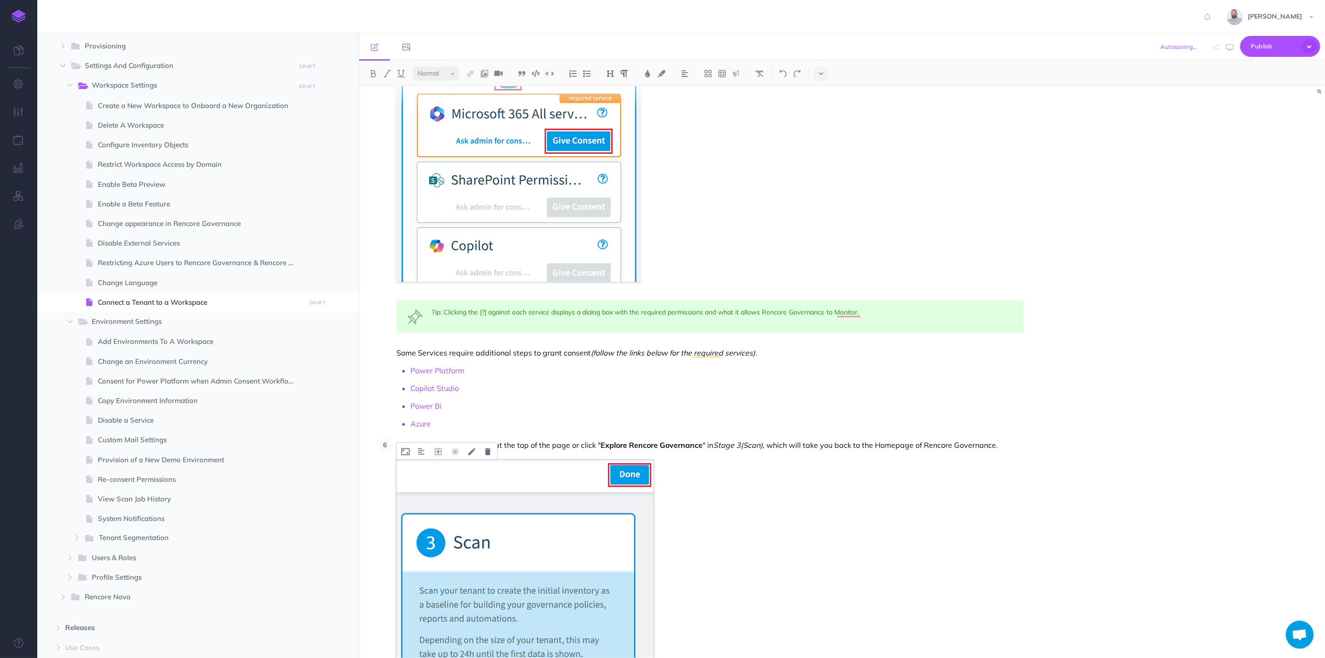
scroll to position [759, 0]
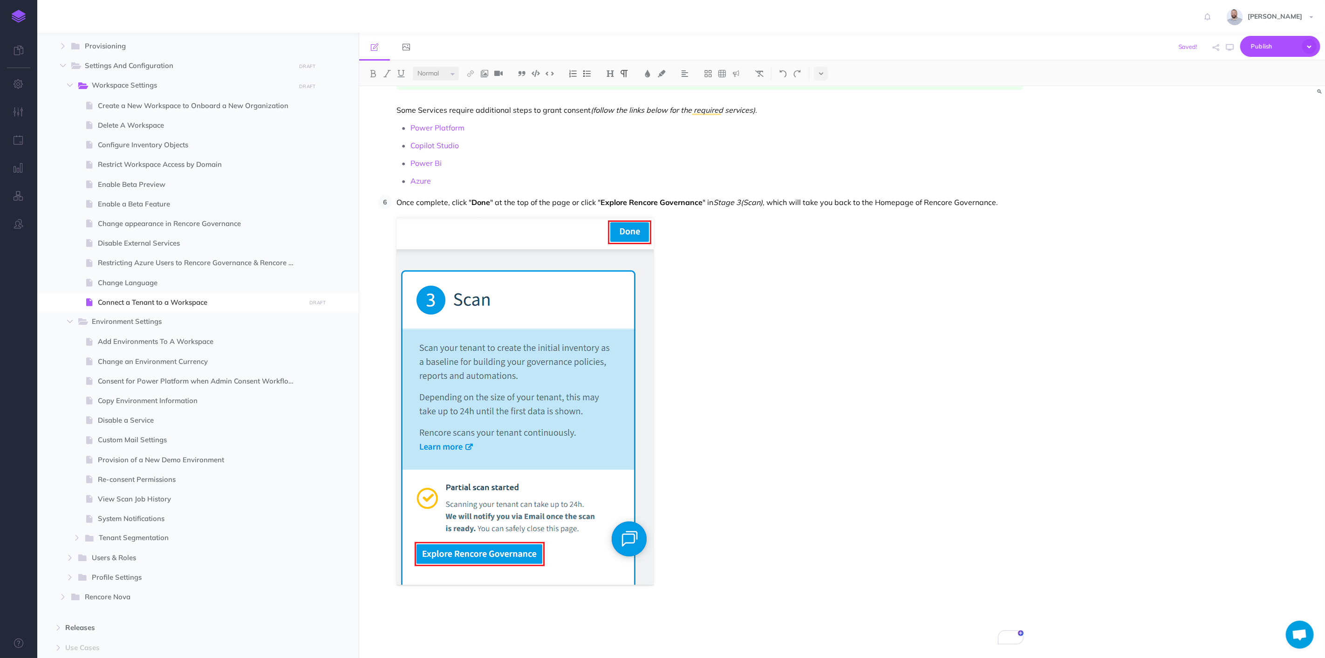
click at [744, 360] on figure "To enrich screen reader interactions, please activate Accessibility in Grammarl…" at bounding box center [710, 401] width 627 height 368
click at [664, 612] on p "To enrich screen reader interactions, please activate Accessibility in Grammarl…" at bounding box center [710, 610] width 627 height 14
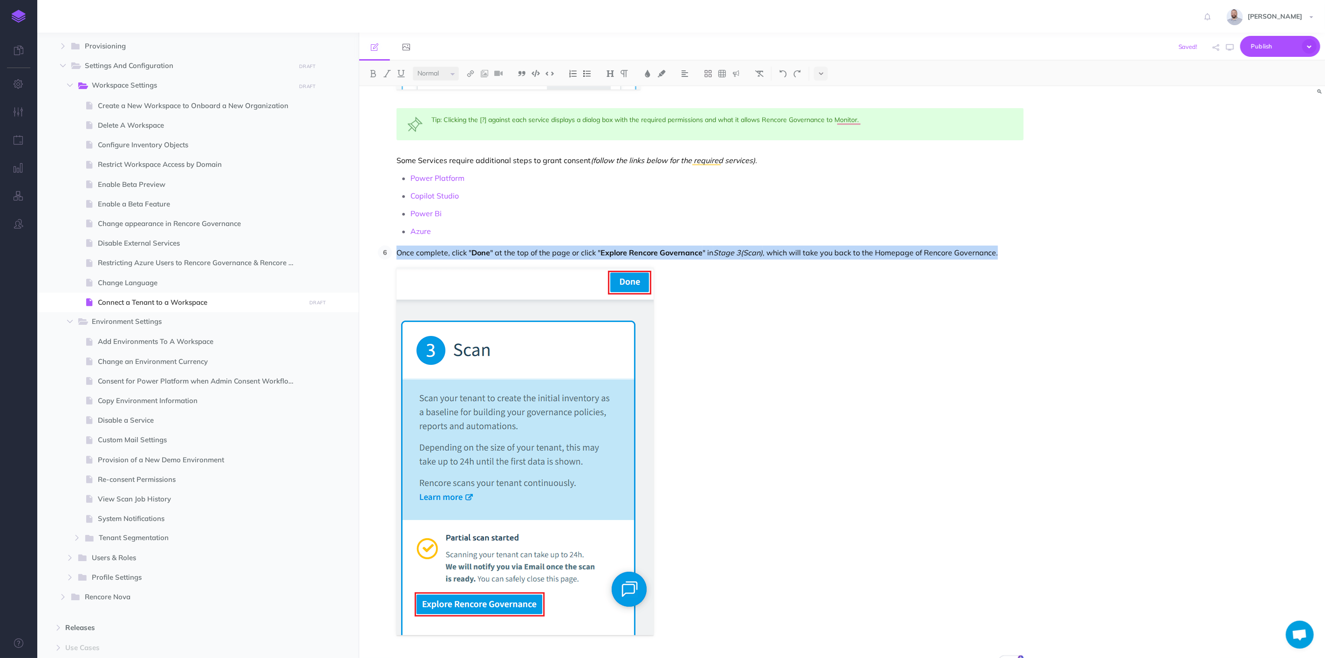
scroll to position [609, 0]
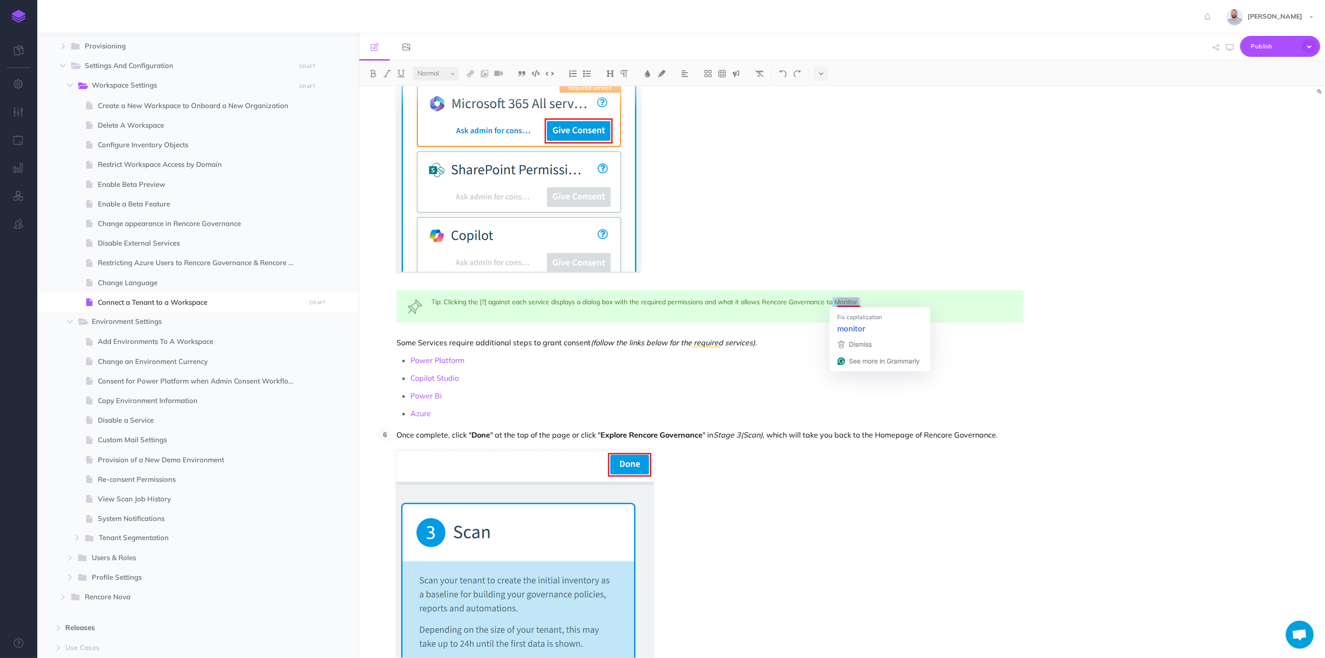
drag, startPoint x: 836, startPoint y: 300, endPoint x: 862, endPoint y: 300, distance: 26.1
click at [862, 300] on div "Tip: Clicking the [?] against each service displays a dialog box with the requi…" at bounding box center [710, 306] width 627 height 32
click at [1254, 46] on span "Publish" at bounding box center [1274, 46] width 47 height 14
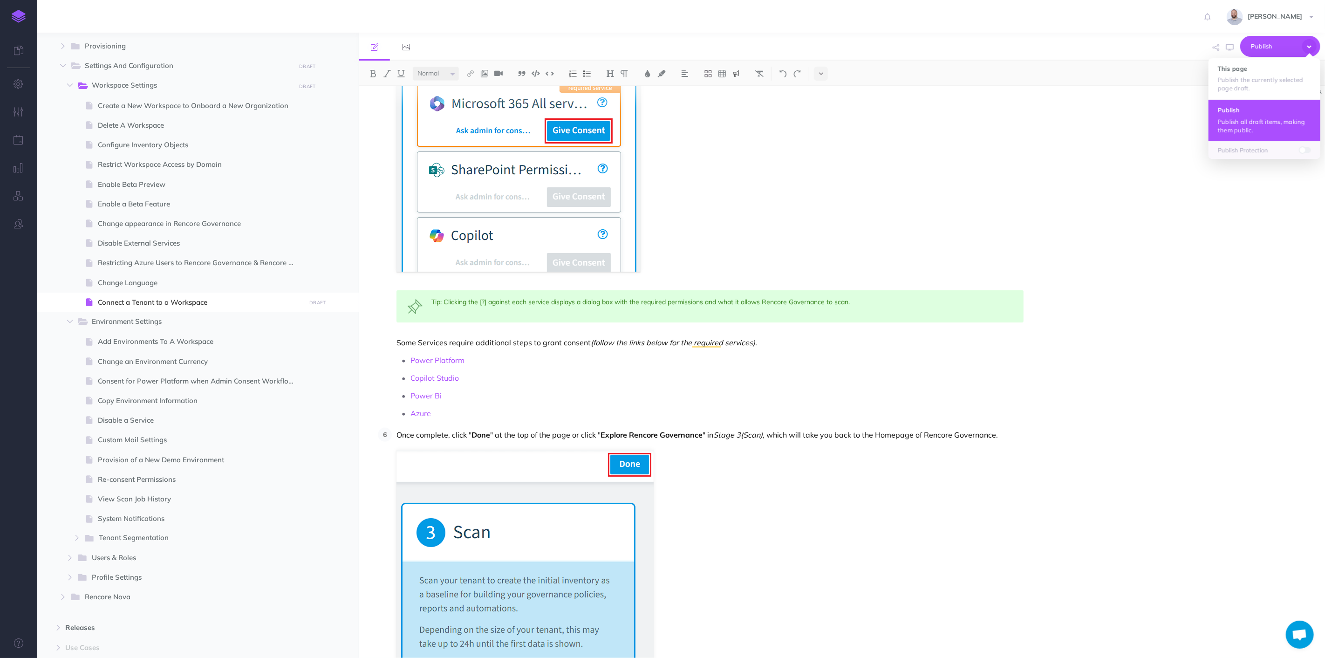
click at [1255, 111] on h4 "Publish" at bounding box center [1264, 110] width 93 height 7
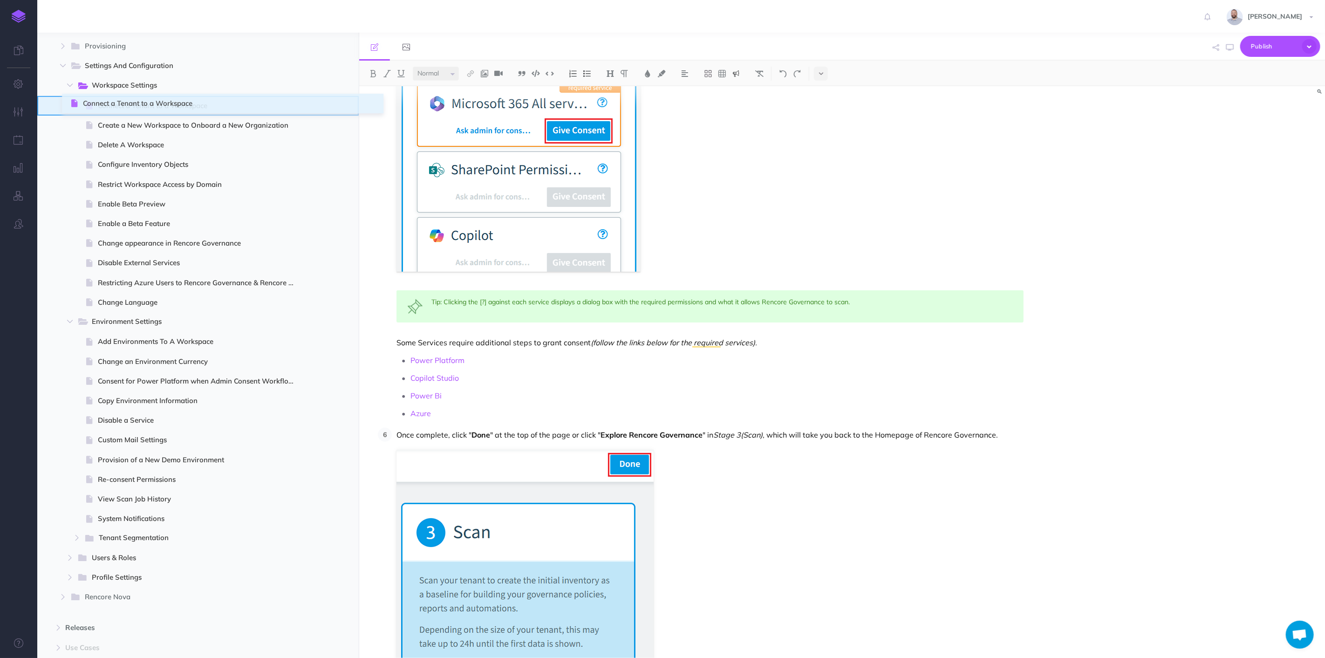
drag, startPoint x: 46, startPoint y: 307, endPoint x: 72, endPoint y: 108, distance: 200.2
click at [813, 168] on figure "To enrich screen reader interactions, please activate Accessibility in Grammarl…" at bounding box center [710, 57] width 627 height 429
click at [1266, 42] on span "Publish" at bounding box center [1274, 46] width 47 height 14
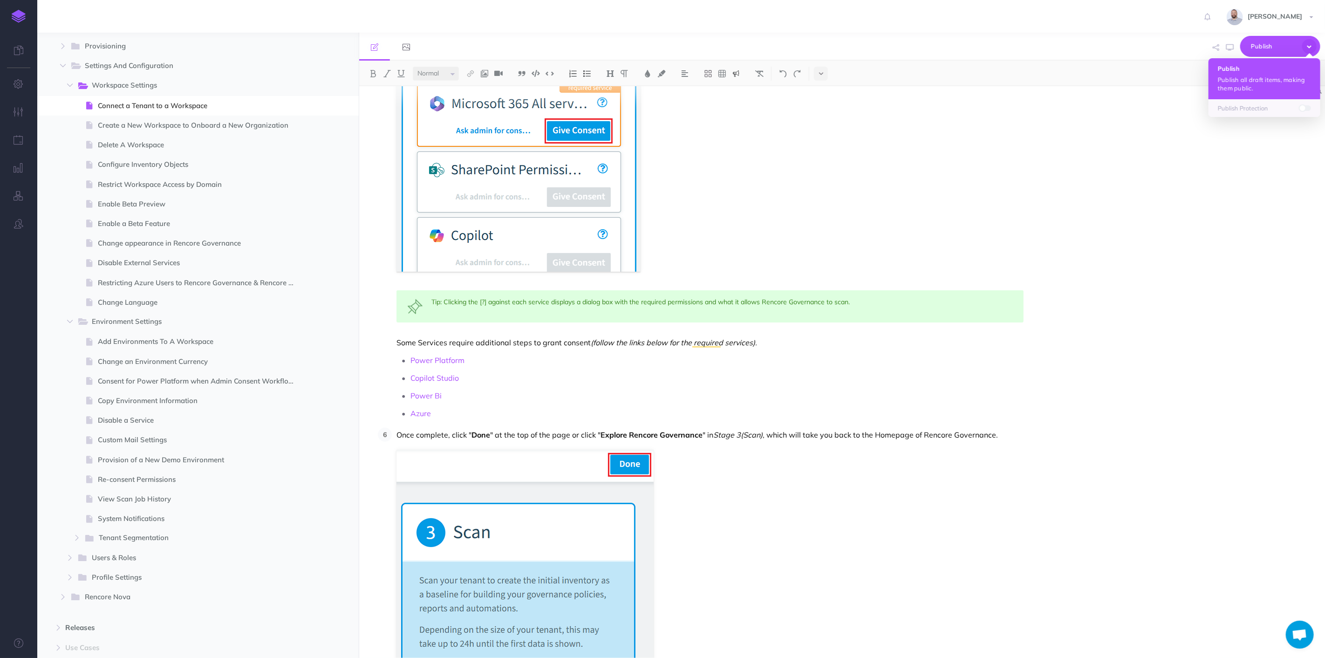
click at [1251, 62] on button "Publish Publish all draft items, making them public." at bounding box center [1265, 78] width 112 height 41
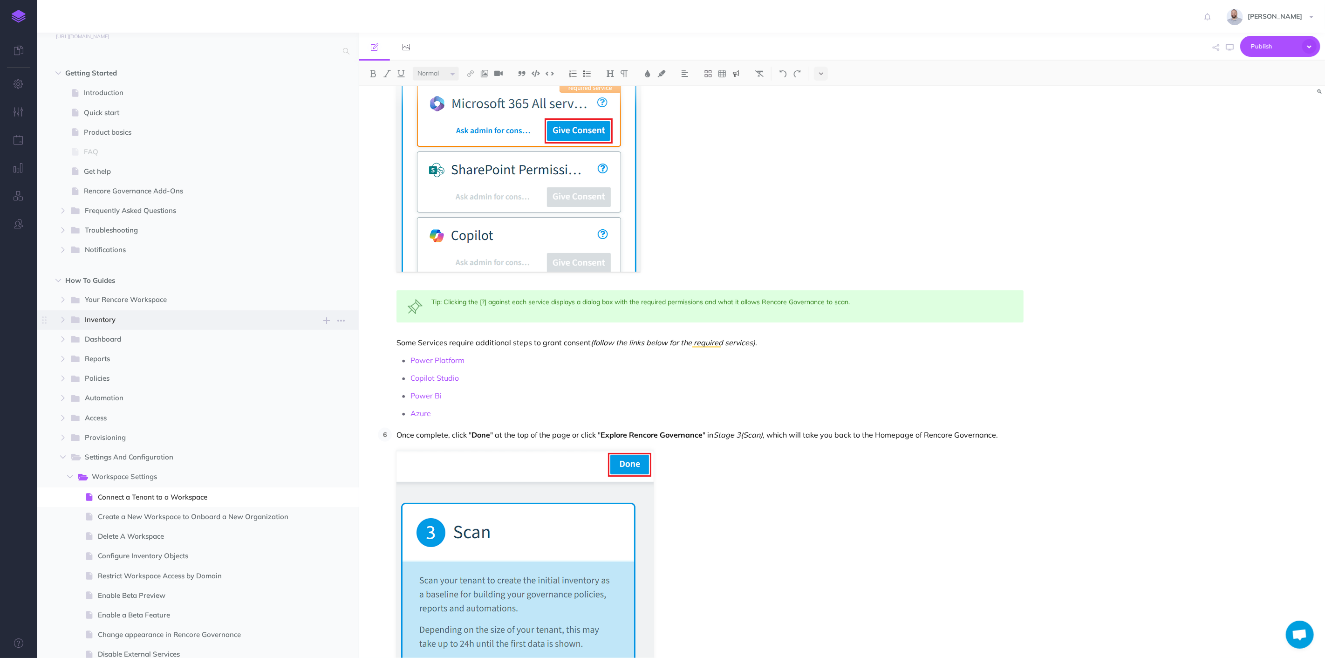
scroll to position [0, 0]
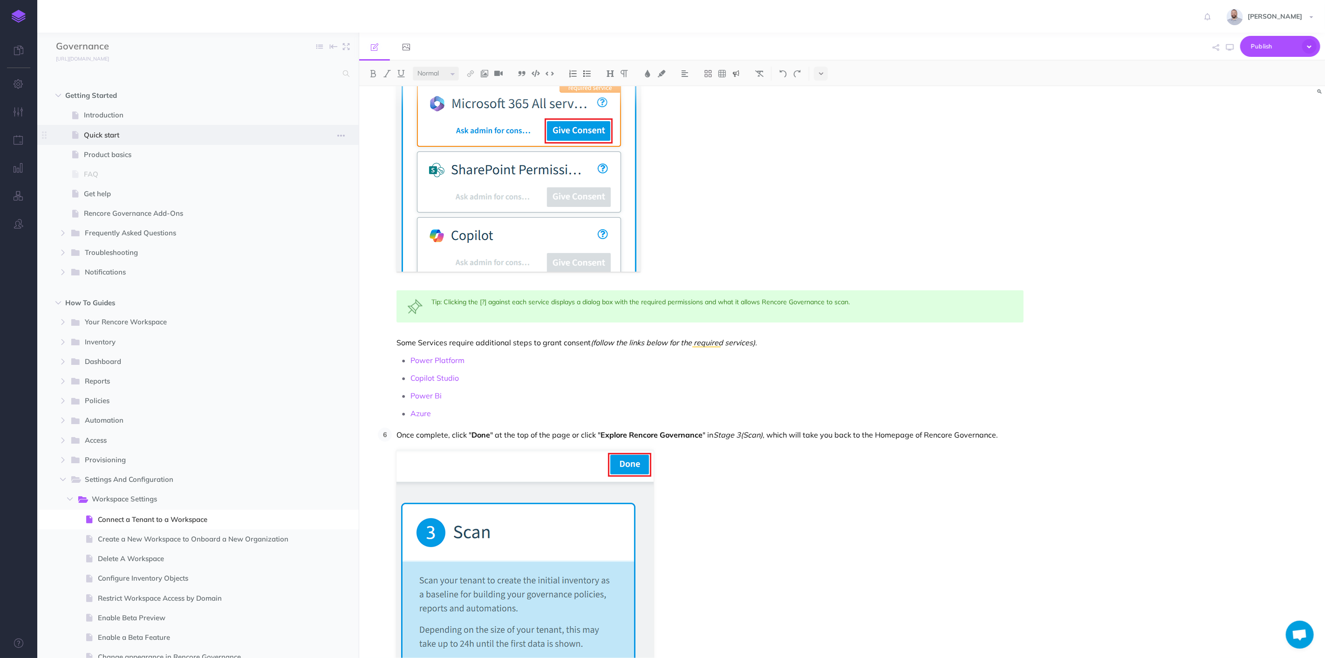
click at [130, 134] on span "Quick start" at bounding box center [193, 135] width 219 height 11
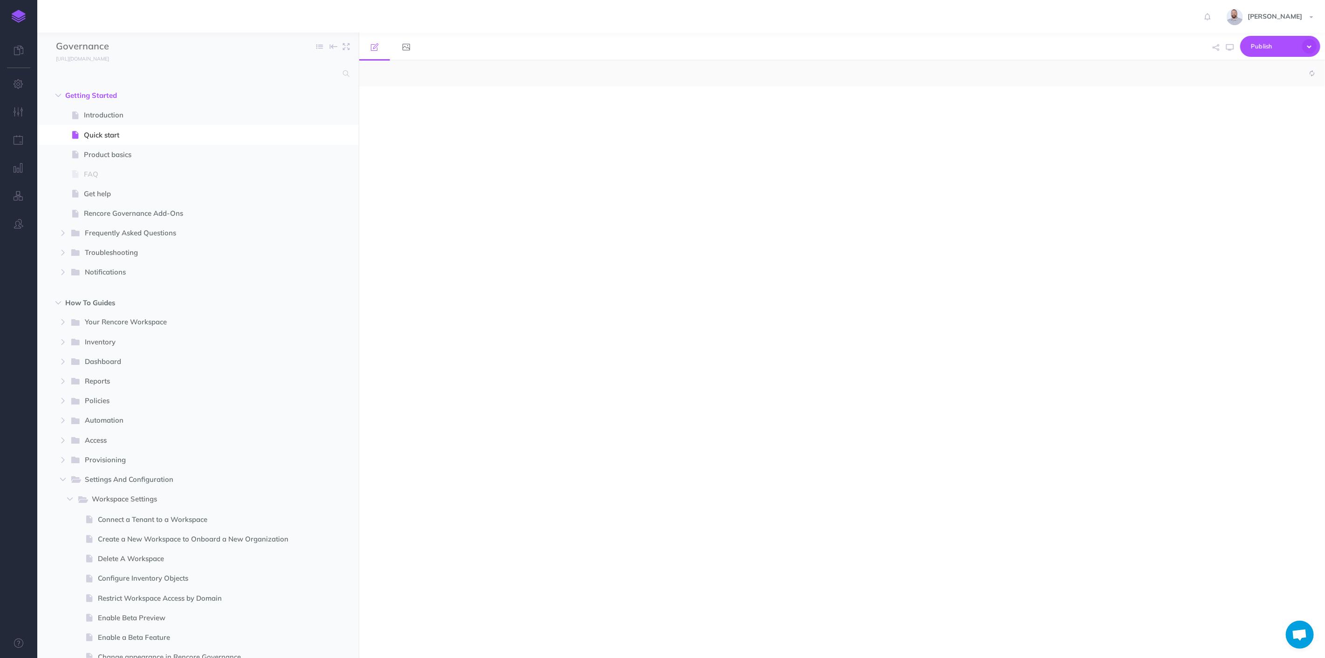
select select "null"
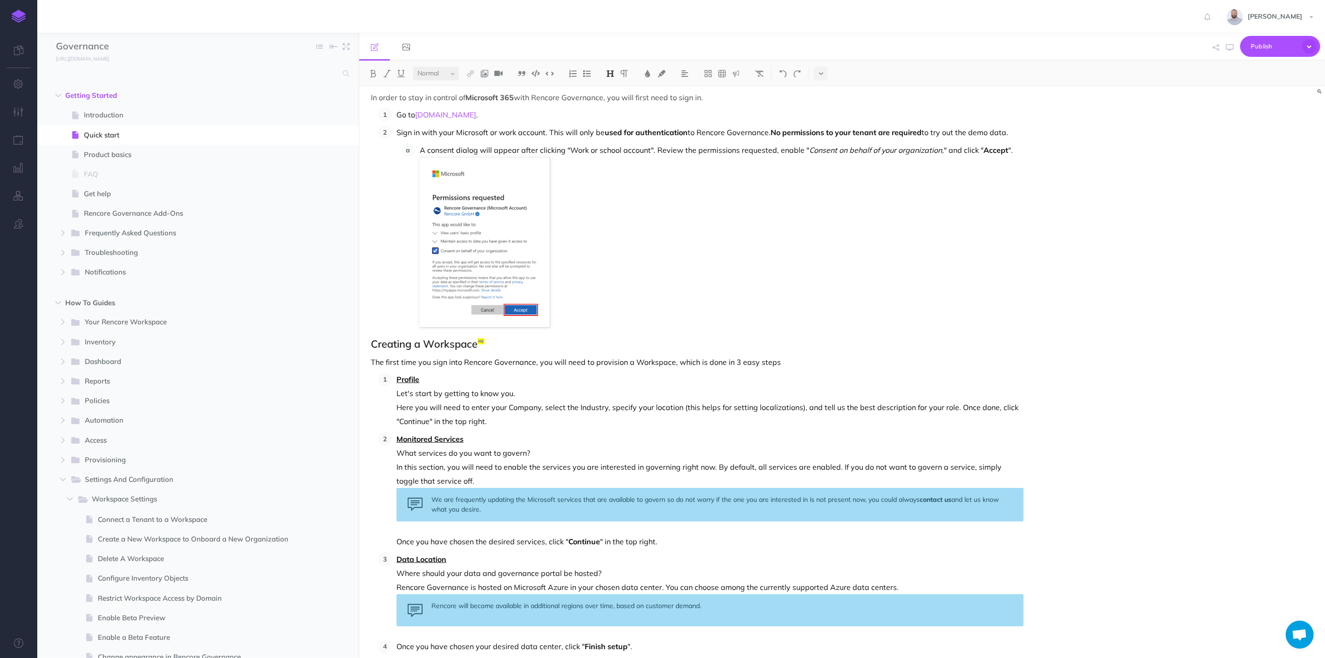
scroll to position [109, 0]
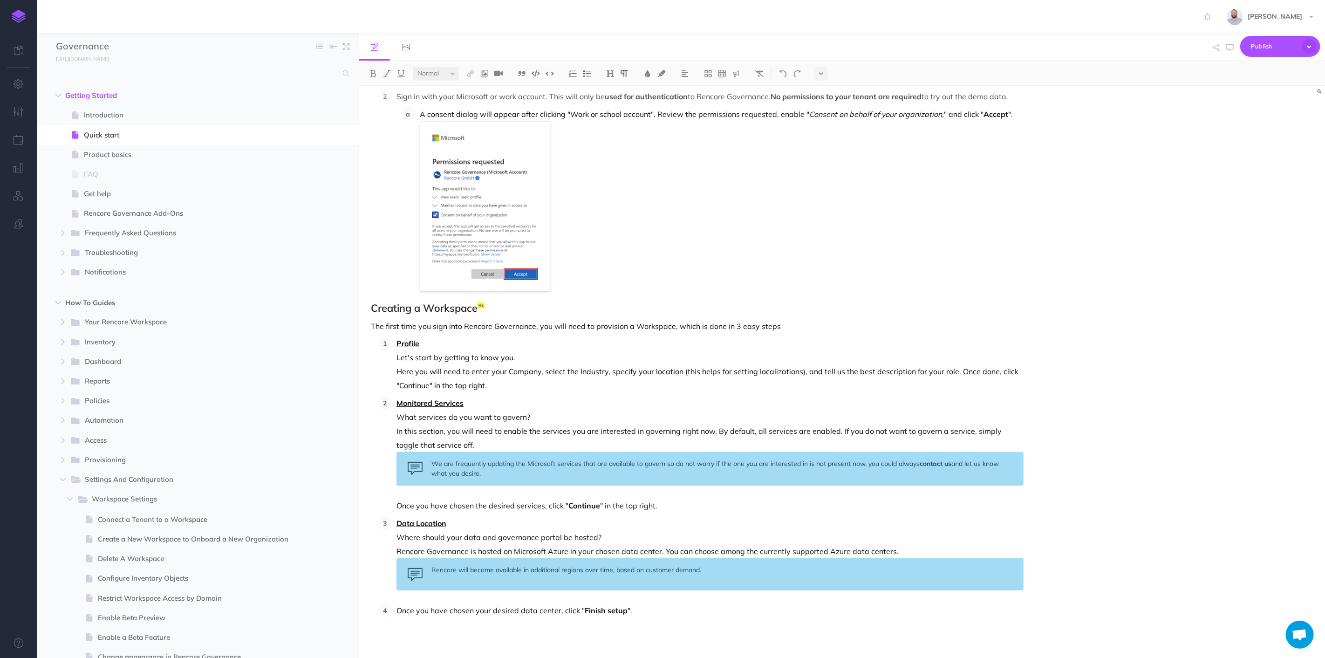
click at [662, 614] on p "Once you have chosen your desired data center, click " Finish setup "." at bounding box center [710, 610] width 627 height 14
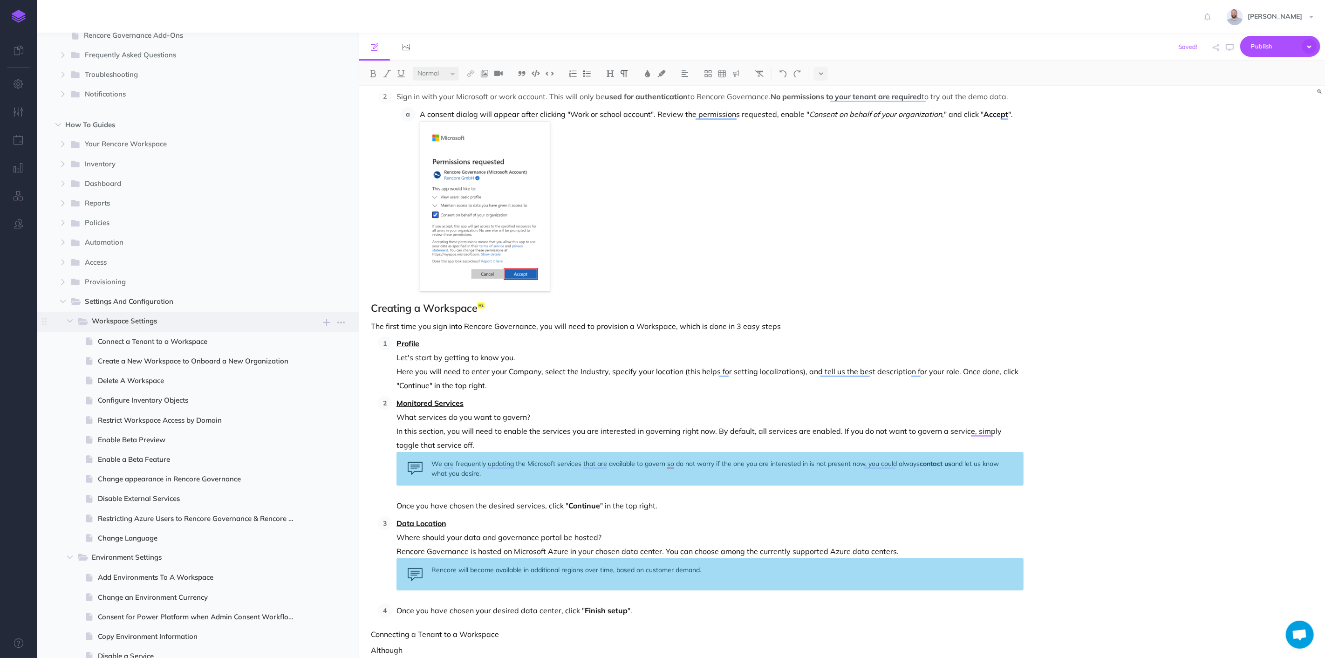
scroll to position [207, 0]
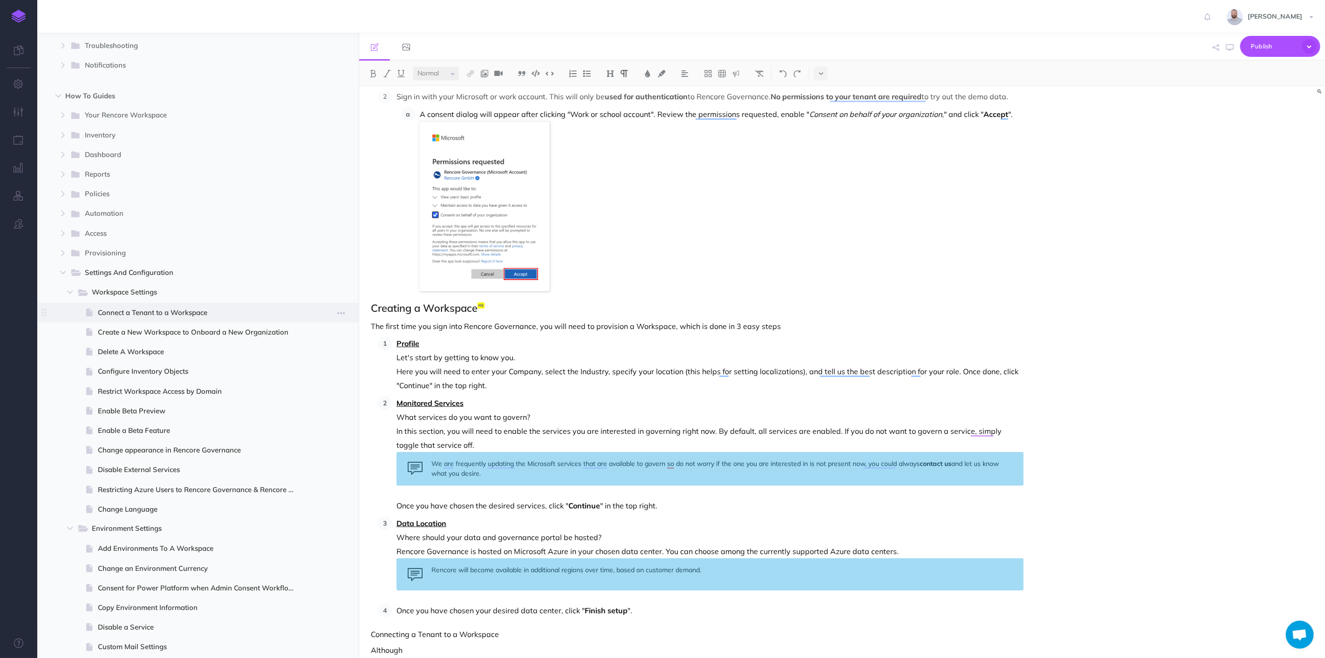
click at [161, 311] on span "Connect a Tenant to a Workspace" at bounding box center [200, 312] width 205 height 11
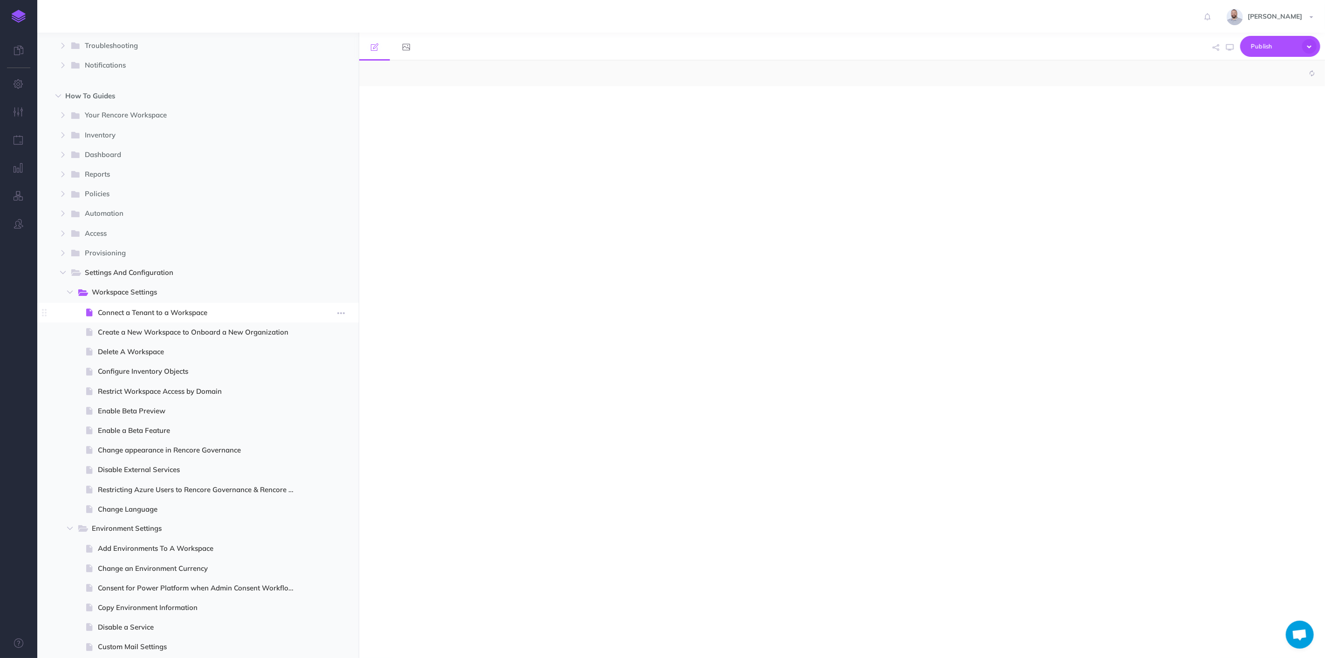
select select "null"
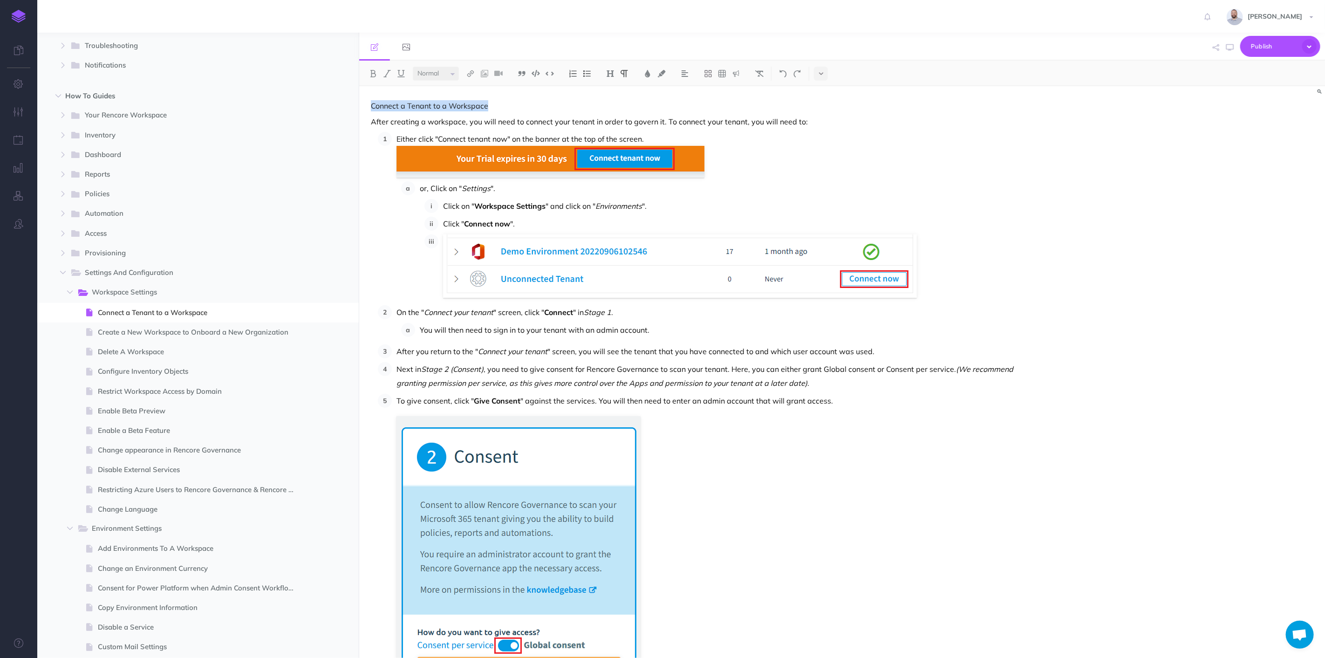
drag, startPoint x: 370, startPoint y: 104, endPoint x: 504, endPoint y: 103, distance: 134.2
click at [613, 72] on img at bounding box center [610, 73] width 8 height 7
click at [612, 88] on button "H1" at bounding box center [610, 90] width 14 height 14
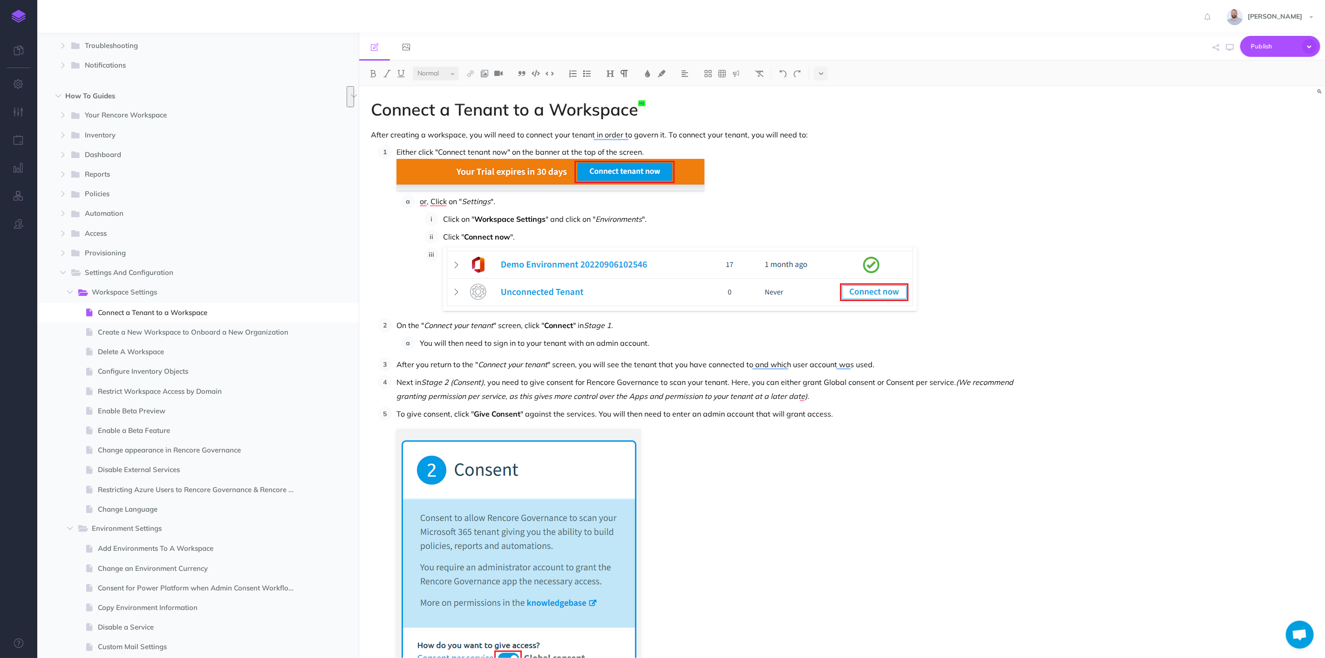
click at [807, 131] on p "After creating a workspace, you will need to connect your tenant in order to go…" at bounding box center [697, 134] width 653 height 11
click at [371, 134] on p "After creating a workspace, you will need to connect your tenant in order to go…" at bounding box center [697, 134] width 653 height 11
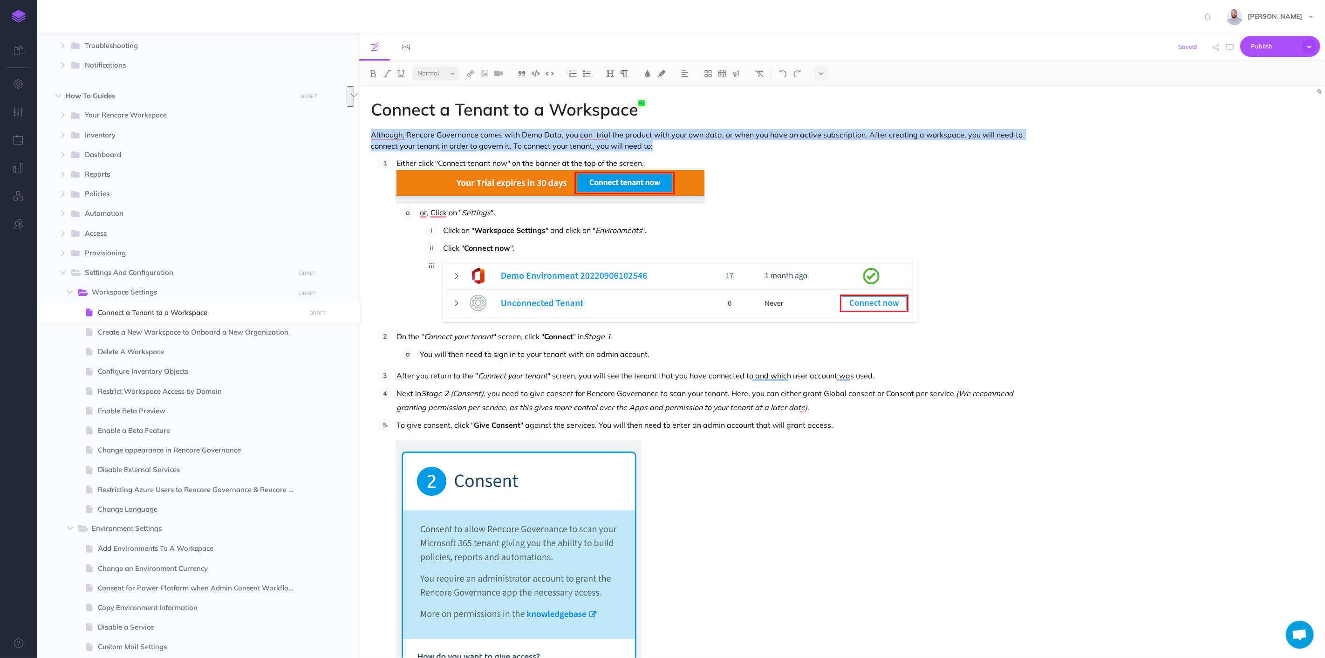
drag, startPoint x: 692, startPoint y: 147, endPoint x: 370, endPoint y: 128, distance: 322.5
copy p "Although, Rencore Governance comes with Demo Data, you can trial the product wi…"
click at [681, 145] on p "Although, Rencore Governance comes with Demo Data, you can trial the product wi…" at bounding box center [697, 140] width 653 height 22
drag, startPoint x: 664, startPoint y: 148, endPoint x: 371, endPoint y: 139, distance: 292.7
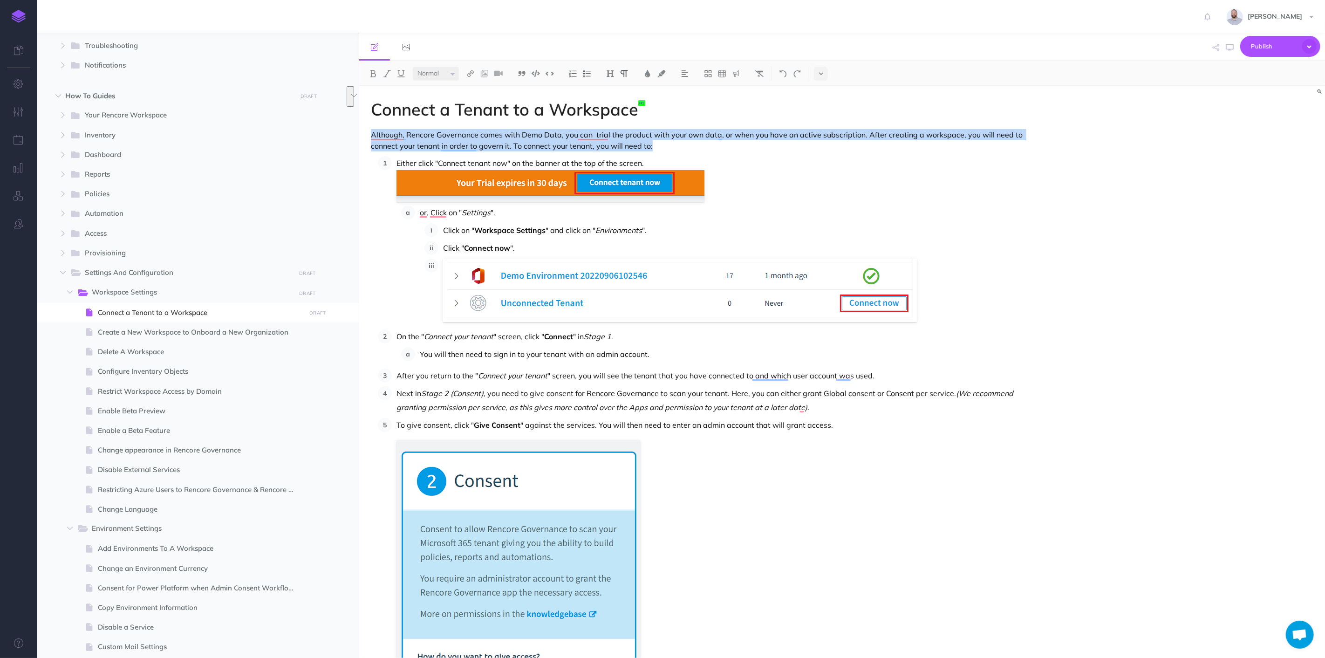
click at [371, 139] on p "Although, Rencore Governance comes with Demo Data, you can trial the product wi…" at bounding box center [697, 140] width 653 height 22
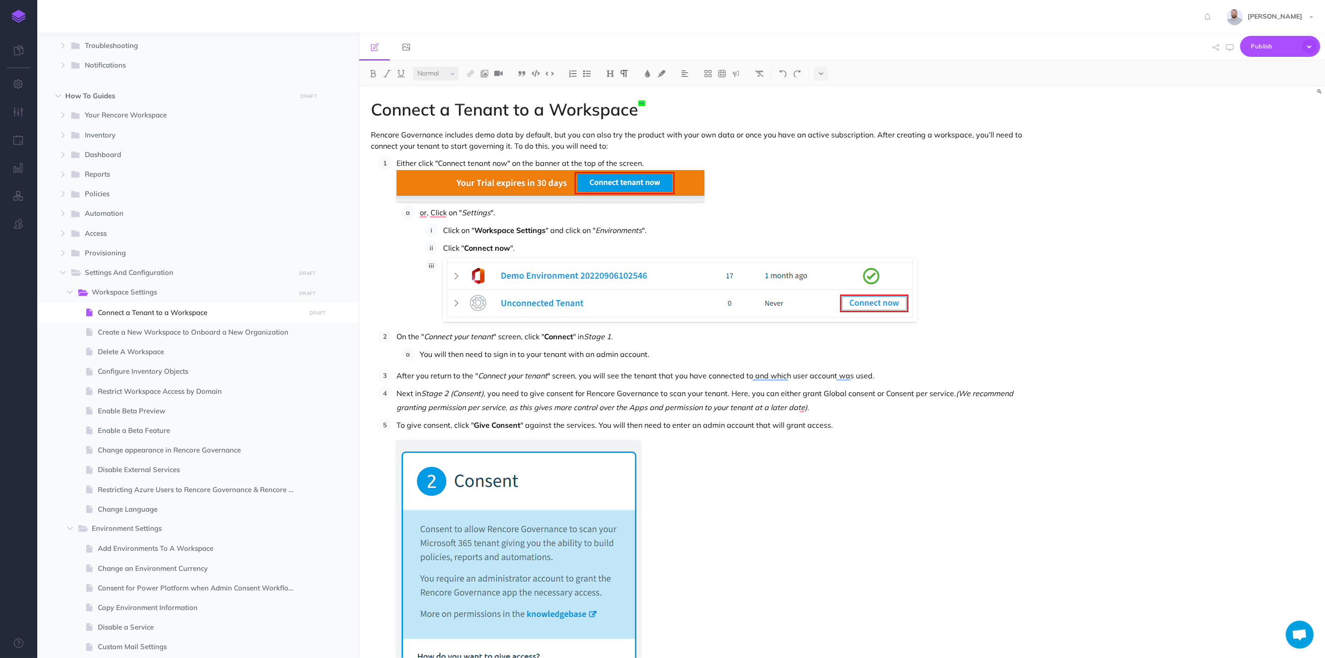
click at [619, 145] on p "Rencore Governance includes demo data by default, but you can also try the prod…" at bounding box center [697, 140] width 653 height 22
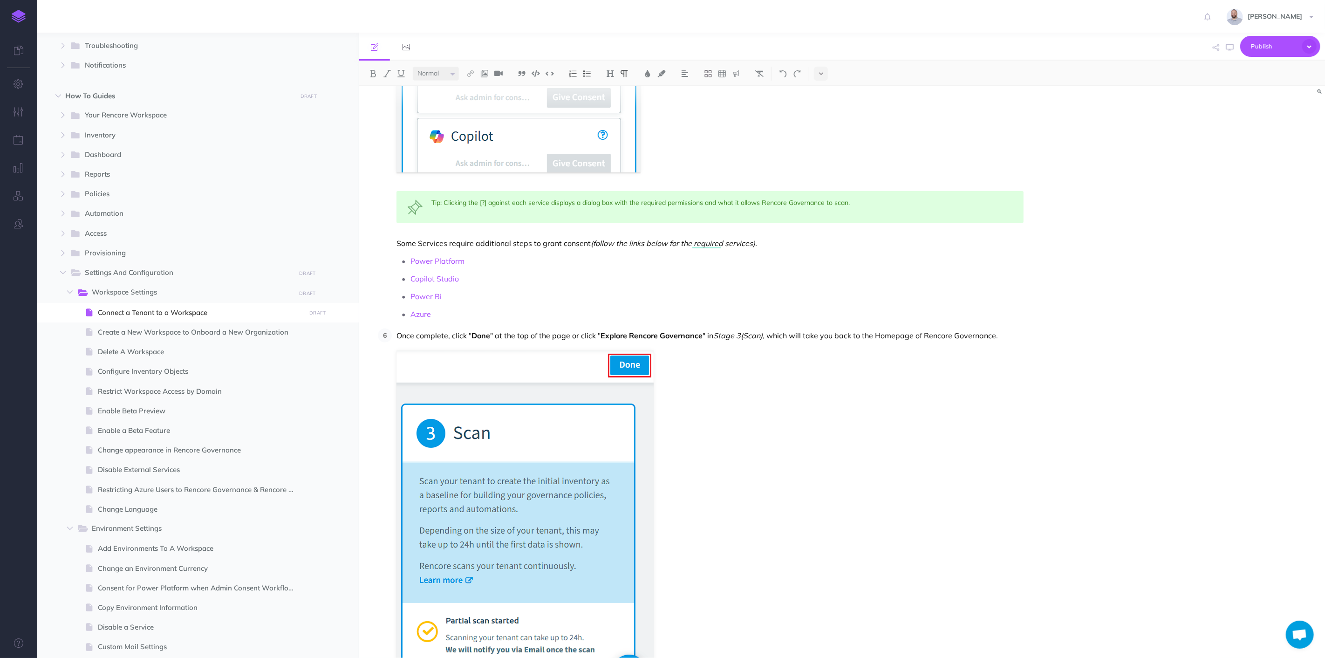
scroll to position [778, 0]
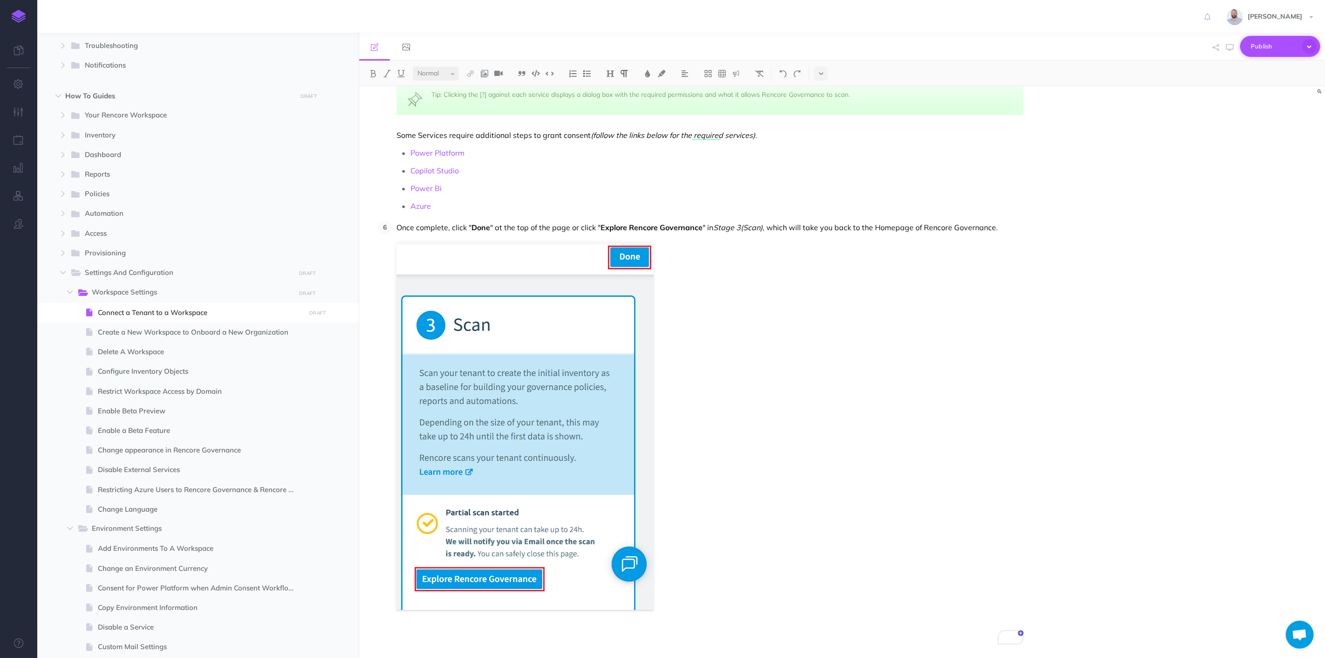
click at [1266, 49] on span "Publish" at bounding box center [1274, 46] width 47 height 14
click at [1240, 111] on h4 "Publish" at bounding box center [1264, 110] width 93 height 7
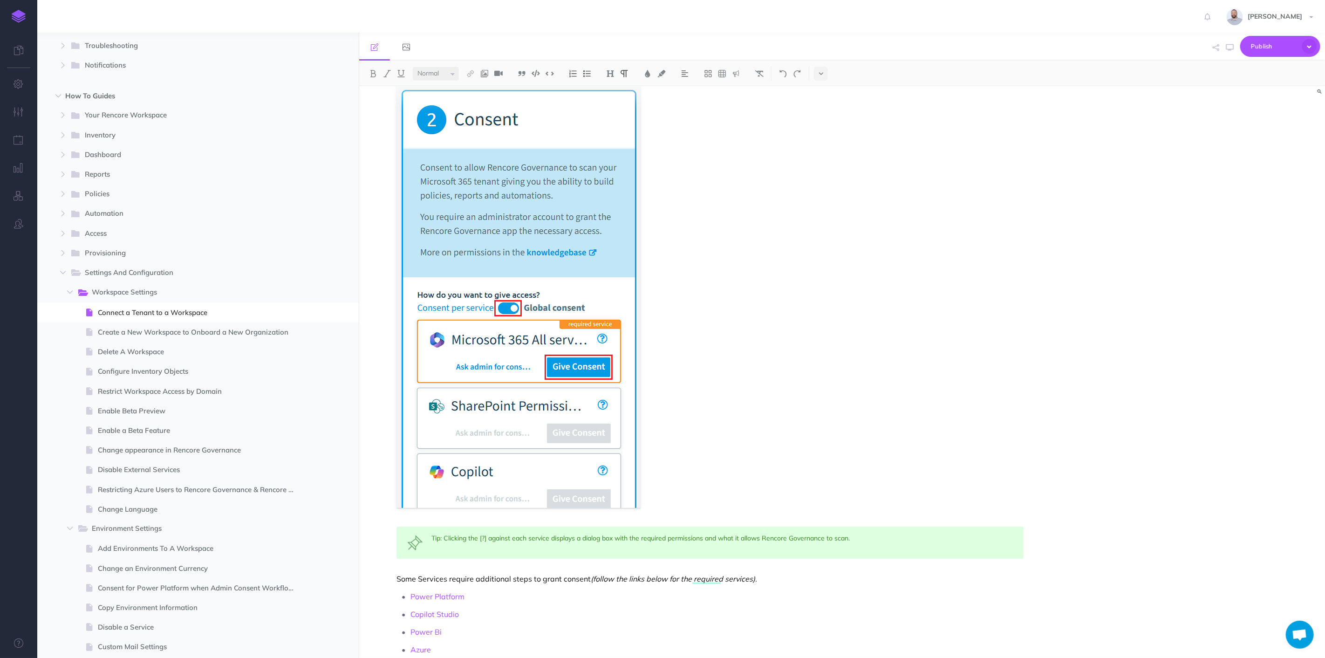
scroll to position [339, 0]
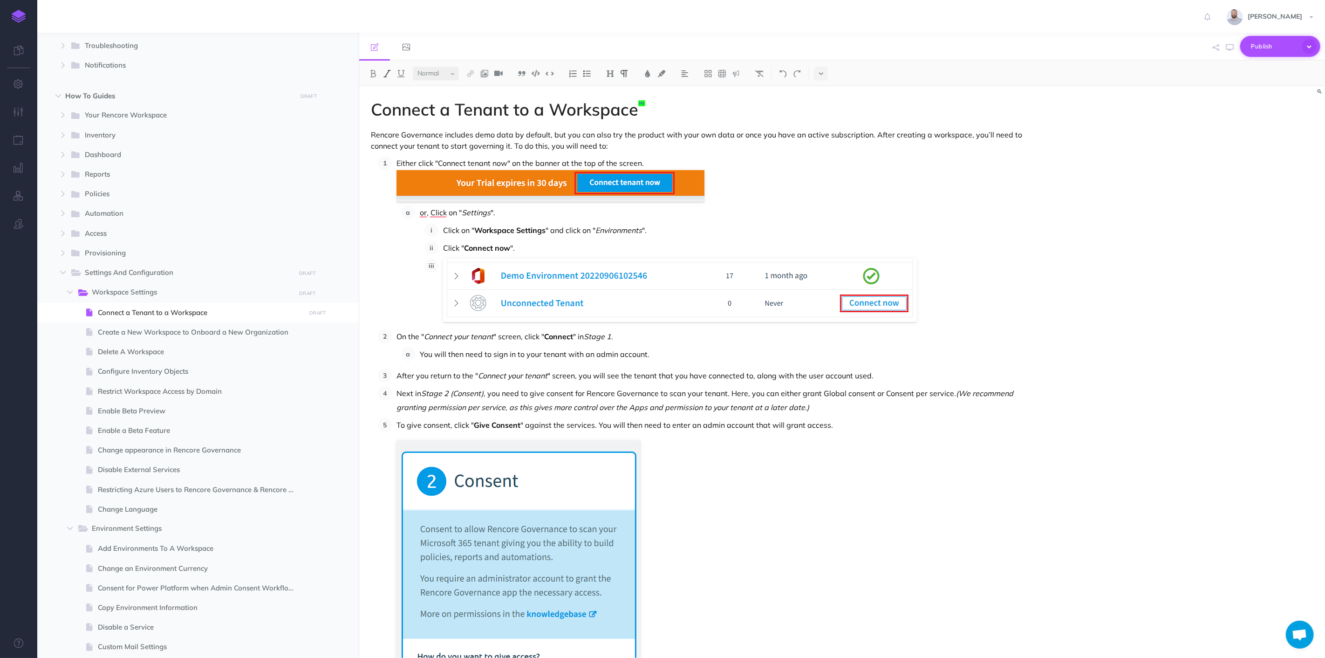
click at [1276, 50] on span "Publish" at bounding box center [1274, 46] width 47 height 14
click at [1255, 107] on h4 "Publish" at bounding box center [1264, 110] width 93 height 7
click at [434, 212] on p "Or, Click on " Settings "." at bounding box center [722, 212] width 604 height 14
click at [1273, 48] on span "Publish" at bounding box center [1274, 46] width 47 height 14
click at [1246, 112] on h4 "Publish" at bounding box center [1264, 110] width 93 height 7
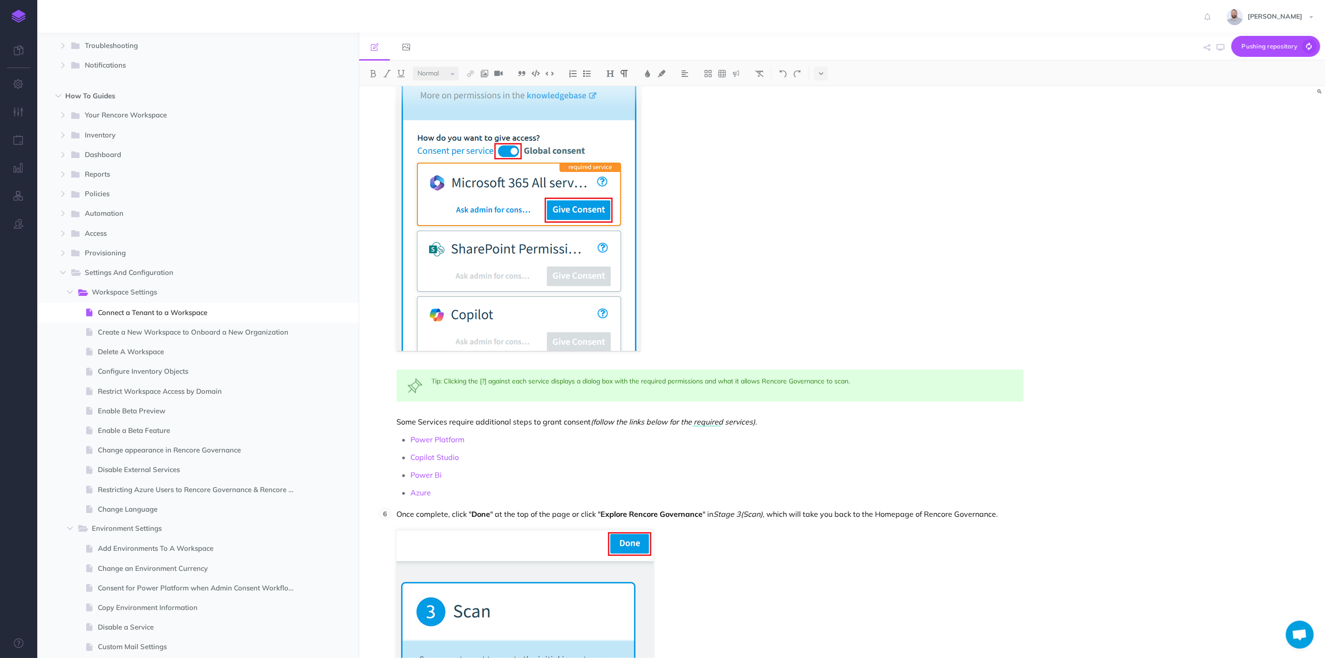
scroll to position [608, 0]
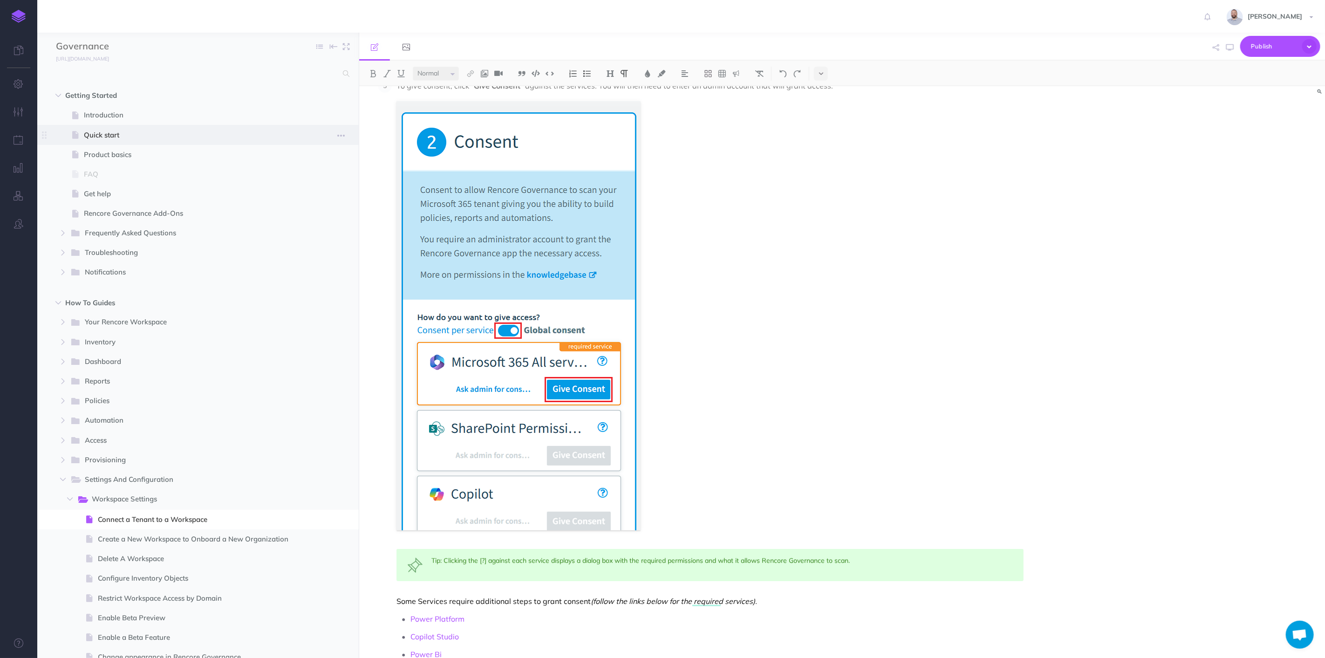
click at [146, 135] on span "Quick start" at bounding box center [193, 135] width 219 height 11
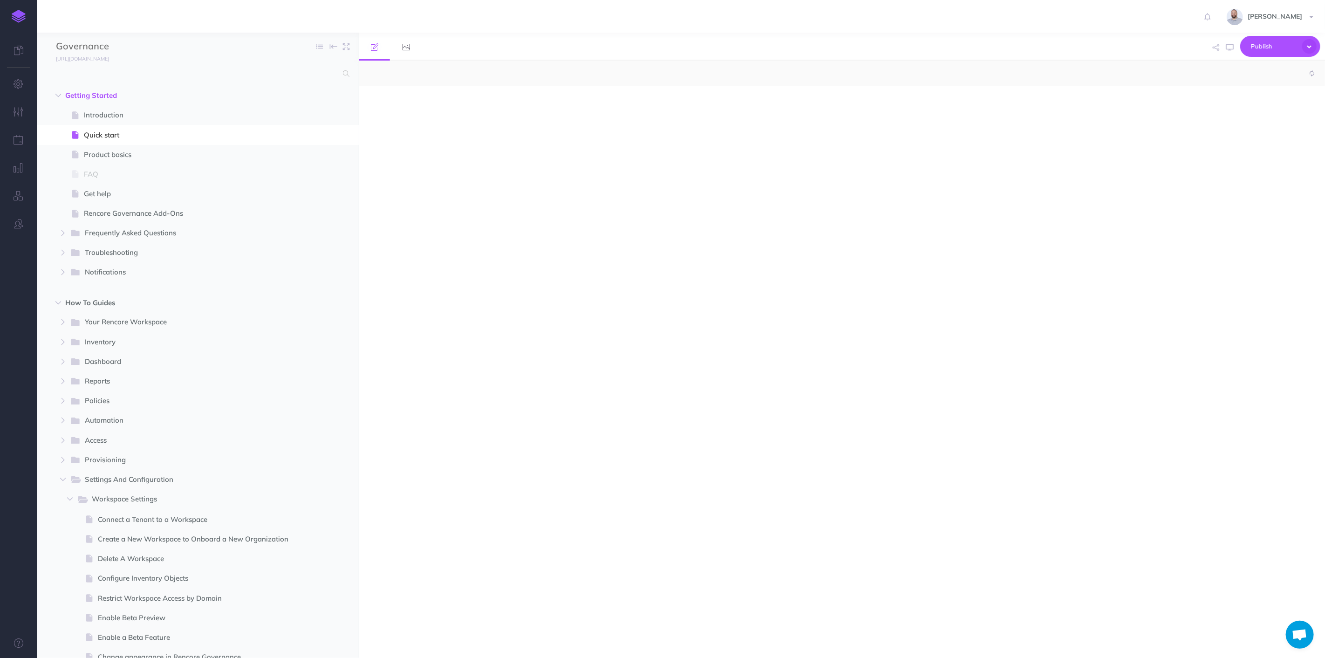
select select "null"
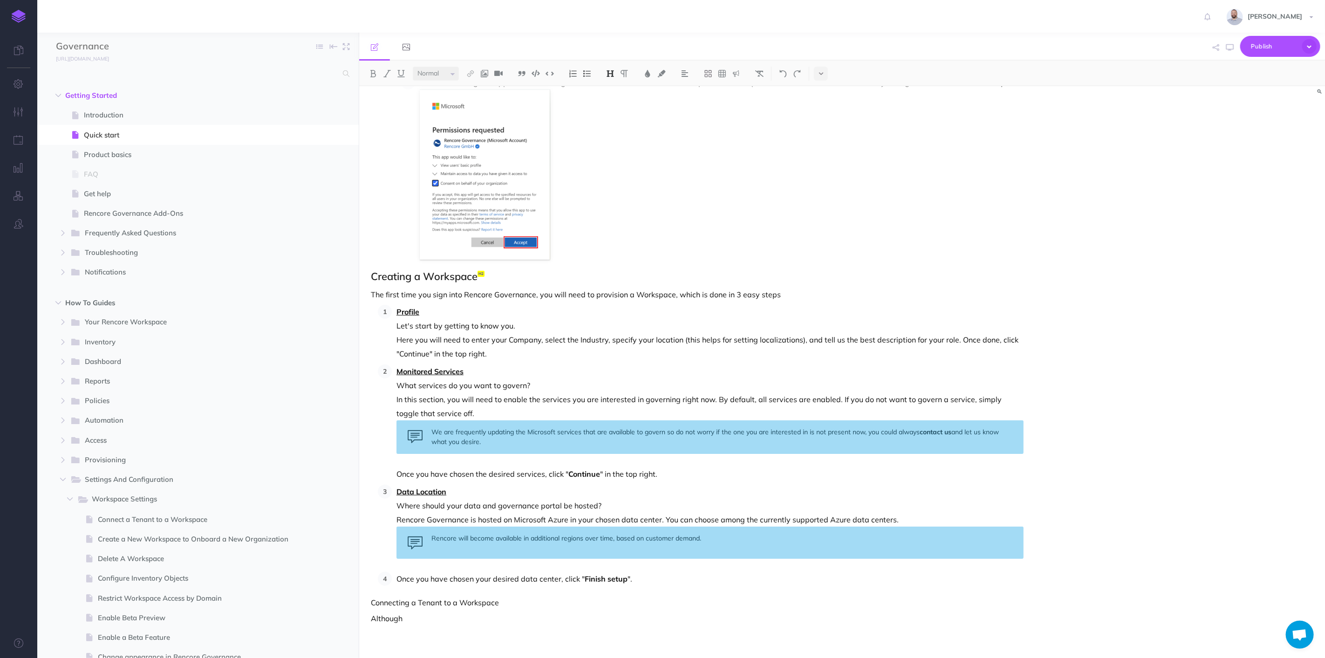
click at [470, 621] on p "Although" at bounding box center [697, 618] width 653 height 11
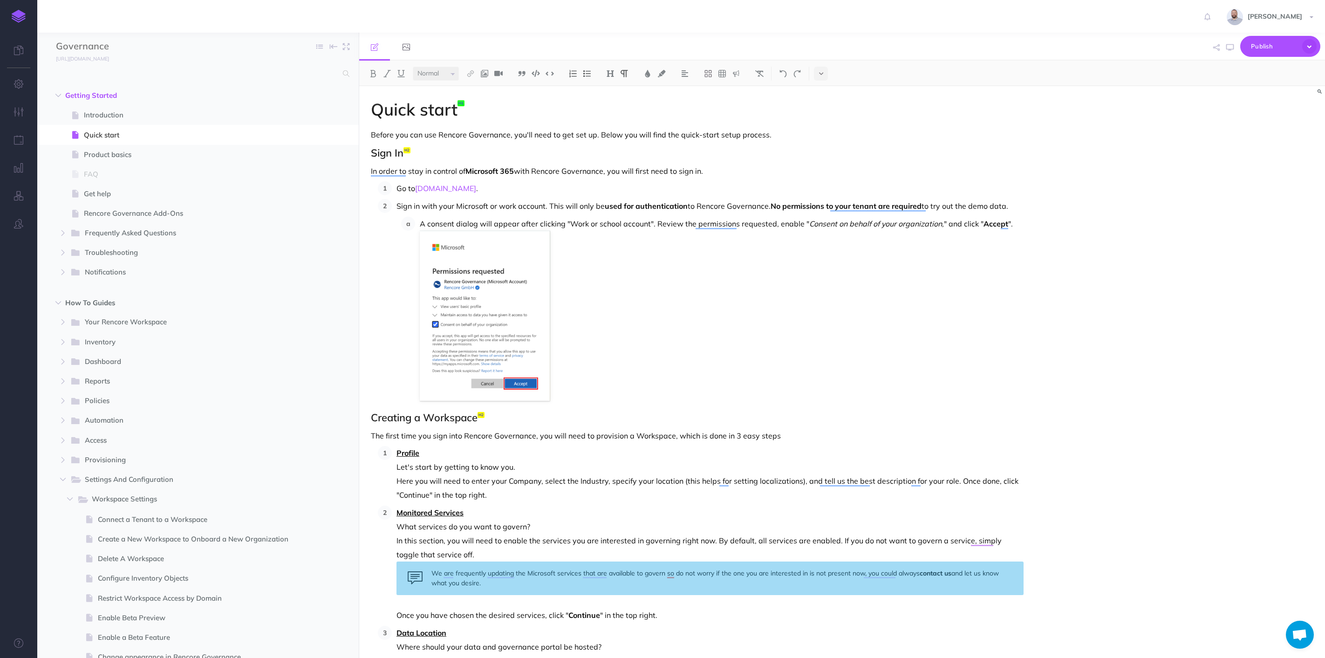
select select "null"
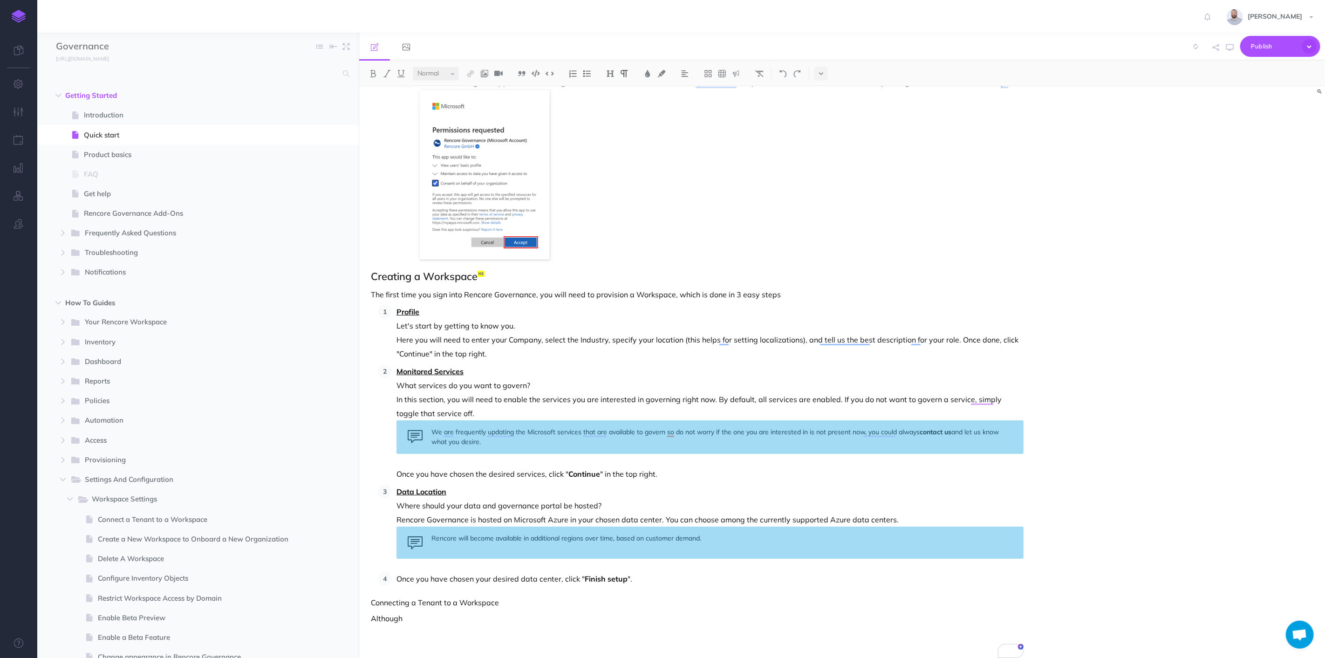
scroll to position [129, 0]
drag, startPoint x: 408, startPoint y: 620, endPoint x: 372, endPoint y: 616, distance: 36.1
click at [372, 616] on p "Although" at bounding box center [697, 618] width 653 height 11
click at [369, 619] on div "Quick start Before you can use Rencore Governance, you'll need to get set up. B…" at bounding box center [697, 307] width 676 height 725
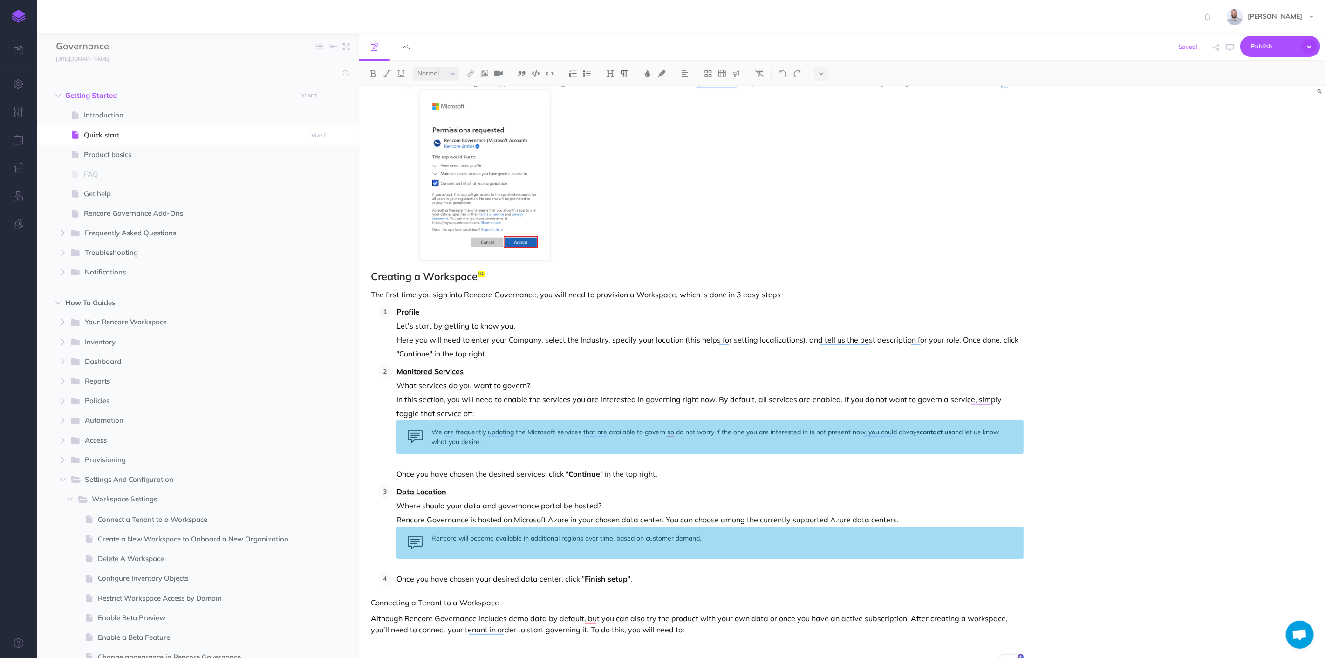
click at [691, 635] on div "Quick start Before you can use Rencore Governance, you'll need to get set up. B…" at bounding box center [697, 307] width 676 height 725
drag, startPoint x: 753, startPoint y: 617, endPoint x: 886, endPoint y: 618, distance: 133.3
click at [886, 618] on p "Although Rencore Governance includes demo data by default, you can also try the…" at bounding box center [697, 624] width 653 height 22
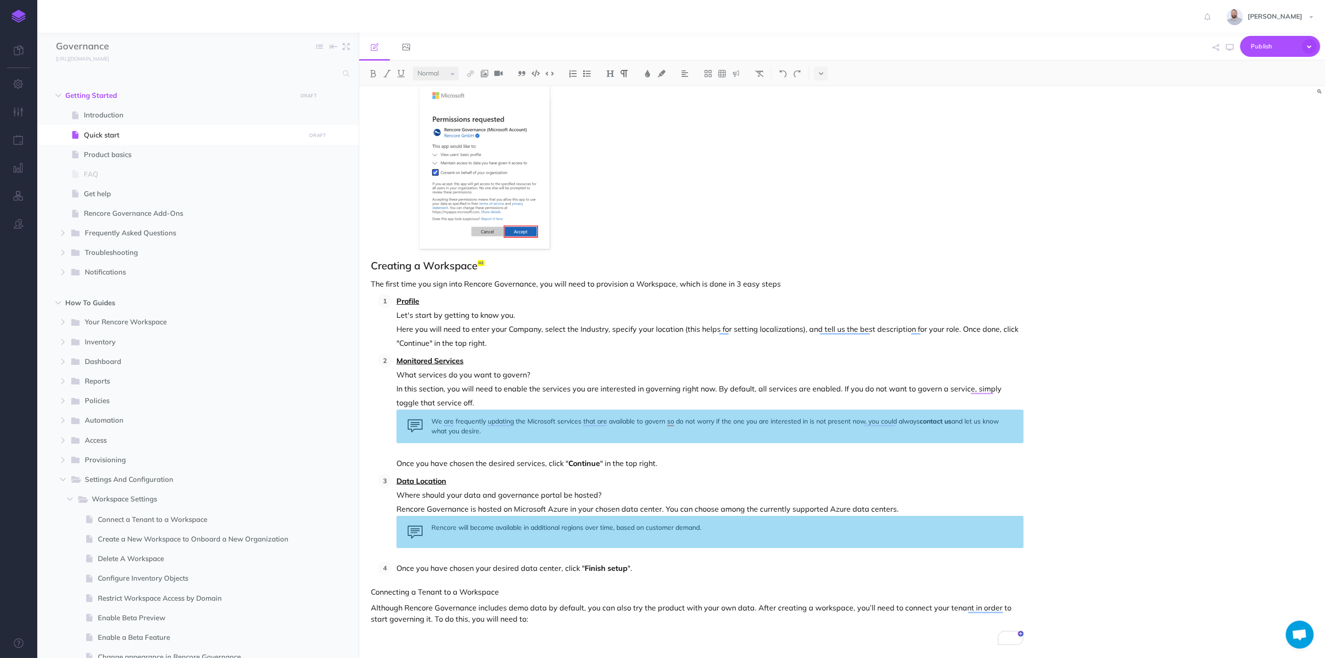
scroll to position [0, 0]
click at [525, 618] on p "Although Rencore Governance includes demo data by default, you can also try the…" at bounding box center [697, 613] width 653 height 22
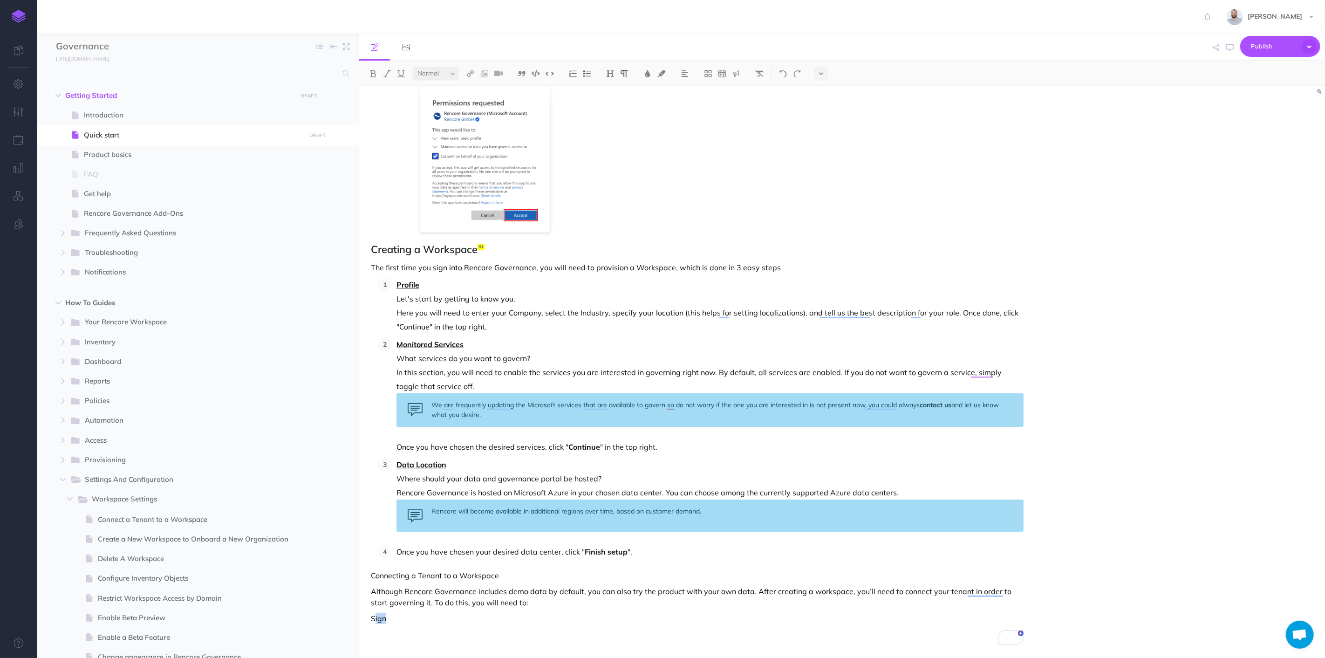
drag, startPoint x: 391, startPoint y: 618, endPoint x: 374, endPoint y: 617, distance: 17.8
click at [374, 617] on p "Sign" at bounding box center [697, 618] width 653 height 11
click at [460, 616] on p "Step One - Connect" at bounding box center [697, 618] width 653 height 11
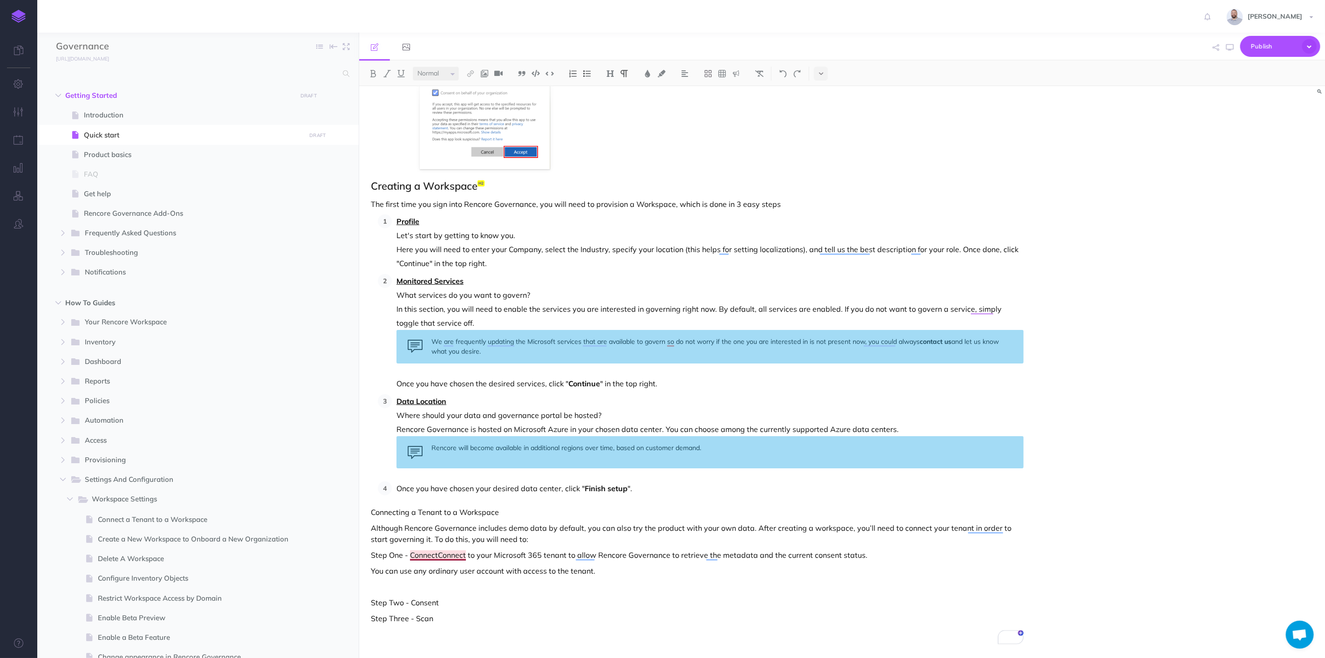
scroll to position [233, 0]
click at [409, 556] on p "Step One - ConnectConnect to your Microsoft 365 tenant to allow Rencore Governa…" at bounding box center [697, 554] width 653 height 11
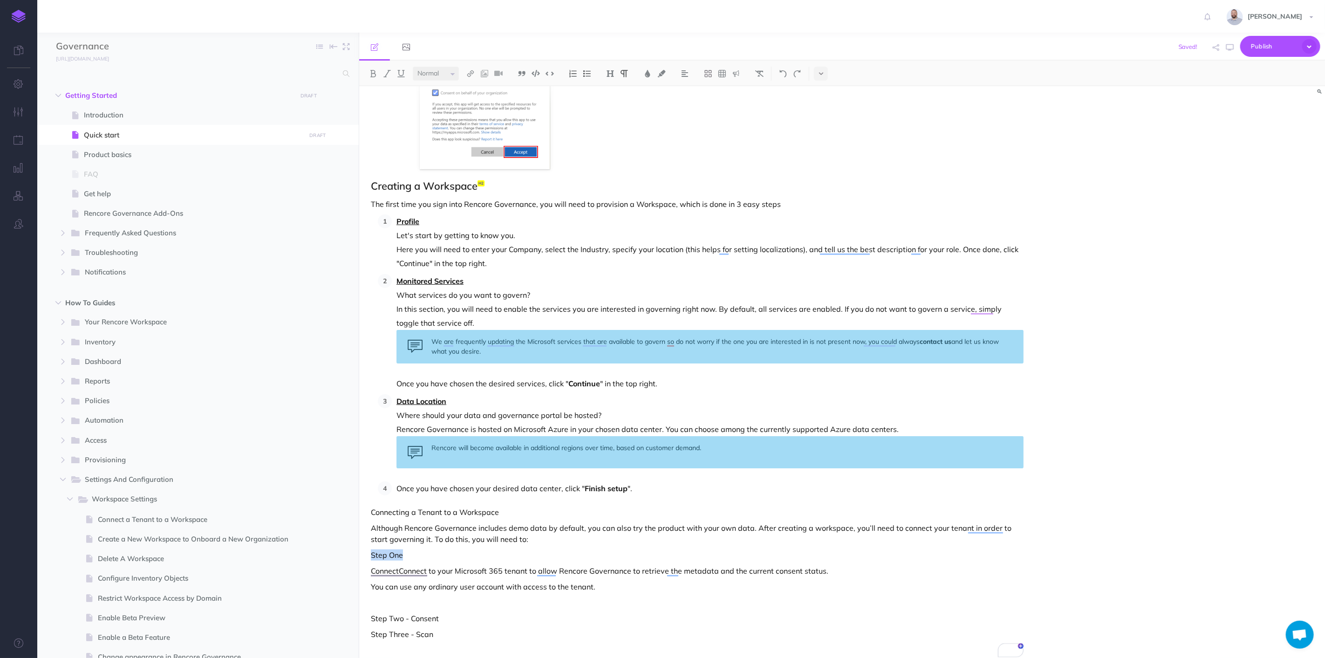
drag, startPoint x: 404, startPoint y: 552, endPoint x: 370, endPoint y: 554, distance: 35.0
click at [370, 554] on div "Quick start Before you can use Rencore Governance, you'll need to get set up. B…" at bounding box center [697, 265] width 676 height 820
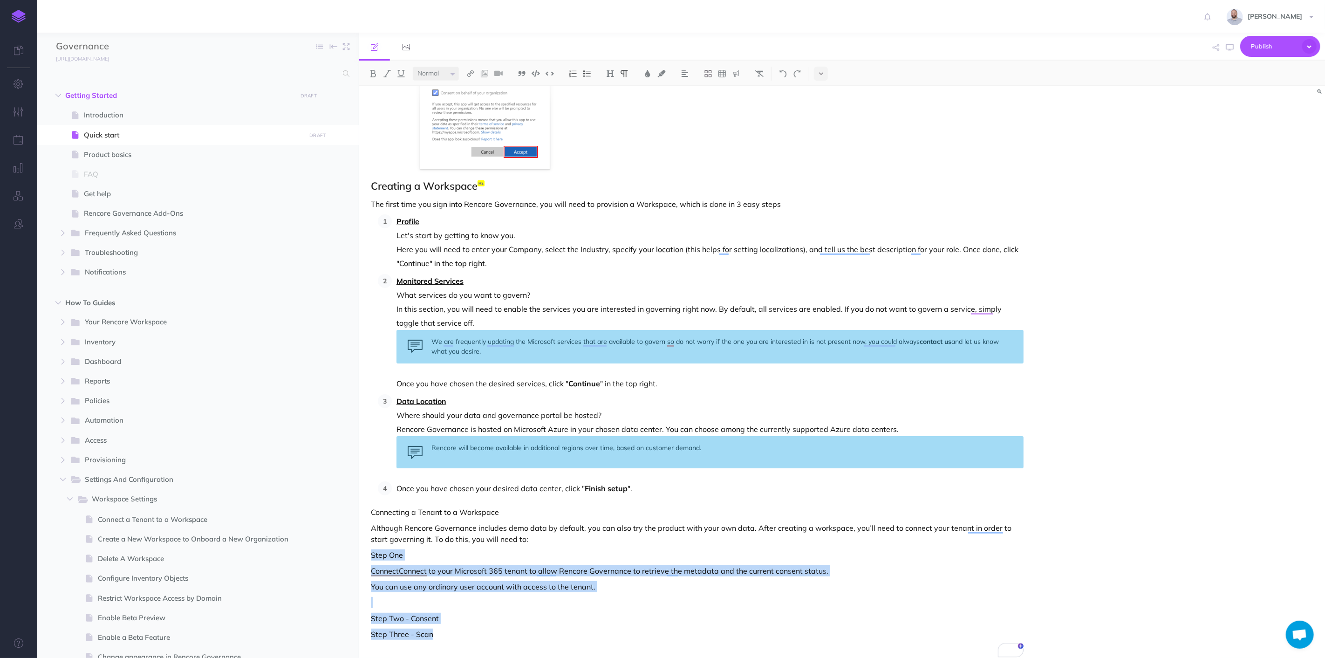
scroll to position [236, 0]
drag, startPoint x: 446, startPoint y: 633, endPoint x: 370, endPoint y: 554, distance: 109.4
click at [370, 554] on div "Quick start Before you can use Rencore Governance, you'll need to get set up. B…" at bounding box center [697, 265] width 676 height 820
click at [574, 70] on img at bounding box center [573, 73] width 8 height 7
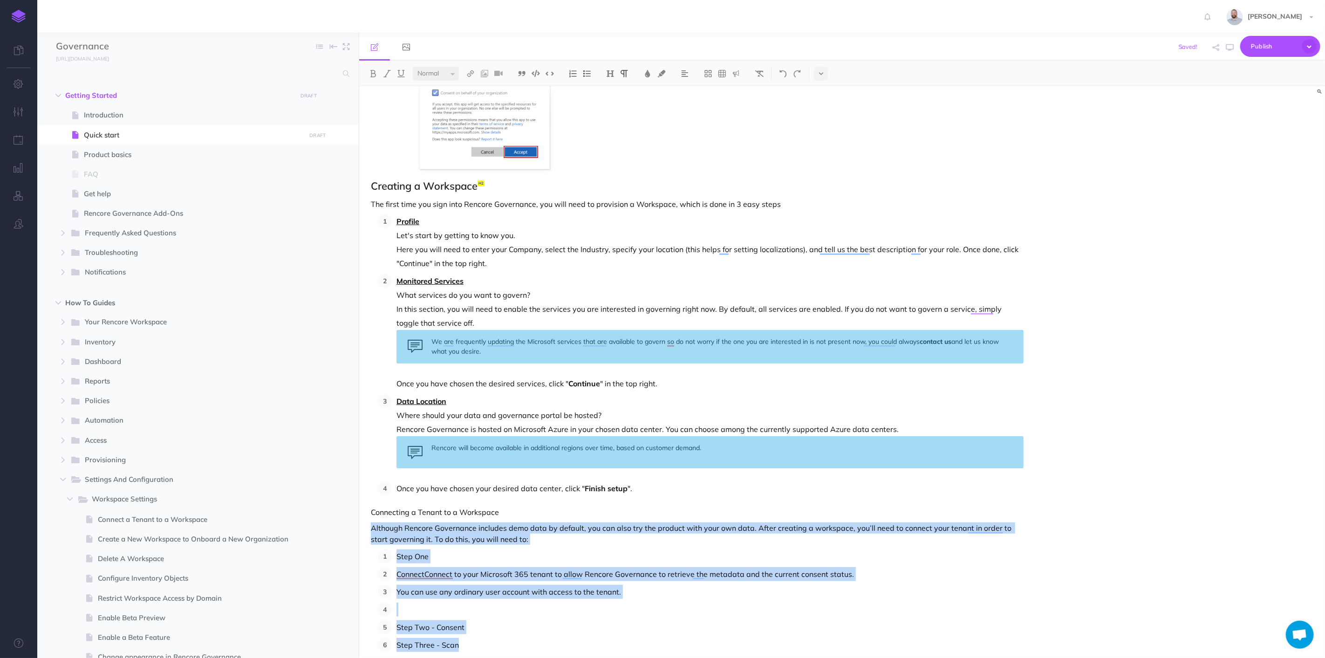
click at [450, 556] on p "Step One" at bounding box center [710, 556] width 627 height 14
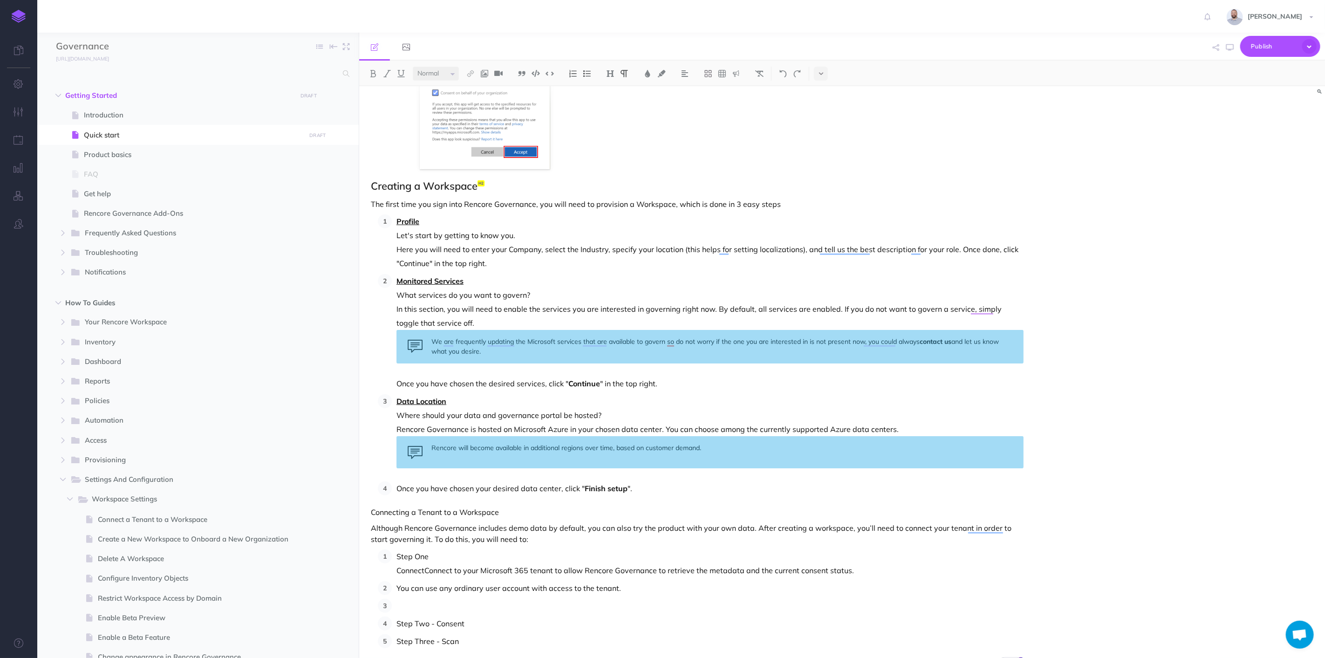
click at [397, 589] on p "You can use any ordinary user account with access to the tenant." at bounding box center [710, 588] width 627 height 14
click at [399, 601] on p "To enrich screen reader interactions, please activate Accessibility in Grammarl…" at bounding box center [710, 602] width 627 height 14
click at [478, 605] on p "Step Two - Consent" at bounding box center [710, 602] width 627 height 14
click at [472, 608] on p "Step Two - Consent" at bounding box center [710, 609] width 627 height 28
click at [475, 612] on p "Step Two - Consent" at bounding box center [710, 609] width 627 height 28
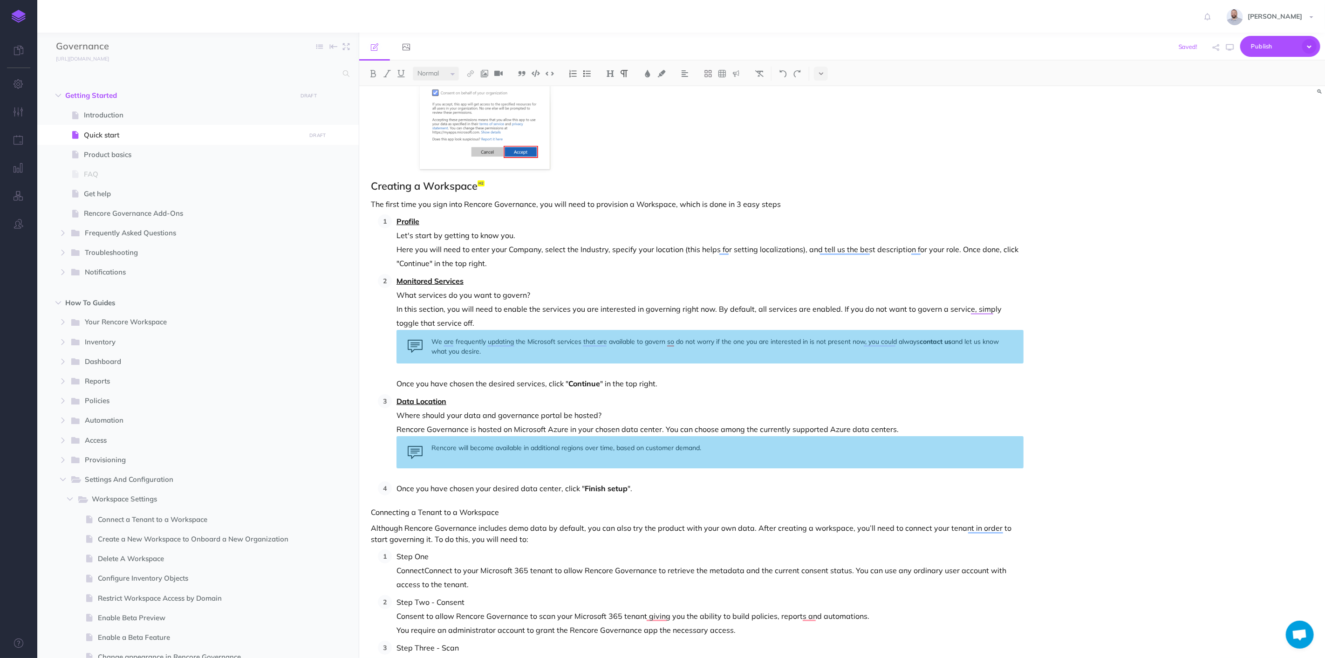
click at [887, 615] on p "Step Two - Consent Consent to allow Rencore Governance to scan your Microsoft 3…" at bounding box center [710, 609] width 627 height 28
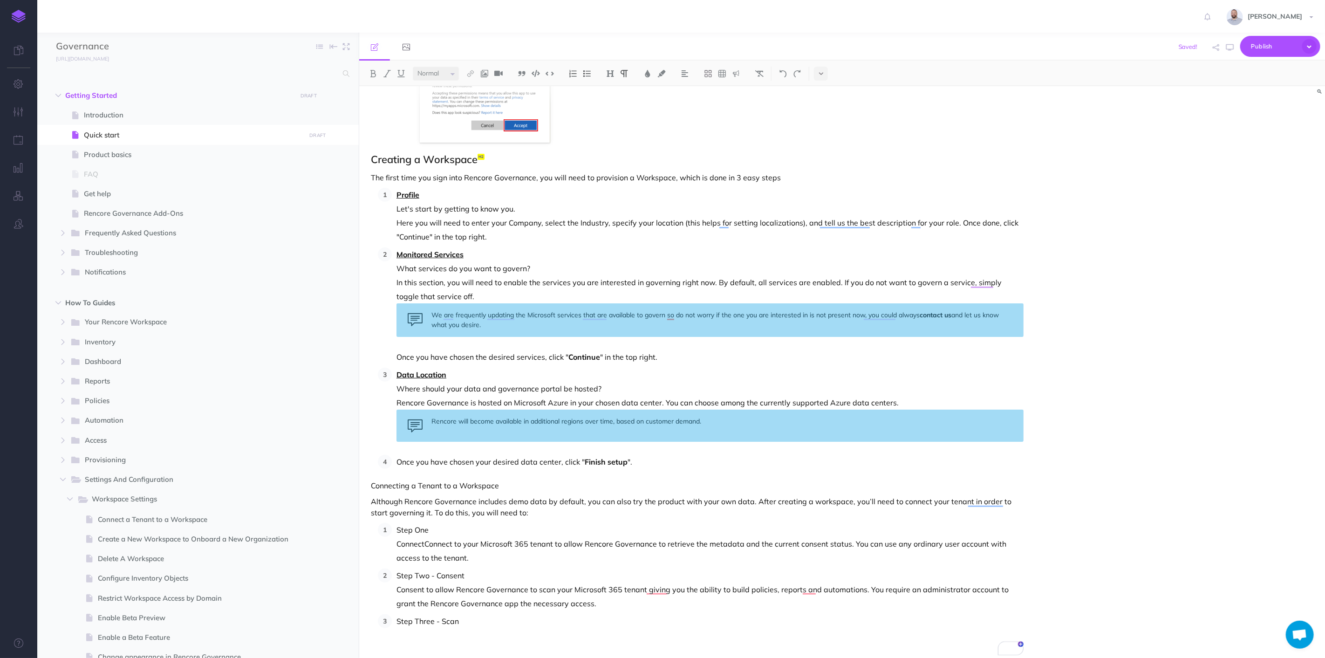
scroll to position [269, 0]
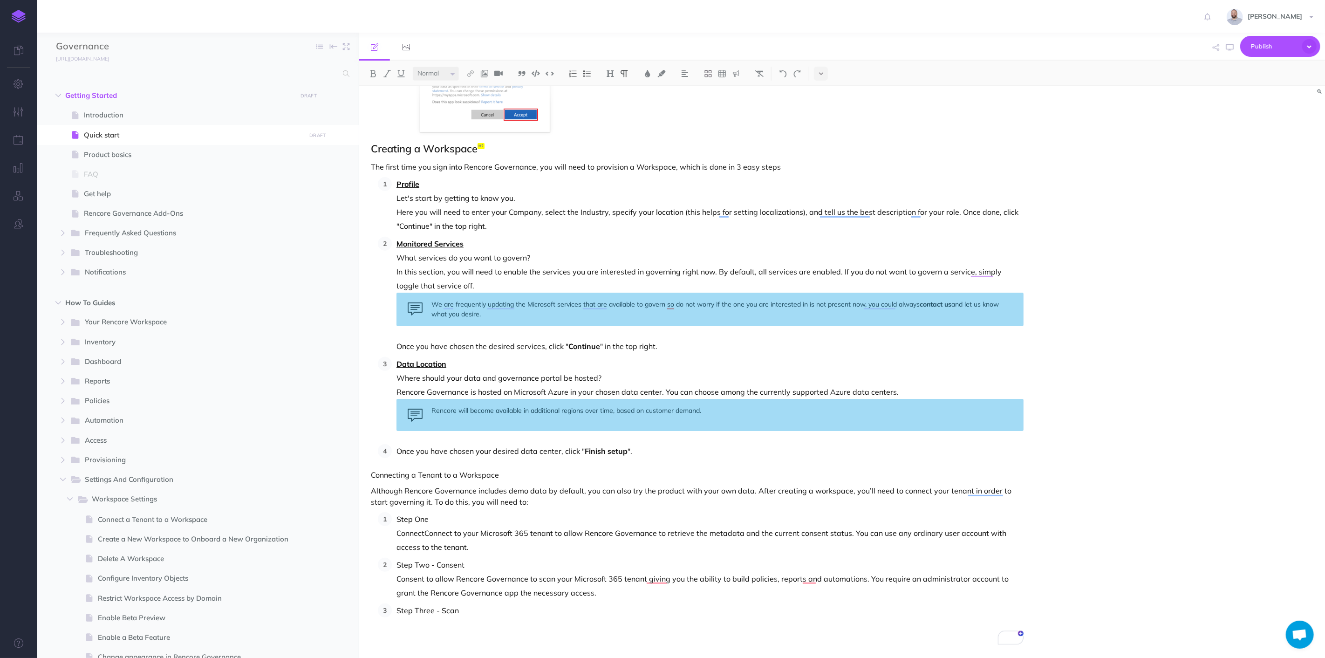
click at [491, 617] on div "Quick start Before you can use Rencore Governance, you'll need to get set up. B…" at bounding box center [697, 237] width 676 height 841
click at [457, 618] on p "To enrich screen reader interactions, please activate Accessibility in Grammarl…" at bounding box center [710, 624] width 627 height 14
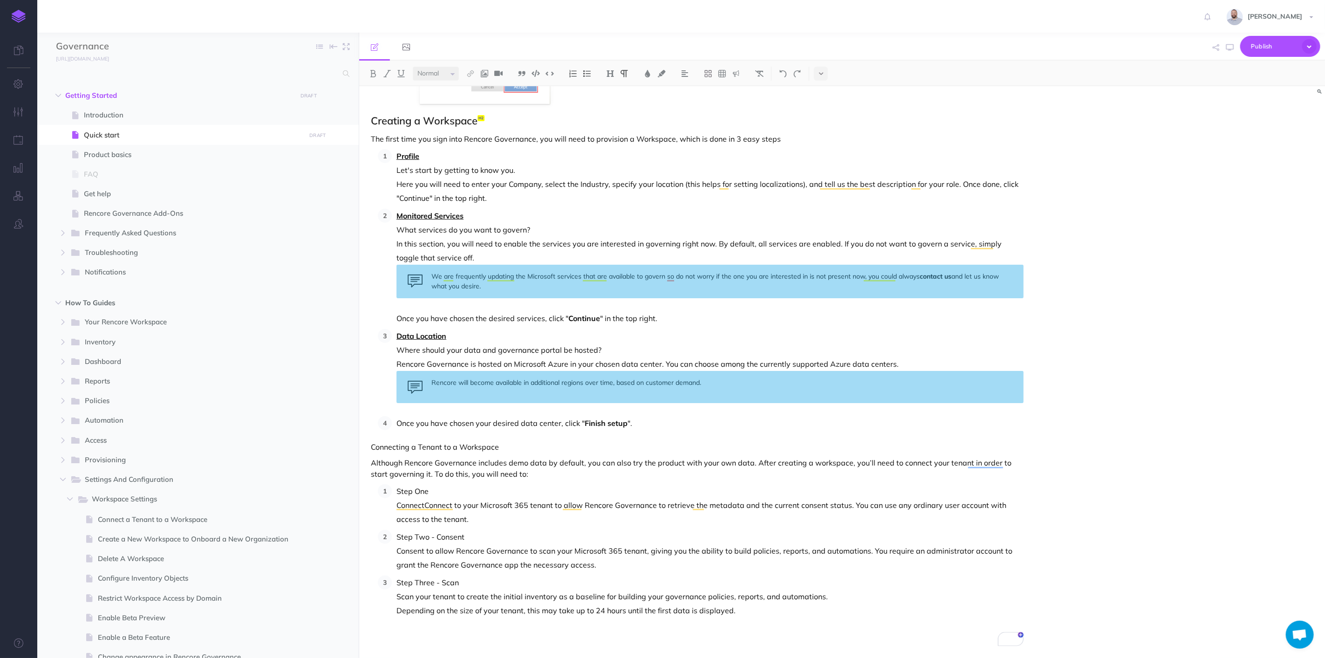
scroll to position [297, 0]
click at [439, 488] on p "Step One" at bounding box center [710, 491] width 627 height 14
drag, startPoint x: 466, startPoint y: 489, endPoint x: 395, endPoint y: 488, distance: 70.8
click at [395, 488] on li "Step One - Connect Connect to your Microsoft 365 tenant to allow Rencore Govern…" at bounding box center [708, 505] width 632 height 42
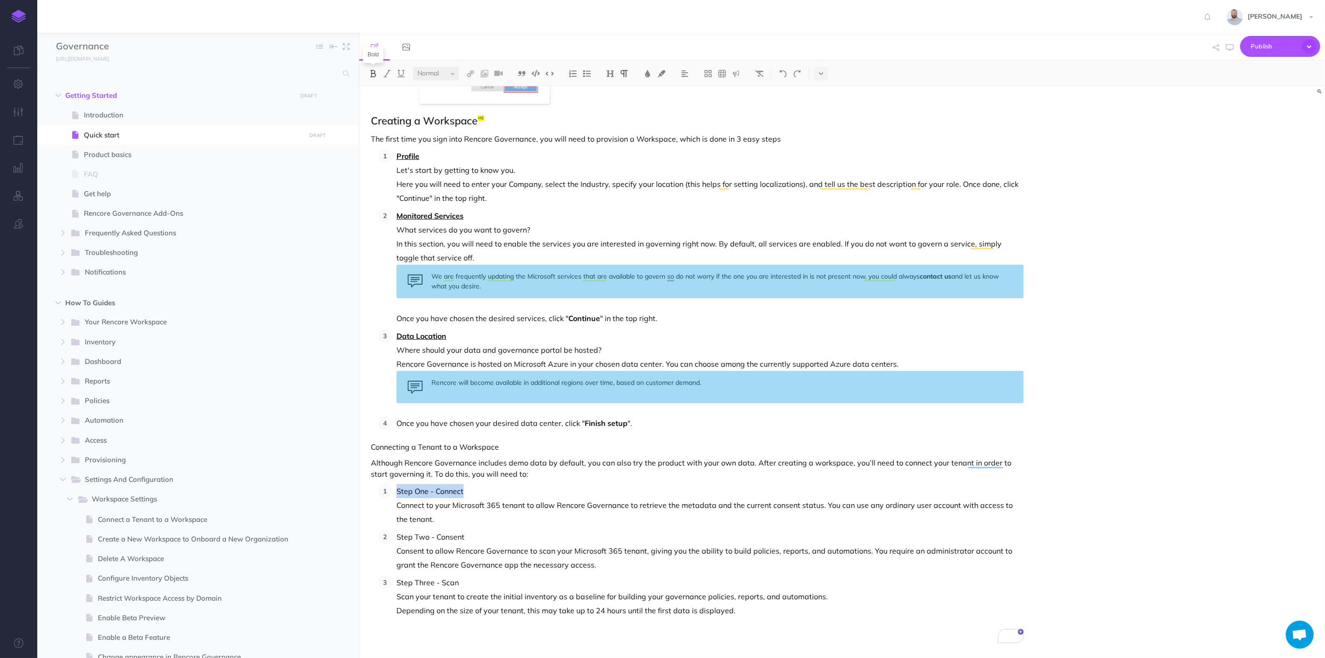
click at [371, 71] on img at bounding box center [373, 73] width 8 height 7
click at [401, 70] on img at bounding box center [401, 73] width 8 height 7
drag, startPoint x: 478, startPoint y: 539, endPoint x: 376, endPoint y: 536, distance: 101.2
click at [376, 536] on div "Quick start Before you can use Rencore Governance, you'll need to get set up. B…" at bounding box center [697, 223] width 676 height 869
click at [398, 70] on img at bounding box center [401, 73] width 8 height 7
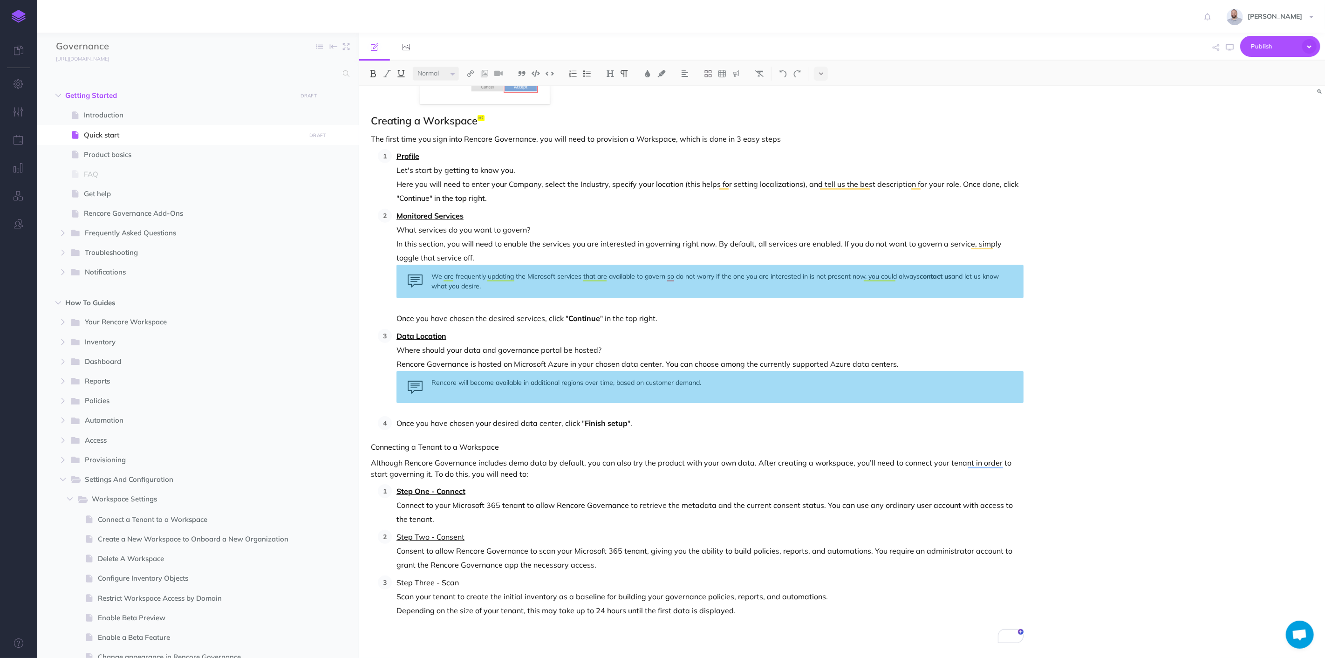
click at [372, 75] on img at bounding box center [373, 73] width 8 height 7
drag, startPoint x: 468, startPoint y: 582, endPoint x: 397, endPoint y: 582, distance: 70.4
click at [397, 582] on p "Step Three - Scan" at bounding box center [710, 582] width 627 height 14
click at [402, 72] on img at bounding box center [401, 73] width 8 height 7
click at [372, 71] on img at bounding box center [373, 73] width 8 height 7
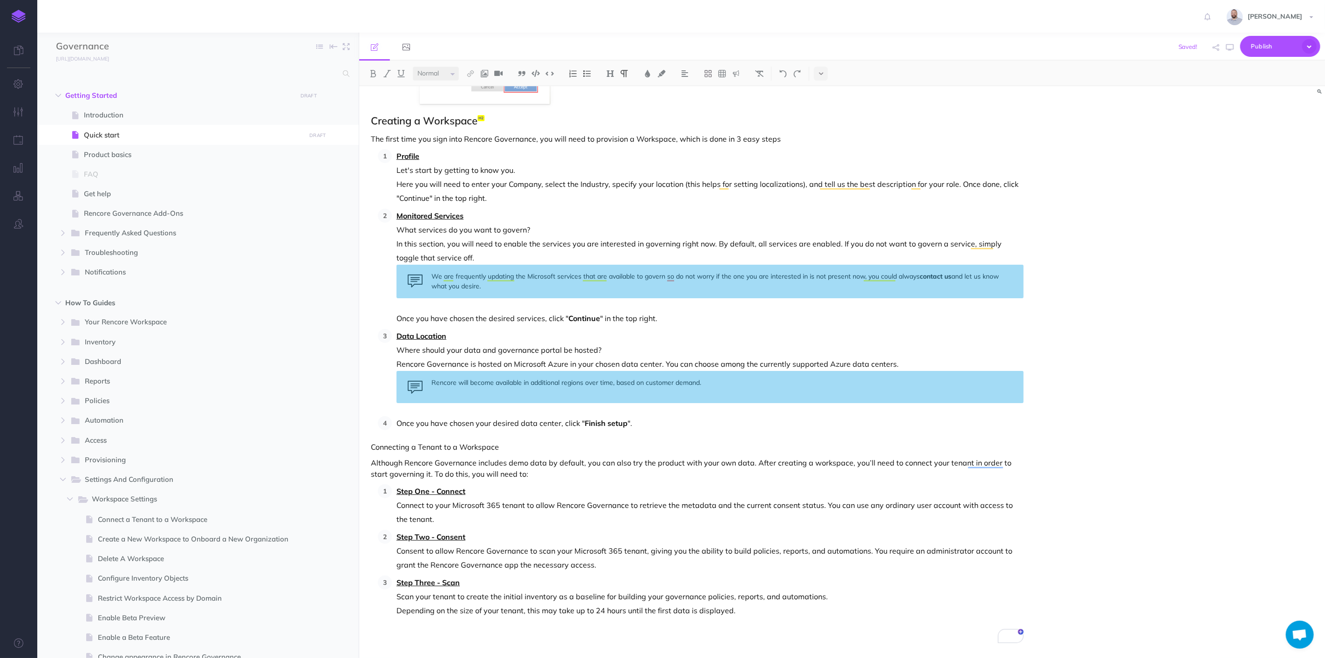
click at [523, 550] on p "Step Two - Consent Consent to allow Rencore Governance to scan your Microsoft 3…" at bounding box center [710, 551] width 627 height 42
drag, startPoint x: 369, startPoint y: 448, endPoint x: 510, endPoint y: 446, distance: 141.7
click at [510, 446] on div "Quick start Before you can use Rencore Governance, you'll need to get set up. B…" at bounding box center [697, 223] width 676 height 869
click at [614, 72] on img at bounding box center [610, 73] width 8 height 7
click at [613, 102] on button "H2" at bounding box center [610, 104] width 14 height 14
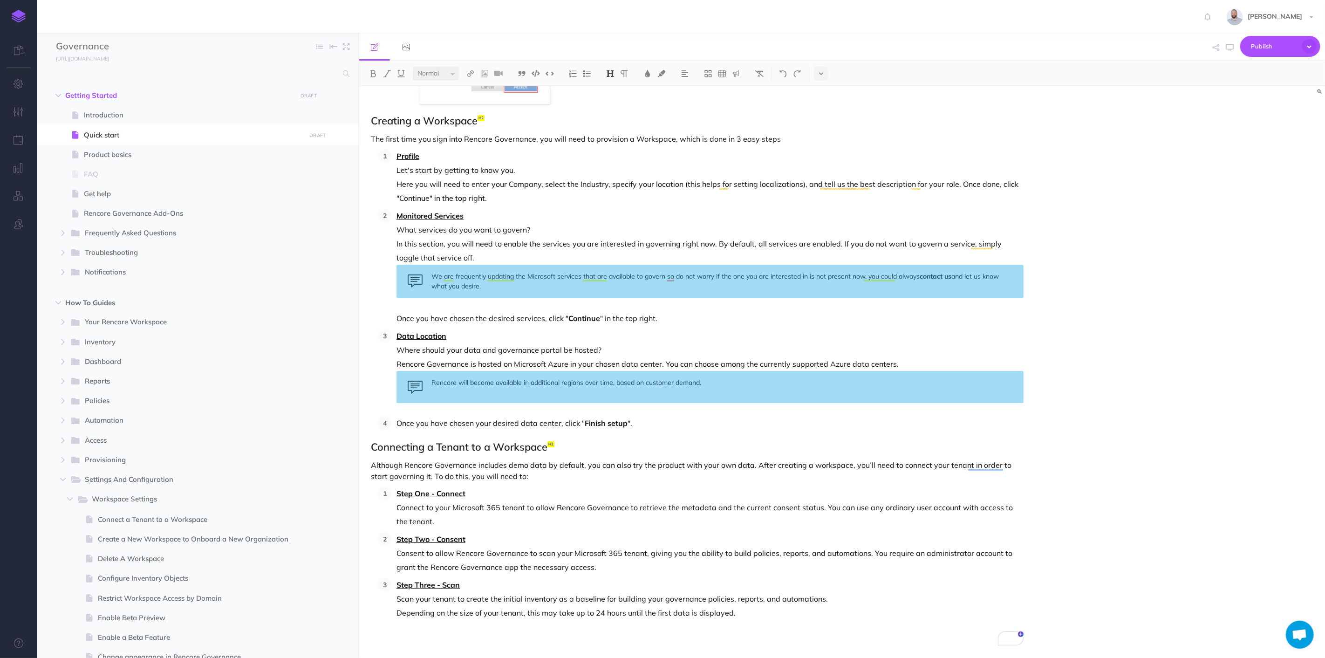
click at [650, 453] on div "Quick start Before you can use Rencore Governance, you'll need to get set up. B…" at bounding box center [697, 224] width 676 height 871
click at [796, 614] on p "Depending on the size of your tenant, this may take up to 24 hours until the fi…" at bounding box center [710, 613] width 627 height 14
drag, startPoint x: 899, startPoint y: 465, endPoint x: 966, endPoint y: 462, distance: 67.2
click at [966, 462] on p "Although Rencore Governance includes demo data by default, you can also try the…" at bounding box center [697, 470] width 653 height 22
drag, startPoint x: 898, startPoint y: 466, endPoint x: 967, endPoint y: 464, distance: 69.5
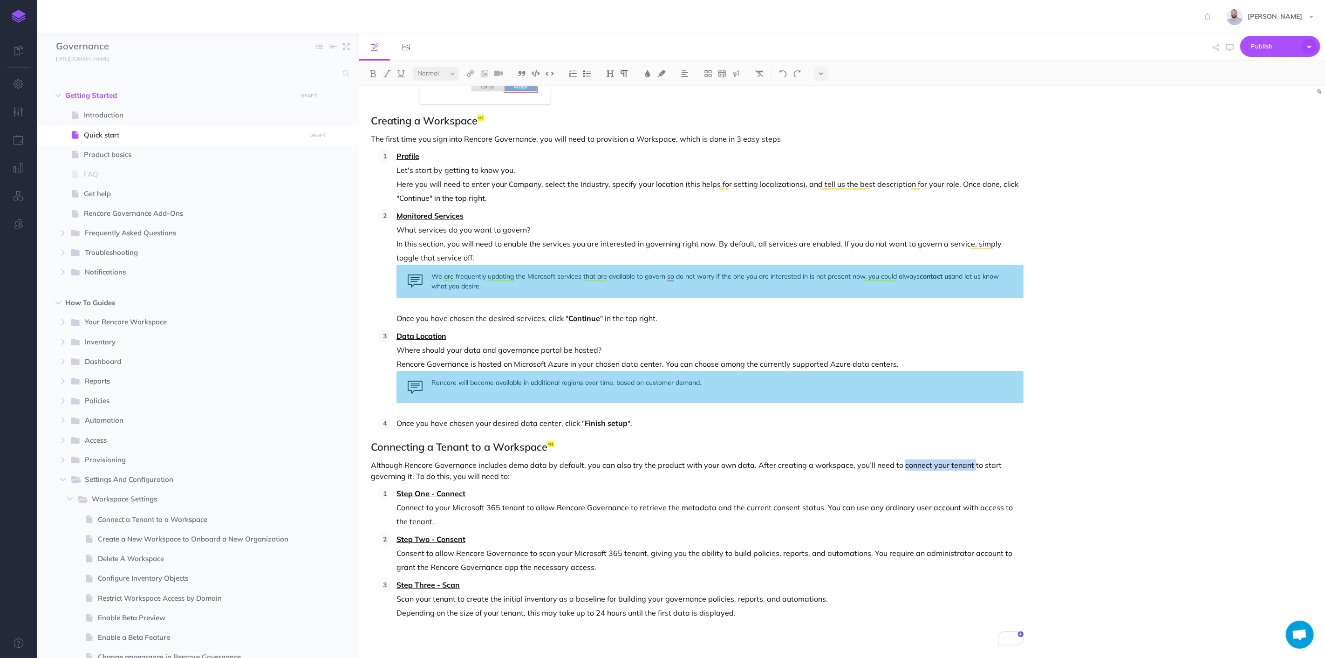
click at [967, 464] on p "Although Rencore Governance includes demo data by default, you can also try the…" at bounding box center [697, 470] width 653 height 22
click at [984, 472] on p "Although Rencore Governance includes demo data by default, you can also try the…" at bounding box center [697, 470] width 653 height 22
drag, startPoint x: 966, startPoint y: 465, endPoint x: 899, endPoint y: 466, distance: 67.6
click at [899, 466] on p "Although Rencore Governance includes demo data by default, you can also try the…" at bounding box center [697, 470] width 653 height 22
click at [472, 71] on img at bounding box center [470, 73] width 8 height 7
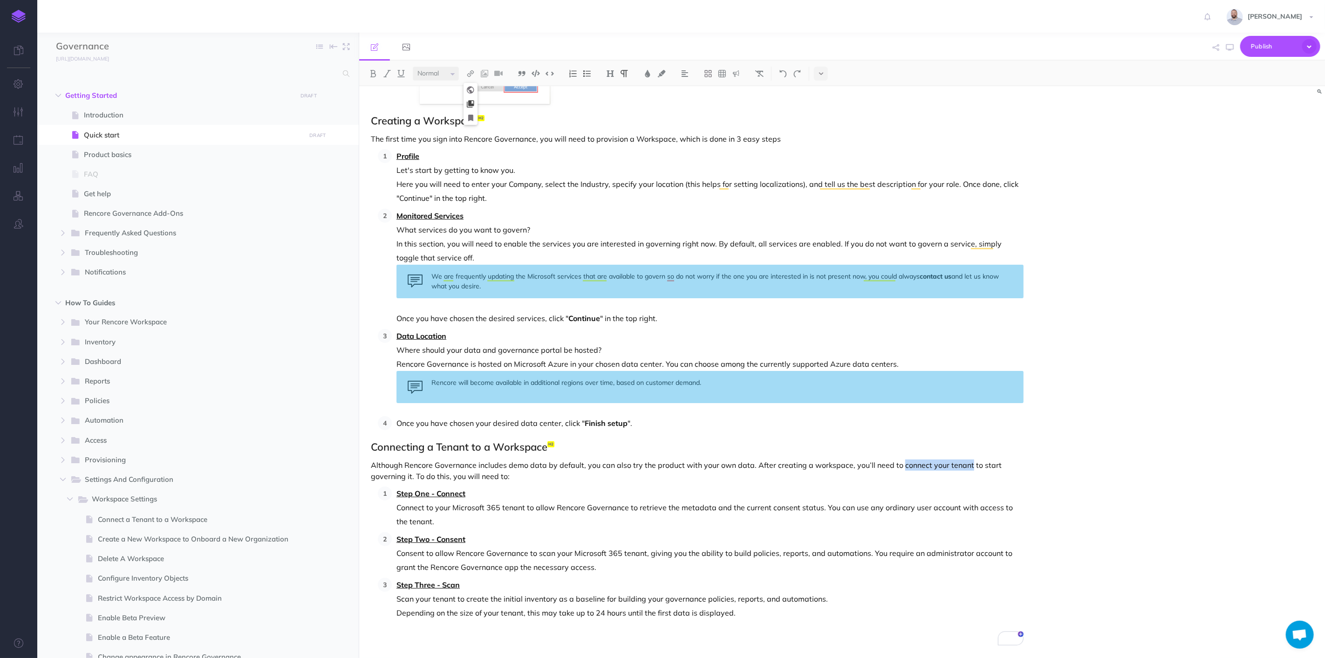
click at [472, 104] on icon at bounding box center [470, 104] width 7 height 7
select select
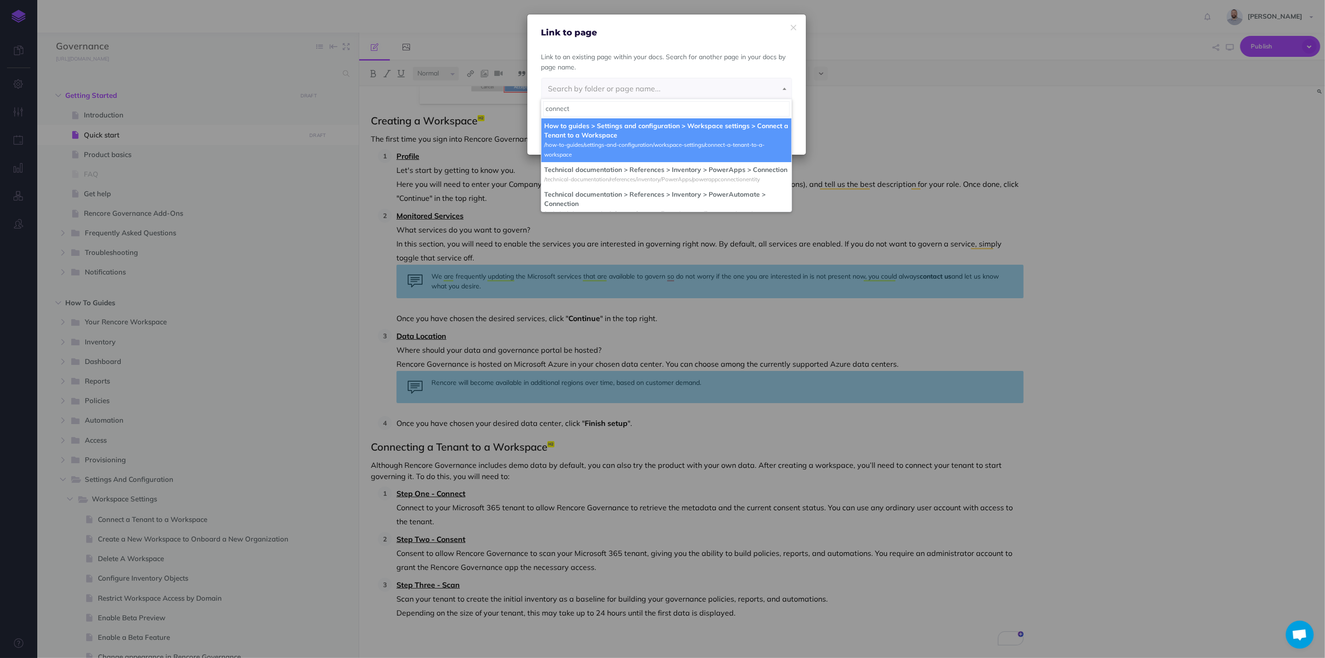
type input "connect"
select select "BVV-V1U5-3UP-9YP"
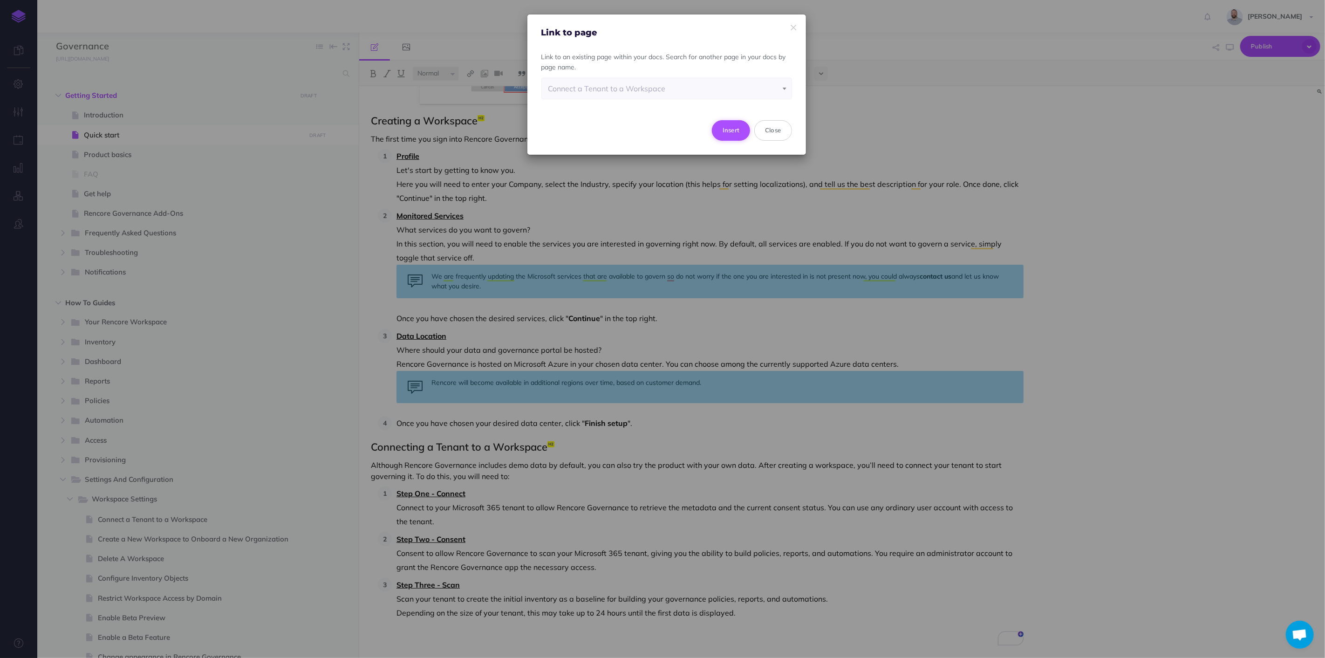
click at [733, 126] on button "Insert" at bounding box center [731, 130] width 39 height 21
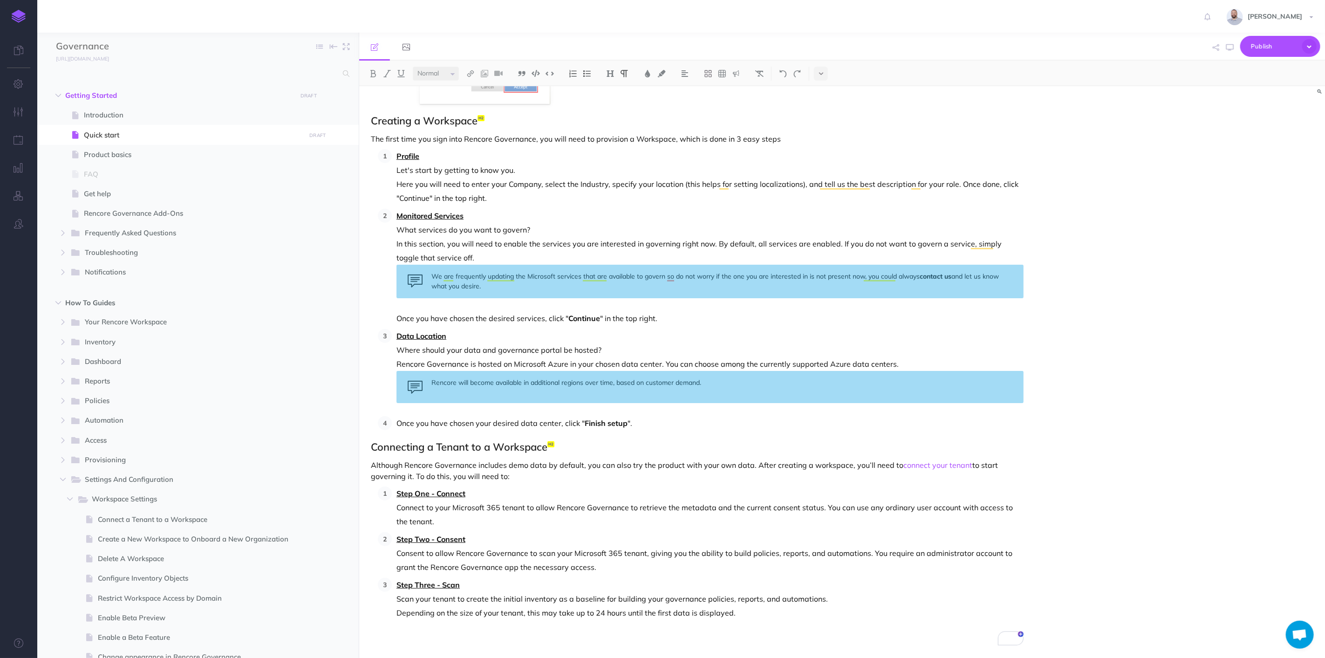
click at [735, 465] on p "Although Rencore Governance includes demo data by default, you can also try the…" at bounding box center [697, 470] width 653 height 22
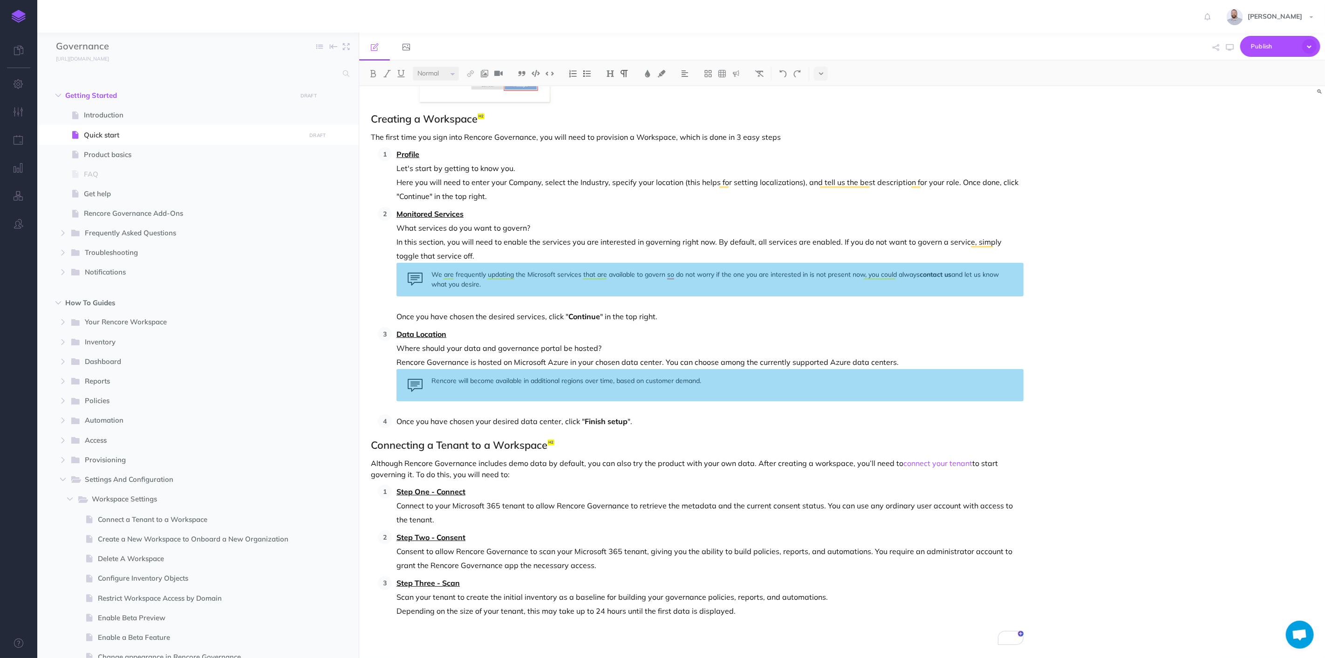
scroll to position [299, 0]
drag, startPoint x: 470, startPoint y: 493, endPoint x: 398, endPoint y: 494, distance: 71.8
click at [398, 494] on p "Step One - Connect" at bounding box center [710, 491] width 627 height 14
click at [468, 71] on img at bounding box center [470, 73] width 8 height 7
click at [605, 172] on p "Let's start by getting to know you." at bounding box center [710, 168] width 627 height 14
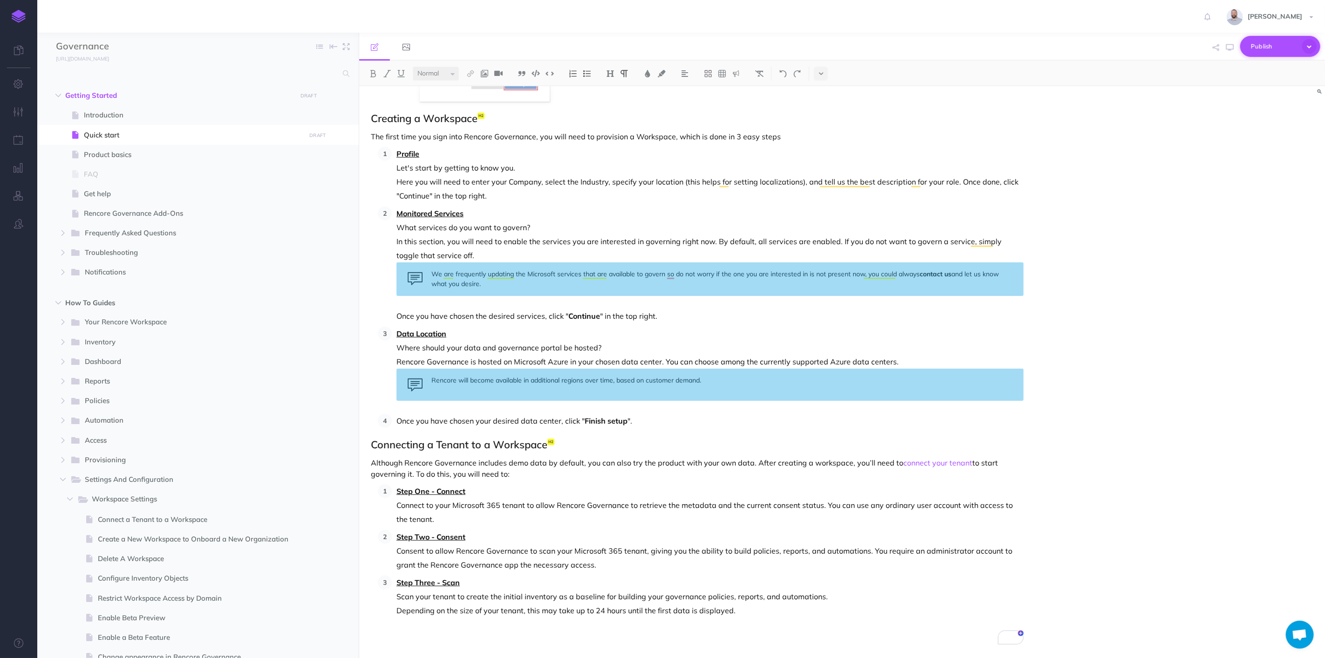
click at [1279, 48] on span "Publish" at bounding box center [1274, 46] width 47 height 14
click at [1236, 116] on button "Publish Publish all draft items, making them public." at bounding box center [1265, 119] width 112 height 41
click at [128, 522] on span "Connect a Tenant to a Workspace" at bounding box center [200, 519] width 205 height 11
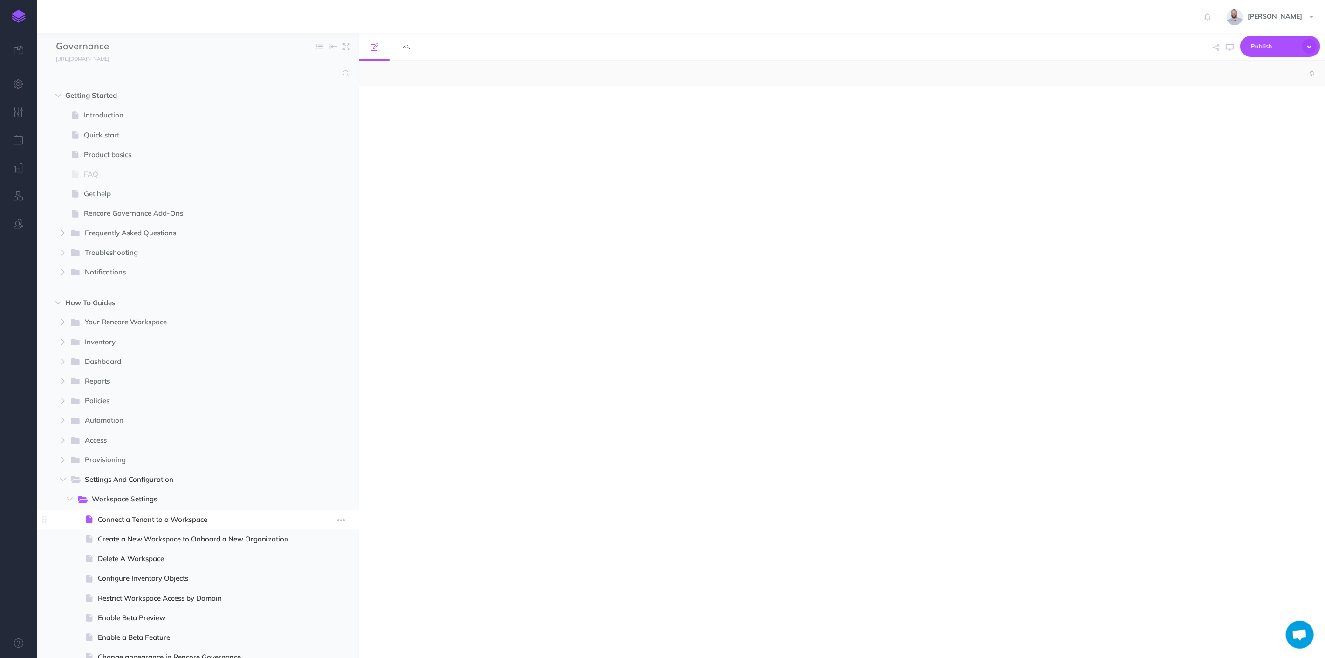
select select "null"
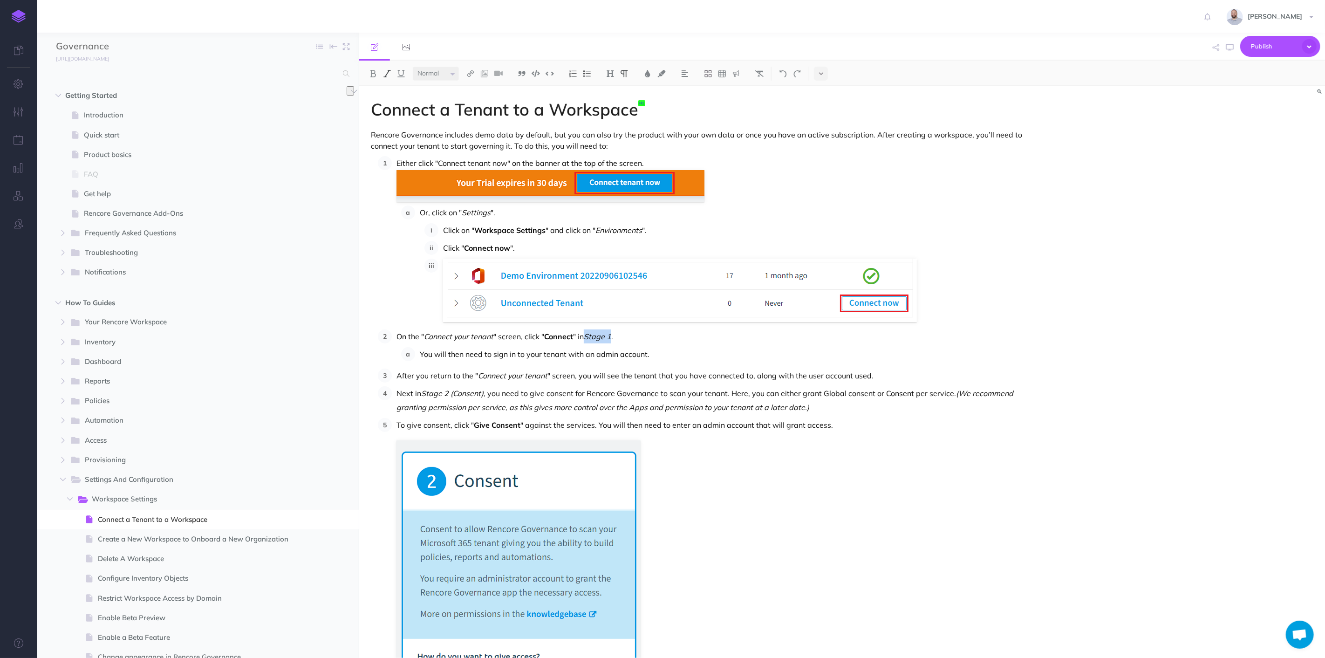
drag, startPoint x: 614, startPoint y: 336, endPoint x: 588, endPoint y: 336, distance: 25.6
click at [588, 336] on p "On the " Connect your tenant " screen, click " Connect " in Stage 1 ." at bounding box center [710, 336] width 627 height 14
click at [470, 74] on img at bounding box center [470, 73] width 8 height 7
click at [470, 115] on icon at bounding box center [470, 118] width 5 height 7
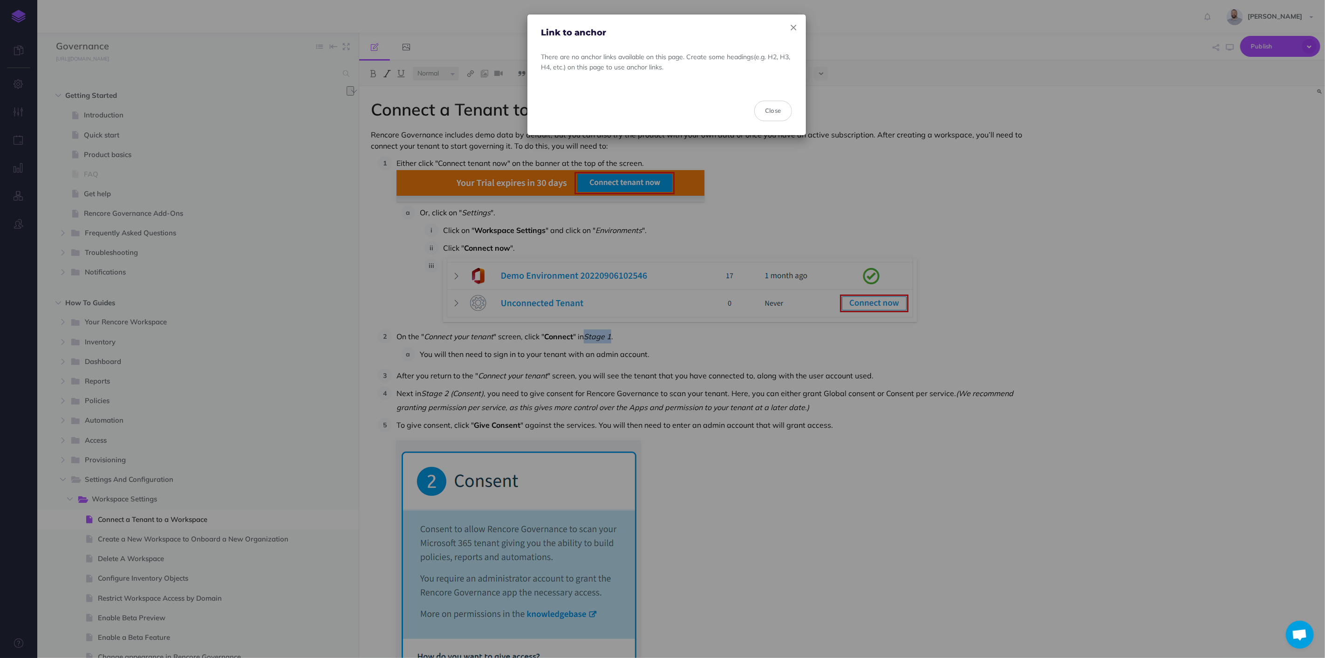
click at [793, 27] on icon "button" at bounding box center [794, 28] width 6 height 10
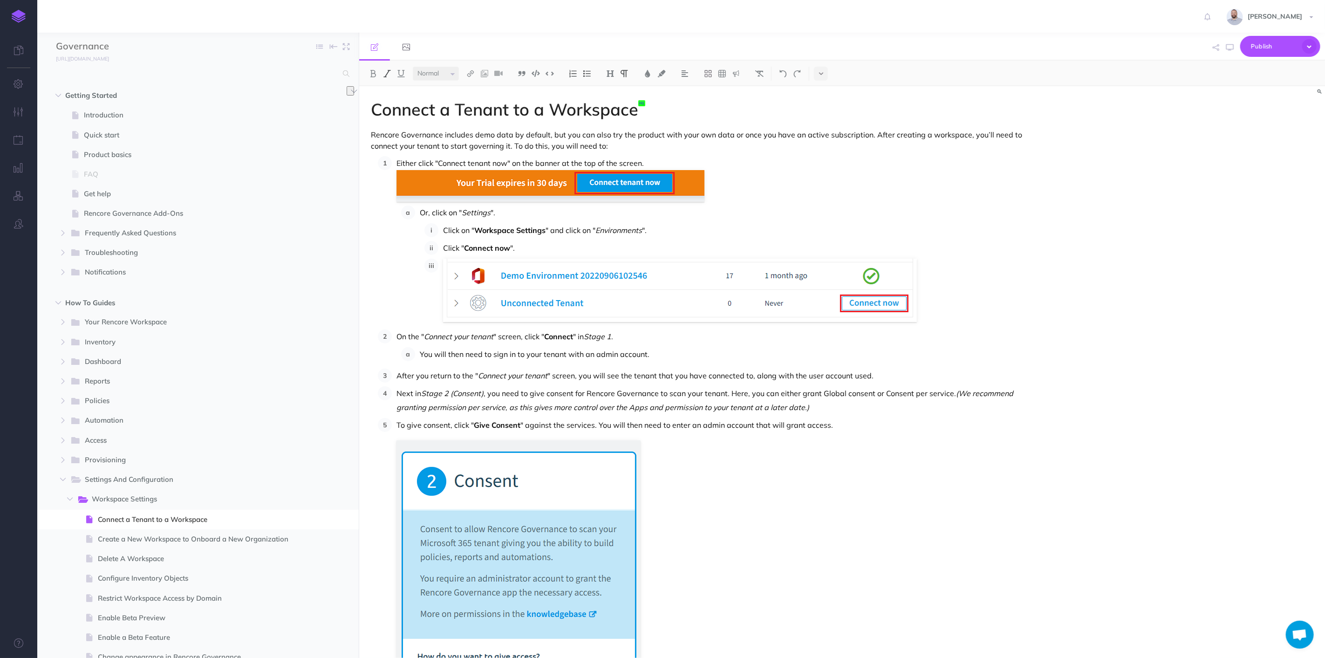
click at [396, 335] on li "On the " Connect your tenant " screen, click " Connect " in Stage 1 . You will …" at bounding box center [708, 345] width 632 height 32
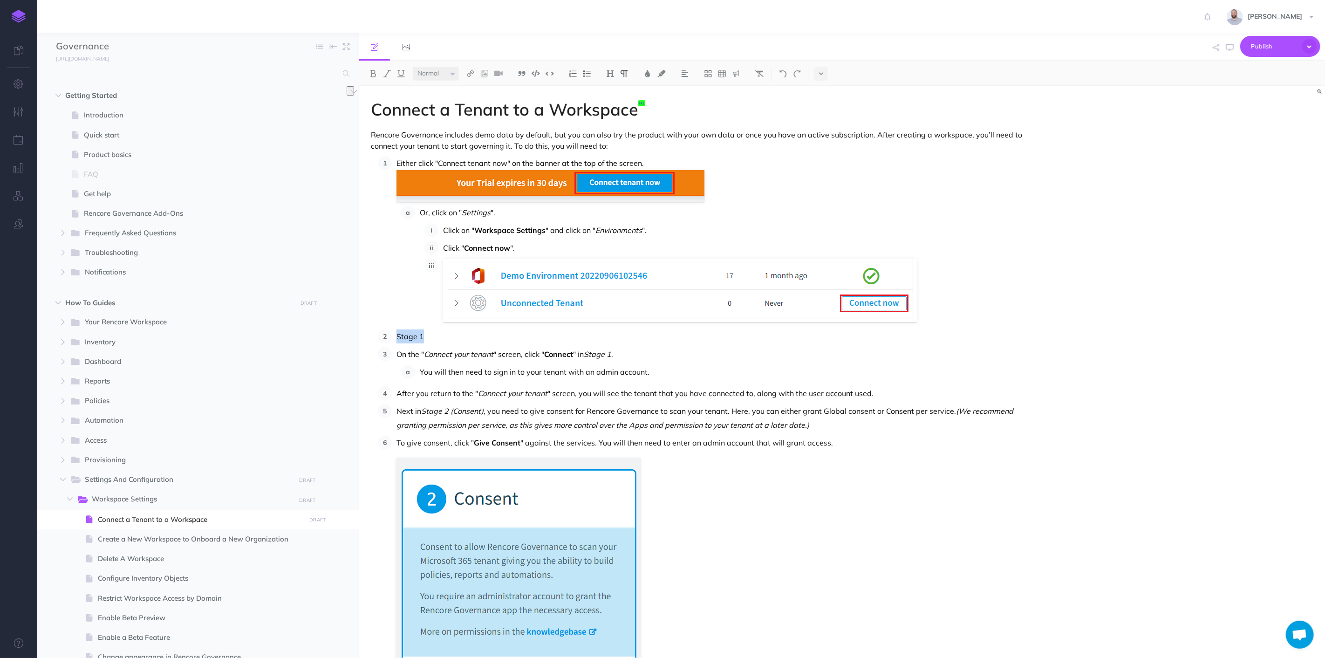
drag, startPoint x: 424, startPoint y: 336, endPoint x: 390, endPoint y: 335, distance: 34.0
click at [392, 335] on li "Stage 1" at bounding box center [708, 336] width 632 height 14
click at [572, 71] on img at bounding box center [573, 73] width 8 height 7
click at [609, 70] on img at bounding box center [610, 73] width 8 height 7
click at [610, 116] on button "H3" at bounding box center [610, 118] width 14 height 14
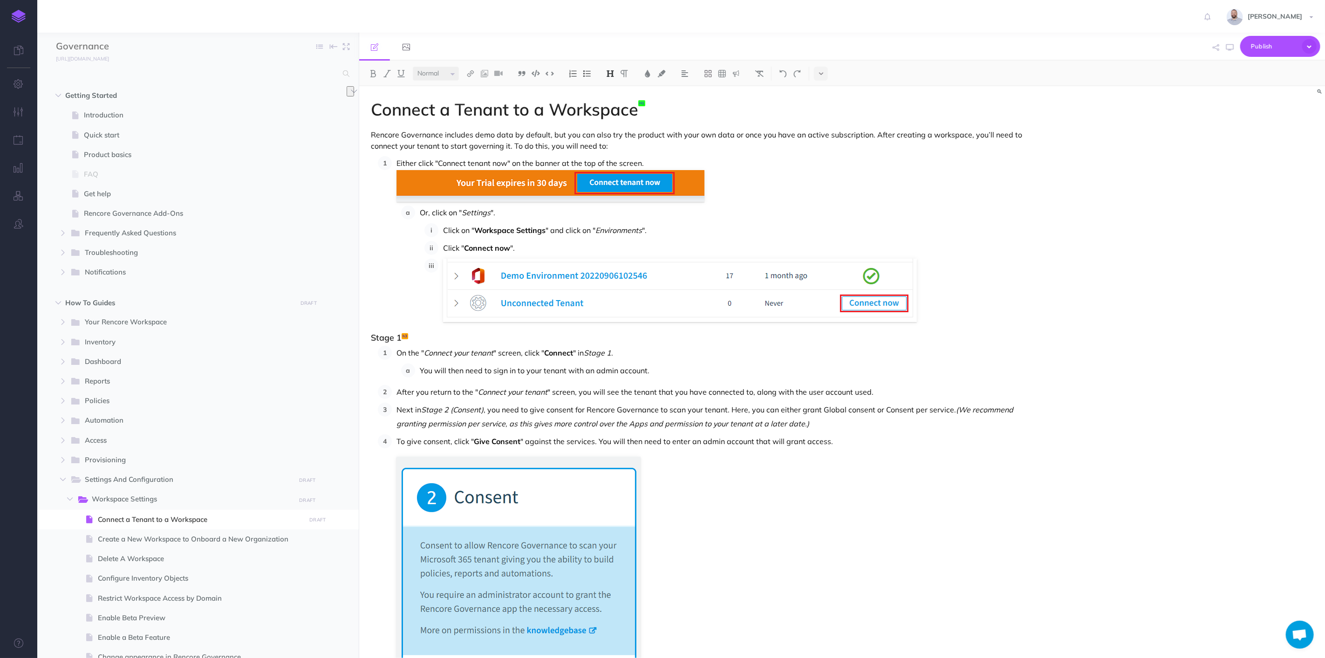
click at [469, 338] on h3 "Stage 1" at bounding box center [697, 337] width 653 height 9
click at [668, 372] on p "You will then need to sign in to your tenant with an admin account." at bounding box center [722, 370] width 604 height 14
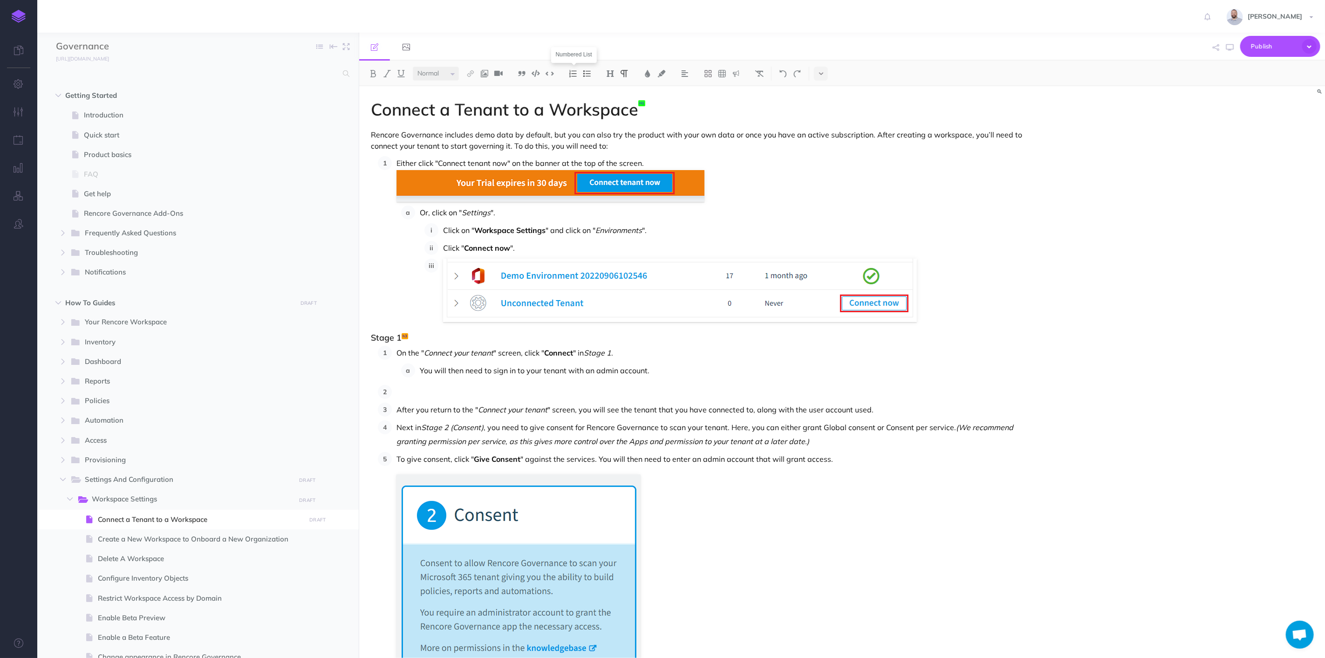
click at [571, 75] on img at bounding box center [573, 73] width 8 height 7
drag, startPoint x: 396, startPoint y: 395, endPoint x: 371, endPoint y: 397, distance: 24.8
click at [371, 397] on p "Stage 2" at bounding box center [697, 394] width 653 height 11
click at [608, 72] on img at bounding box center [610, 73] width 8 height 7
click at [608, 103] on button "H2" at bounding box center [610, 104] width 14 height 14
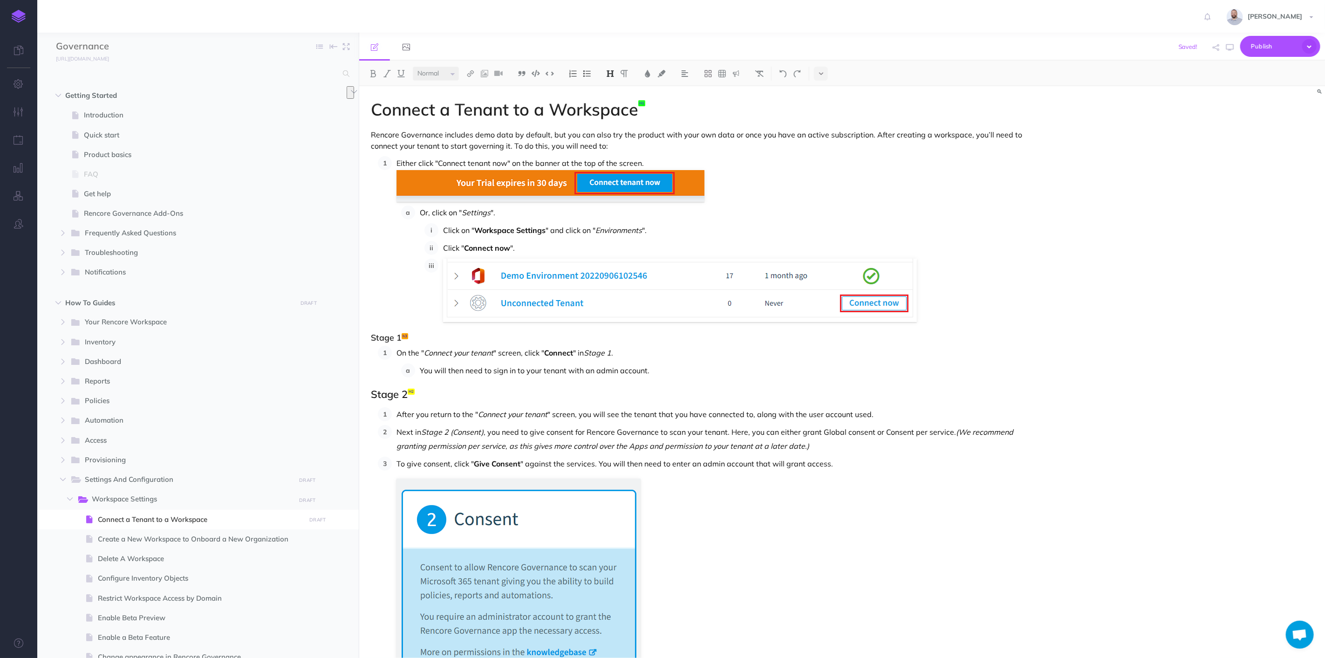
click at [615, 74] on img at bounding box center [610, 73] width 8 height 7
click at [614, 116] on button "H3" at bounding box center [610, 118] width 14 height 14
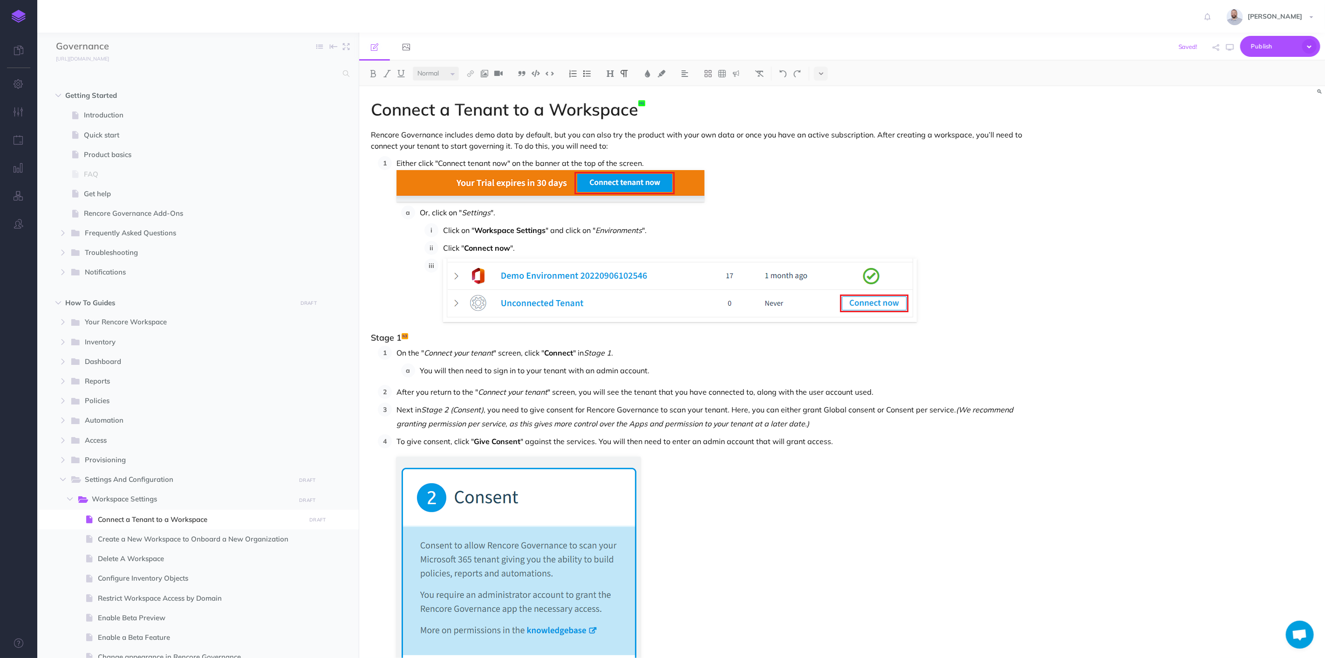
click at [397, 411] on p "Next in Stage 2 (Consent) , you need to give consent for Rencore Governance to …" at bounding box center [710, 417] width 627 height 28
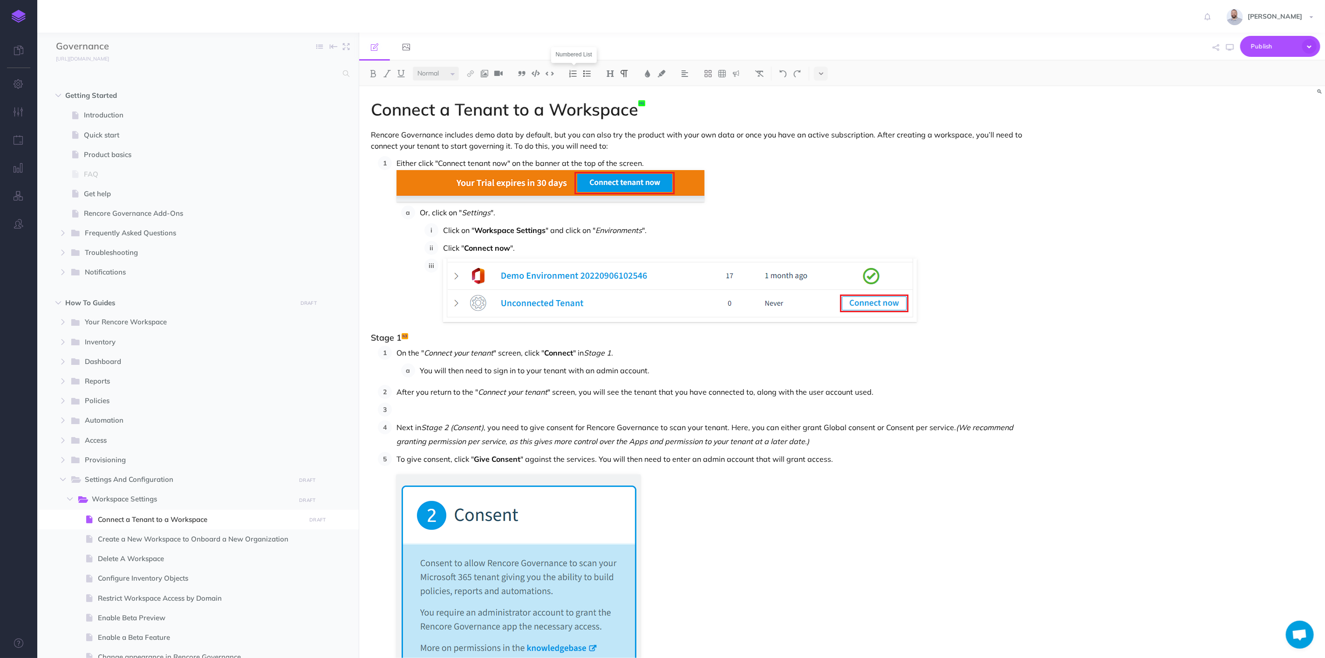
click at [571, 72] on img at bounding box center [573, 73] width 8 height 7
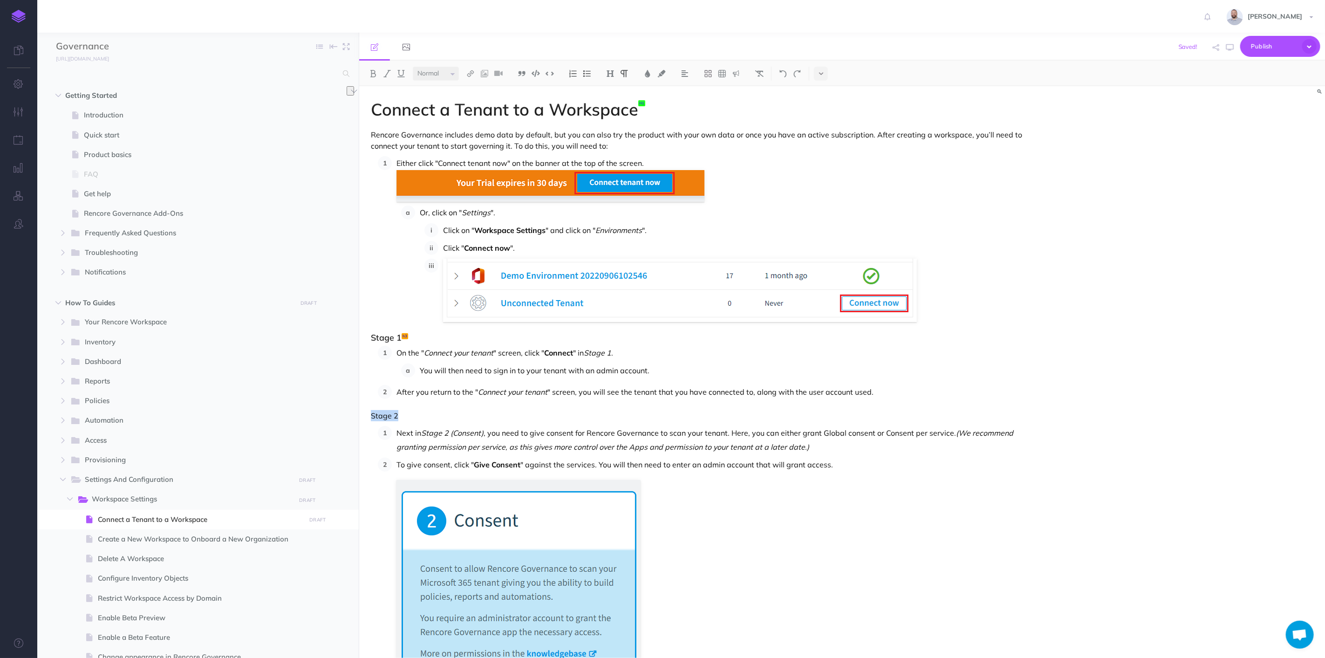
drag, startPoint x: 400, startPoint y: 413, endPoint x: 371, endPoint y: 415, distance: 28.5
click at [371, 415] on p "Stage 2" at bounding box center [697, 415] width 653 height 11
click at [606, 72] on button at bounding box center [610, 74] width 14 height 14
click at [612, 116] on button "H3" at bounding box center [610, 118] width 14 height 14
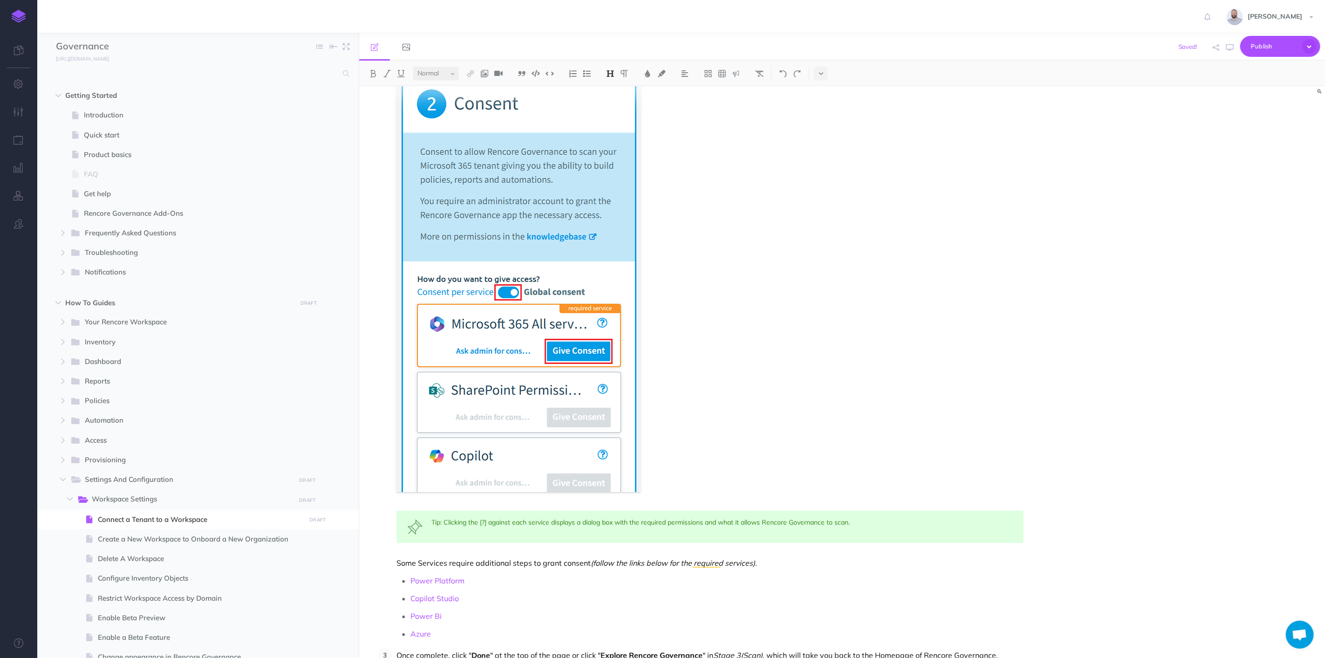
scroll to position [459, 0]
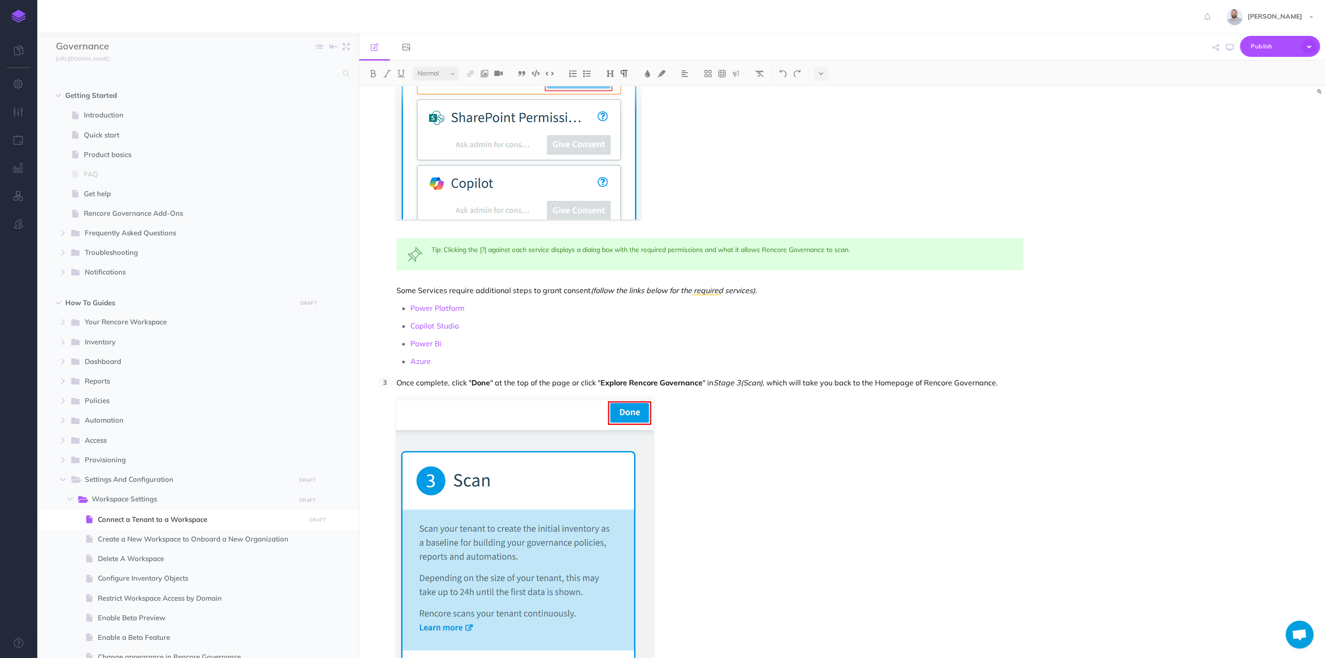
click at [398, 384] on p "Once complete, click " Done " at the top of the page or click " Explore Rencore…" at bounding box center [710, 383] width 627 height 14
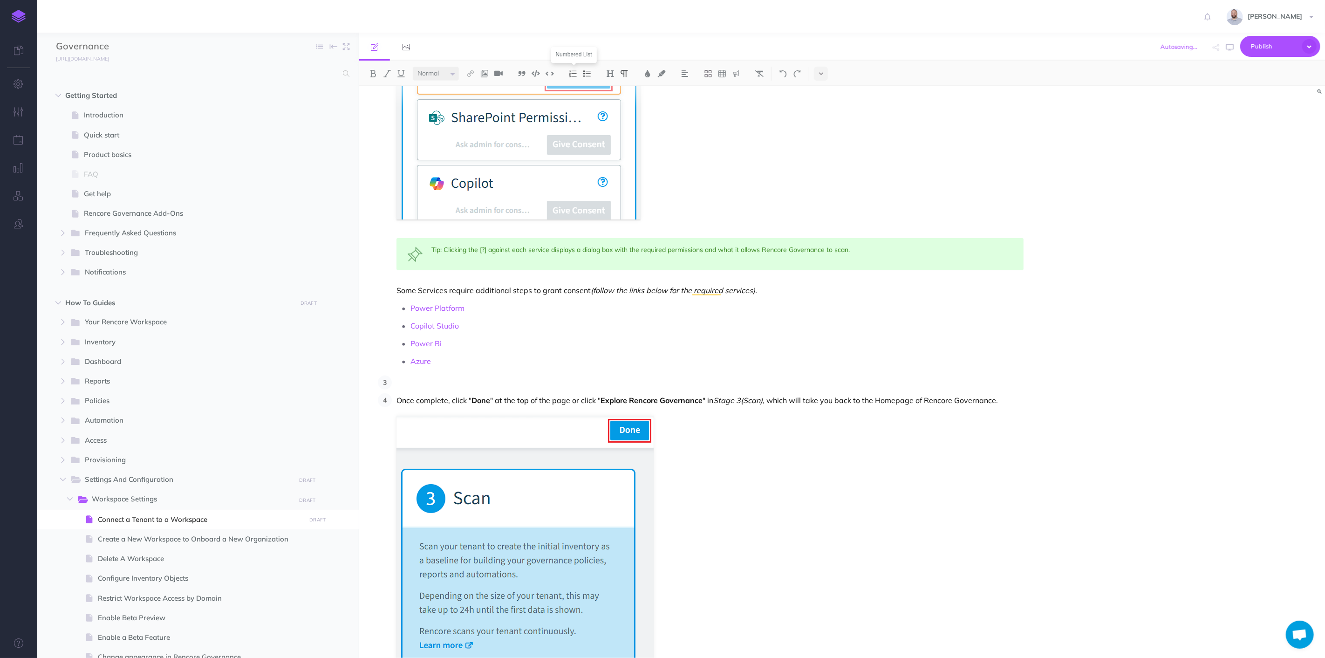
click at [575, 75] on img at bounding box center [573, 73] width 8 height 7
drag, startPoint x: 406, startPoint y: 383, endPoint x: 371, endPoint y: 387, distance: 34.7
click at [371, 387] on p "Stage 3" at bounding box center [697, 384] width 653 height 11
click at [611, 74] on img at bounding box center [610, 73] width 8 height 7
click at [612, 116] on button "H3" at bounding box center [610, 118] width 14 height 14
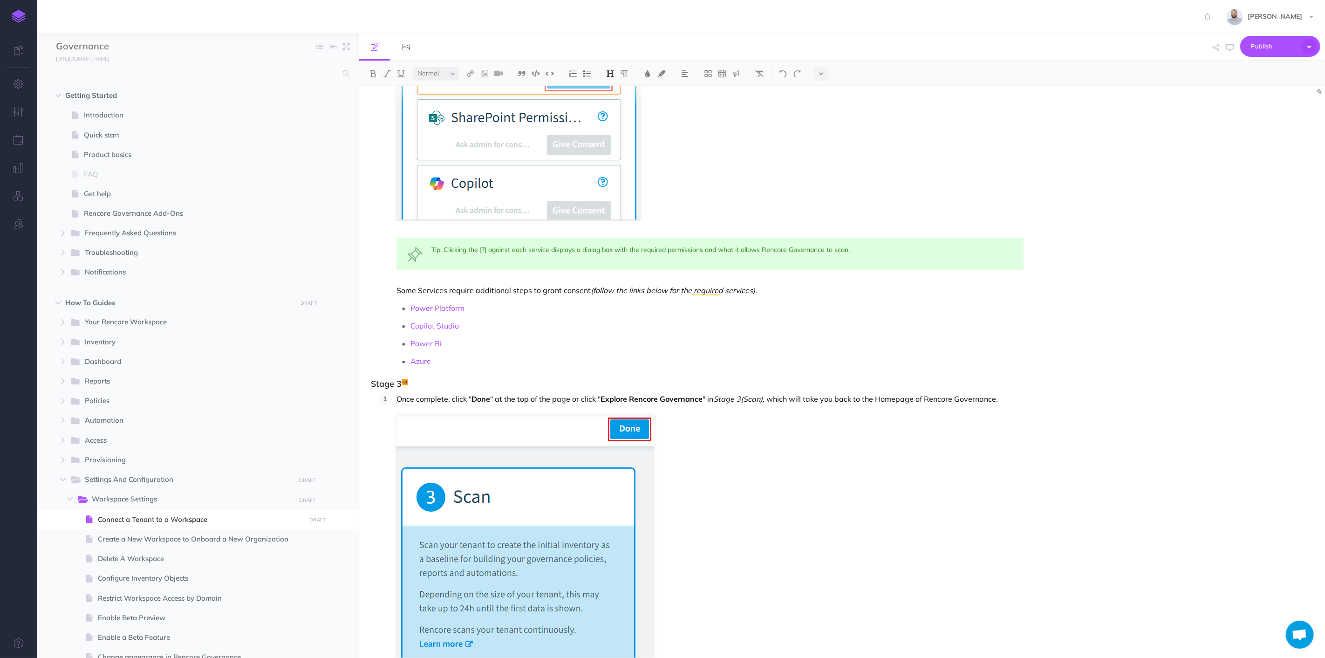
click at [740, 346] on p "Power Bi" at bounding box center [717, 343] width 613 height 14
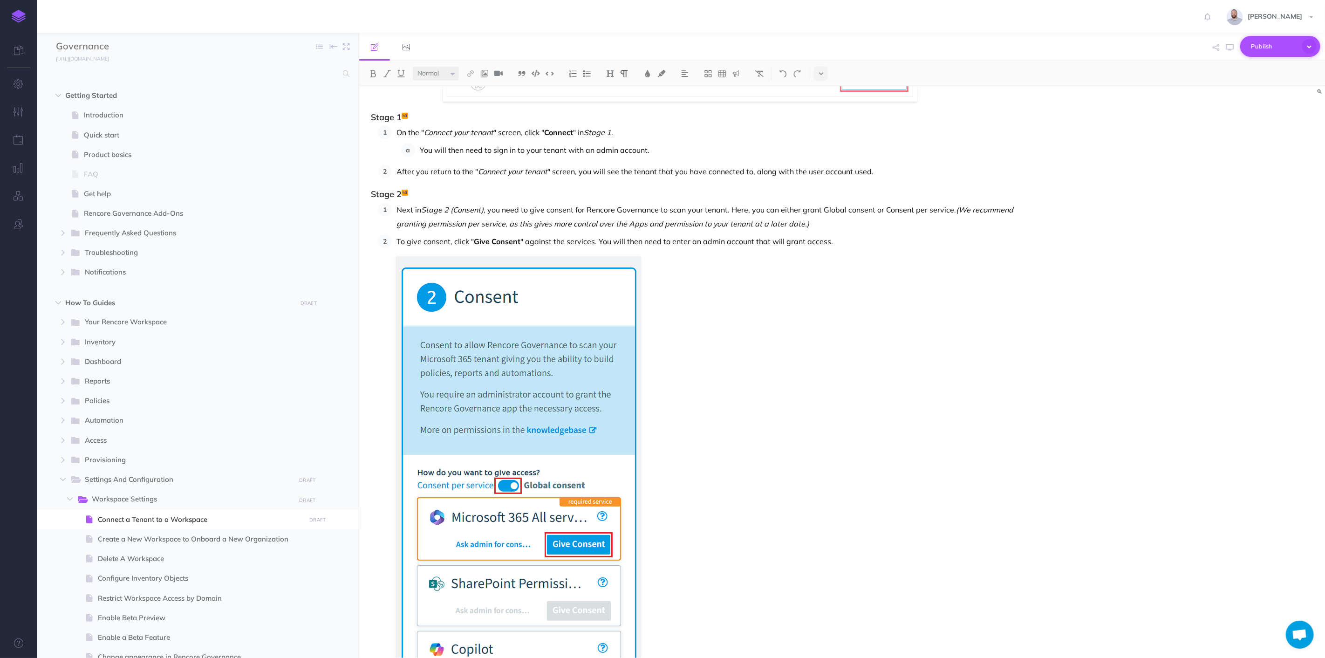
click at [1263, 44] on span "Publish" at bounding box center [1274, 46] width 47 height 14
click at [1252, 124] on p "Publish all draft items, making them public." at bounding box center [1264, 125] width 93 height 17
click at [138, 132] on span "Quick start" at bounding box center [193, 135] width 219 height 11
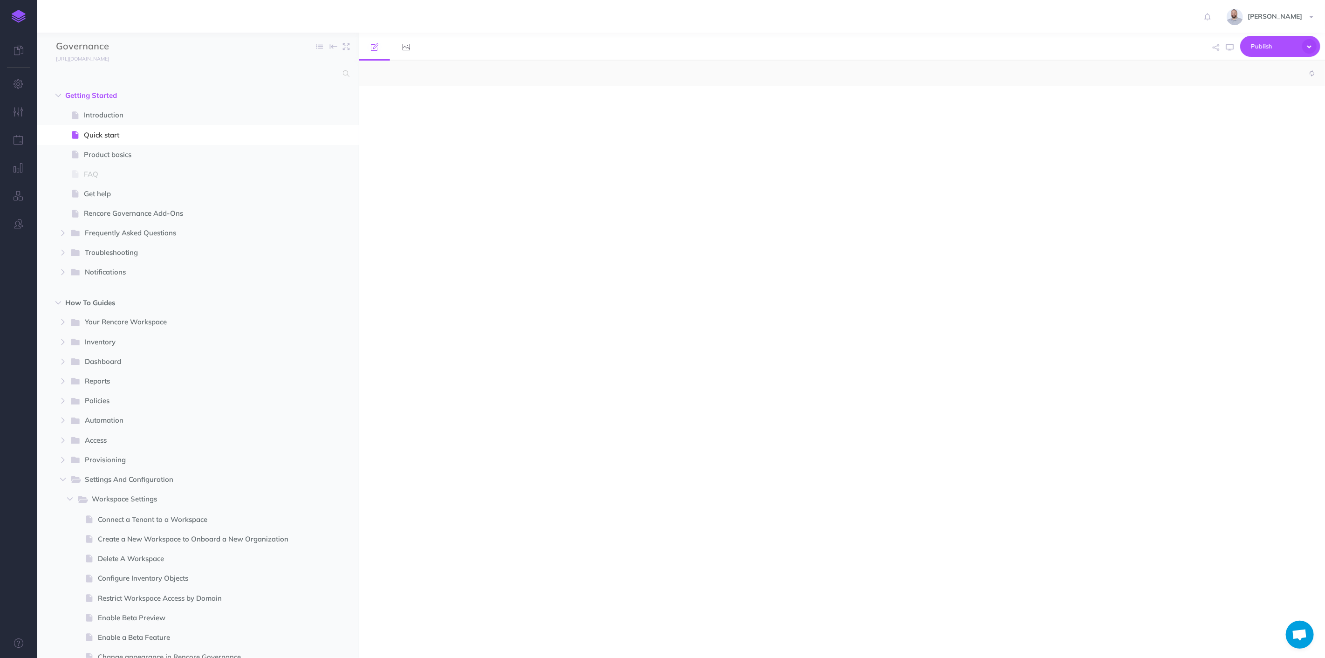
select select "null"
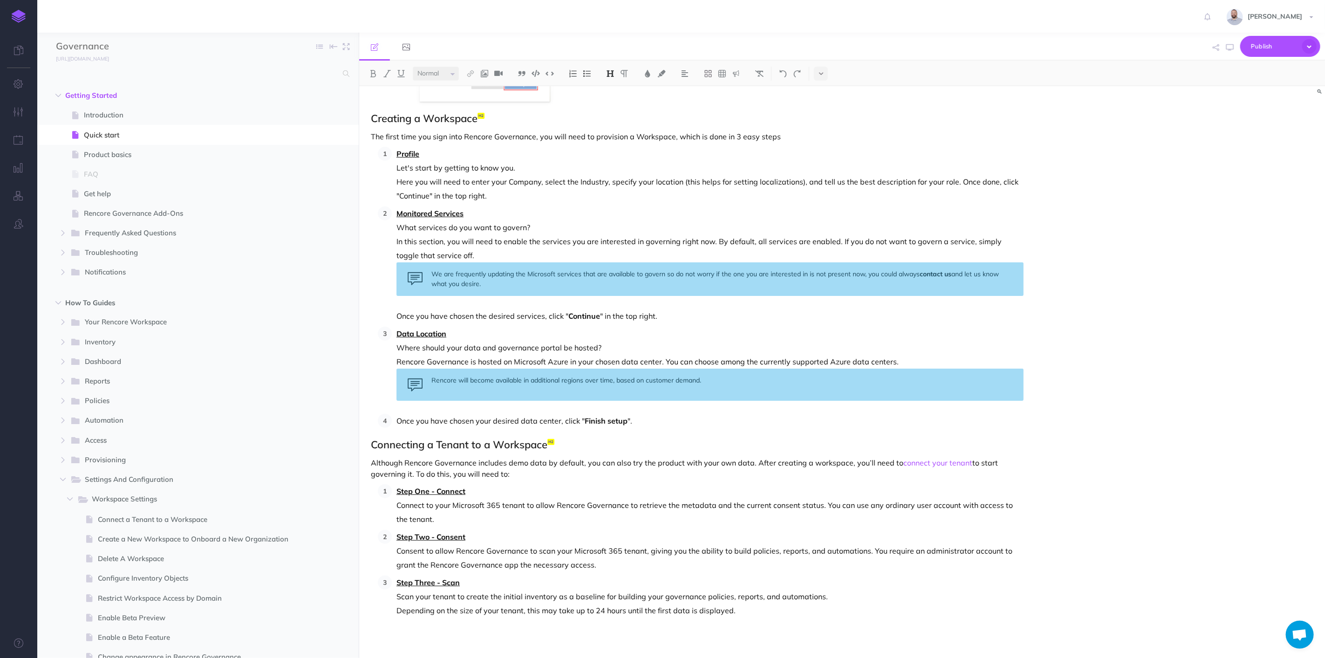
click at [414, 493] on u "Step One - Connect" at bounding box center [431, 490] width 69 height 9
click at [411, 492] on u "Step One - Connect" at bounding box center [431, 490] width 69 height 9
drag, startPoint x: 434, startPoint y: 491, endPoint x: 420, endPoint y: 492, distance: 14.0
click at [420, 492] on u "Stage One - Connect" at bounding box center [434, 490] width 74 height 9
drag, startPoint x: 430, startPoint y: 536, endPoint x: 405, endPoint y: 536, distance: 24.2
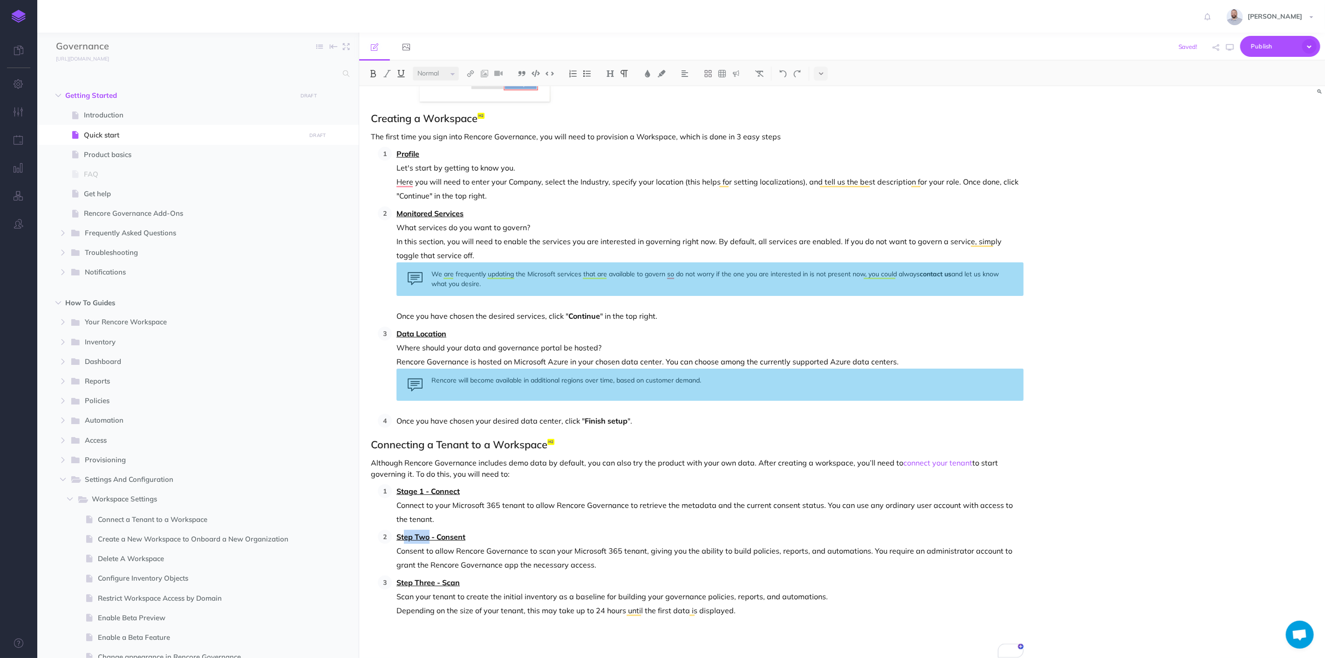
click at [405, 536] on u "Step Two - Consent" at bounding box center [431, 536] width 69 height 9
drag, startPoint x: 435, startPoint y: 582, endPoint x: 405, endPoint y: 581, distance: 29.8
click at [405, 581] on u "Step Three - Scan" at bounding box center [428, 582] width 63 height 9
click at [477, 581] on p "Stage 3 - Scan" at bounding box center [710, 582] width 627 height 14
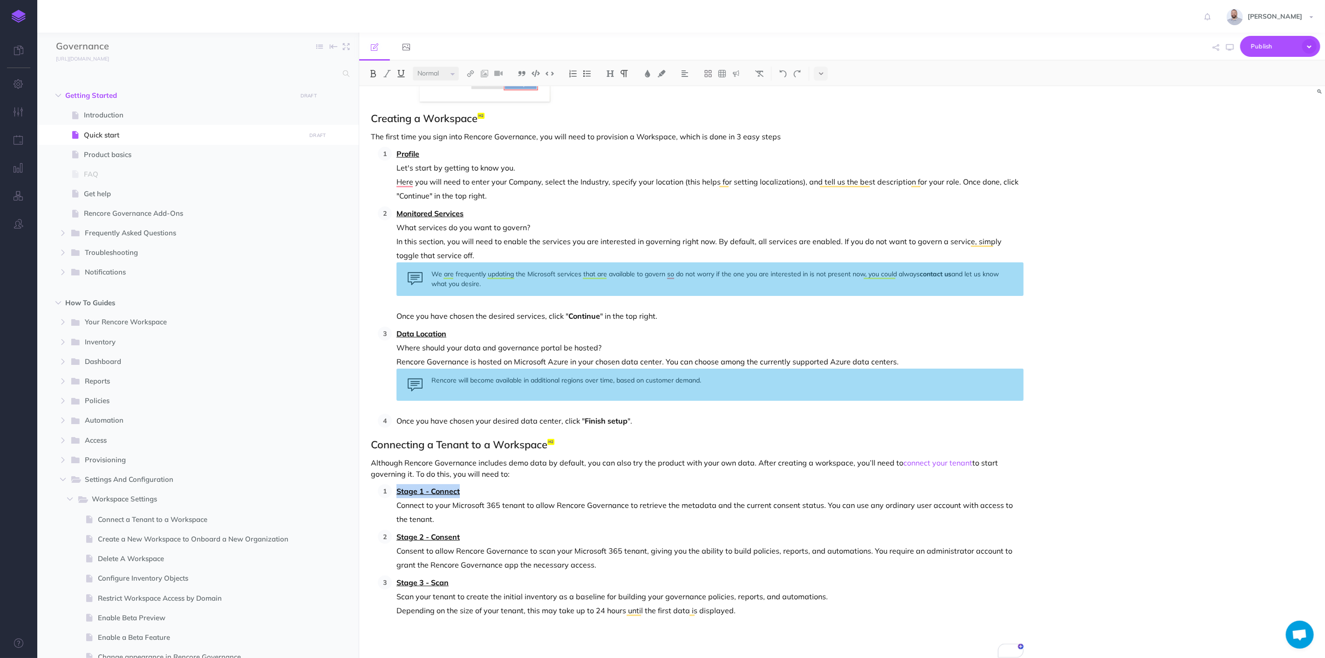
drag, startPoint x: 461, startPoint y: 492, endPoint x: 397, endPoint y: 493, distance: 64.8
click at [397, 493] on p "Stage 1 - Connect" at bounding box center [710, 491] width 627 height 14
click at [471, 72] on img at bounding box center [470, 73] width 8 height 7
click at [472, 104] on icon at bounding box center [470, 104] width 7 height 7
select select
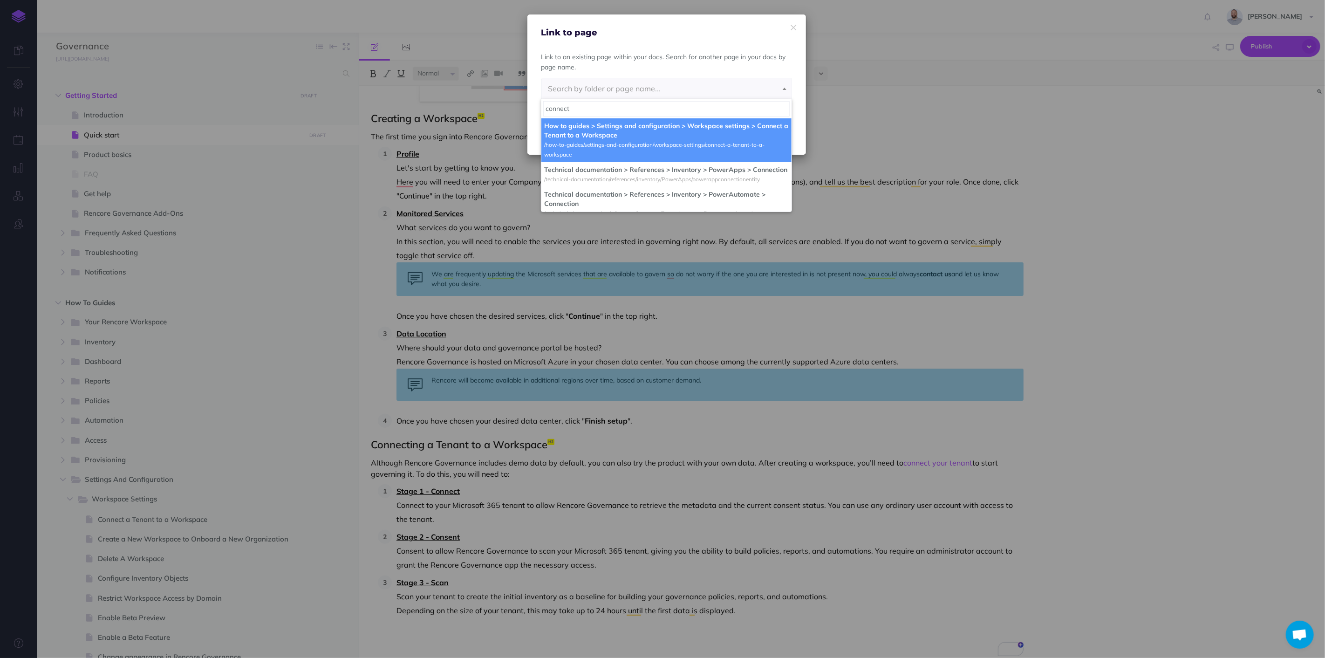
type input "connect"
select select "BVV-V1U5-3UP-9YP"
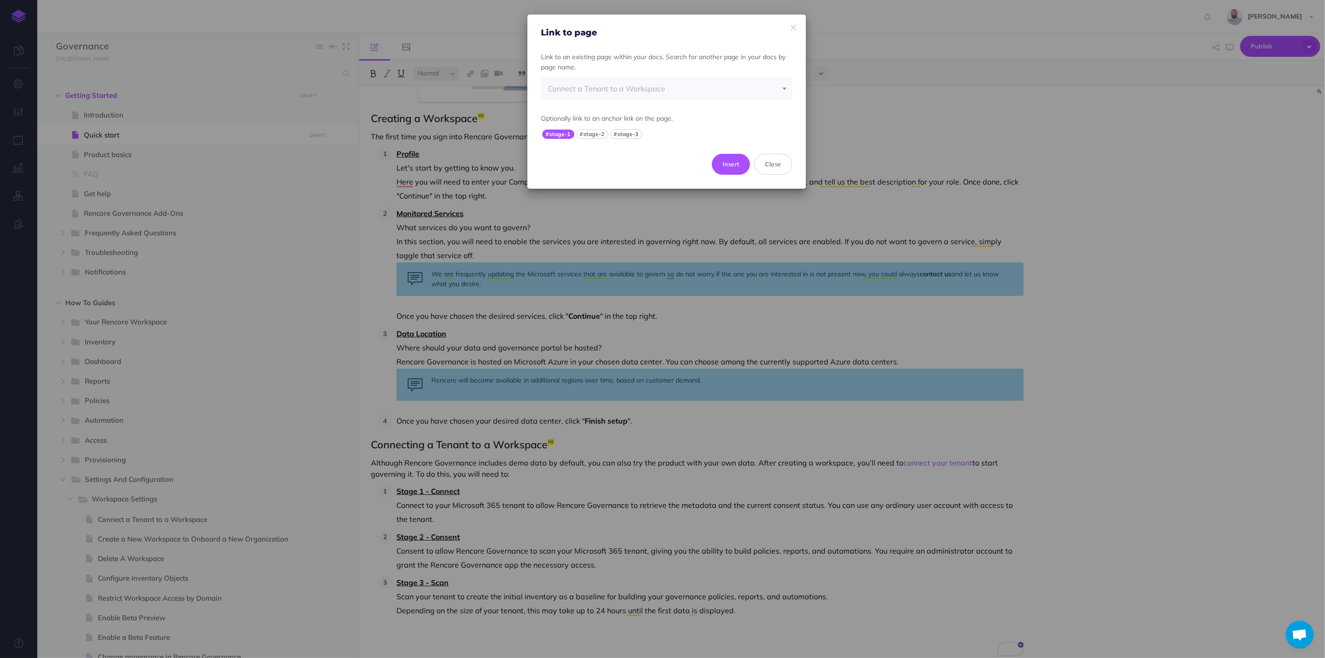
click at [555, 130] on button "#stage-1" at bounding box center [558, 134] width 32 height 9
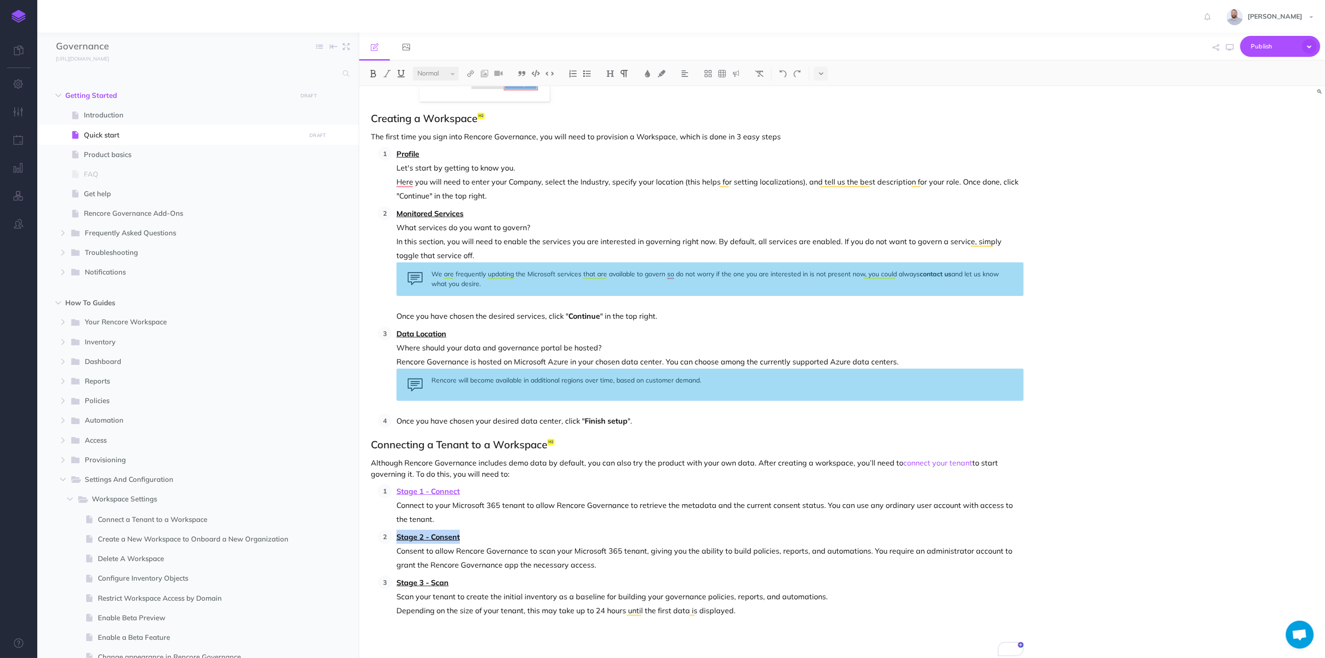
drag, startPoint x: 461, startPoint y: 537, endPoint x: 396, endPoint y: 537, distance: 65.2
click at [397, 537] on p "Stage 2 - Consent Consent to allow Rencore Governance to scan your Microsoft 36…" at bounding box center [710, 551] width 627 height 42
click at [471, 71] on img at bounding box center [470, 73] width 8 height 7
click at [471, 102] on icon at bounding box center [470, 104] width 7 height 7
select select
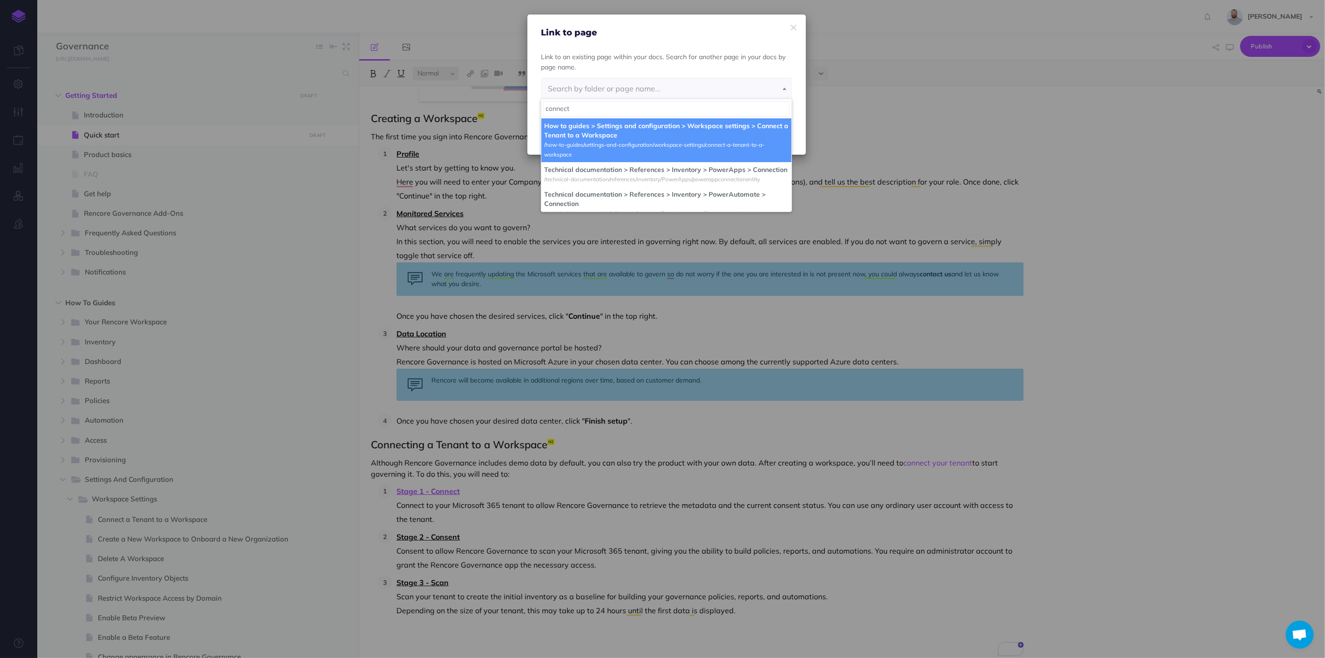
type input "connect"
select select "BVV-V1U5-3UP-9YP"
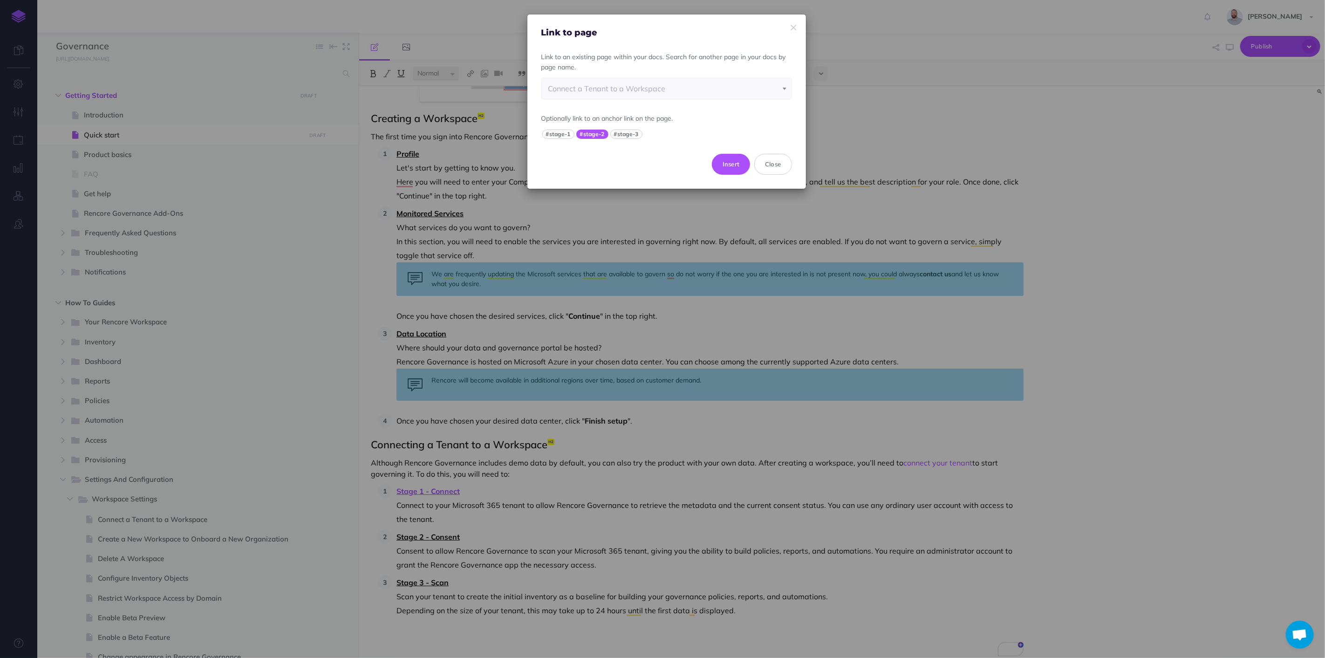
click at [589, 132] on button "#stage-2" at bounding box center [592, 134] width 32 height 9
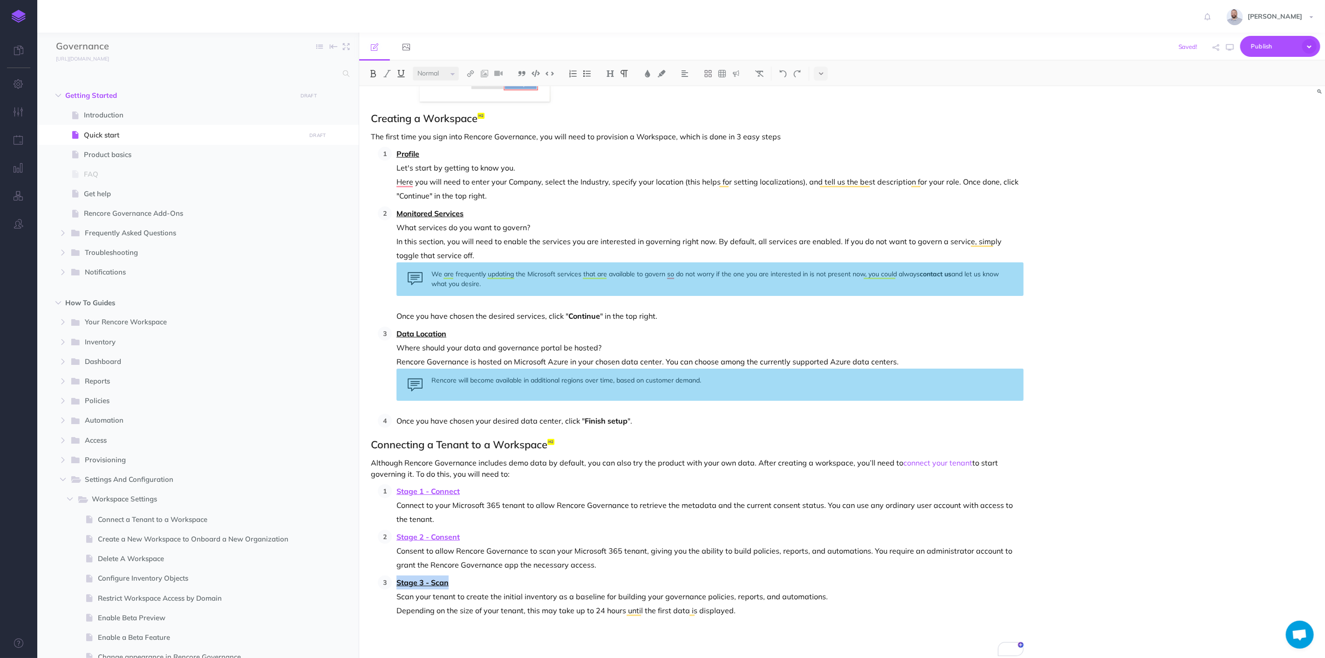
drag, startPoint x: 451, startPoint y: 582, endPoint x: 396, endPoint y: 583, distance: 55.5
click at [396, 583] on li "Stage 3 - Scan Scan your tenant to create the initial inventory as a baseline f…" at bounding box center [708, 596] width 632 height 42
click at [472, 71] on img at bounding box center [470, 73] width 8 height 7
click at [471, 101] on icon at bounding box center [470, 104] width 7 height 7
select select
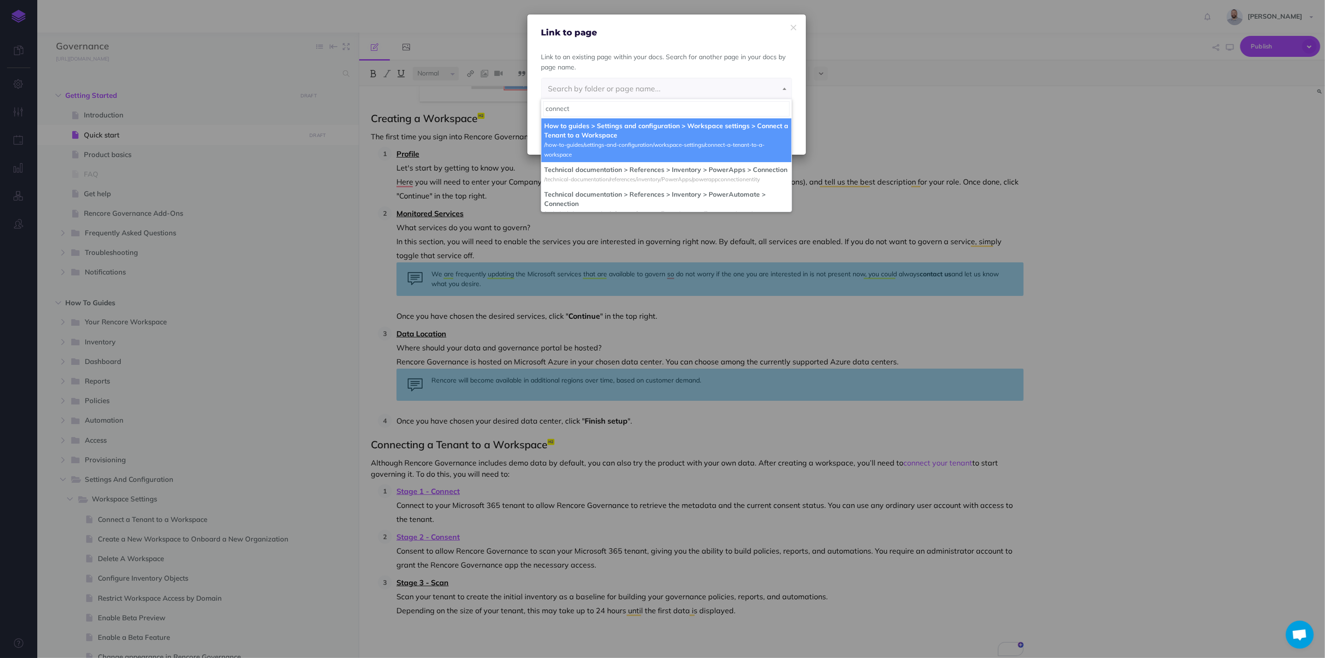
type input "connect"
select select "BVV-V1U5-3UP-9YP"
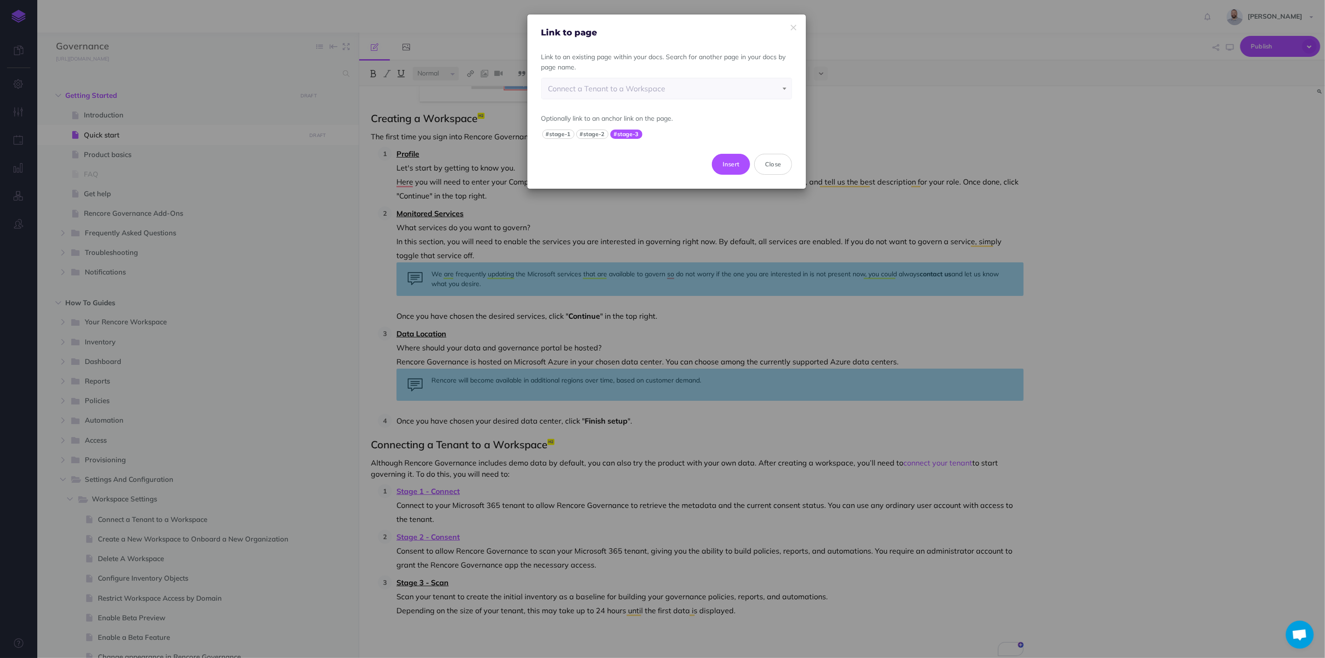
click at [626, 130] on button "#stage-3" at bounding box center [626, 134] width 32 height 9
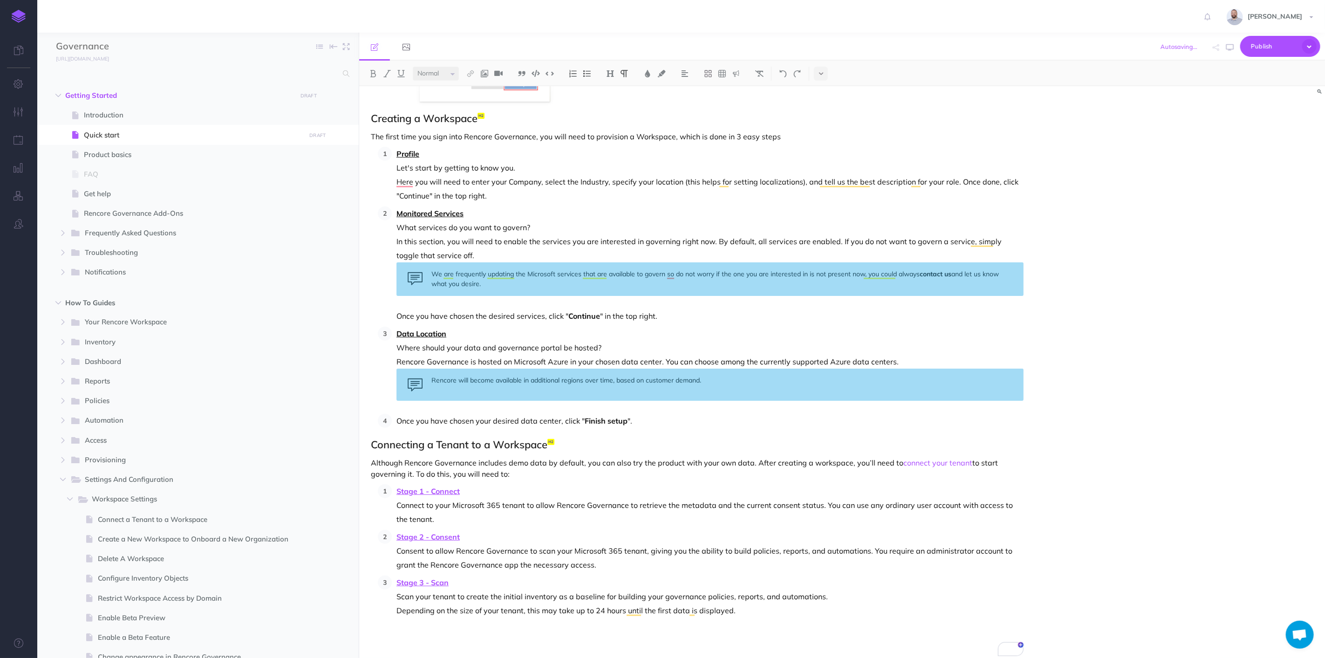
click at [579, 594] on p "Scan your tenant to create the initial inventory as a baseline for building you…" at bounding box center [710, 596] width 627 height 14
click at [1270, 42] on span "Publish" at bounding box center [1274, 46] width 47 height 14
click at [1266, 116] on button "Publish Publish all draft items, making them public." at bounding box center [1265, 119] width 112 height 41
click at [1269, 47] on span "Publish" at bounding box center [1274, 46] width 47 height 14
click at [1261, 73] on button "Publish Publish all draft items, making them public." at bounding box center [1265, 78] width 112 height 41
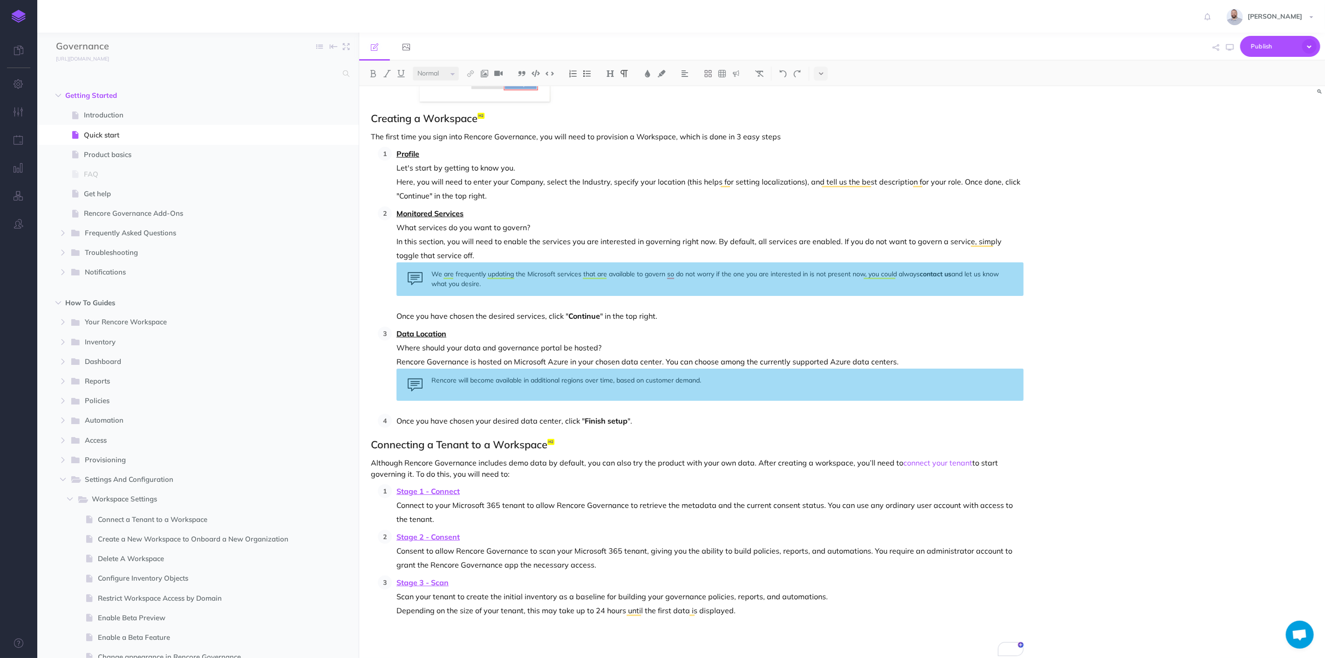
scroll to position [299, 0]
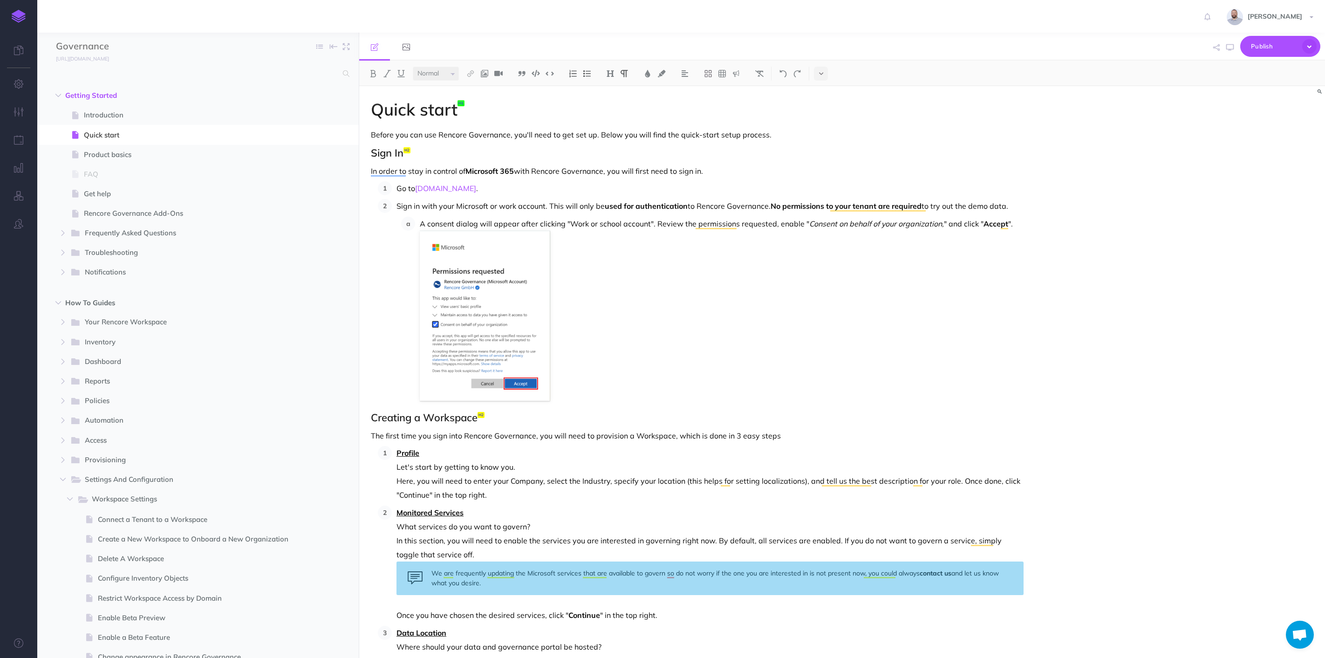
select select "null"
